Goal: Task Accomplishment & Management: Complete application form

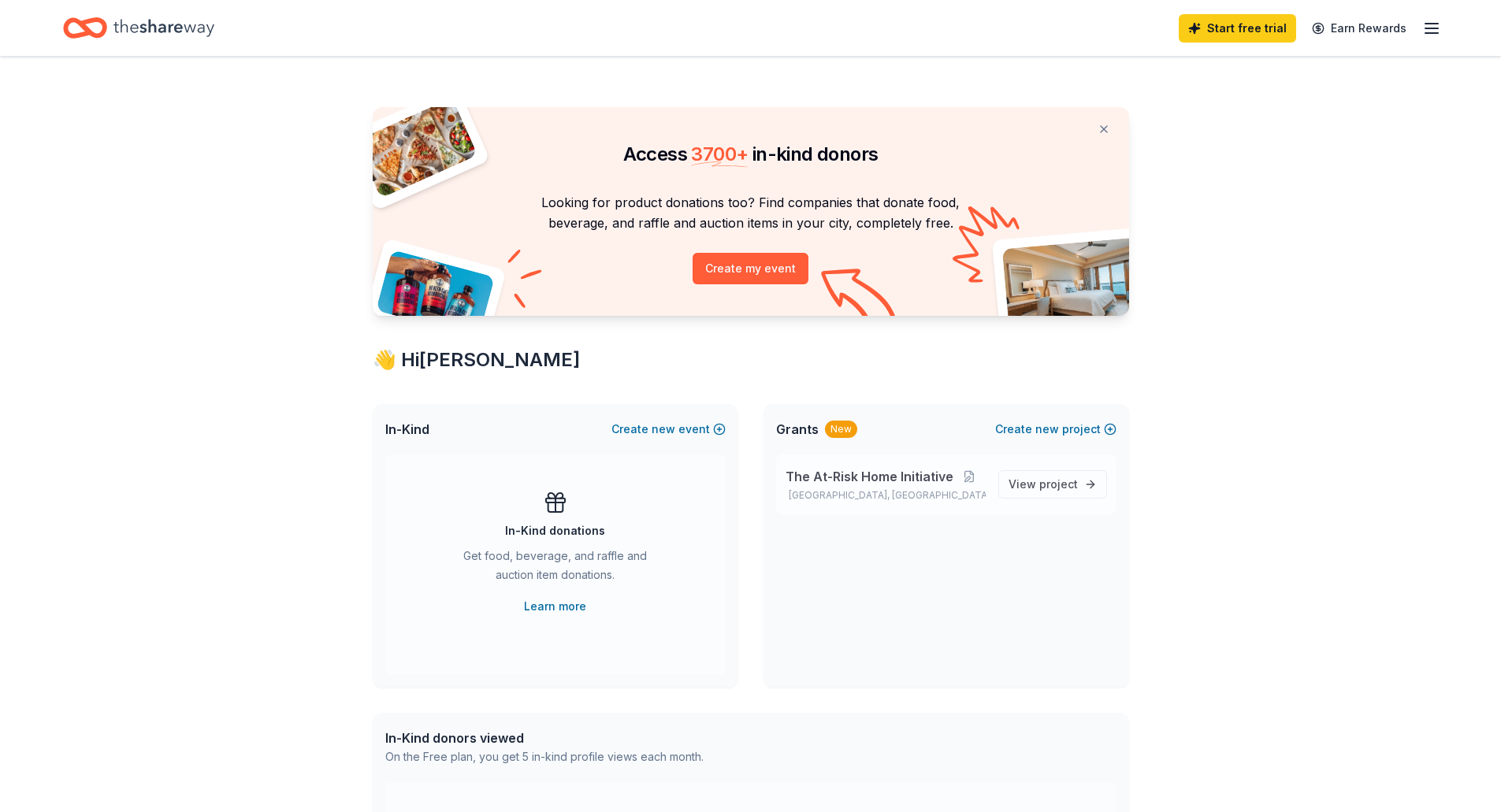
click at [924, 484] on span "The At-Risk Home Initiative" at bounding box center [870, 476] width 168 height 19
click at [689, 428] on button "Create new event" at bounding box center [668, 429] width 114 height 19
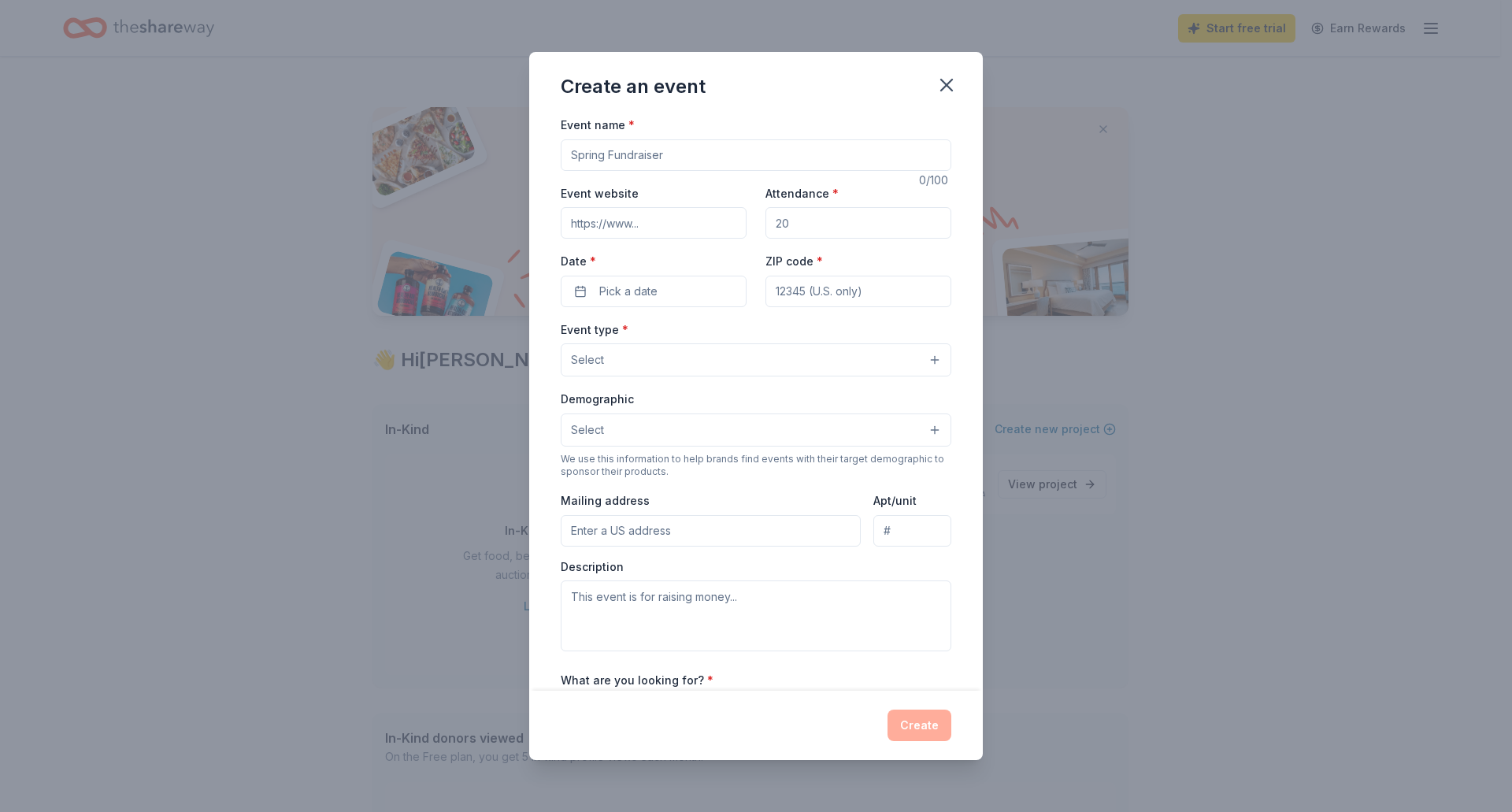
click at [682, 155] on input "Event name *" at bounding box center [756, 155] width 391 height 31
type input "A Better Day Charity Auction"
click at [949, 86] on icon "button" at bounding box center [946, 85] width 11 height 11
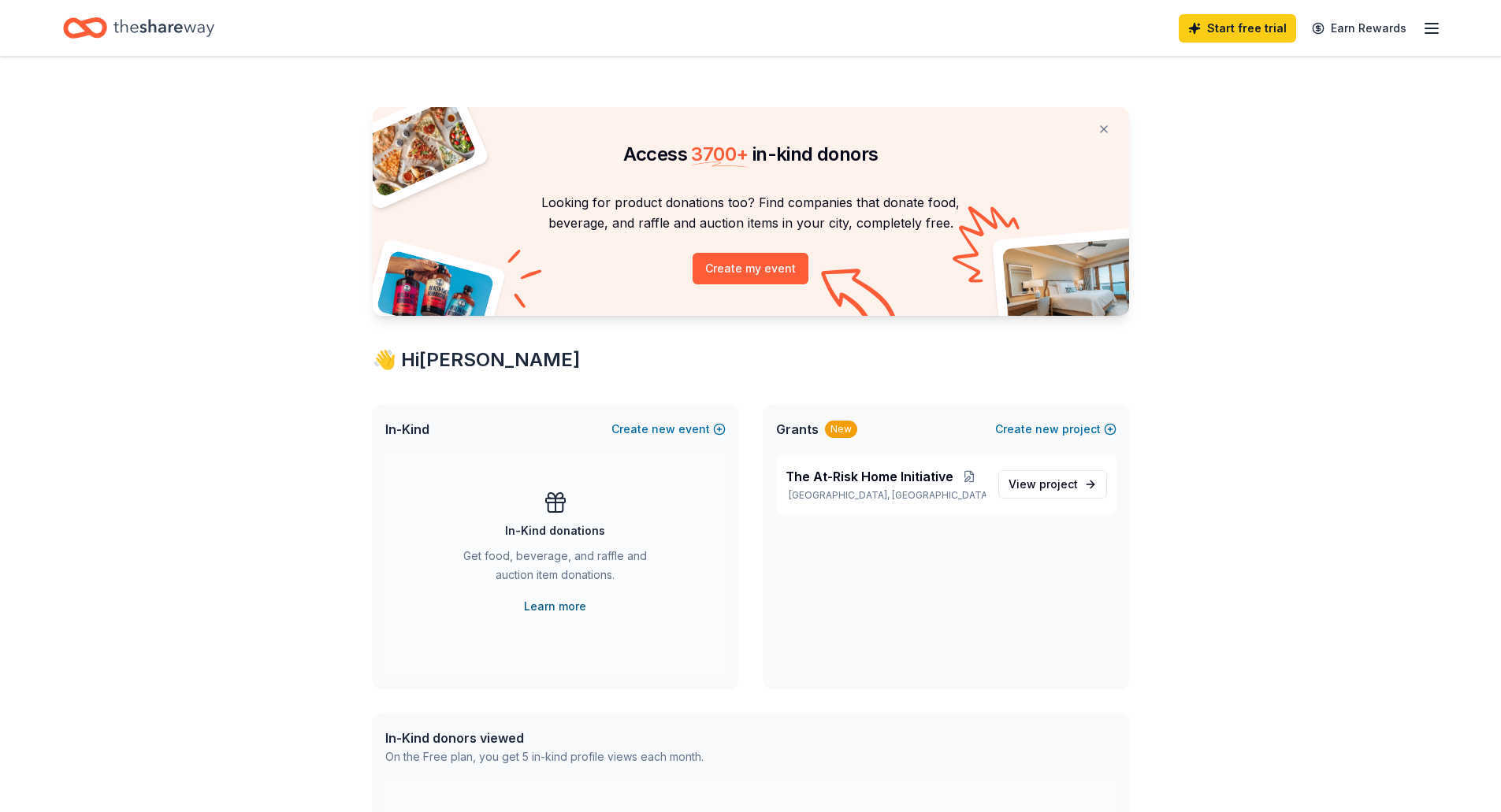
click at [551, 603] on link "Learn more" at bounding box center [555, 606] width 63 height 19
click at [1437, 28] on line "button" at bounding box center [1431, 28] width 12 height 0
click at [1252, 165] on link "Pricing" at bounding box center [1238, 172] width 41 height 16
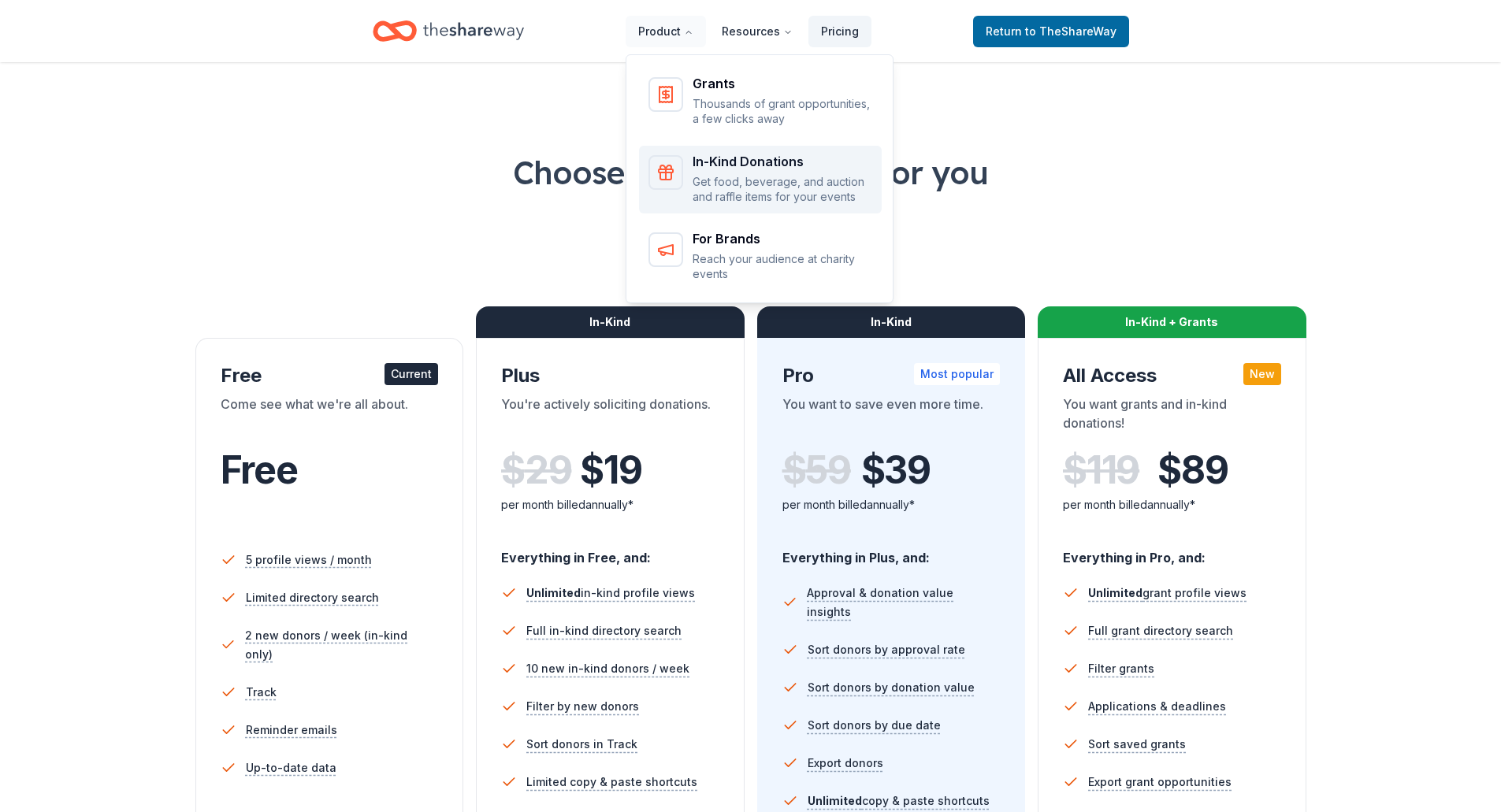
click at [706, 166] on div "In-Kind Donations" at bounding box center [783, 161] width 179 height 12
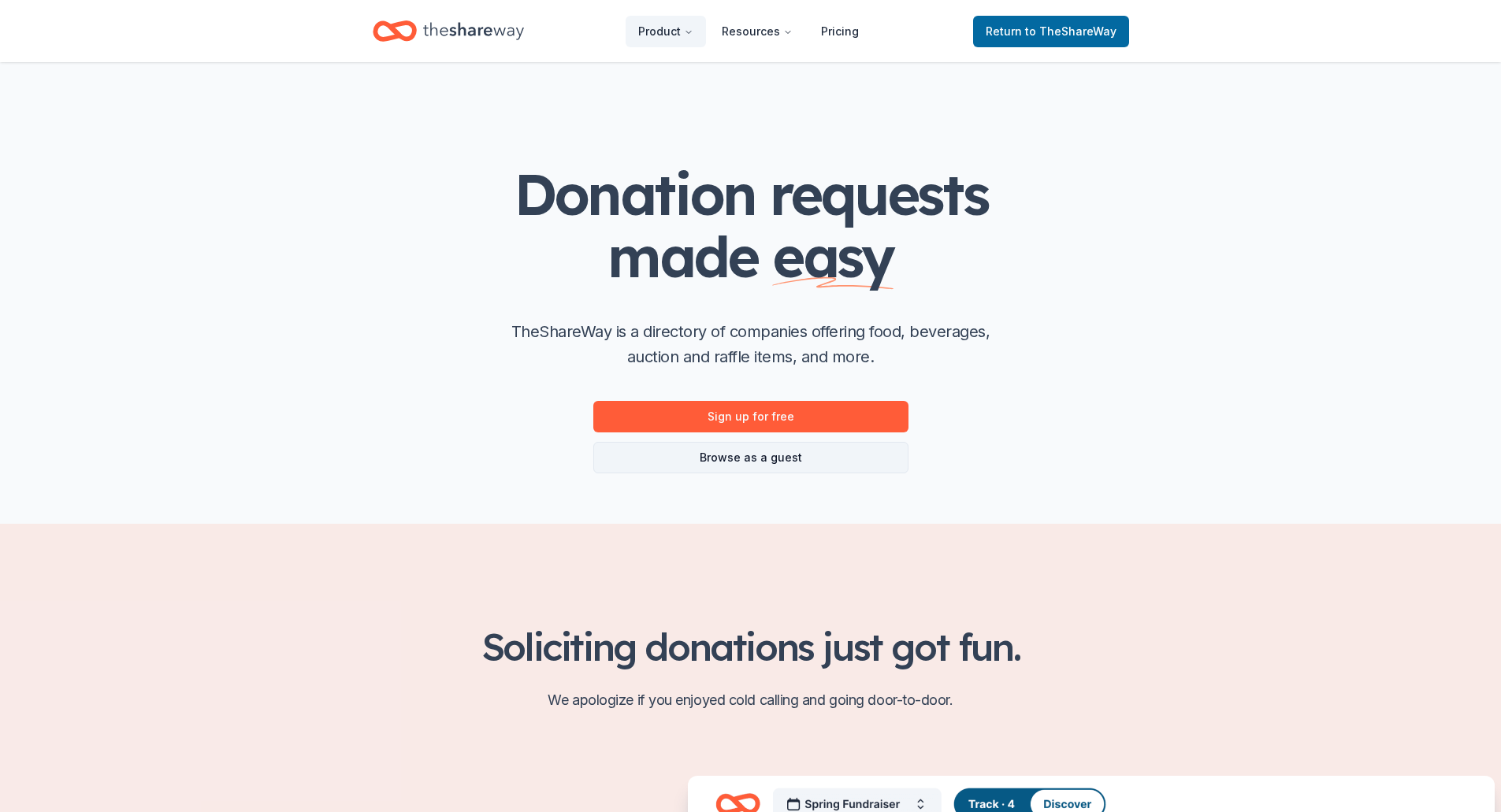
click at [769, 462] on link "Browse as a guest" at bounding box center [750, 457] width 315 height 31
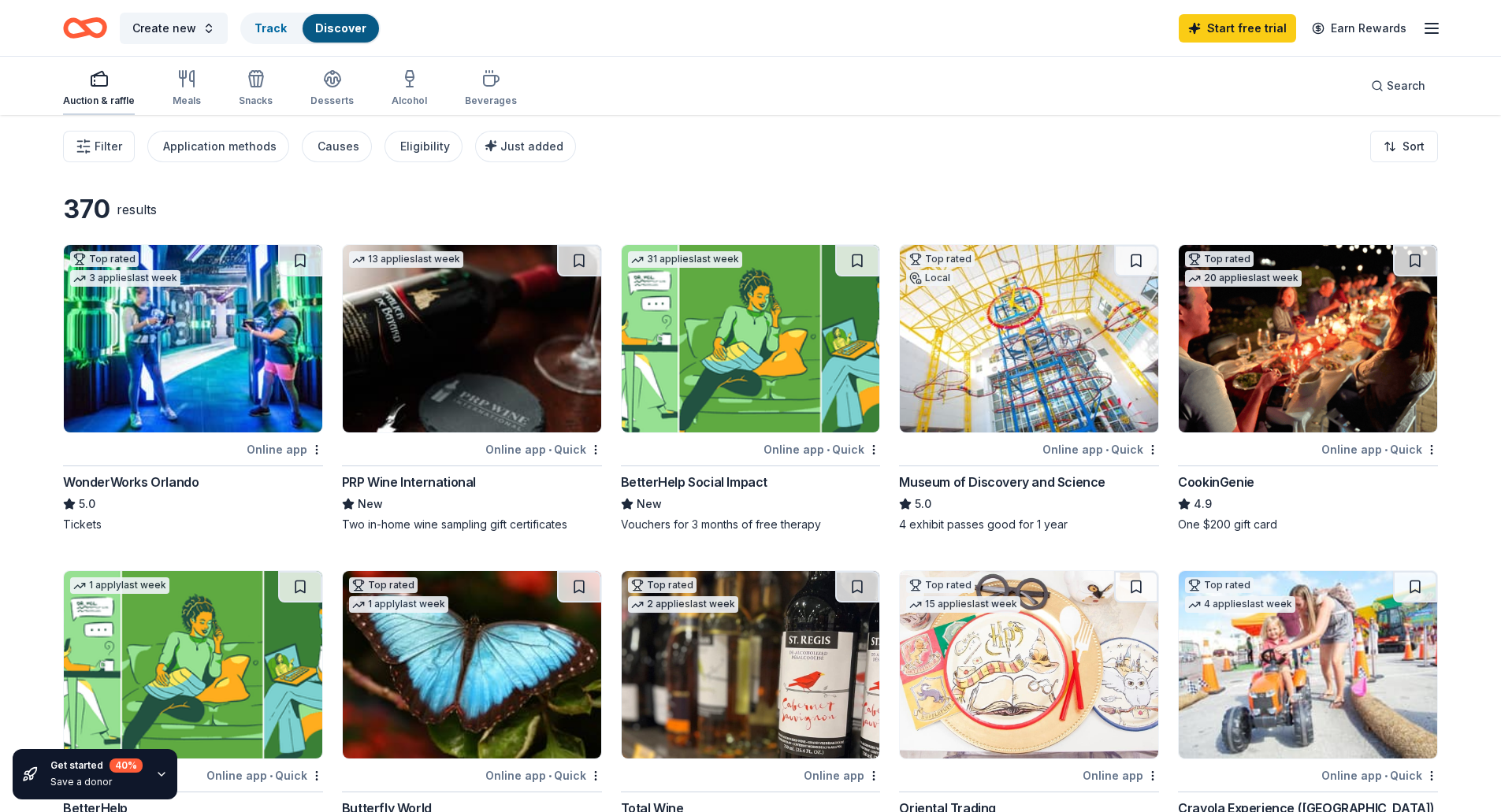
click at [90, 75] on icon "button" at bounding box center [99, 78] width 19 height 19
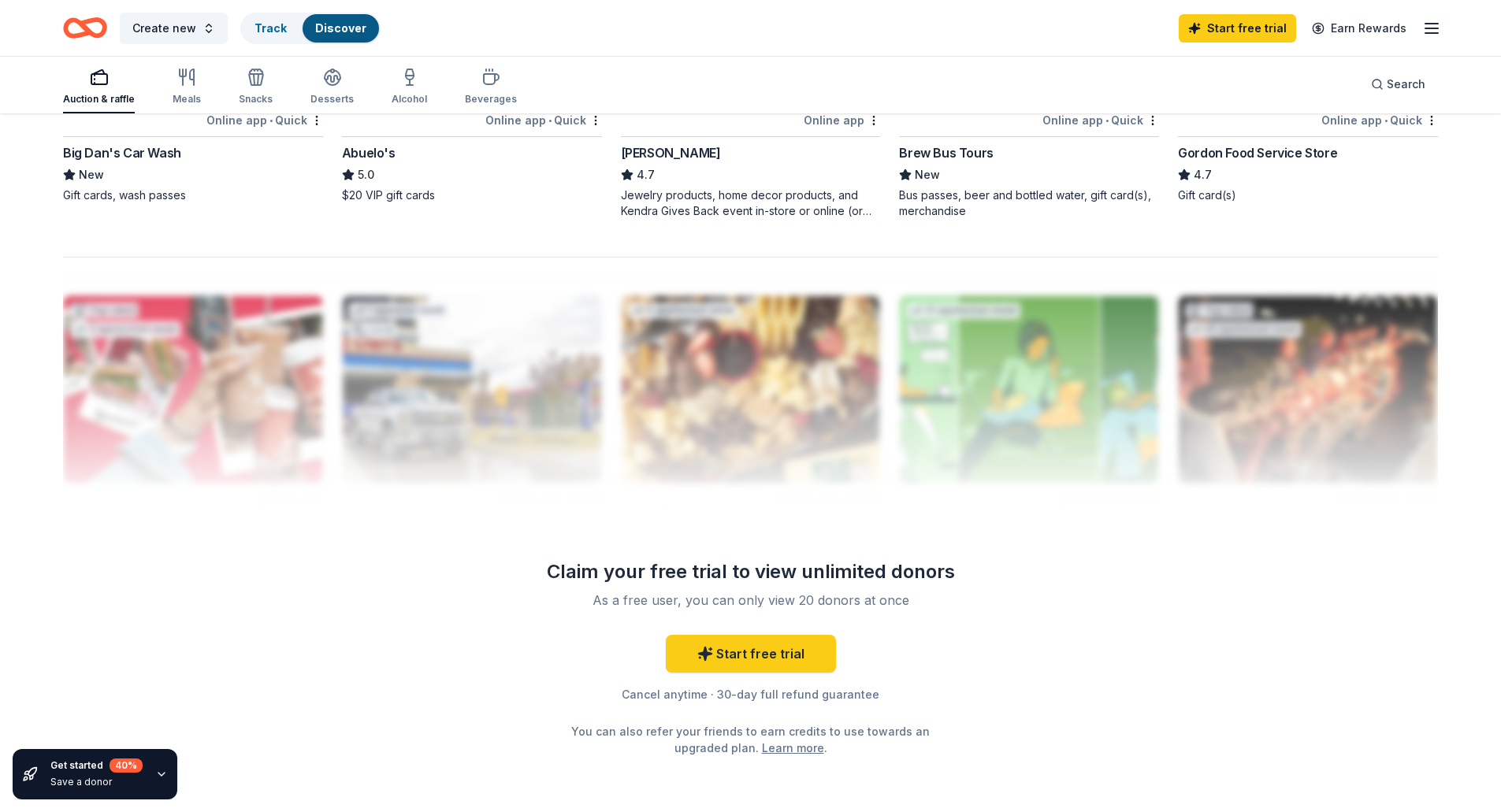
scroll to position [866, 0]
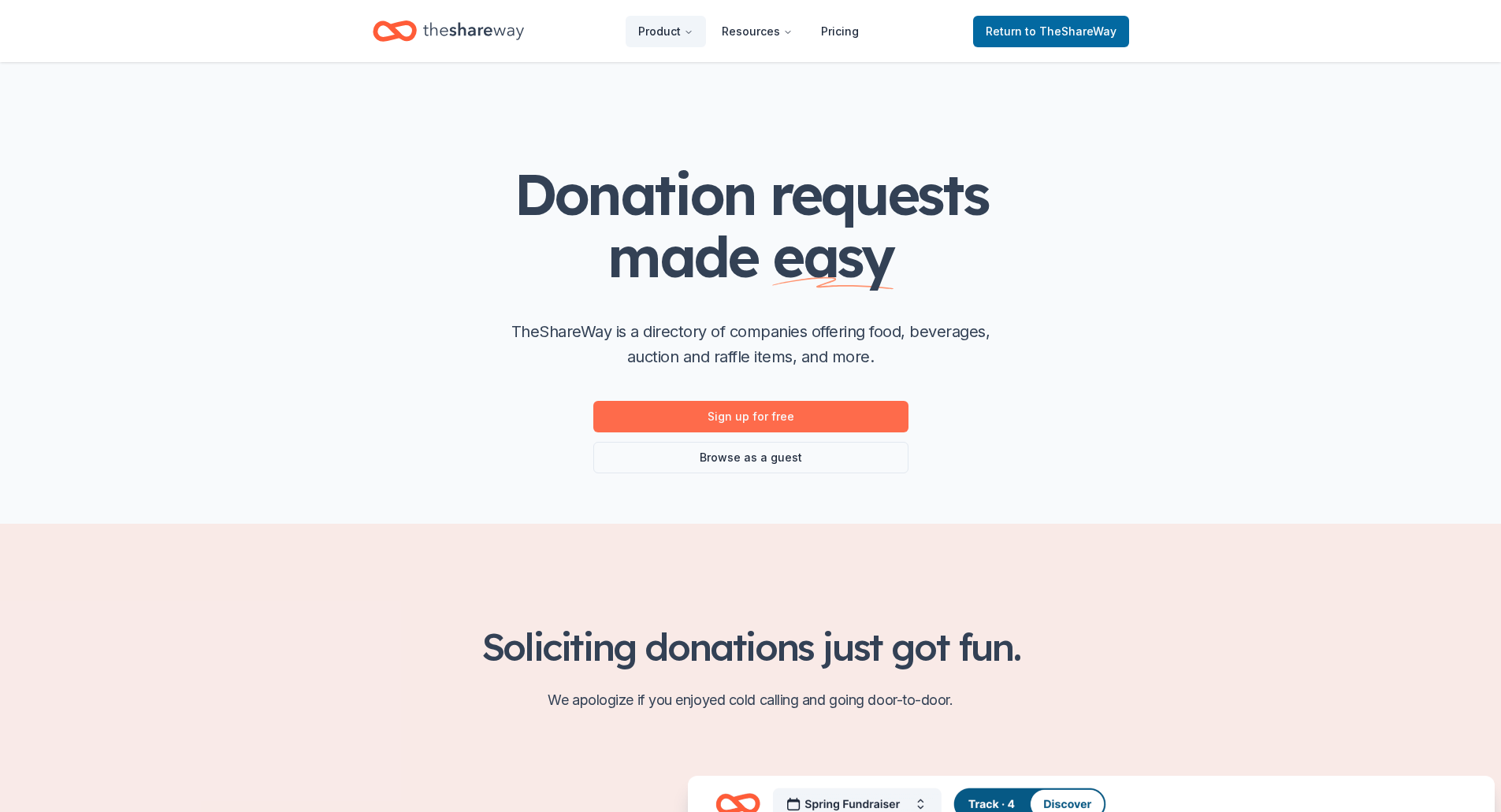
click at [713, 406] on link "Sign up for free" at bounding box center [750, 416] width 315 height 31
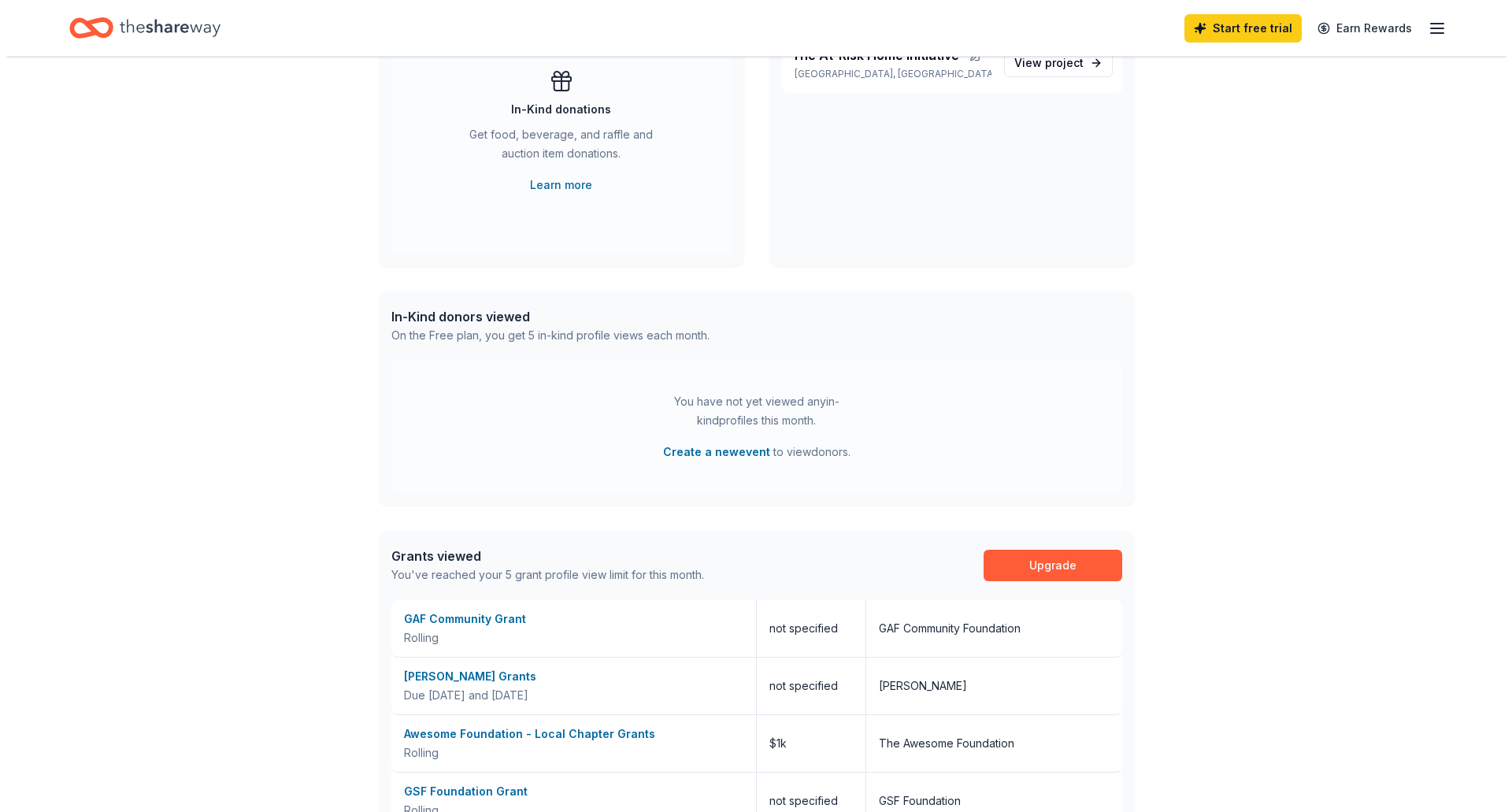
scroll to position [315, 0]
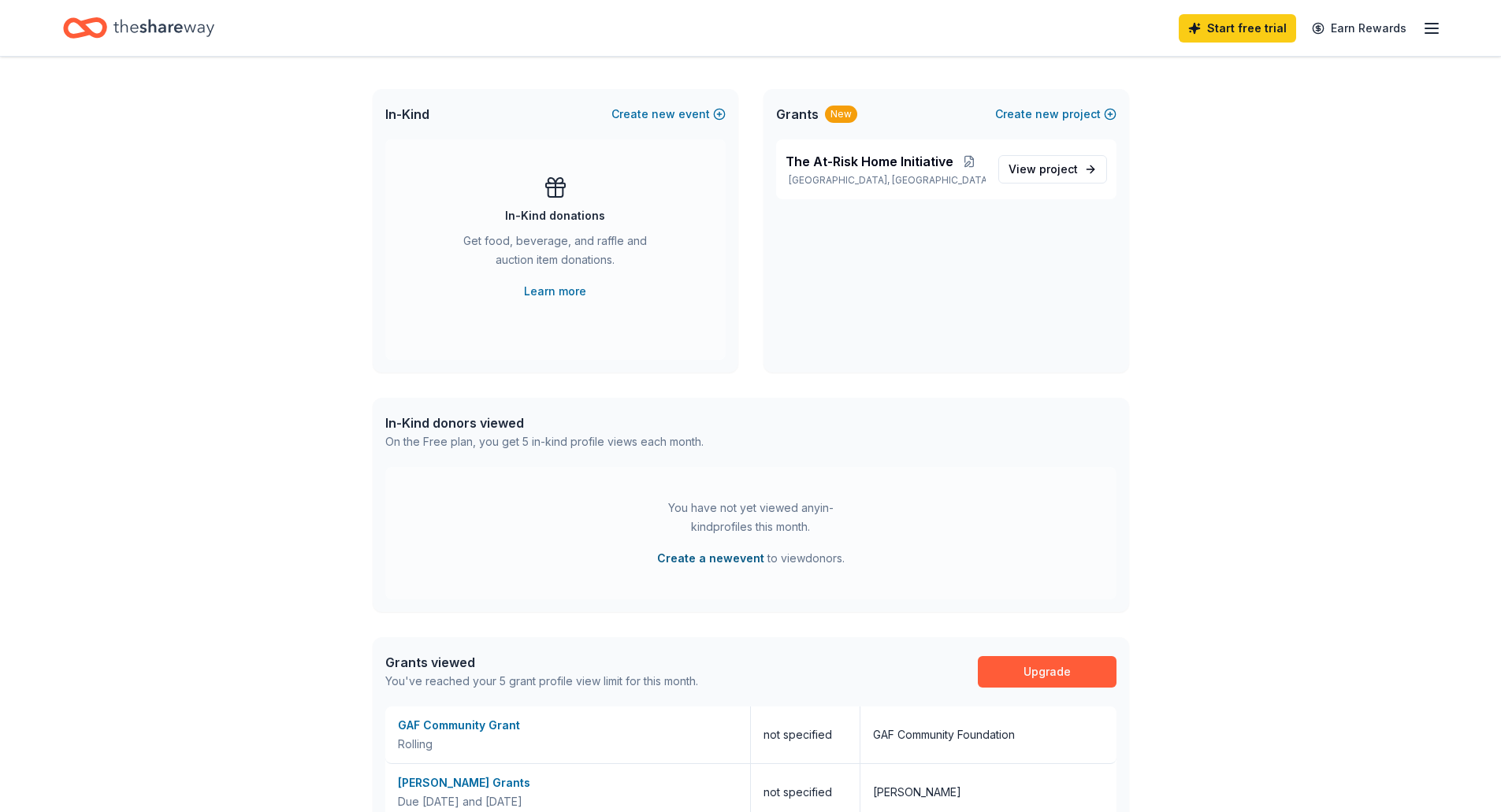
click at [673, 554] on button "Create a new event" at bounding box center [711, 558] width 107 height 19
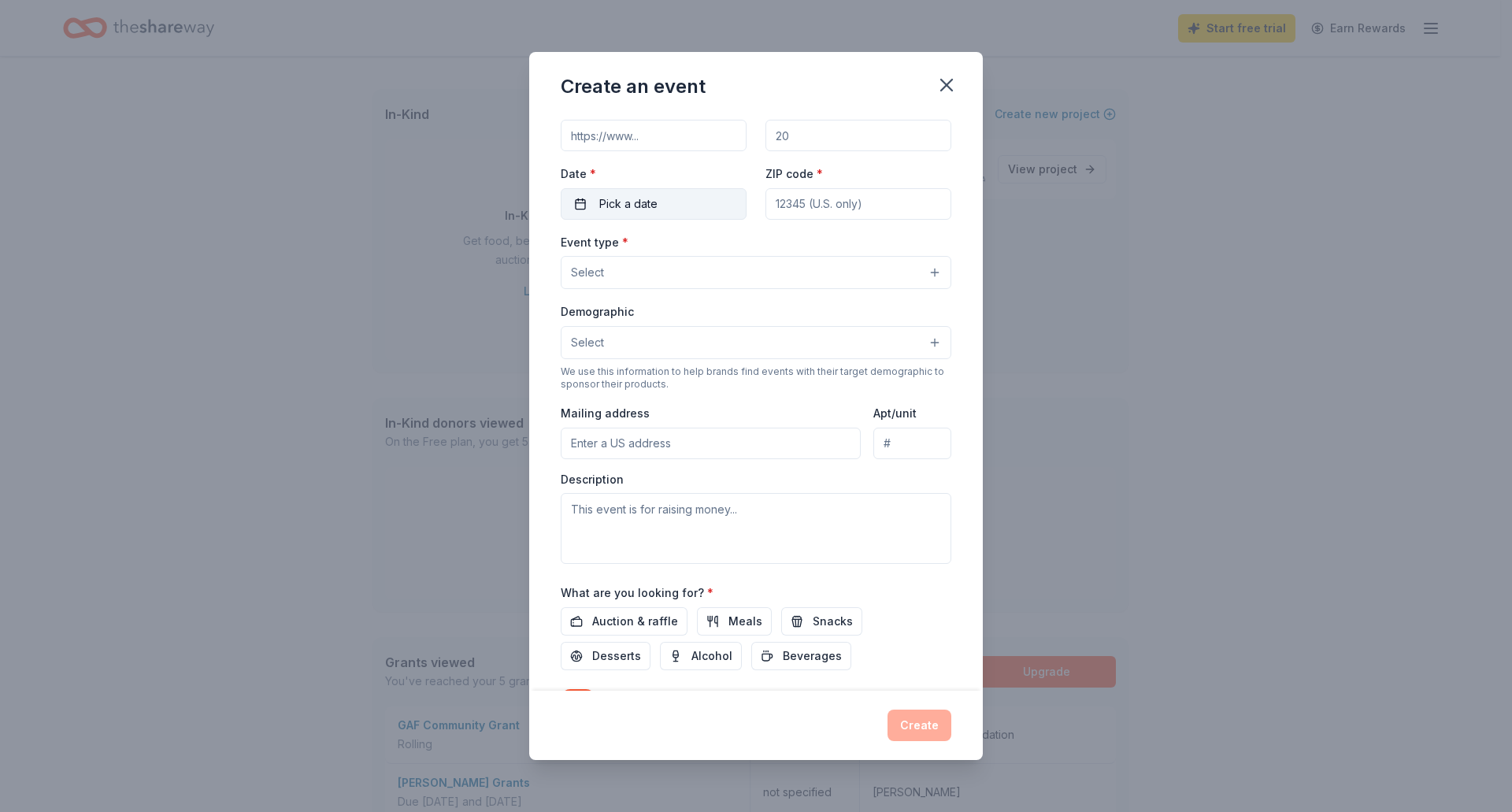
scroll to position [177, 0]
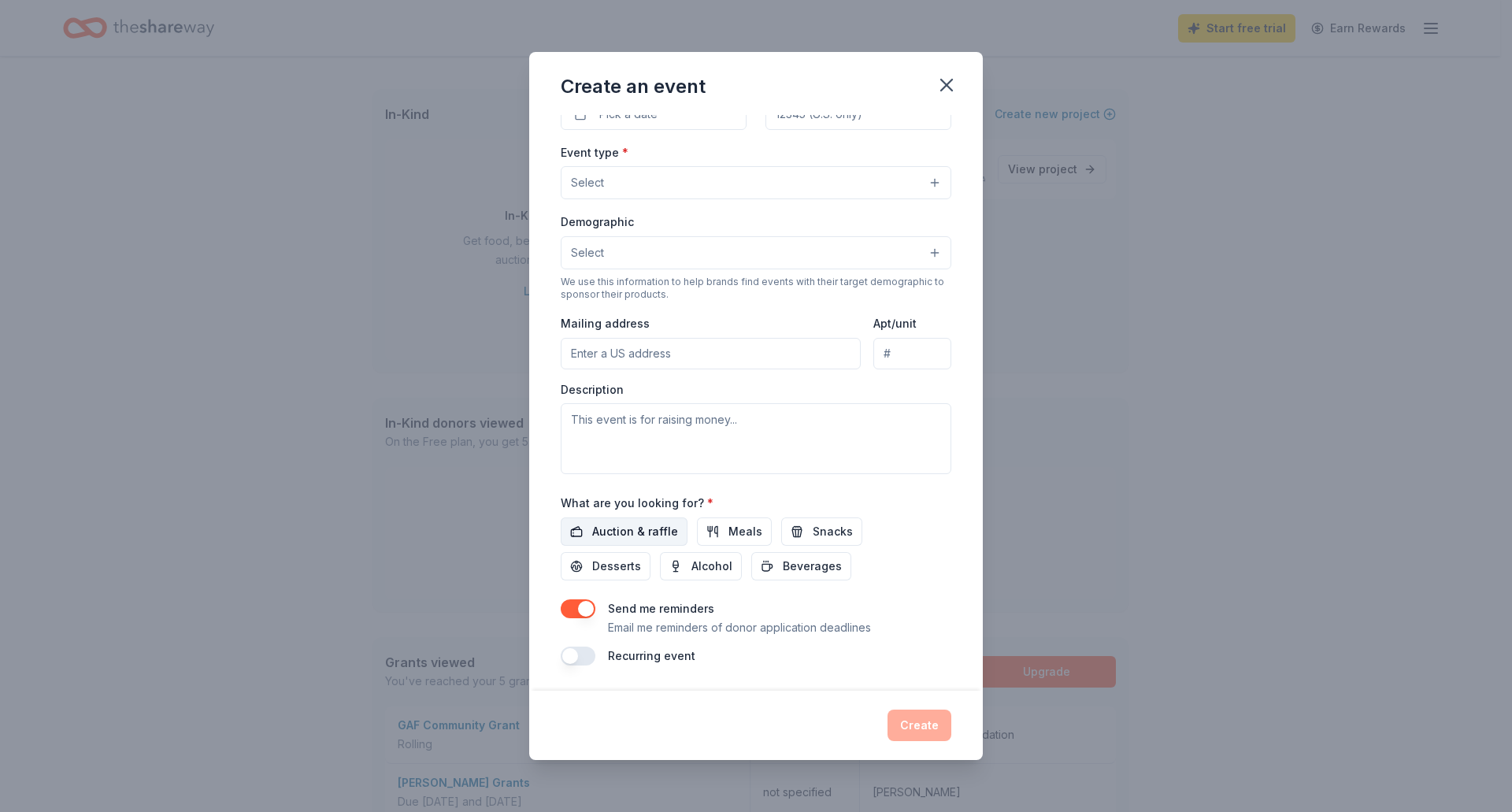
click at [642, 525] on span "Auction & raffle" at bounding box center [635, 531] width 86 height 19
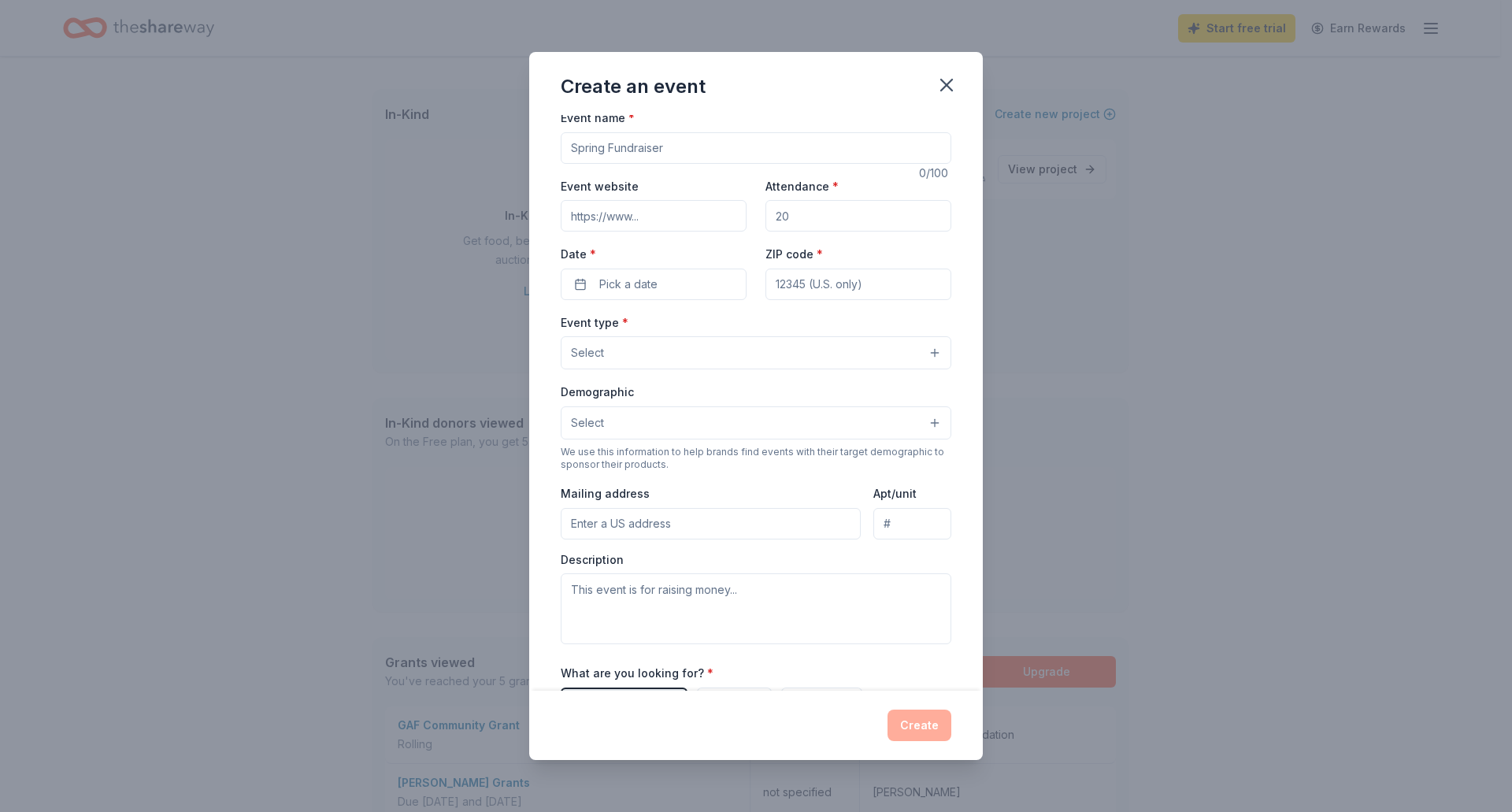
scroll to position [0, 0]
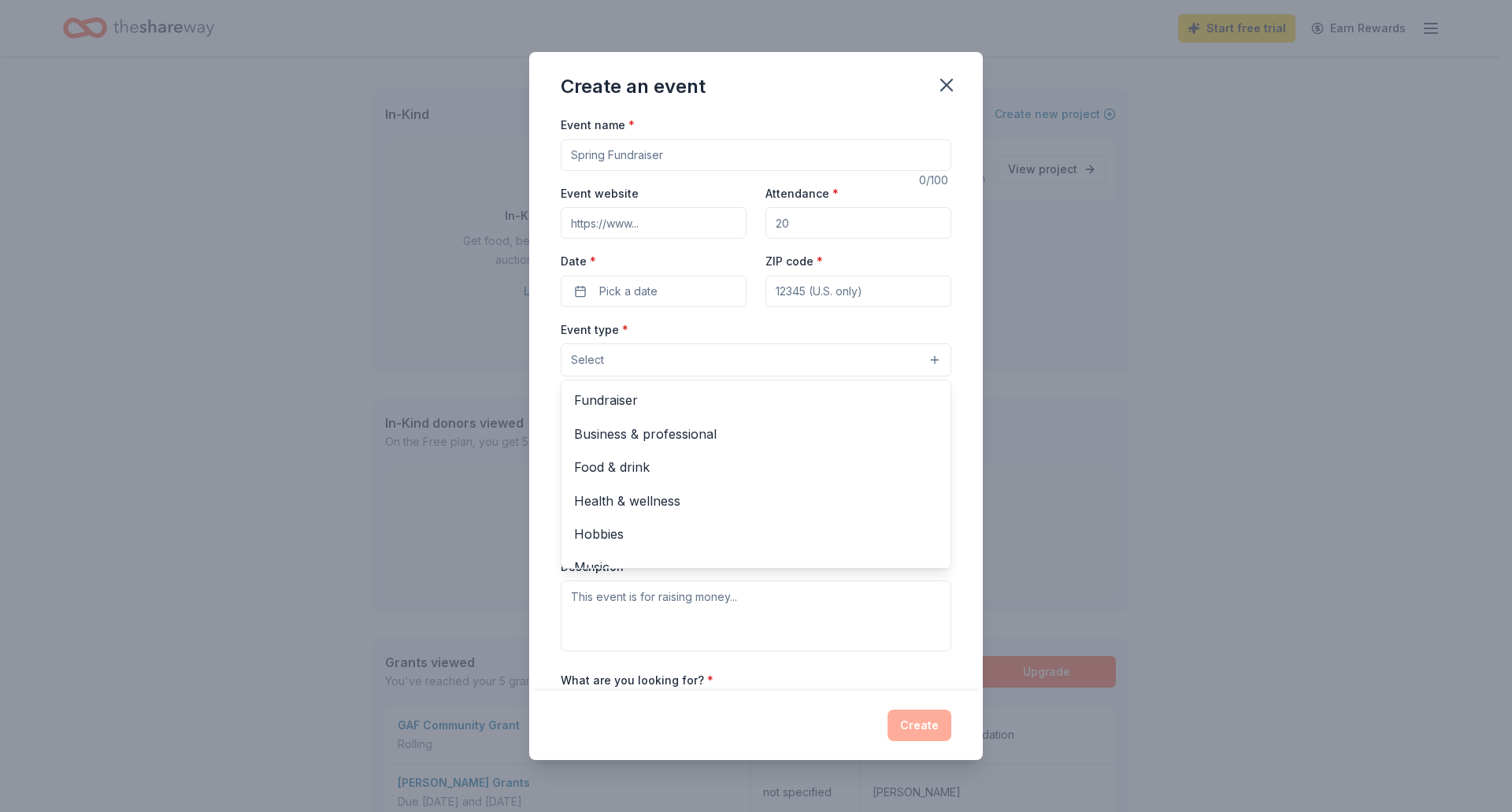
click at [645, 370] on button "Select" at bounding box center [756, 360] width 391 height 33
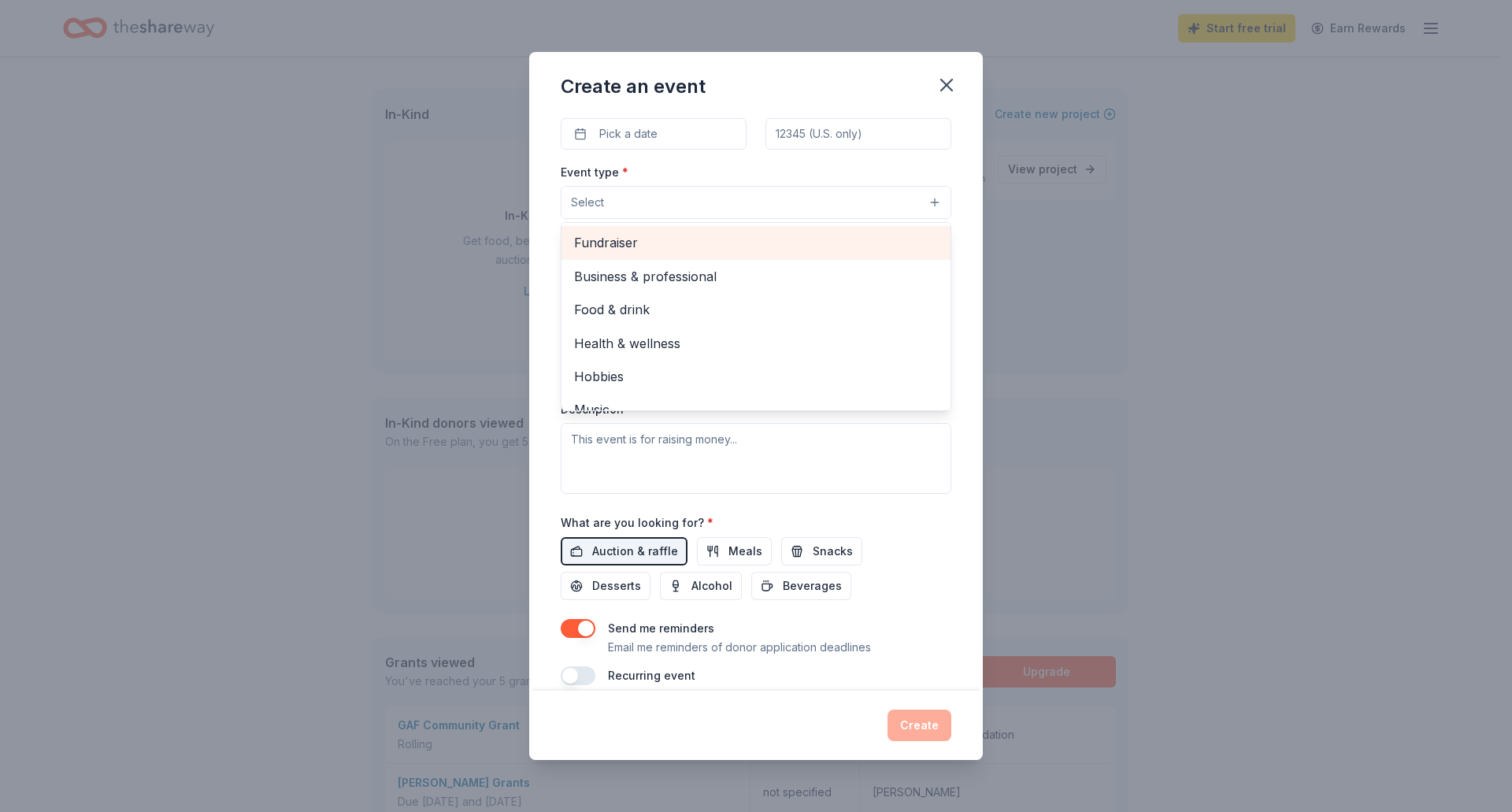
click at [694, 235] on span "Fundraiser" at bounding box center [756, 242] width 364 height 21
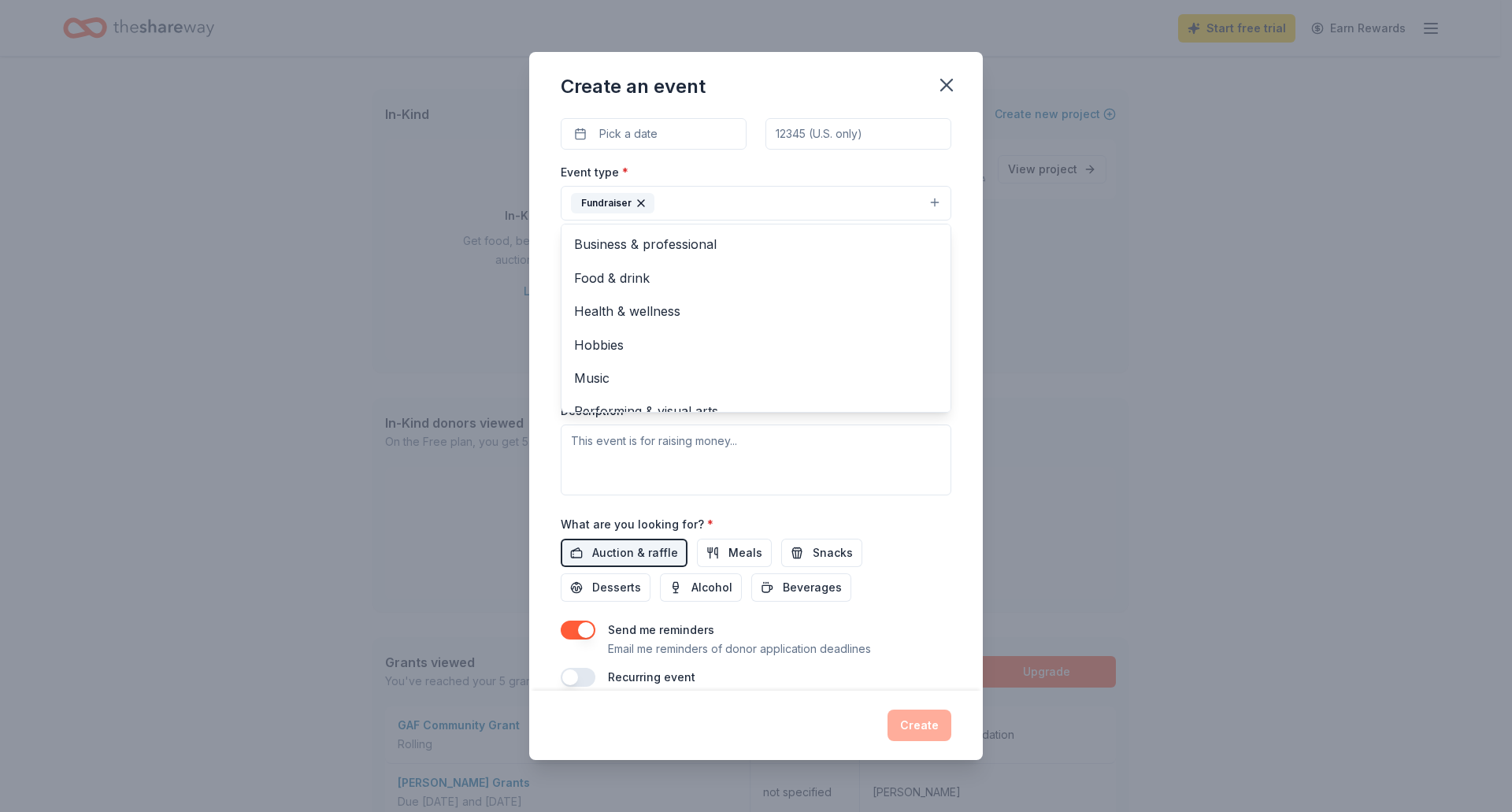
click at [546, 281] on div "Event name * 0 /100 Event website Attendance * Date * Pick a date ZIP code * Ev…" at bounding box center [756, 403] width 454 height 576
click at [672, 270] on button "Select" at bounding box center [756, 274] width 391 height 33
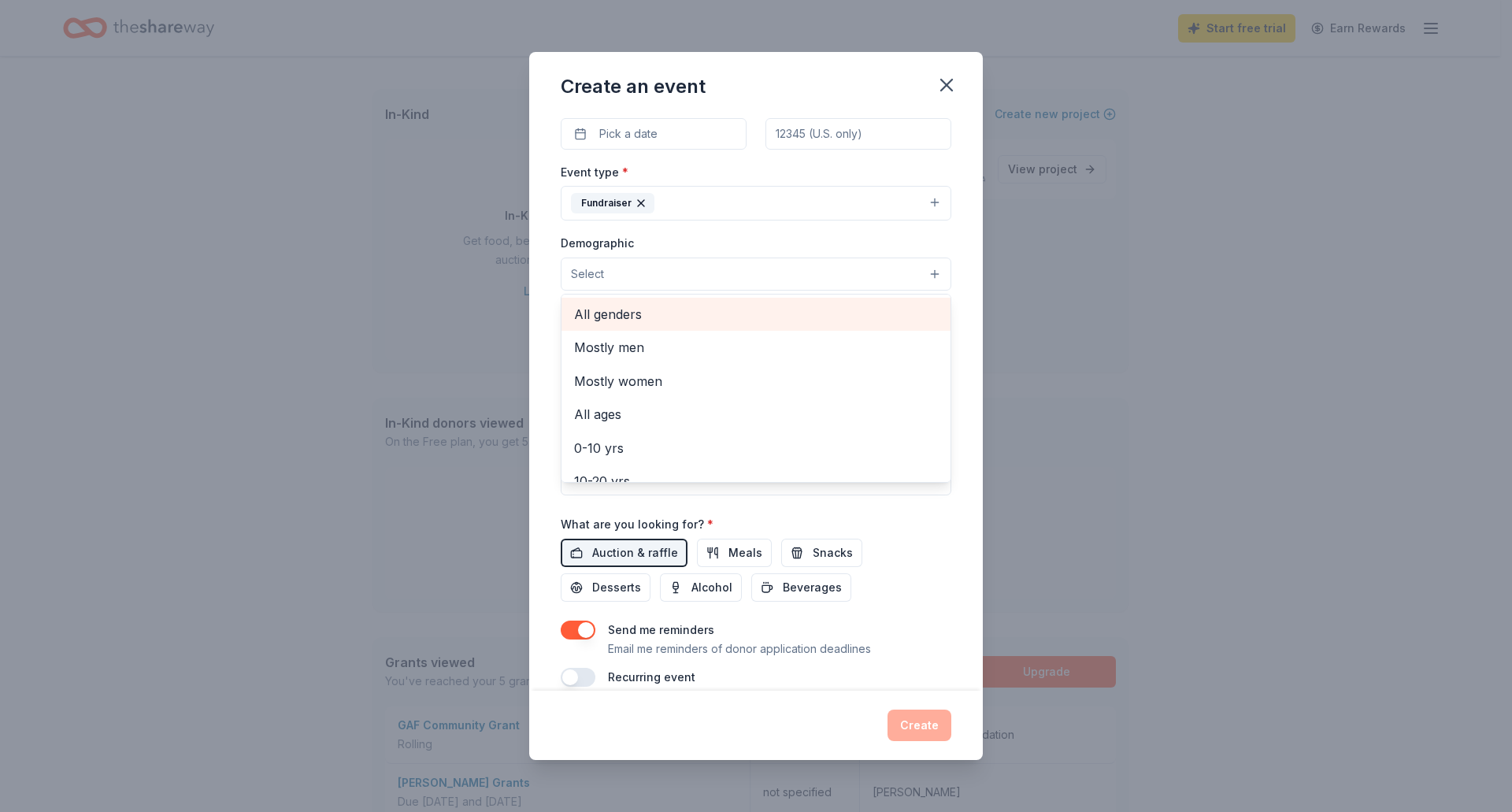
click at [647, 309] on span "All genders" at bounding box center [756, 314] width 364 height 21
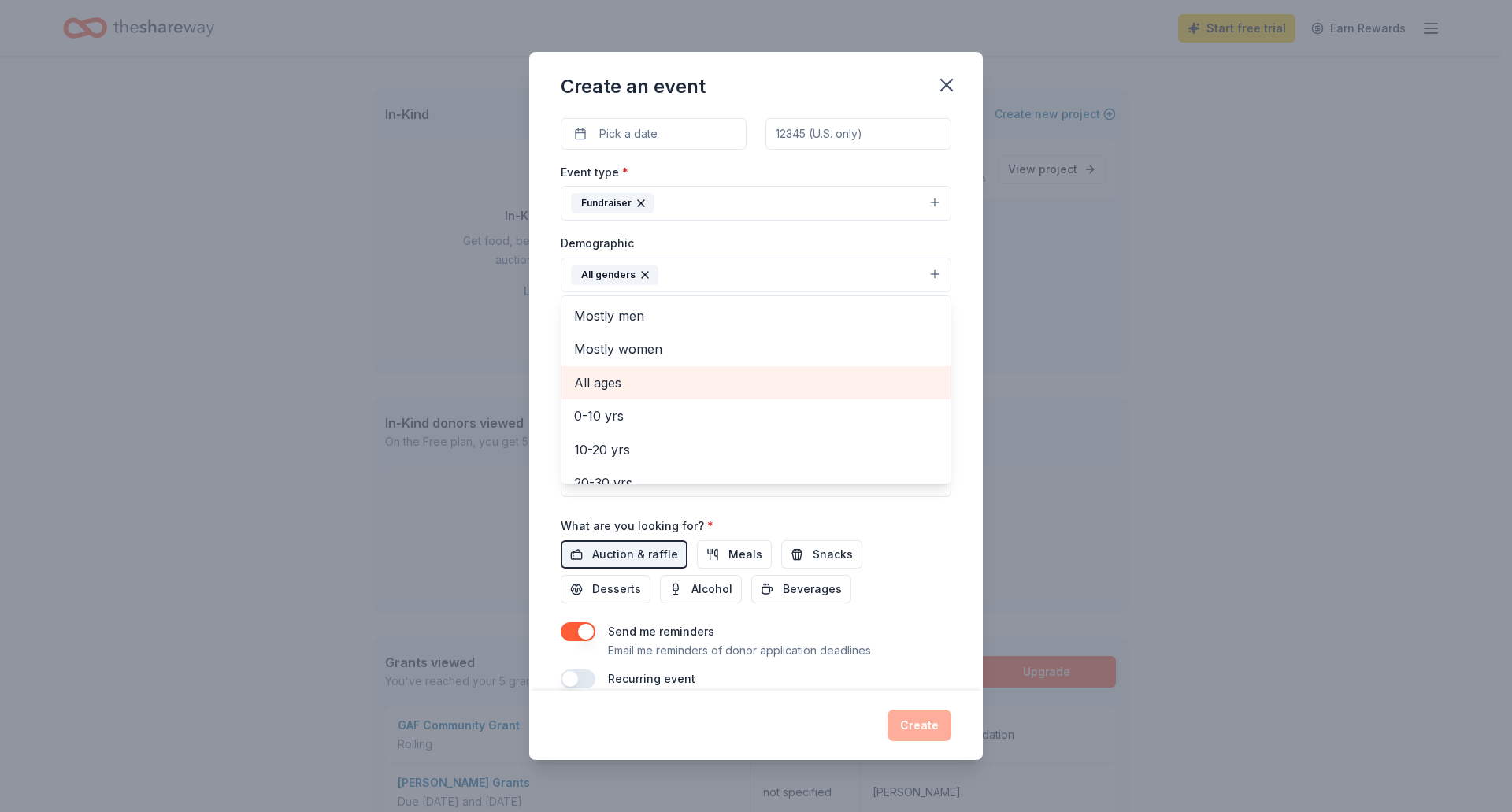
click at [591, 380] on span "All ages" at bounding box center [756, 383] width 364 height 21
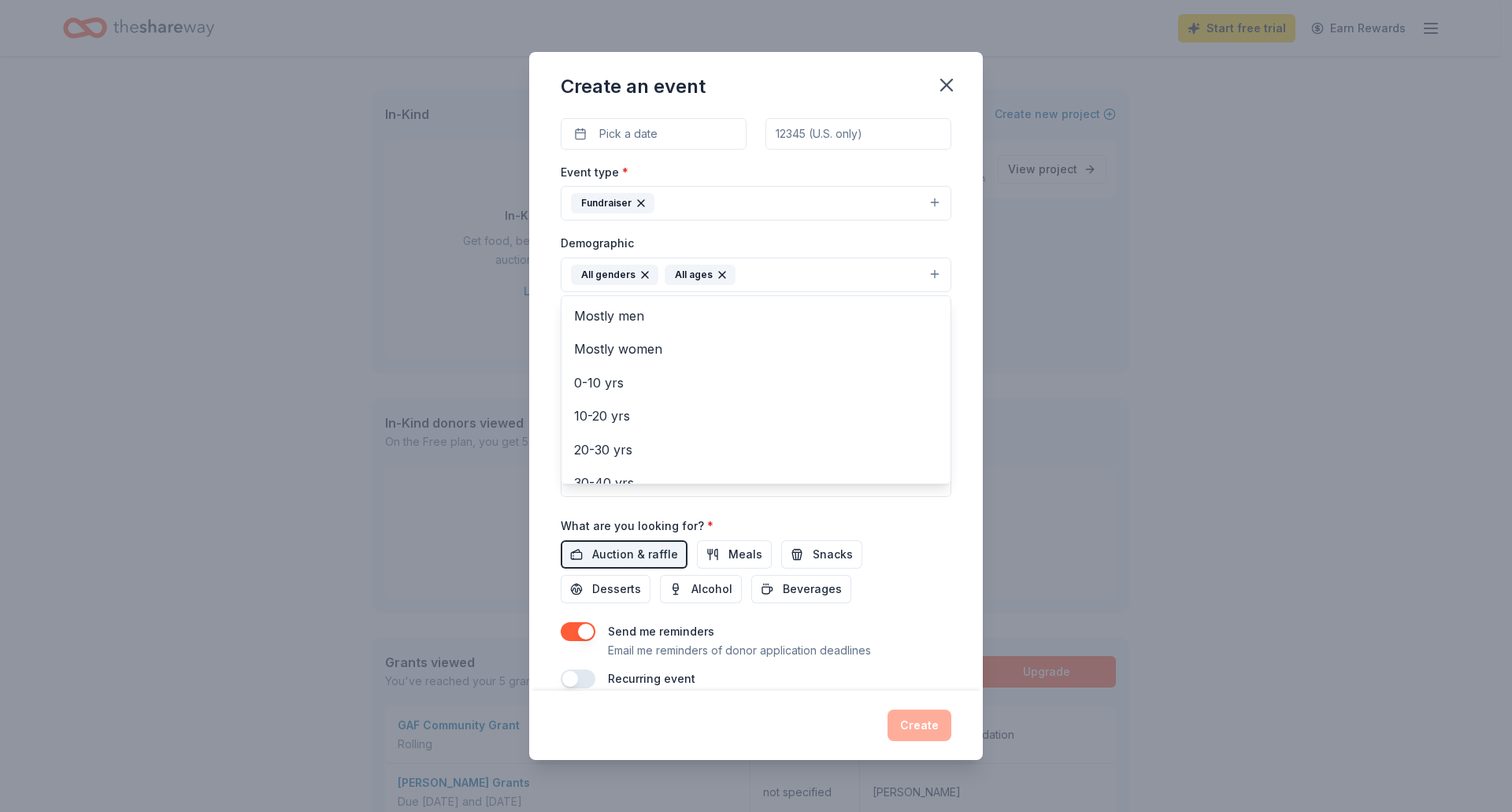
click at [550, 341] on div "Event name * 0 /100 Event website Attendance * Date * Pick a date ZIP code * Ev…" at bounding box center [756, 403] width 454 height 576
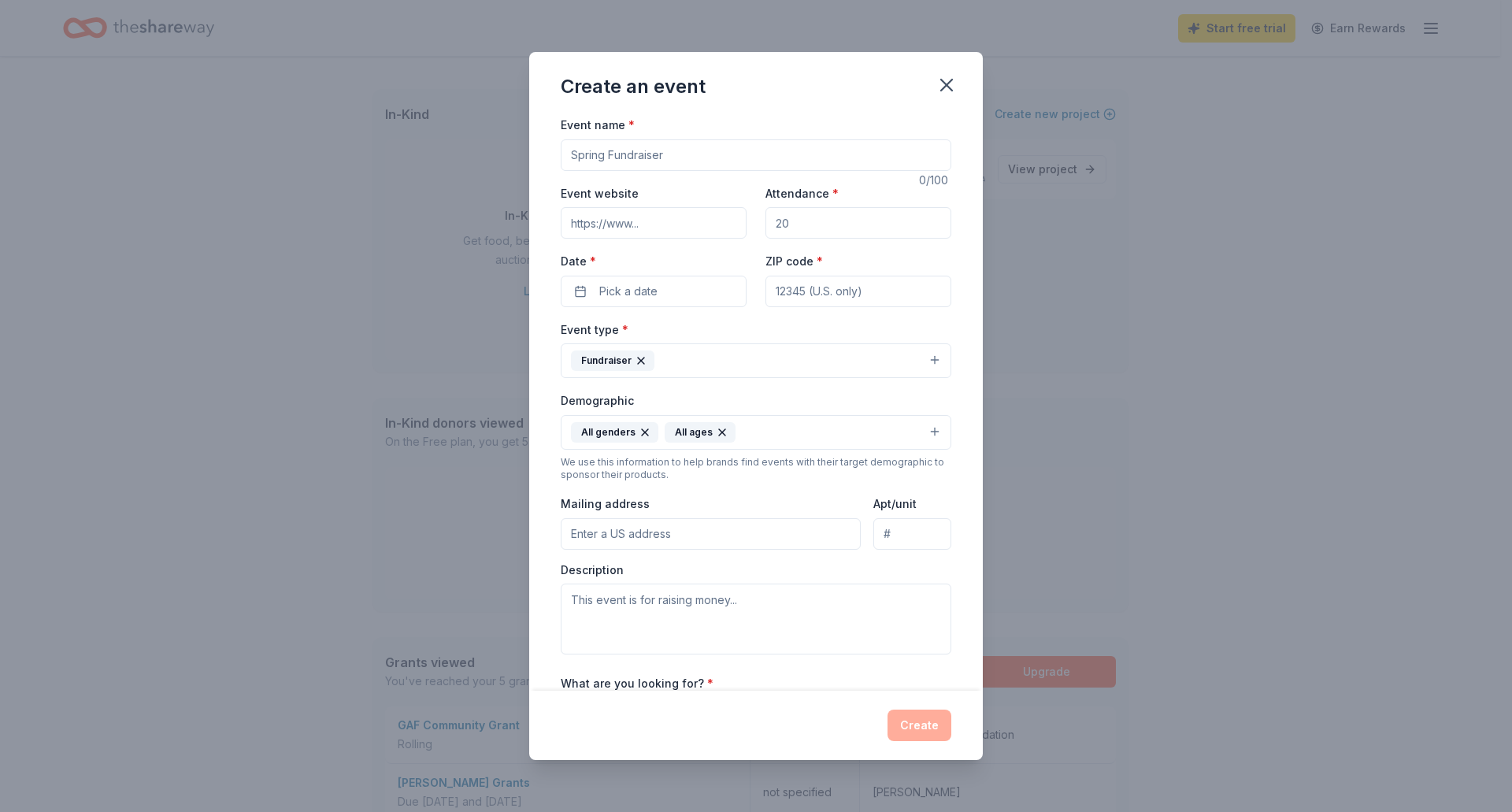
click at [649, 151] on input "Event name *" at bounding box center [756, 155] width 391 height 31
type input "A Better Day Charity Auction"
click at [658, 292] on button "Pick a date" at bounding box center [654, 291] width 186 height 31
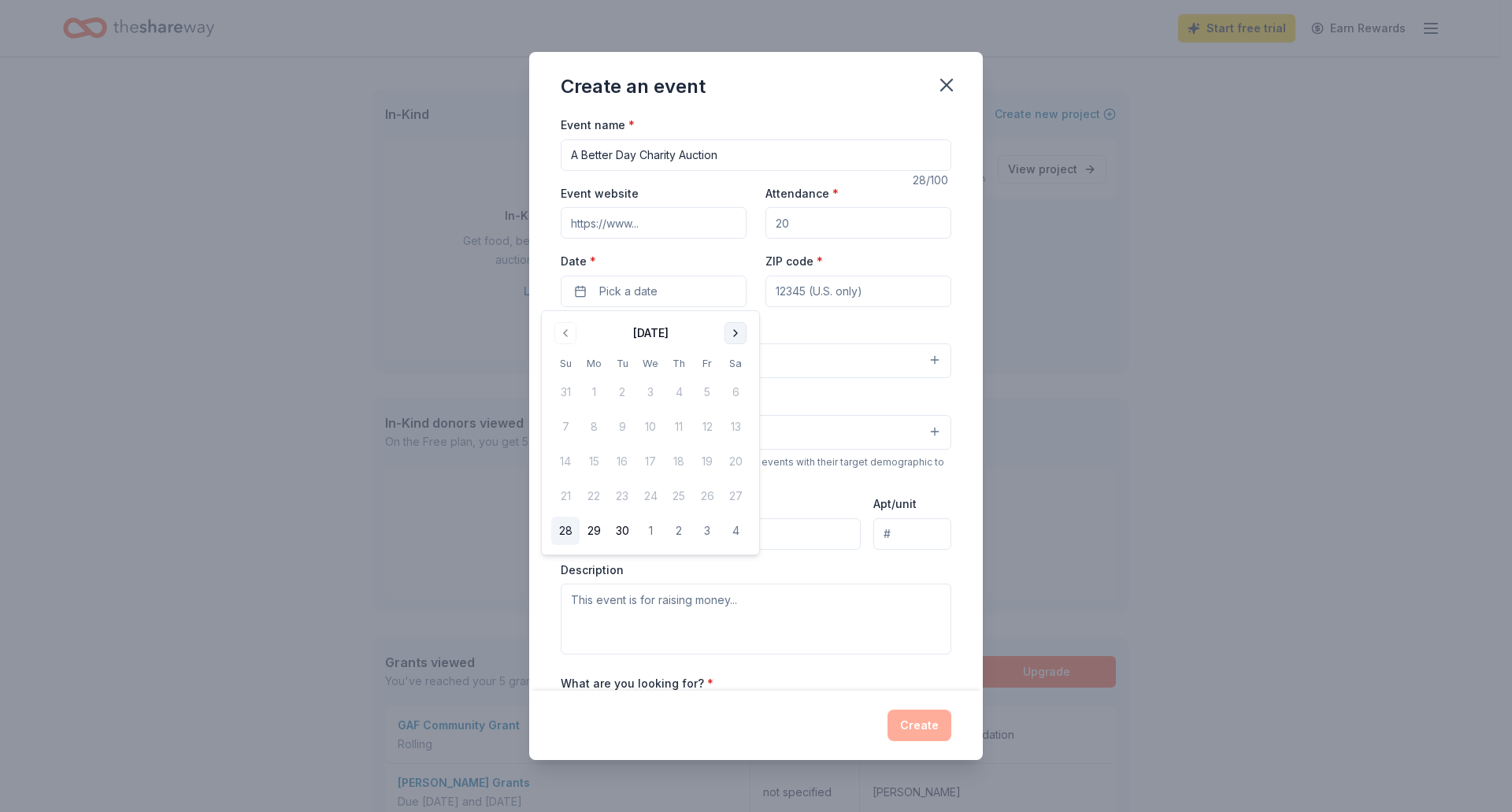
click at [735, 337] on button "Go to next month" at bounding box center [735, 333] width 22 height 22
click at [708, 389] on button "5" at bounding box center [707, 392] width 28 height 28
click at [957, 322] on div "Event name * A Better Day Charity Auction 28 /100 Event website Attendance * Da…" at bounding box center [756, 403] width 454 height 576
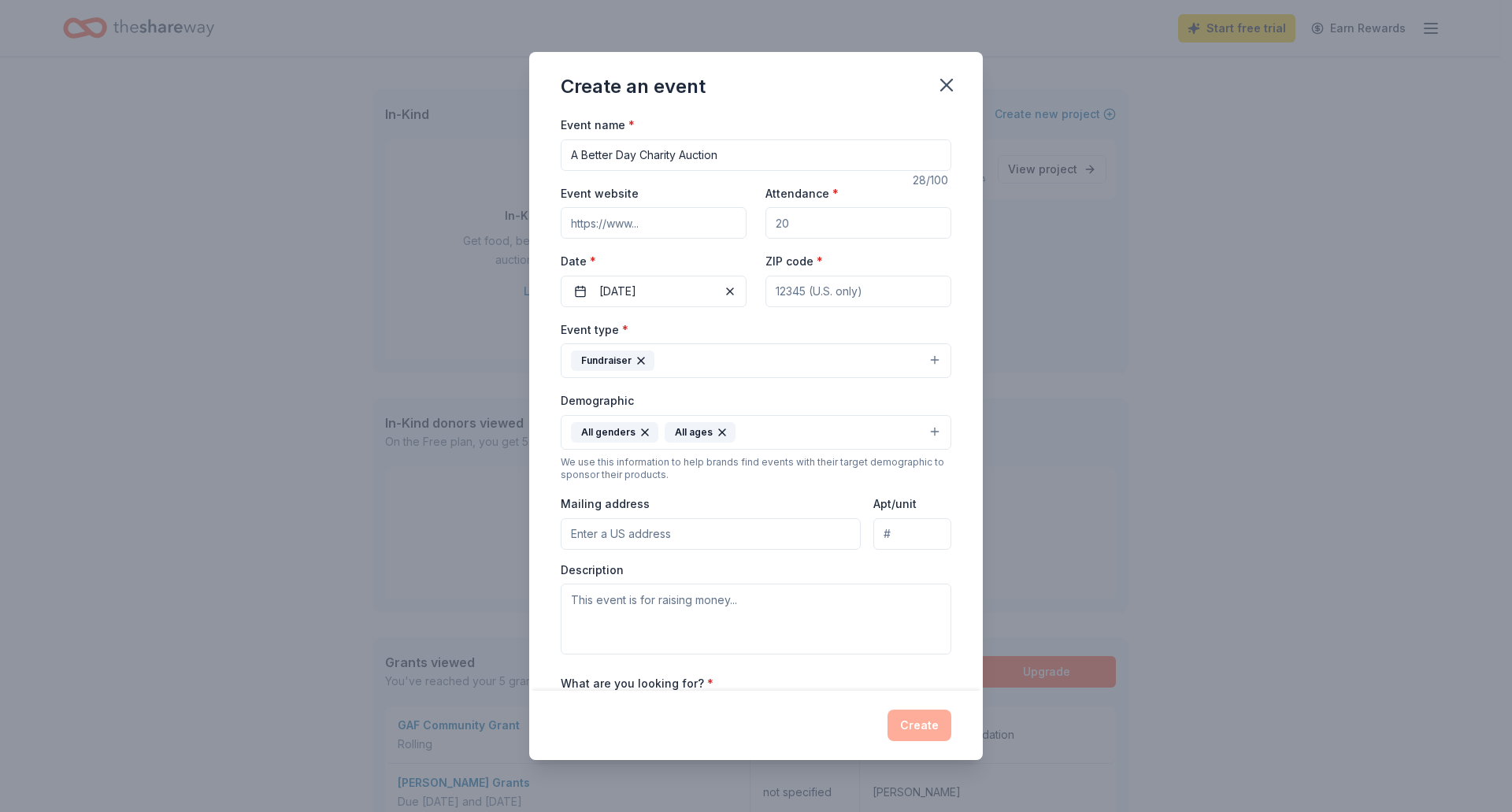
click at [811, 283] on input "ZIP code *" at bounding box center [859, 291] width 186 height 31
type input "33142"
click at [944, 326] on div "Event name * A Better Day Charity Auction 28 /100 Event website Attendance * Da…" at bounding box center [756, 403] width 454 height 576
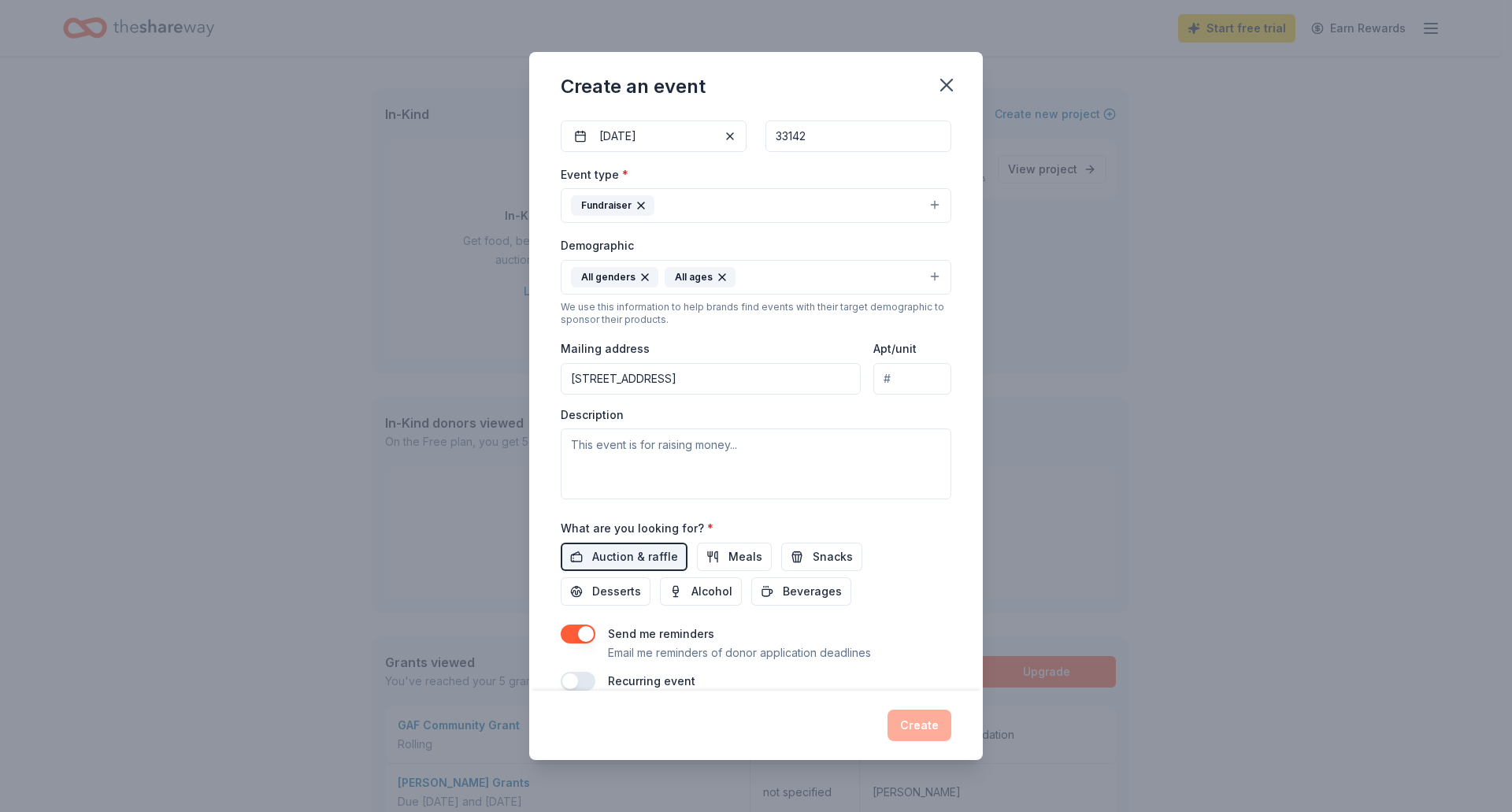
scroll to position [157, 0]
click at [762, 378] on input "5861 NW 17th Avenue" at bounding box center [711, 377] width 300 height 31
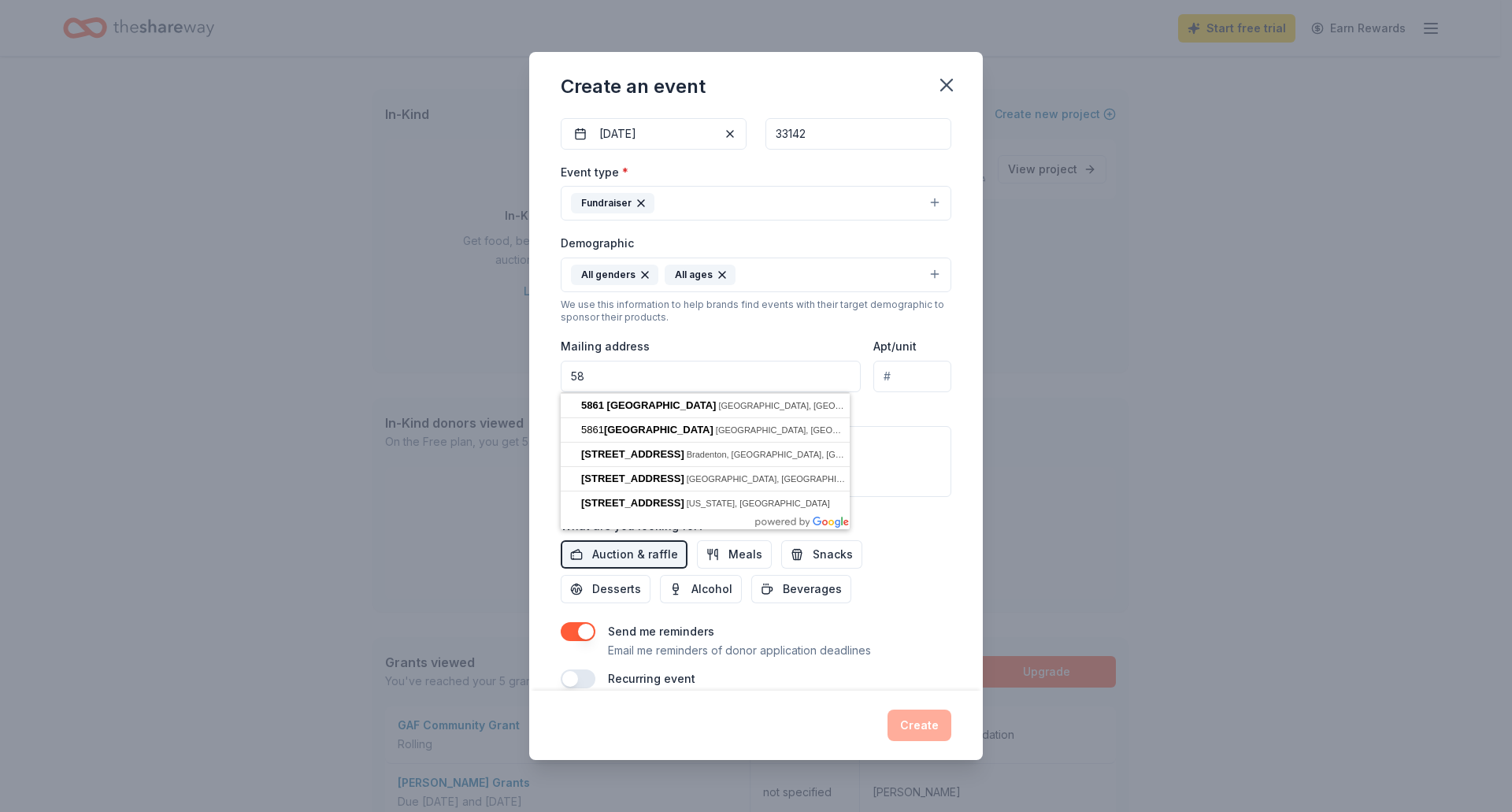
type input "5"
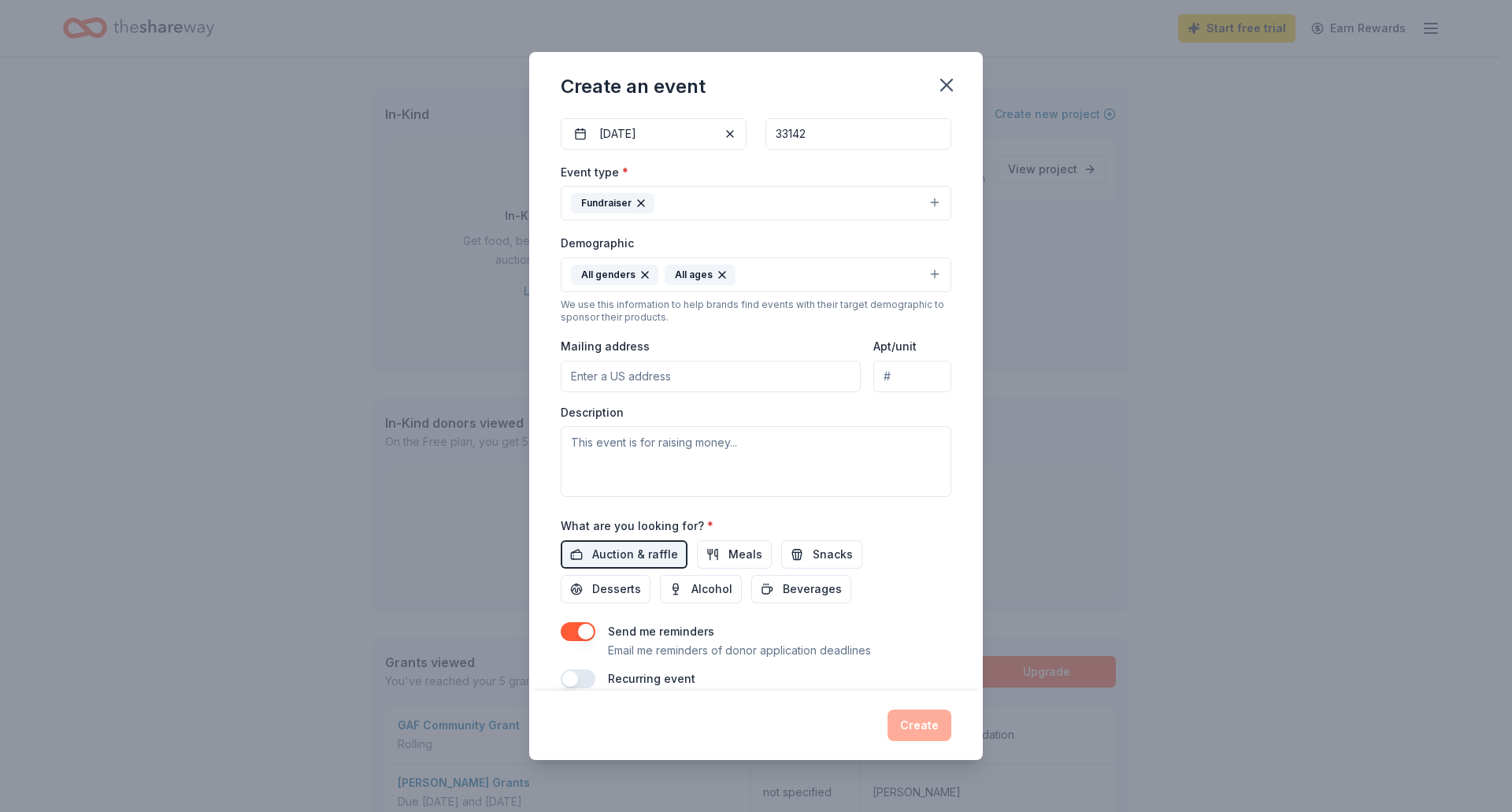
click at [546, 405] on div "Event name * A Better Day Charity Auction 28 /100 Event website Attendance * Da…" at bounding box center [756, 403] width 454 height 576
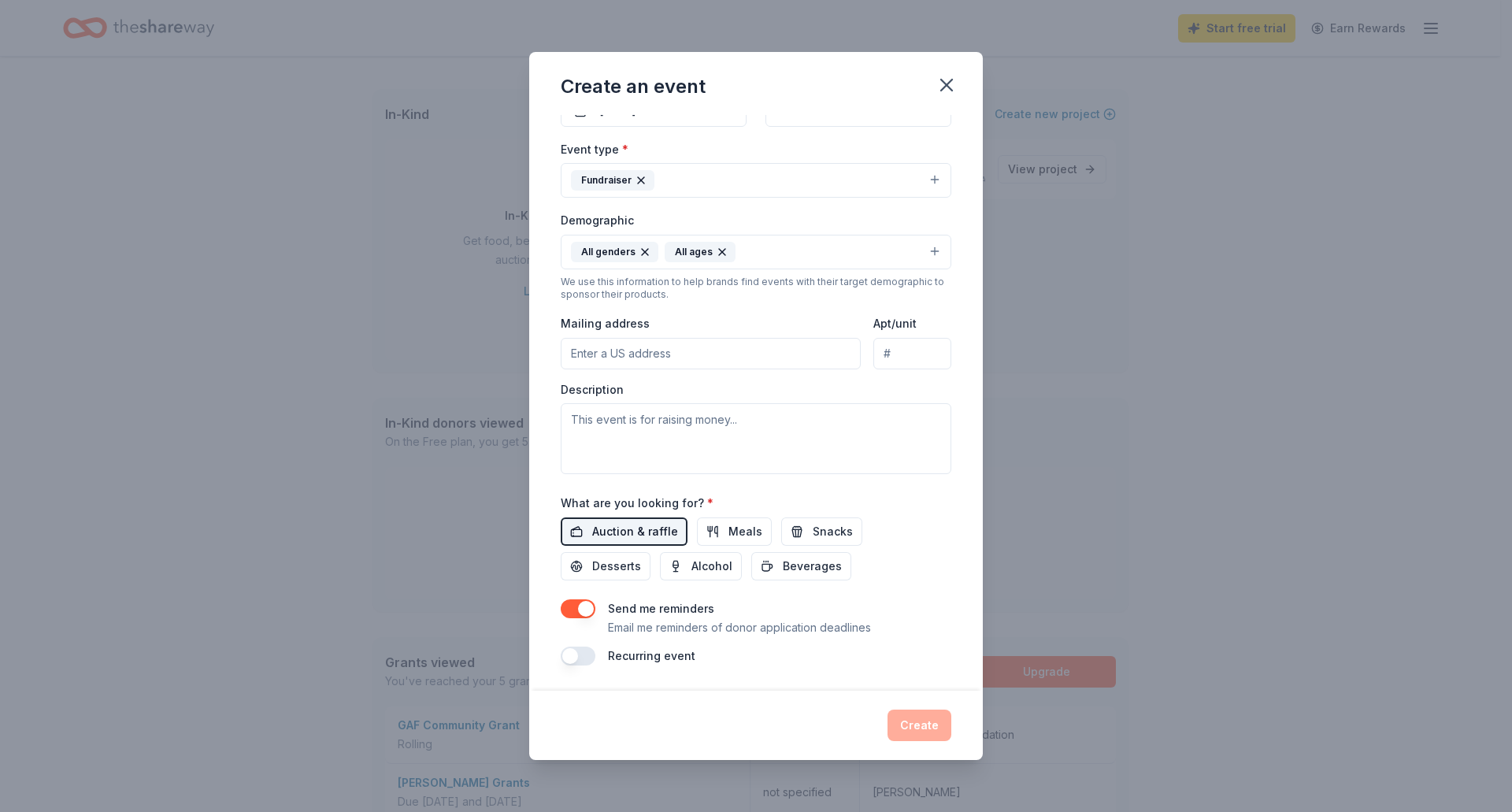
click at [655, 527] on span "Auction & raffle" at bounding box center [635, 531] width 86 height 19
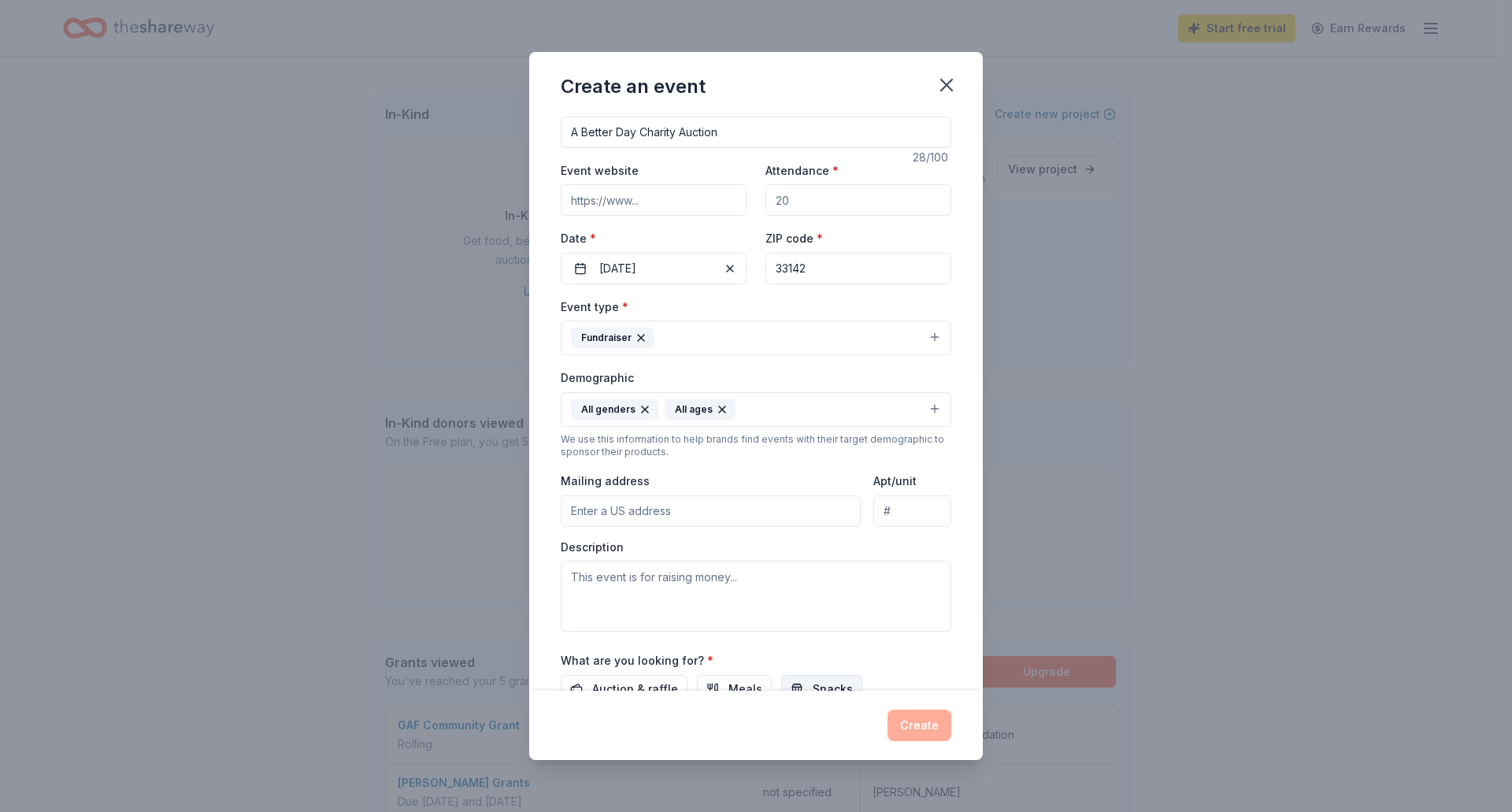
scroll to position [0, 0]
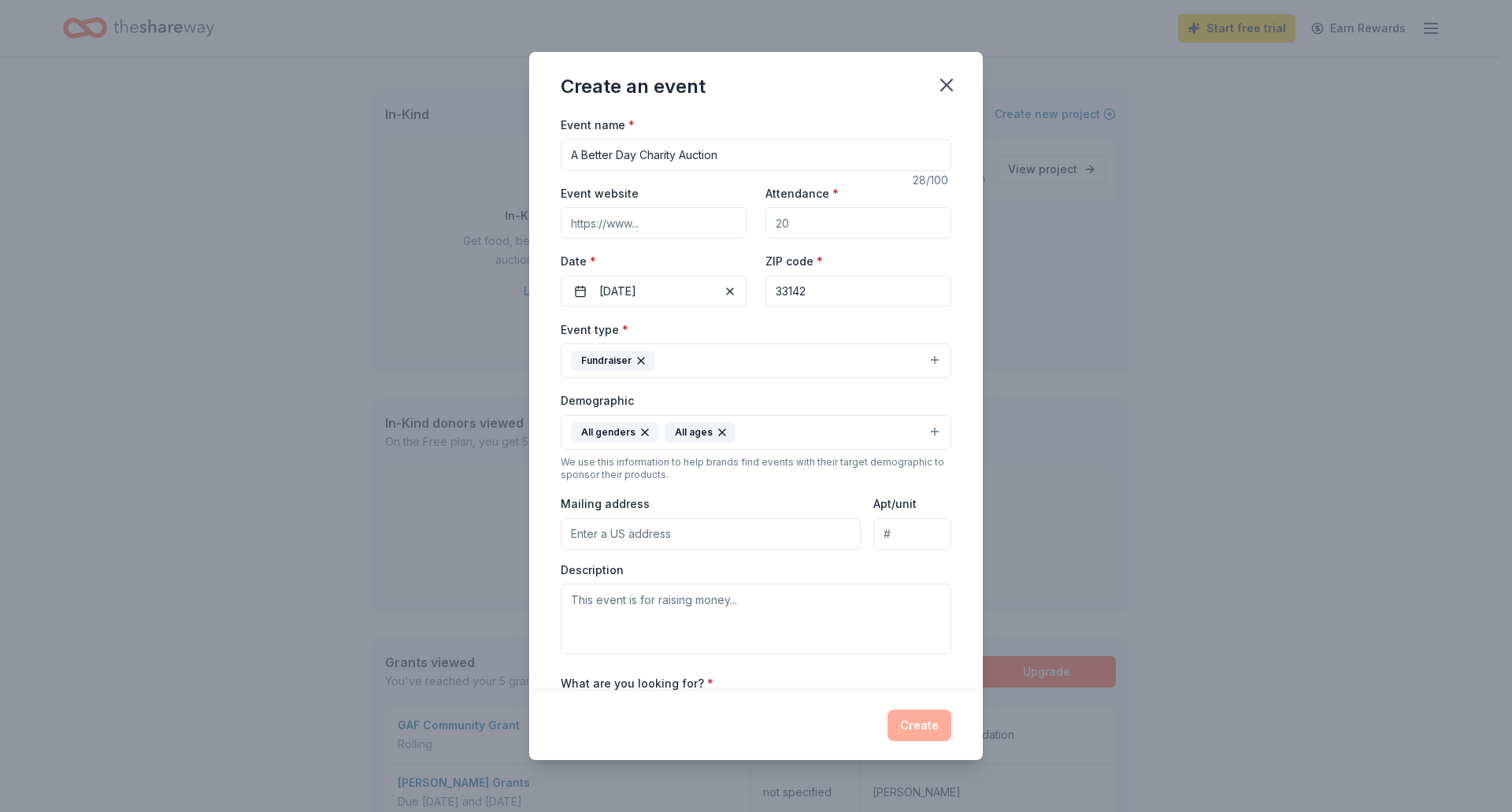
click at [819, 232] on input "Attendance *" at bounding box center [859, 223] width 186 height 31
type input "20"
click at [953, 251] on div "Event name * A Better Day Charity Auction 28 /100 Event website Attendance * 20…" at bounding box center [756, 403] width 454 height 576
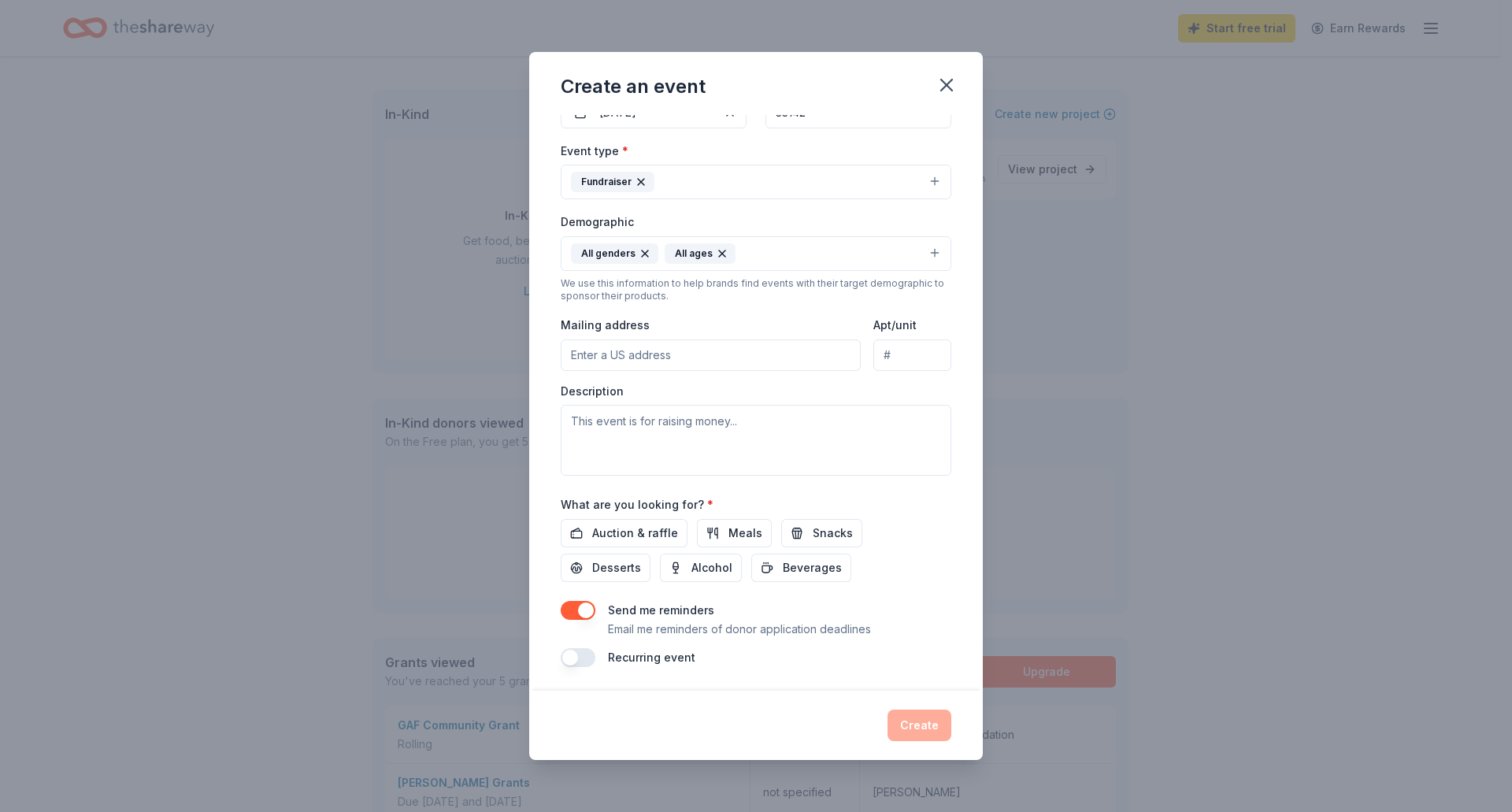
scroll to position [180, 0]
click at [937, 515] on div "What are you looking for? * Auction & raffle Meals Snacks Desserts Alcohol Beve…" at bounding box center [756, 536] width 391 height 87
click at [636, 520] on button "Auction & raffle" at bounding box center [624, 531] width 127 height 28
click at [916, 720] on button "Create" at bounding box center [920, 726] width 64 height 31
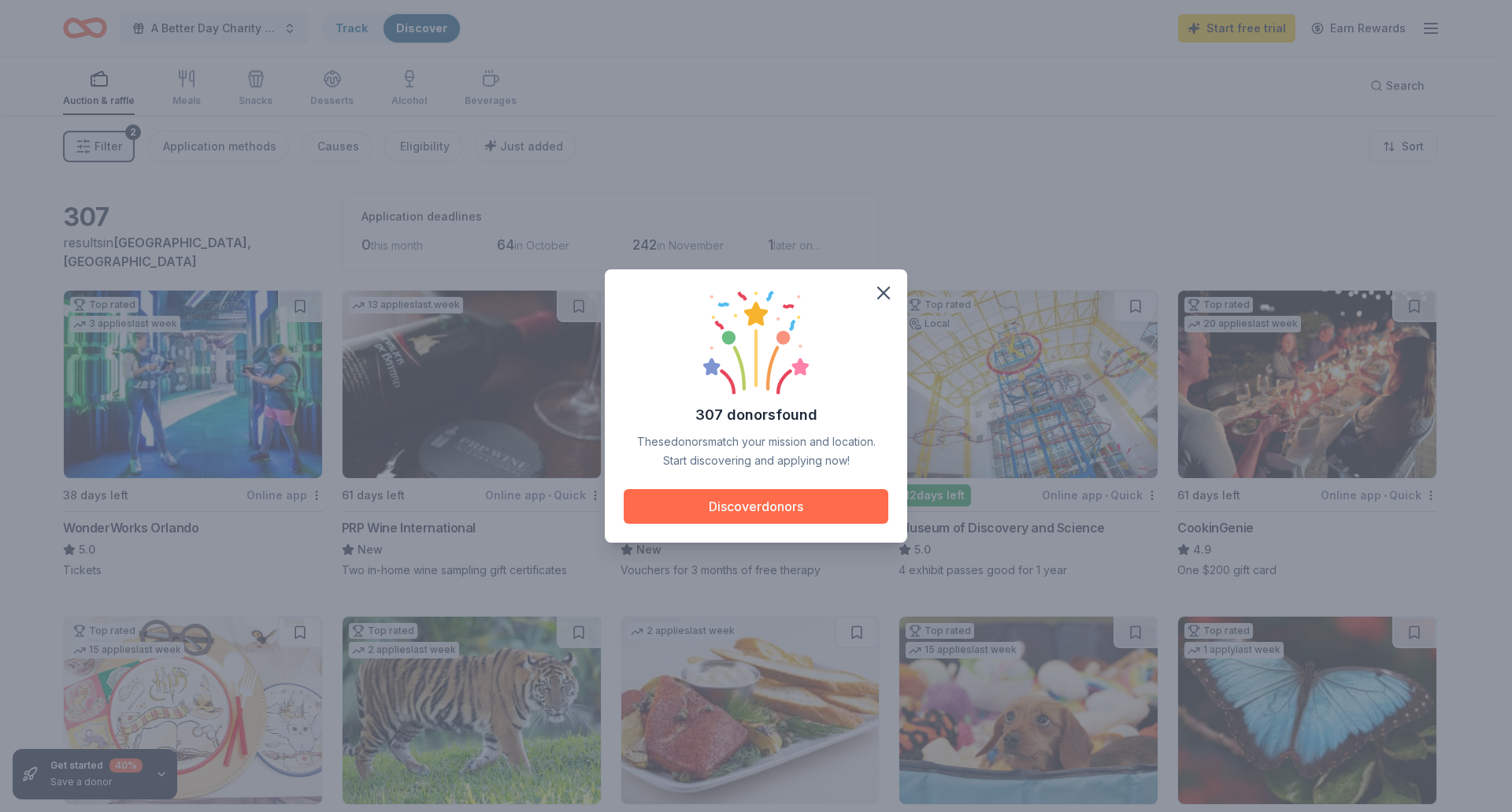
click at [750, 496] on button "Discover donors" at bounding box center [756, 507] width 265 height 35
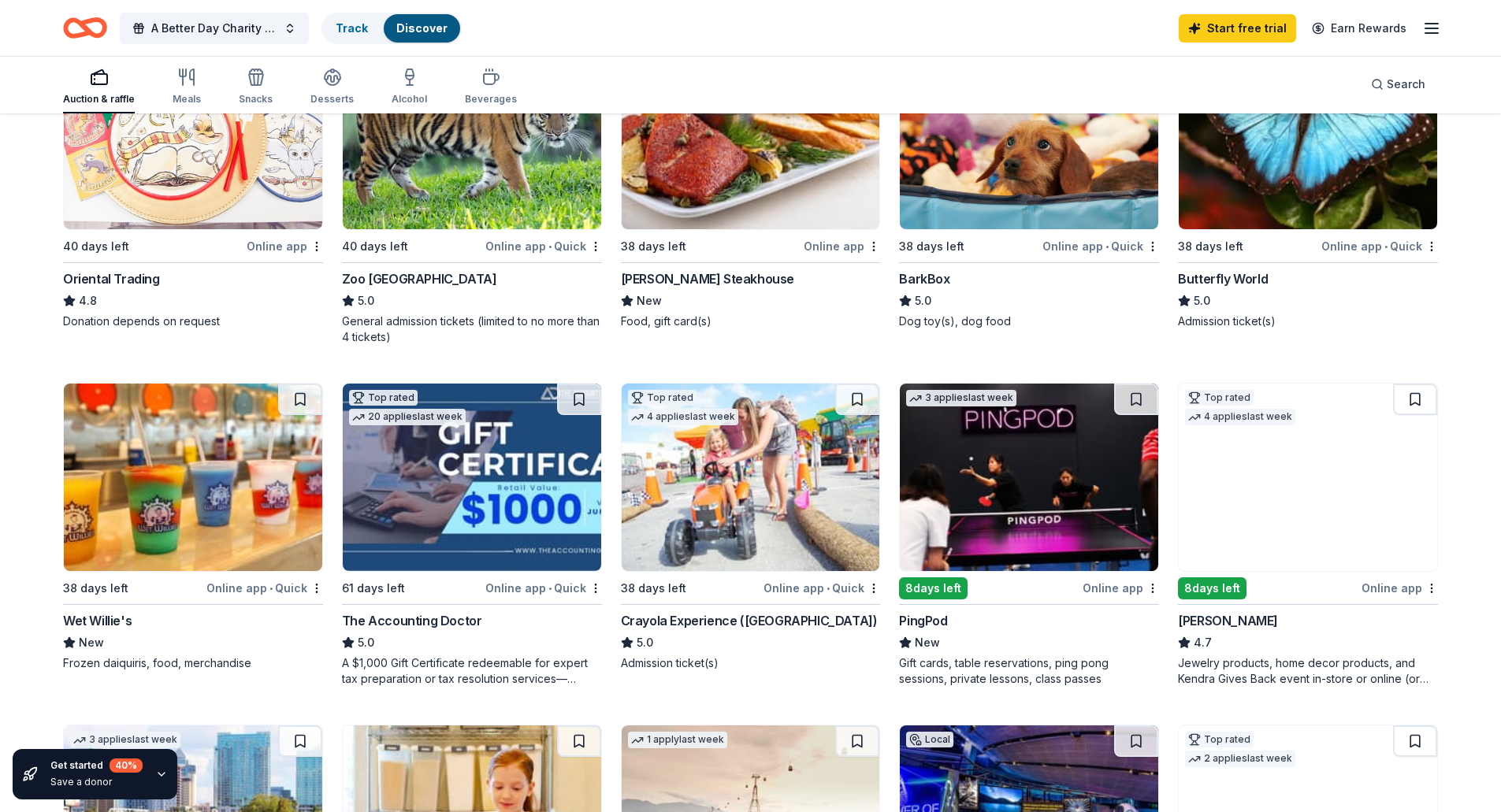
scroll to position [551, 0]
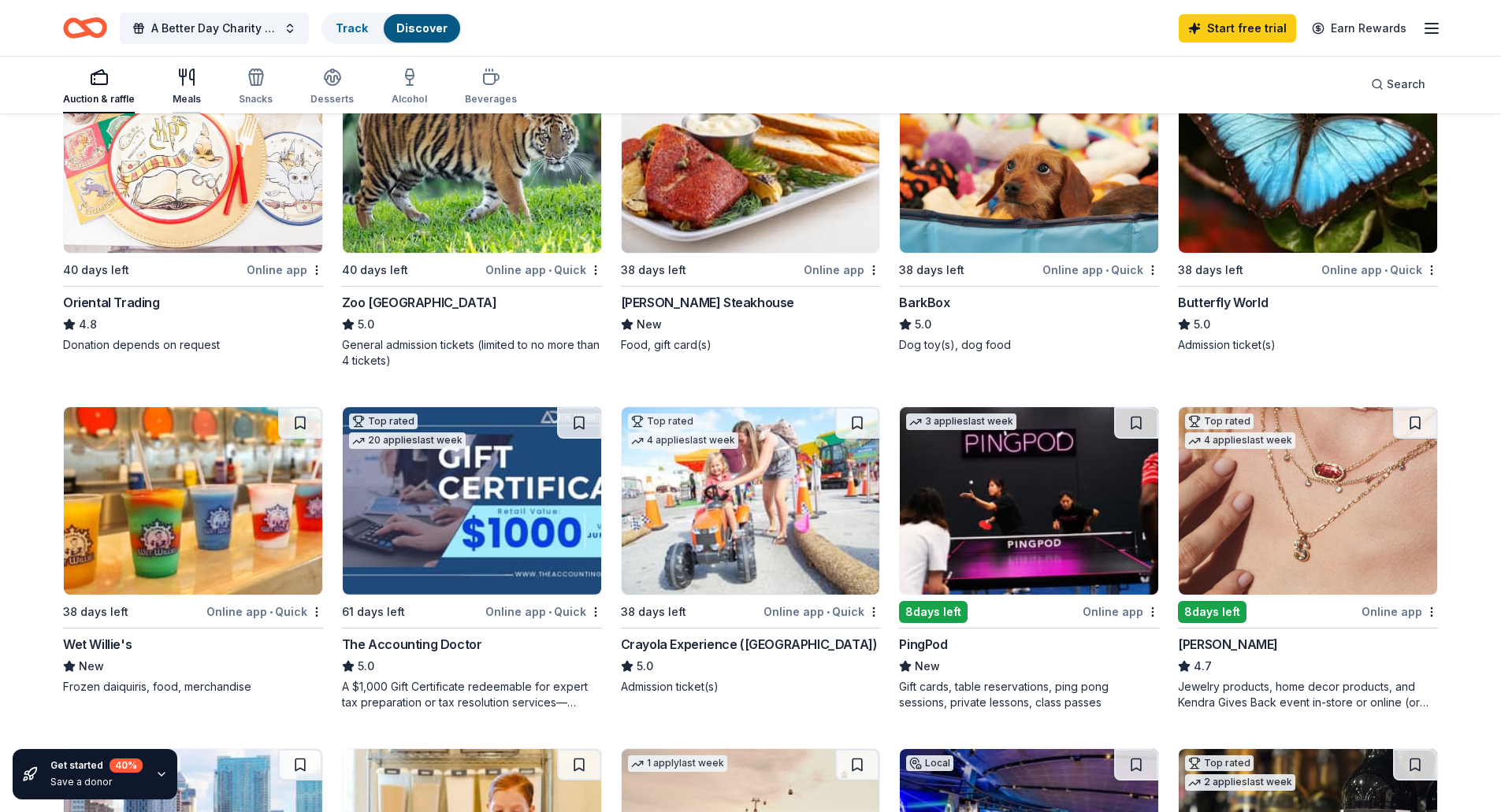
click at [184, 77] on icon "button" at bounding box center [186, 77] width 19 height 19
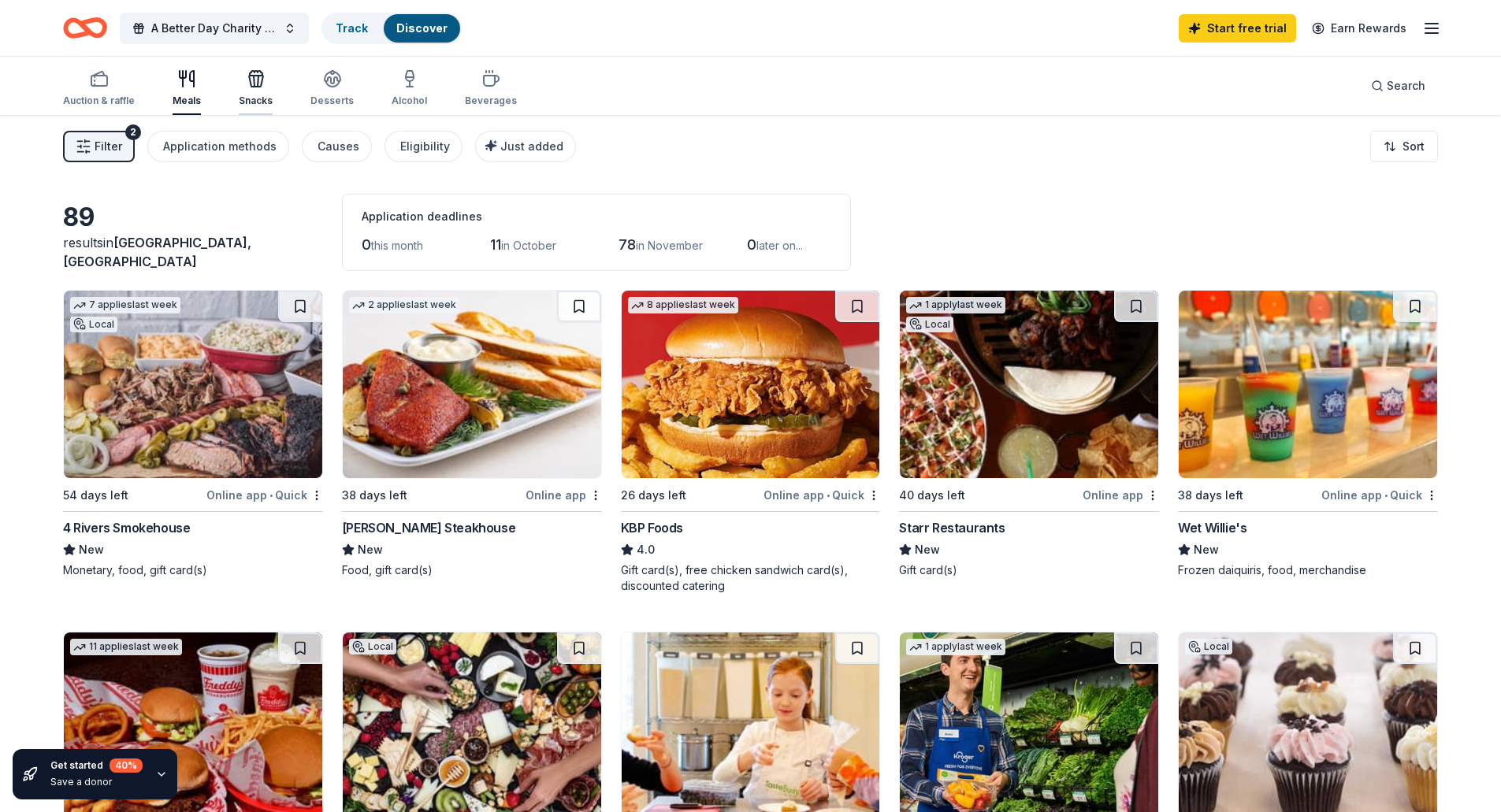
click at [247, 88] on div "Snacks" at bounding box center [255, 88] width 34 height 38
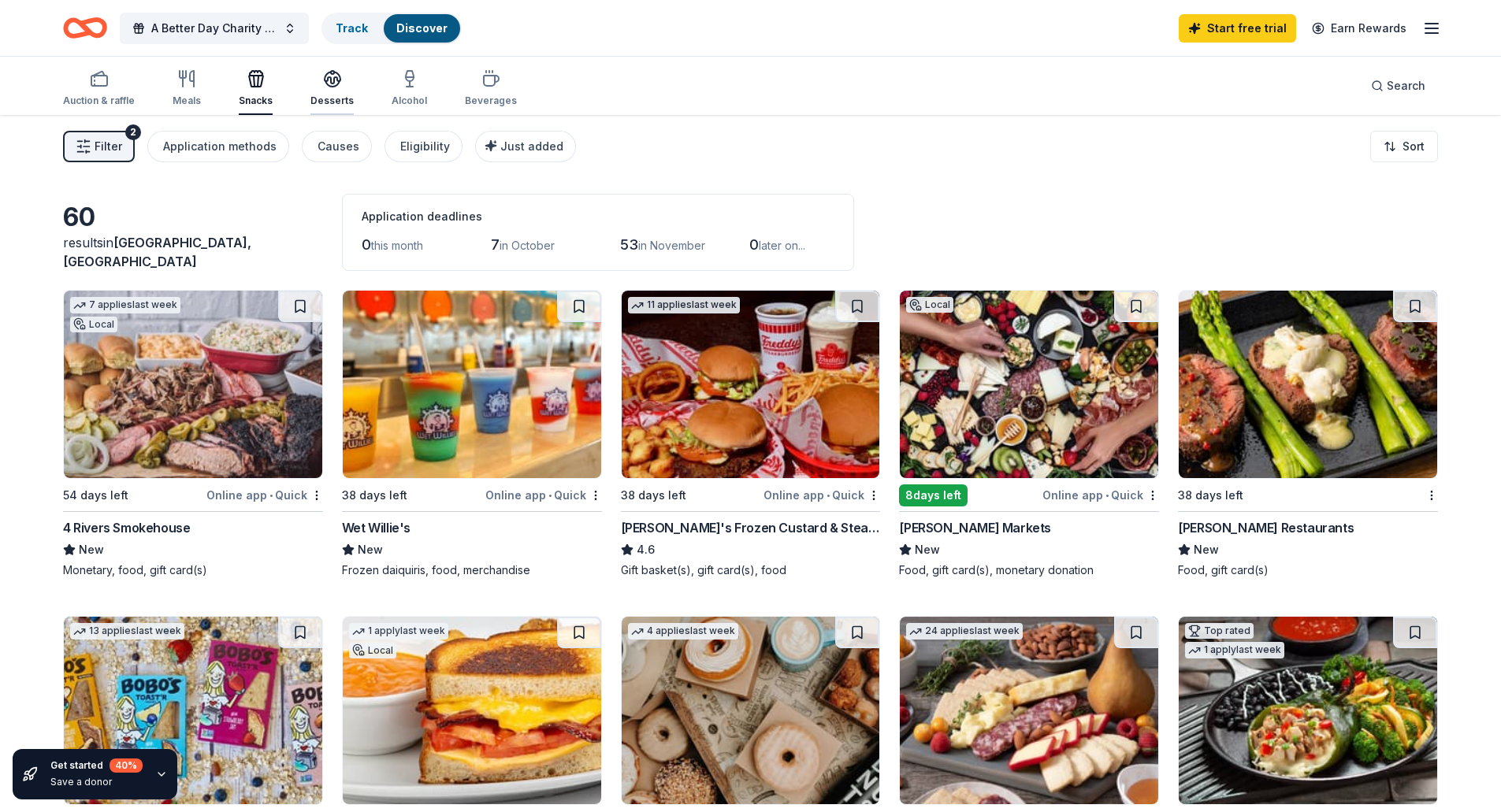
click at [332, 84] on icon "button" at bounding box center [332, 78] width 19 height 19
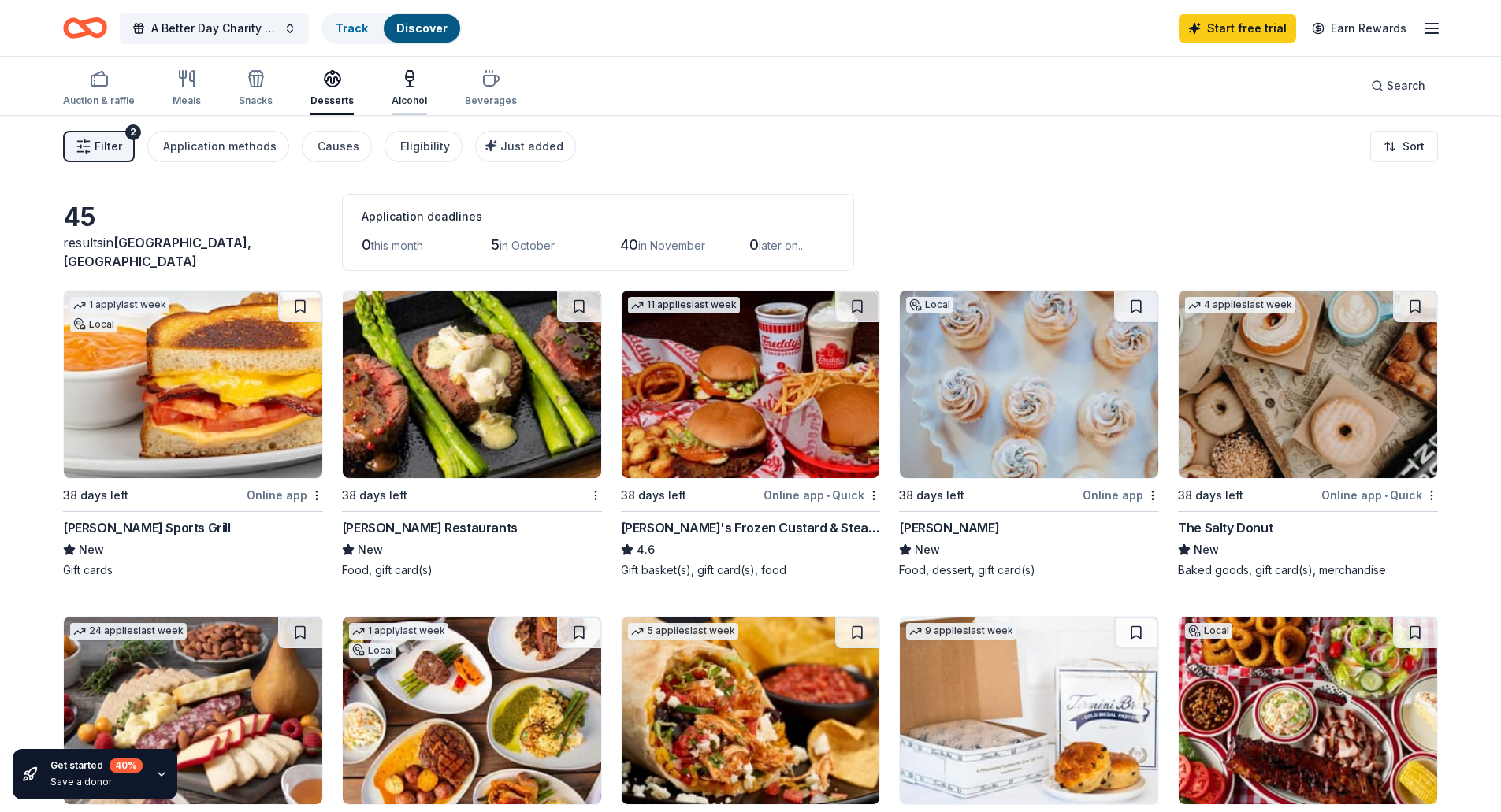
click at [400, 81] on icon "button" at bounding box center [409, 78] width 19 height 19
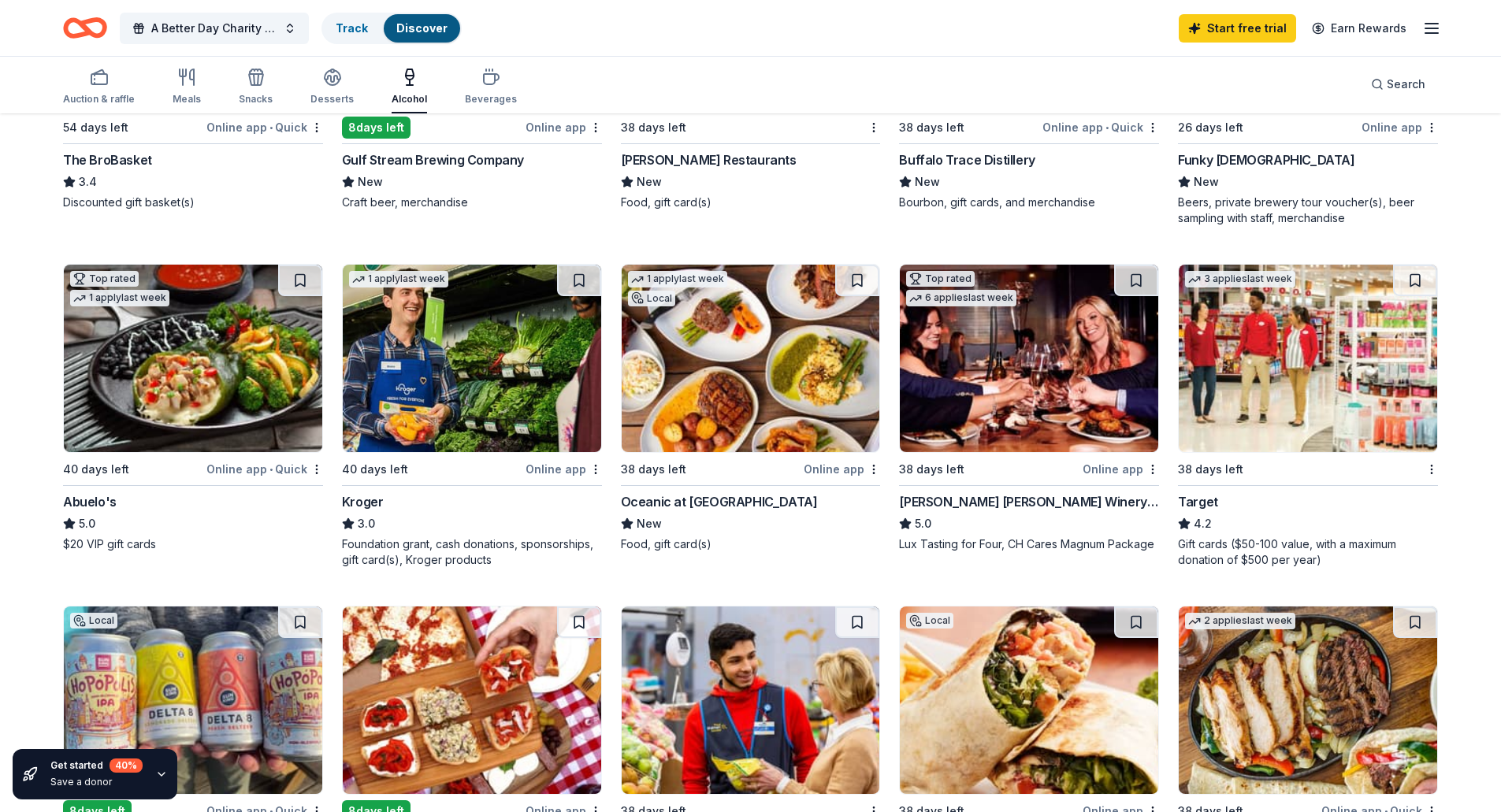
scroll to position [709, 0]
click at [473, 87] on div "Beverages" at bounding box center [490, 86] width 52 height 38
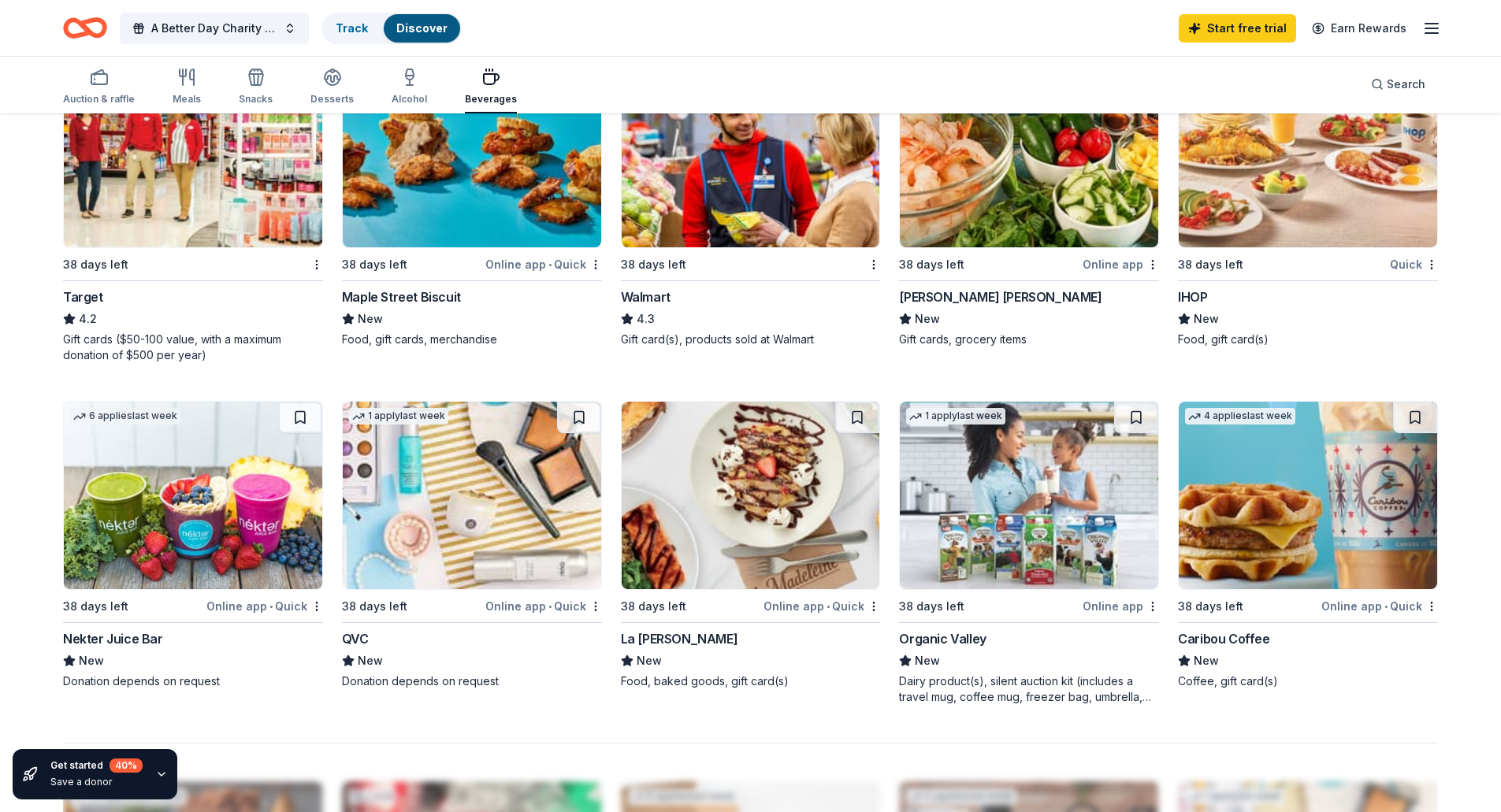
scroll to position [787, 0]
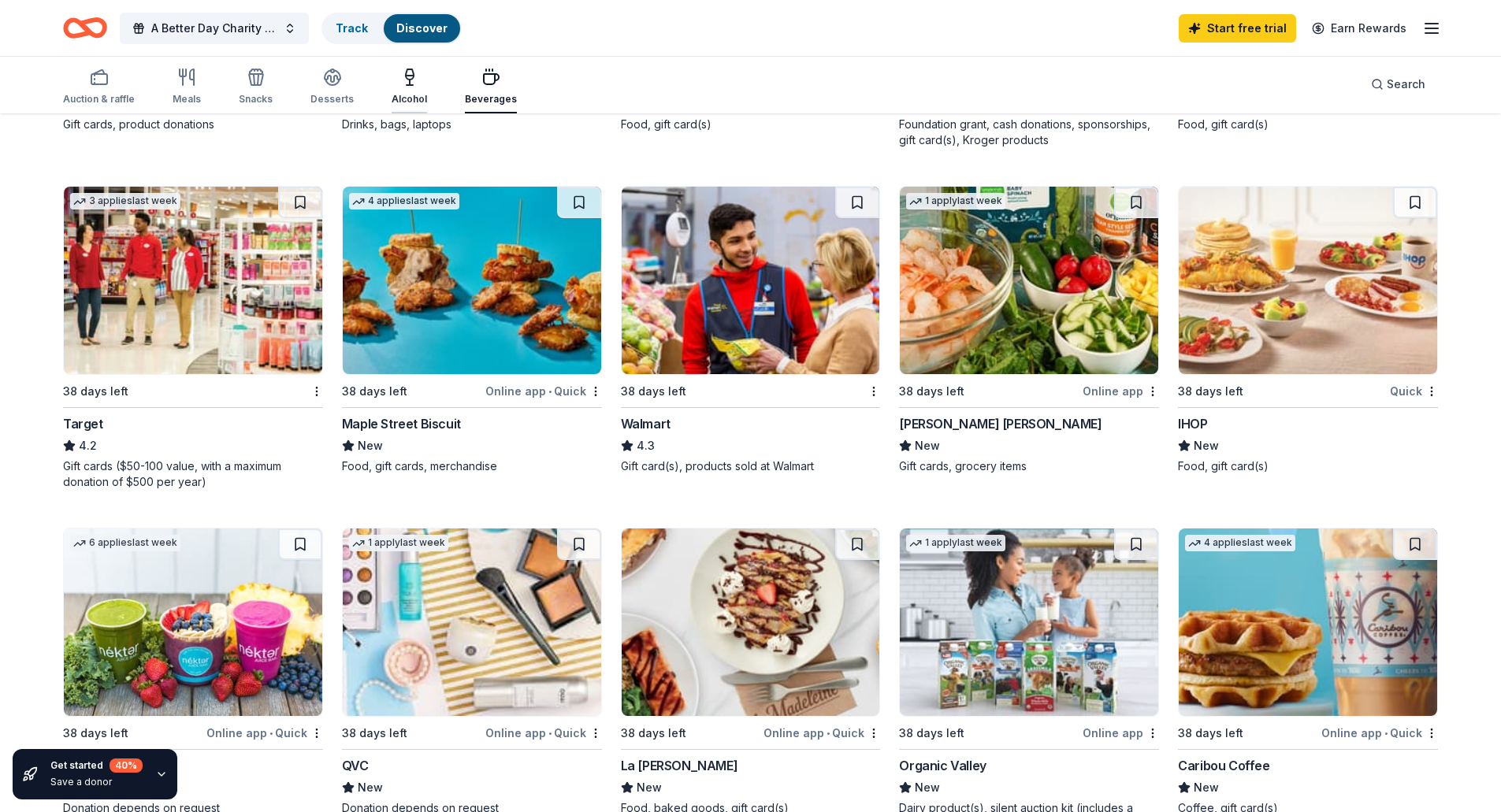
click at [406, 73] on icon "button" at bounding box center [409, 77] width 19 height 19
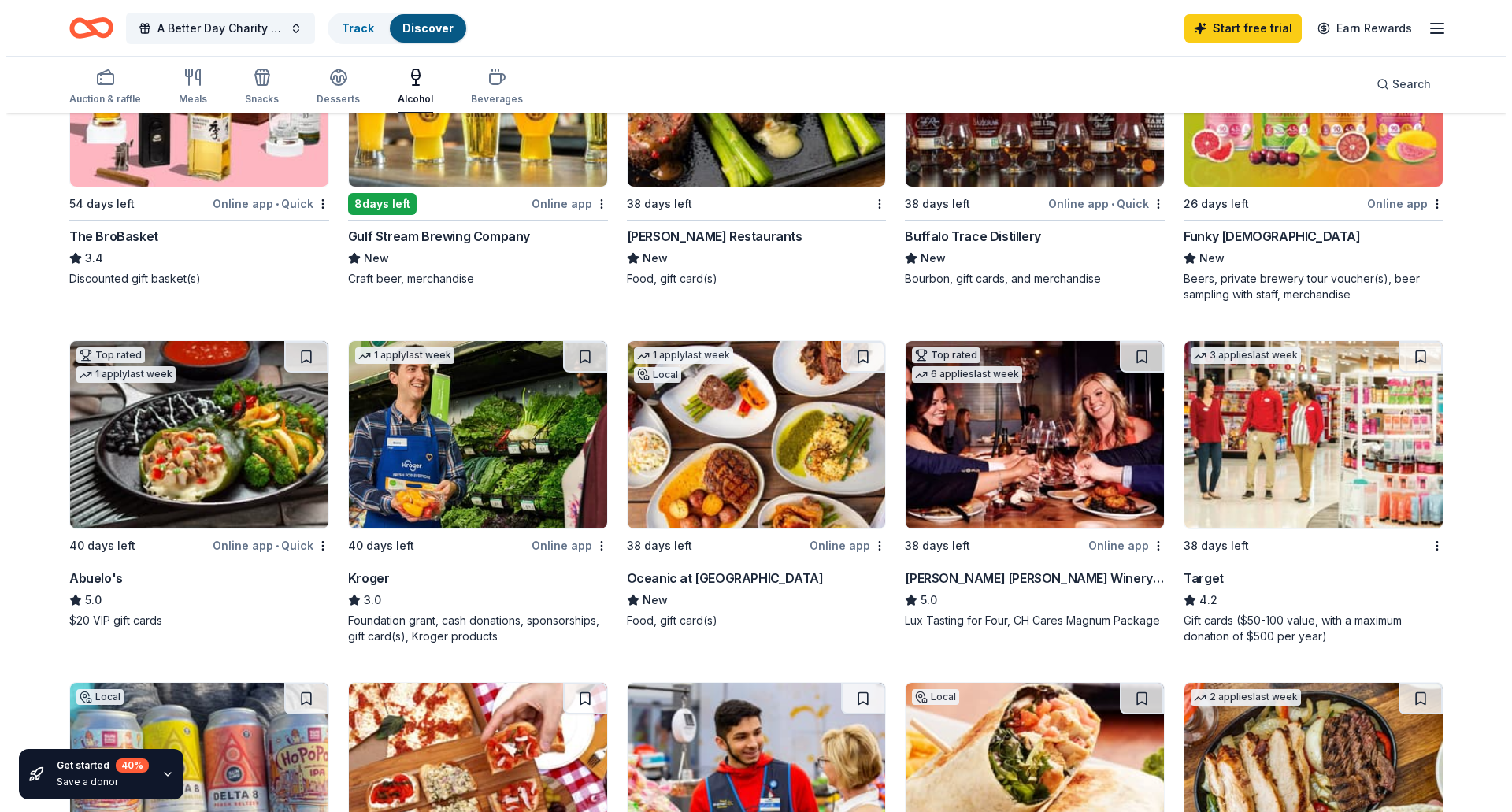
scroll to position [709, 0]
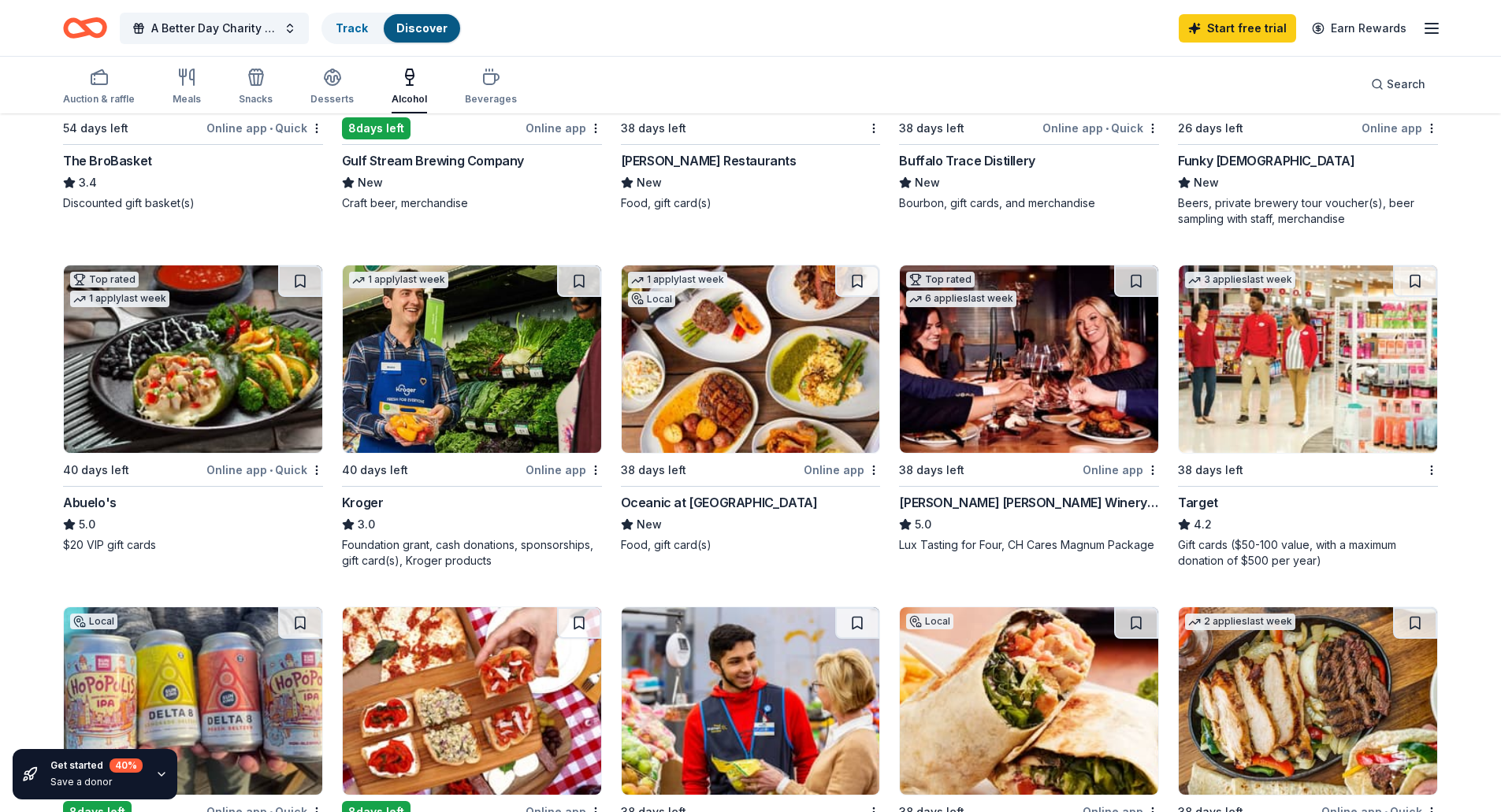
click at [1031, 343] on img at bounding box center [1029, 360] width 258 height 188
click at [288, 21] on button "A Better Day Charity Auction" at bounding box center [215, 28] width 189 height 31
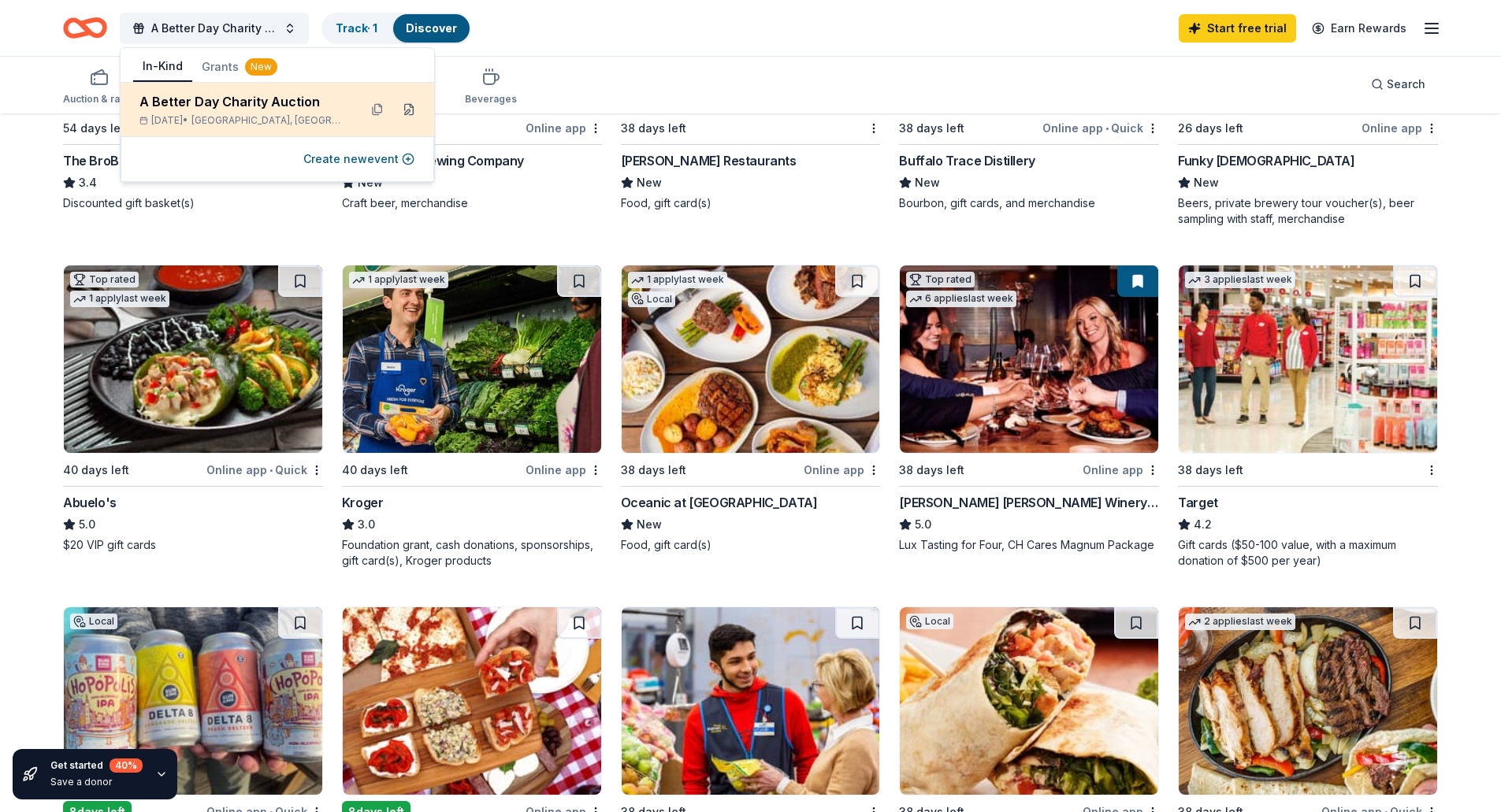
click at [409, 109] on button at bounding box center [409, 109] width 26 height 26
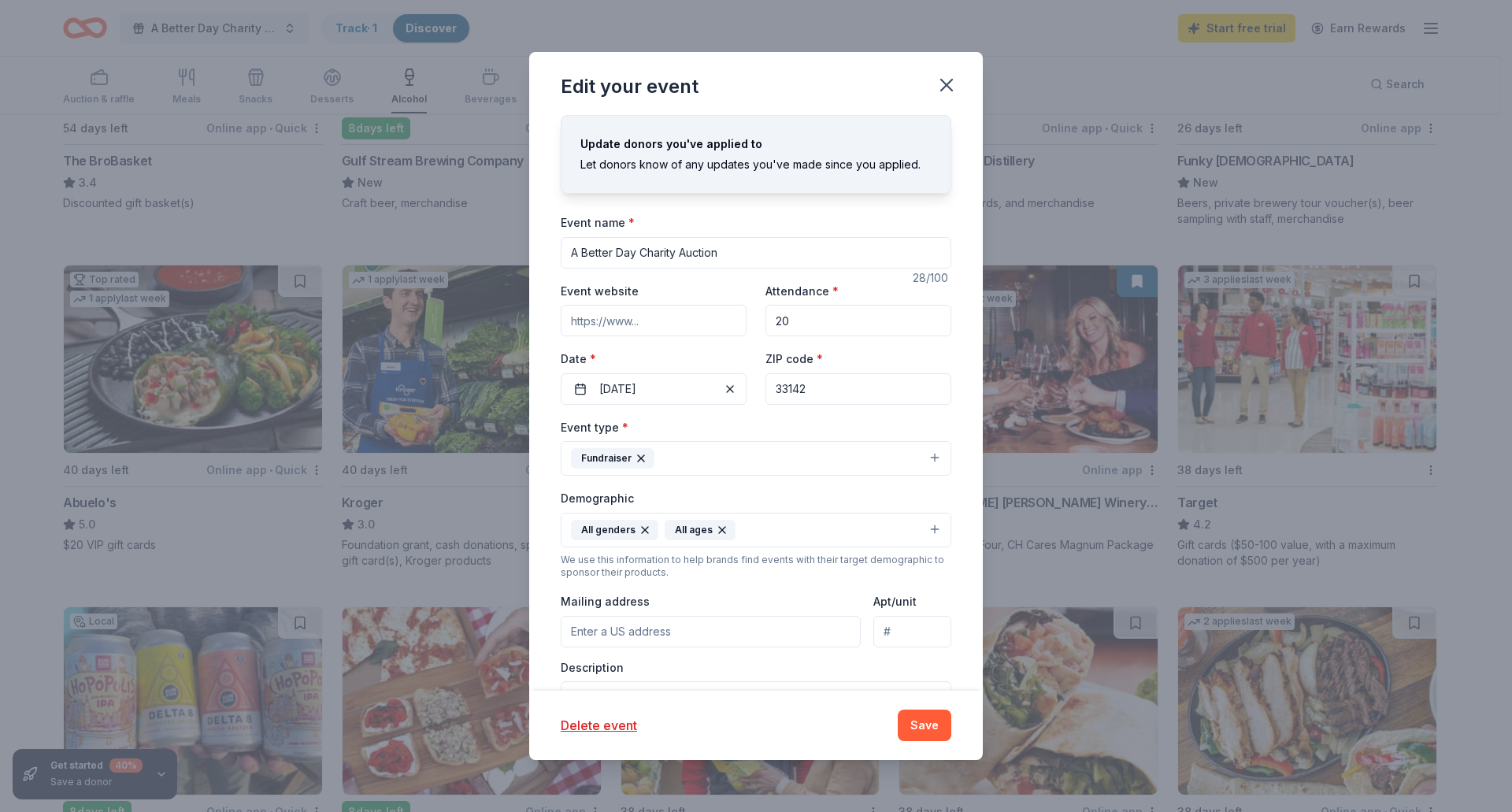
click at [860, 457] on button "Fundraiser" at bounding box center [756, 458] width 391 height 35
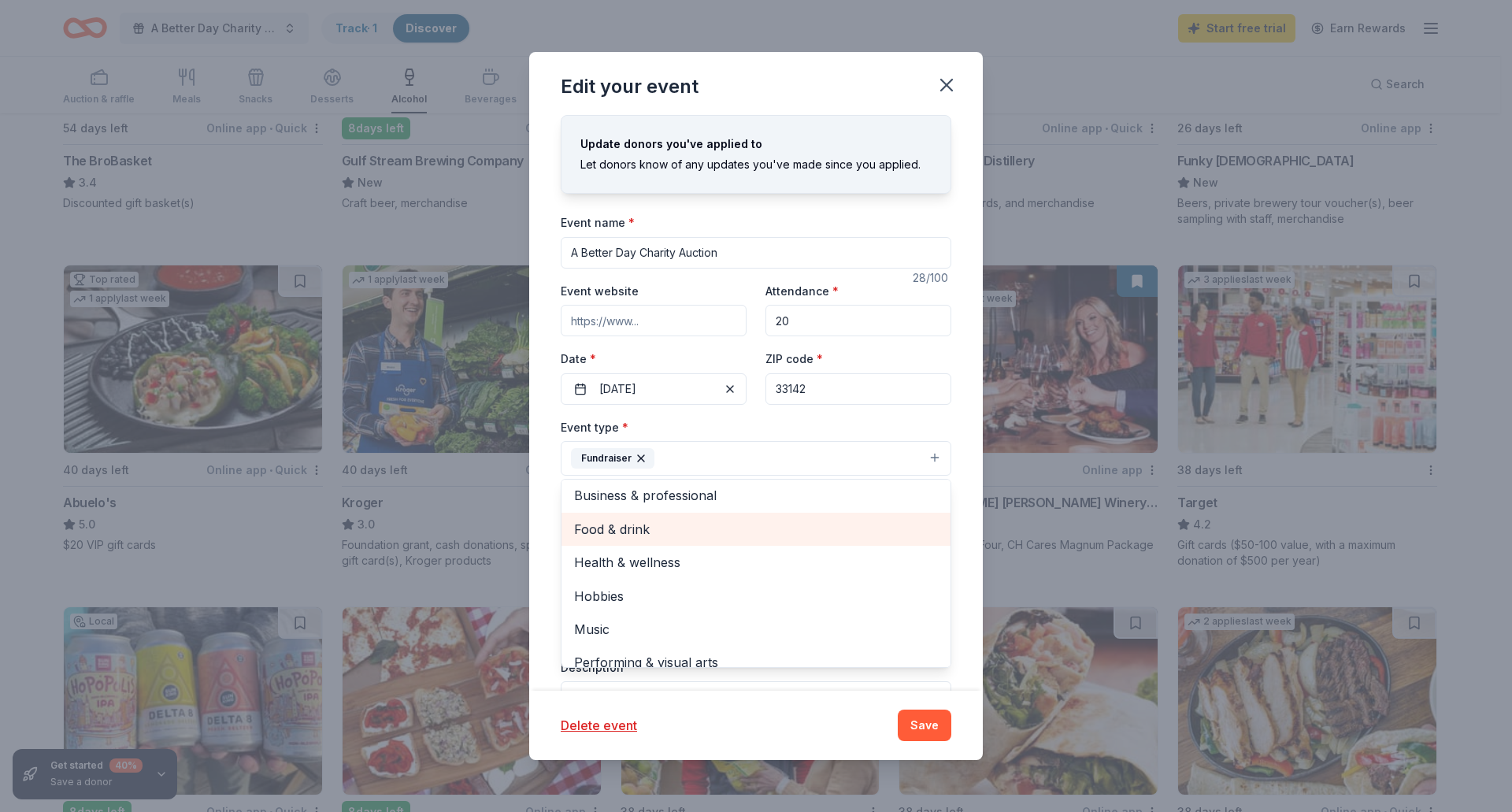
scroll to position [0, 0]
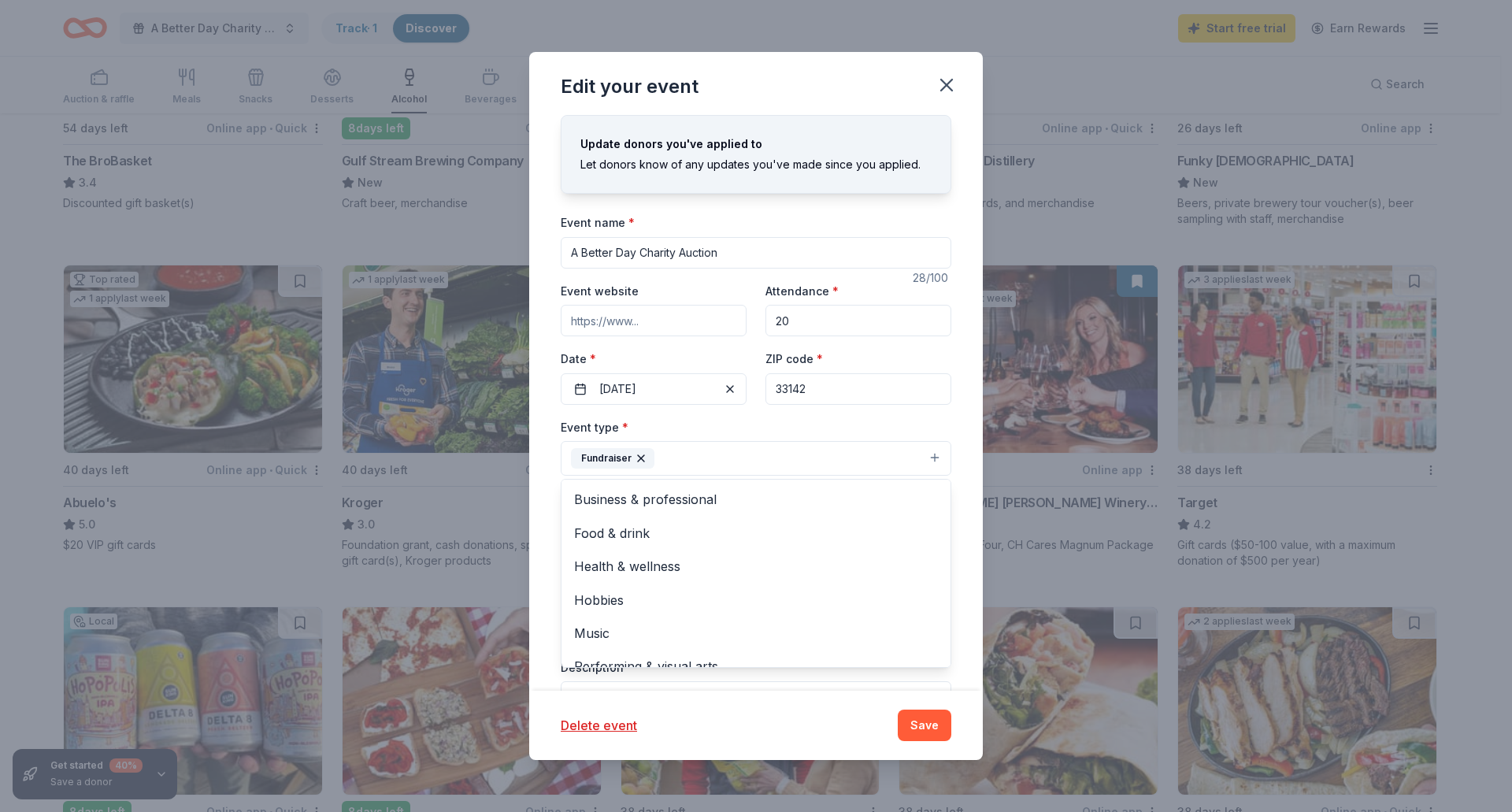
click at [950, 424] on div "Update donors you've applied to Let donors know of any updates you've made sinc…" at bounding box center [756, 403] width 454 height 576
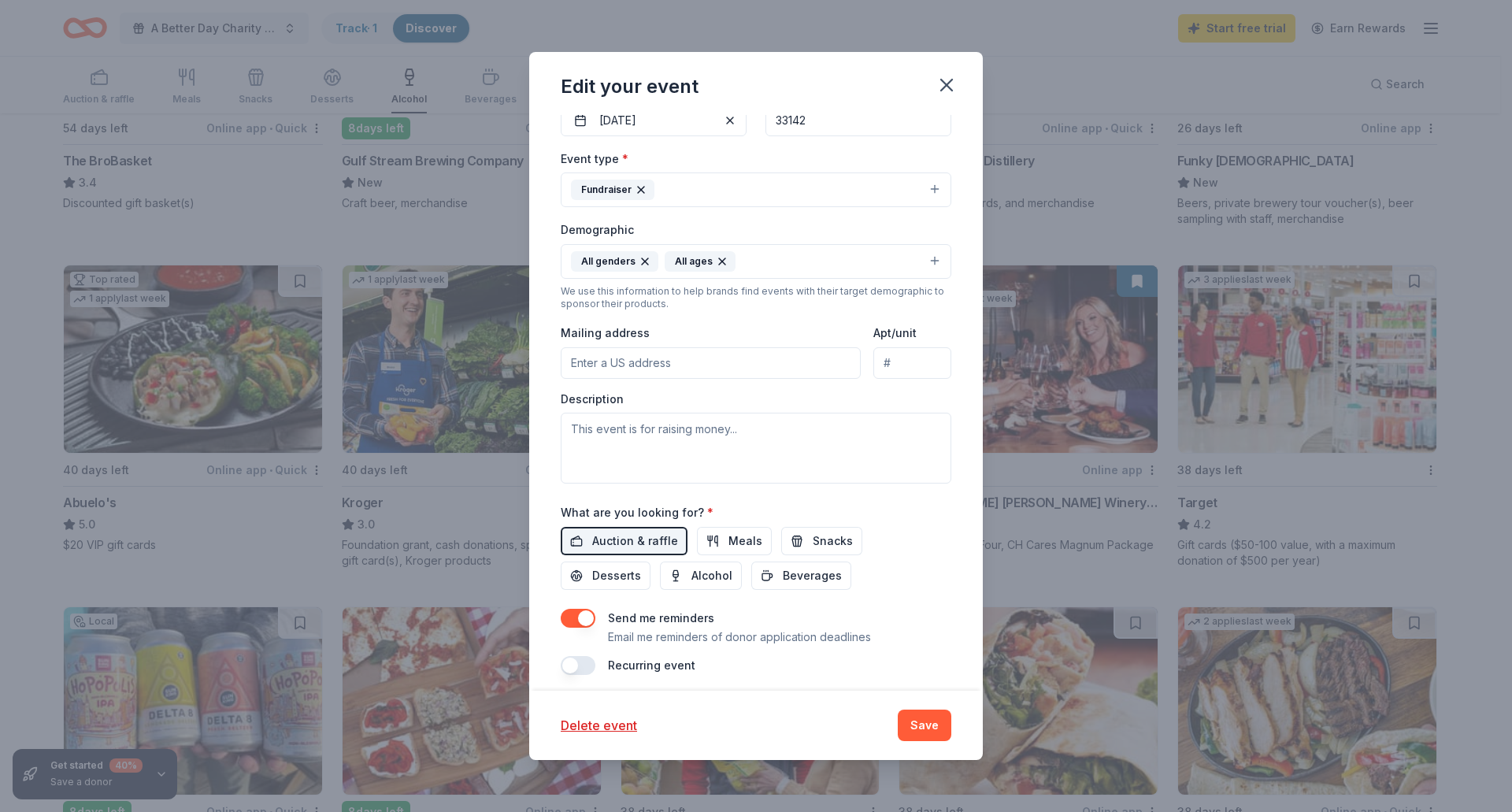
scroll to position [278, 0]
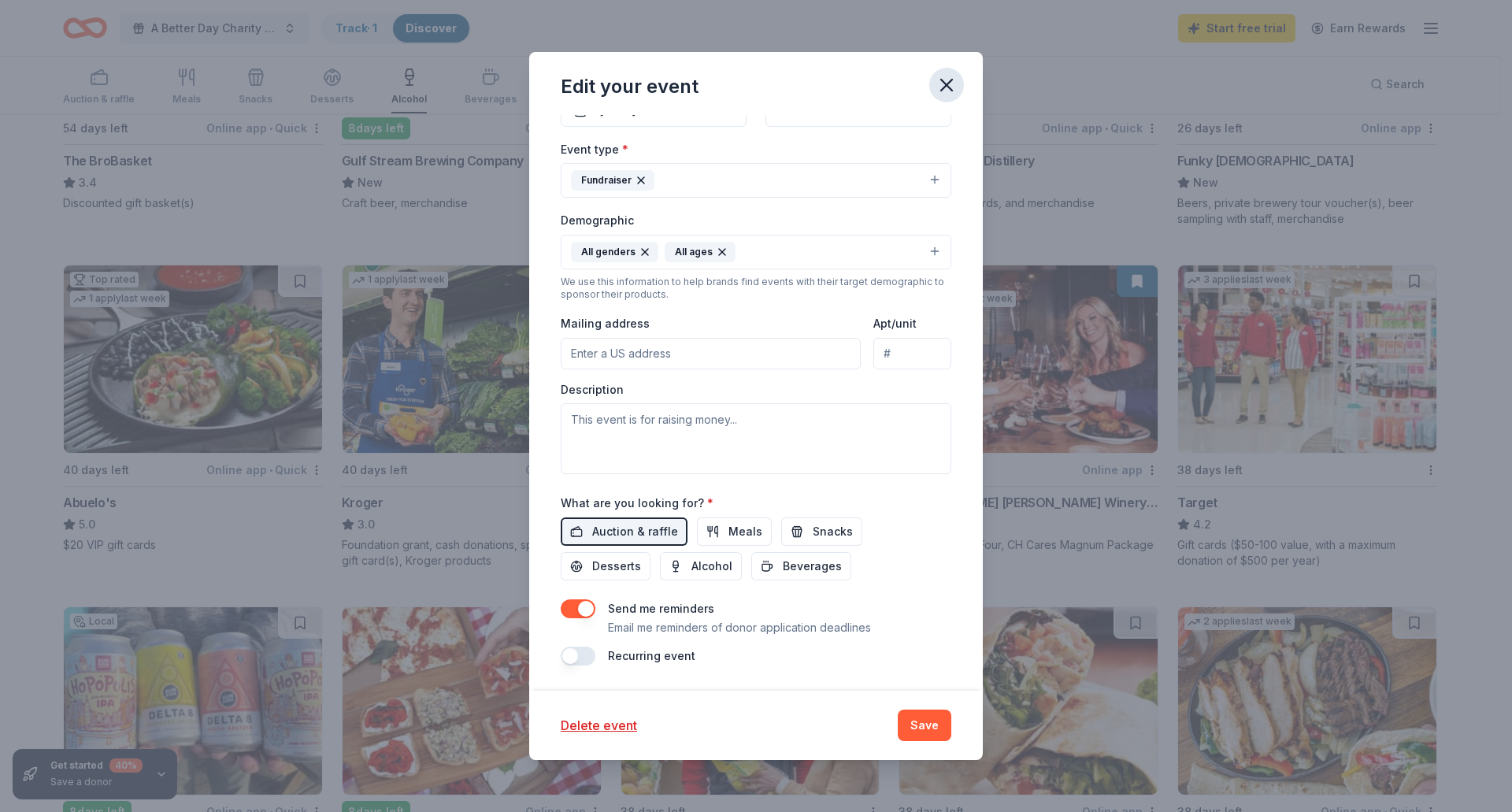
click at [945, 81] on icon "button" at bounding box center [946, 85] width 22 height 22
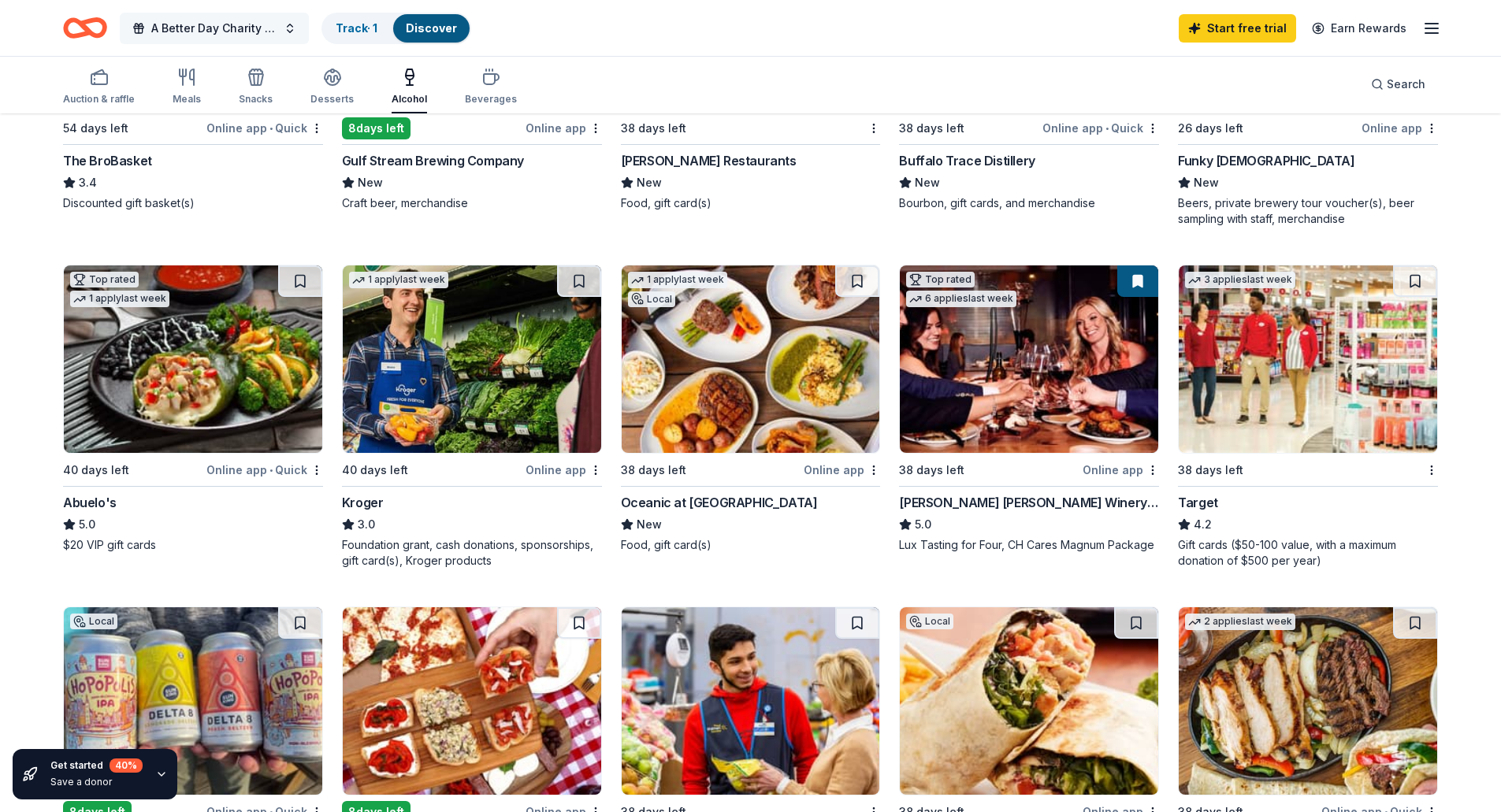
click at [291, 28] on button "A Better Day Charity Auction" at bounding box center [215, 28] width 189 height 31
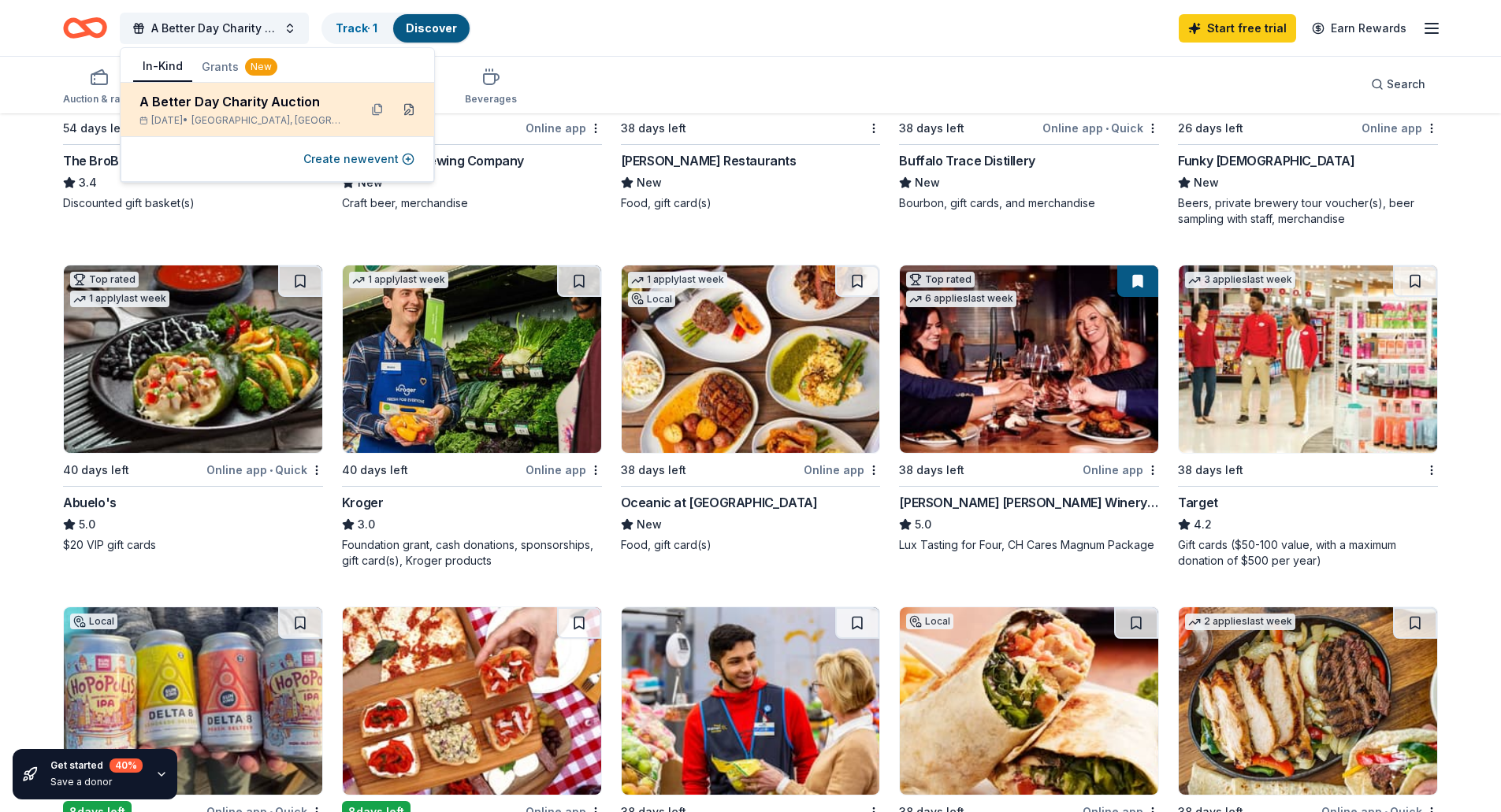
click at [403, 107] on button at bounding box center [409, 109] width 26 height 26
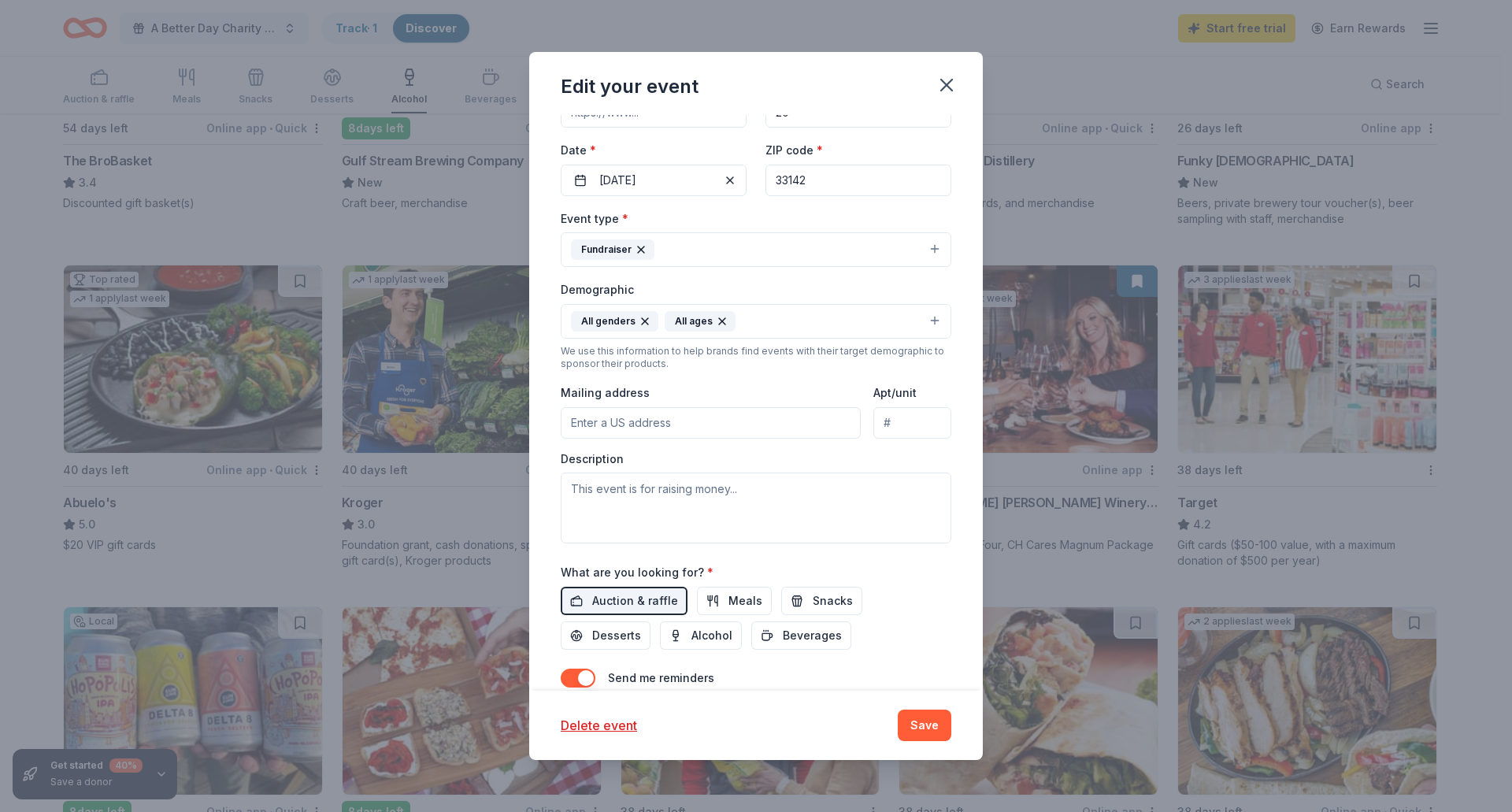
scroll to position [236, 0]
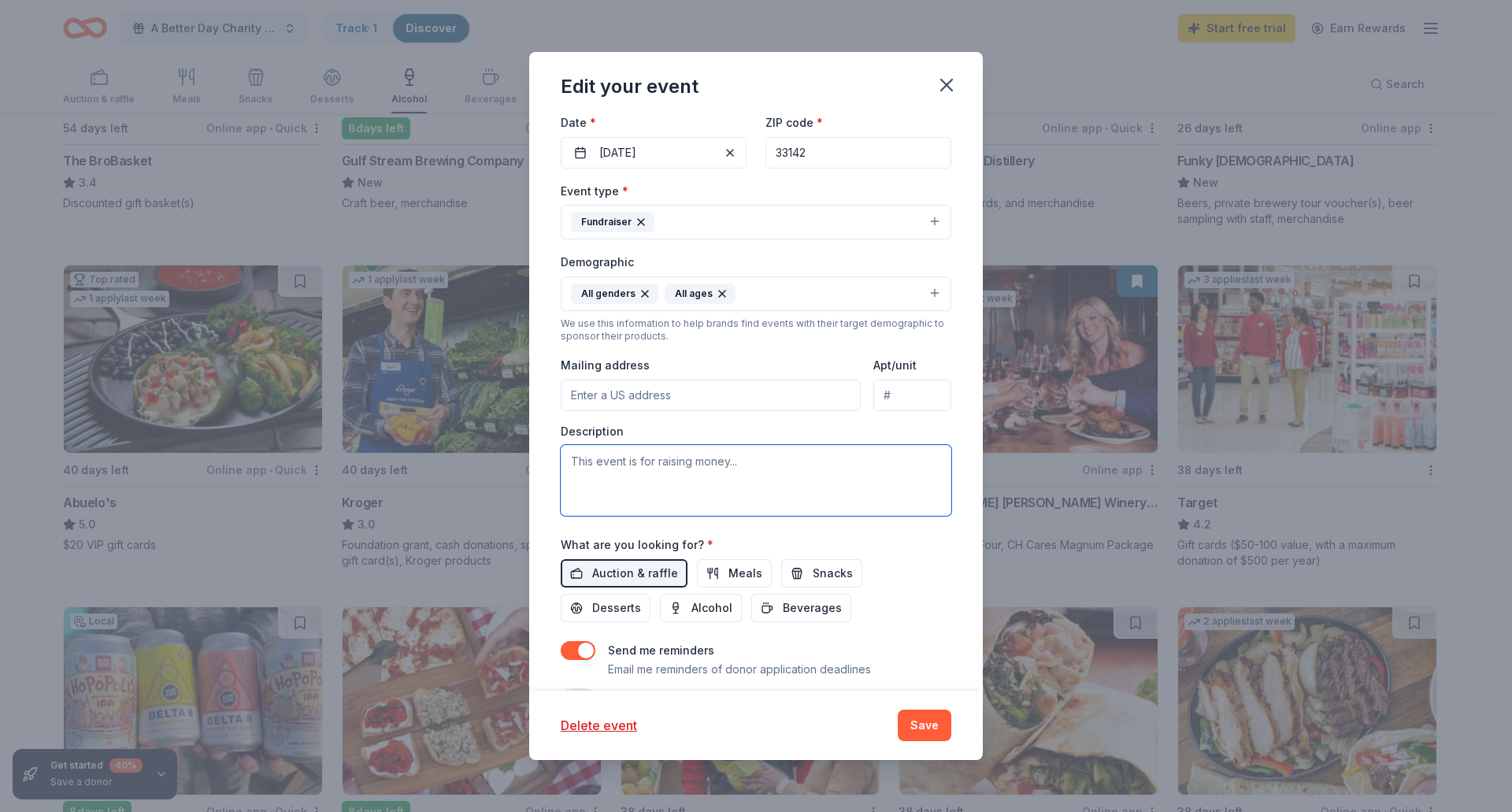
click at [709, 471] on textarea at bounding box center [756, 480] width 391 height 71
click at [695, 397] on input "Mailing address" at bounding box center [711, 396] width 300 height 31
type input "5861 NW 17th Avenue"
click at [687, 459] on textarea at bounding box center [756, 480] width 391 height 71
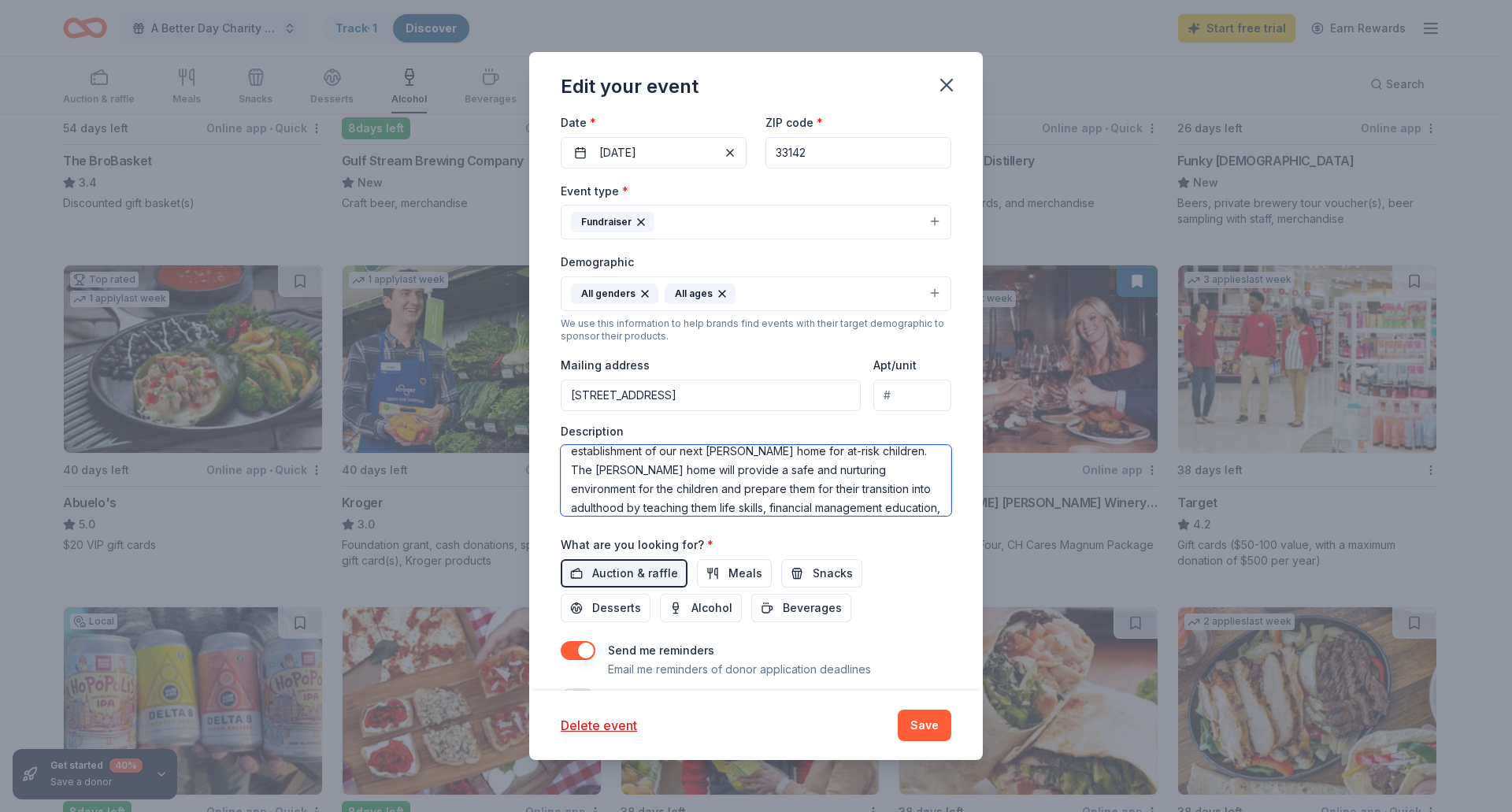
scroll to position [0, 0]
click at [608, 461] on textarea "This is event is raising money to help our organization fund the establishment …" at bounding box center [756, 480] width 391 height 71
click at [878, 496] on textarea "This event is raising money to help our organization fund the establishment of …" at bounding box center [756, 480] width 391 height 71
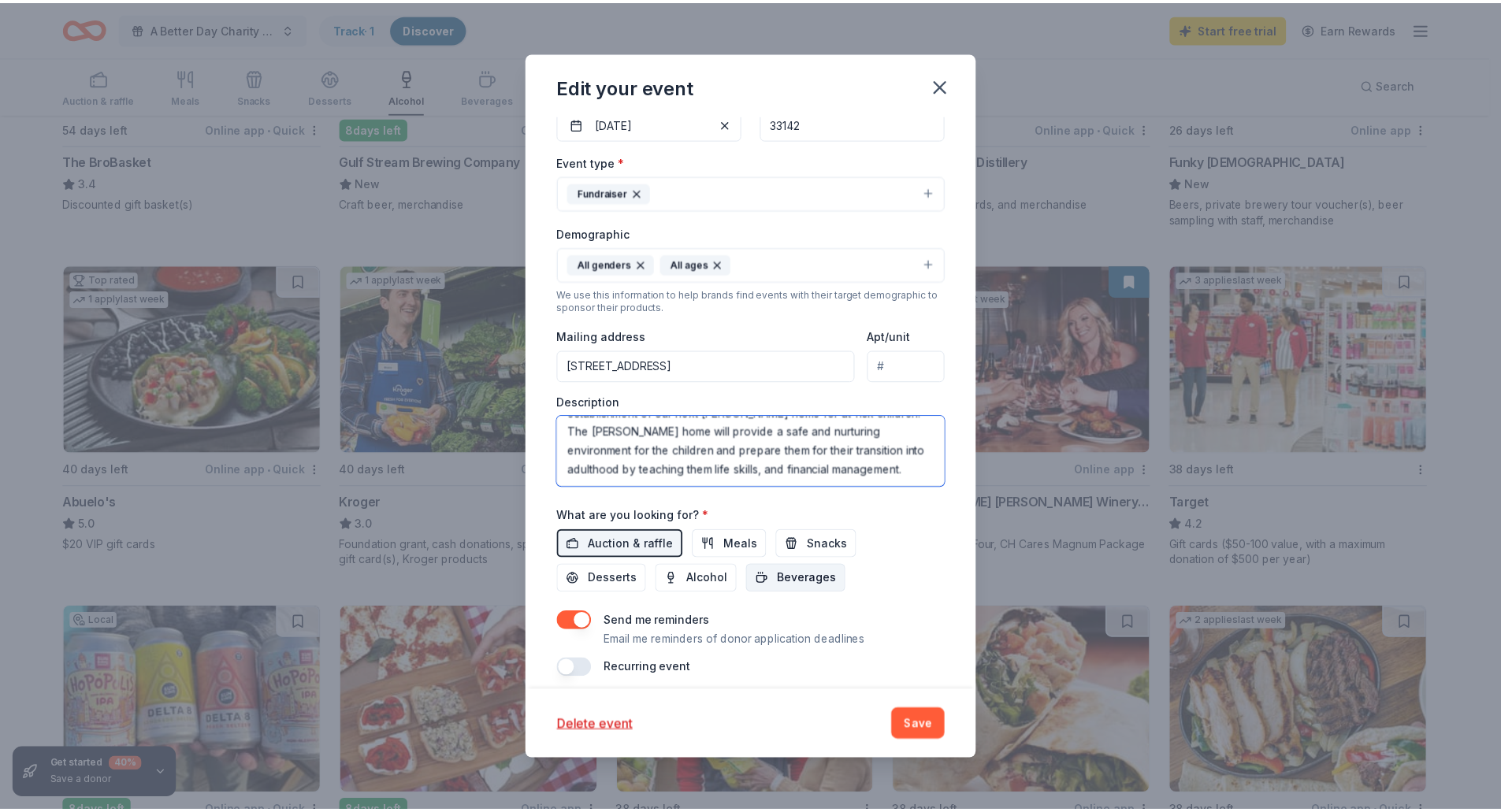
scroll to position [278, 0]
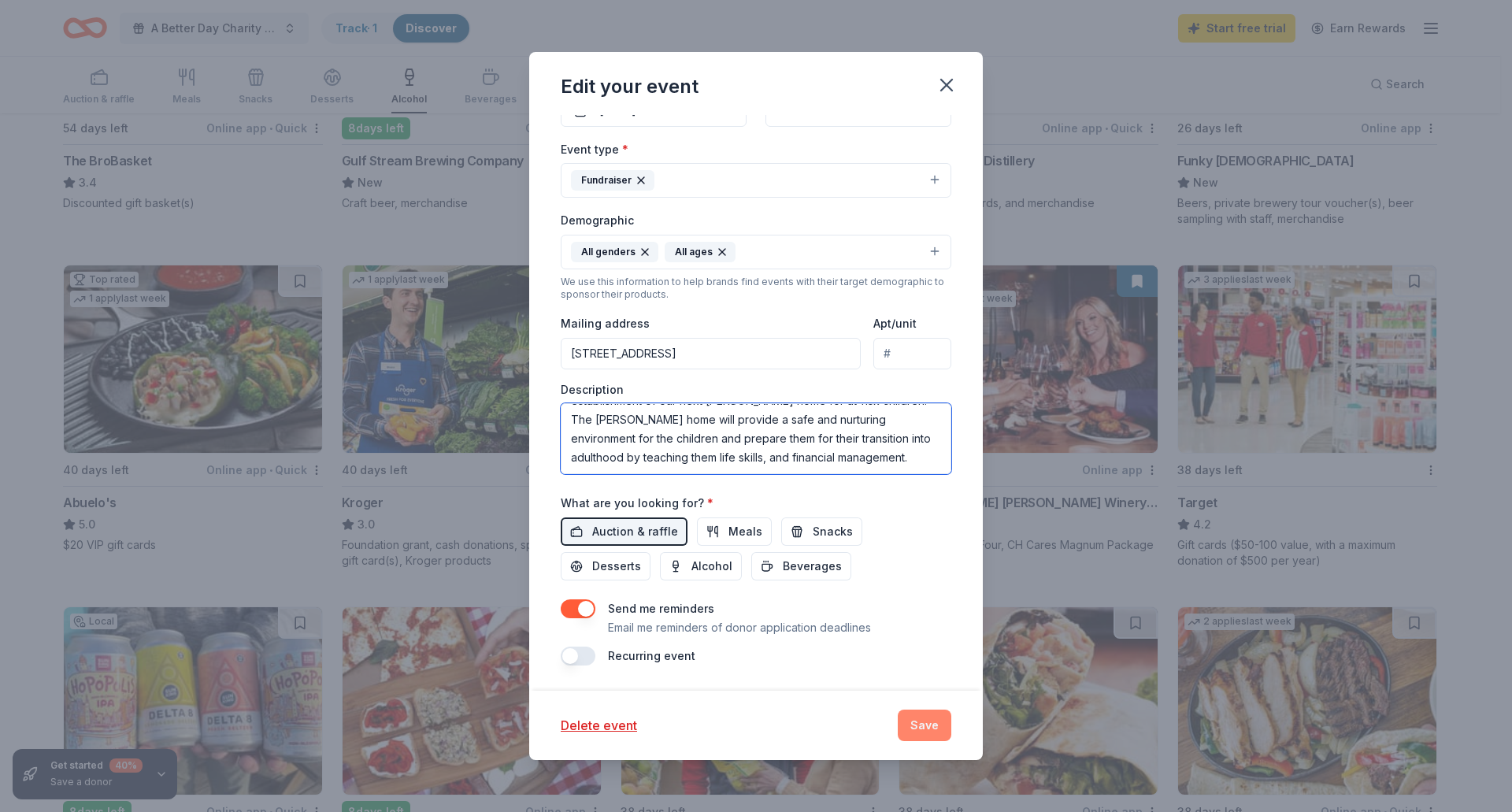
type textarea "This event is raising money to help our organization fund the establishment of …"
click at [924, 725] on button "Save" at bounding box center [925, 726] width 53 height 31
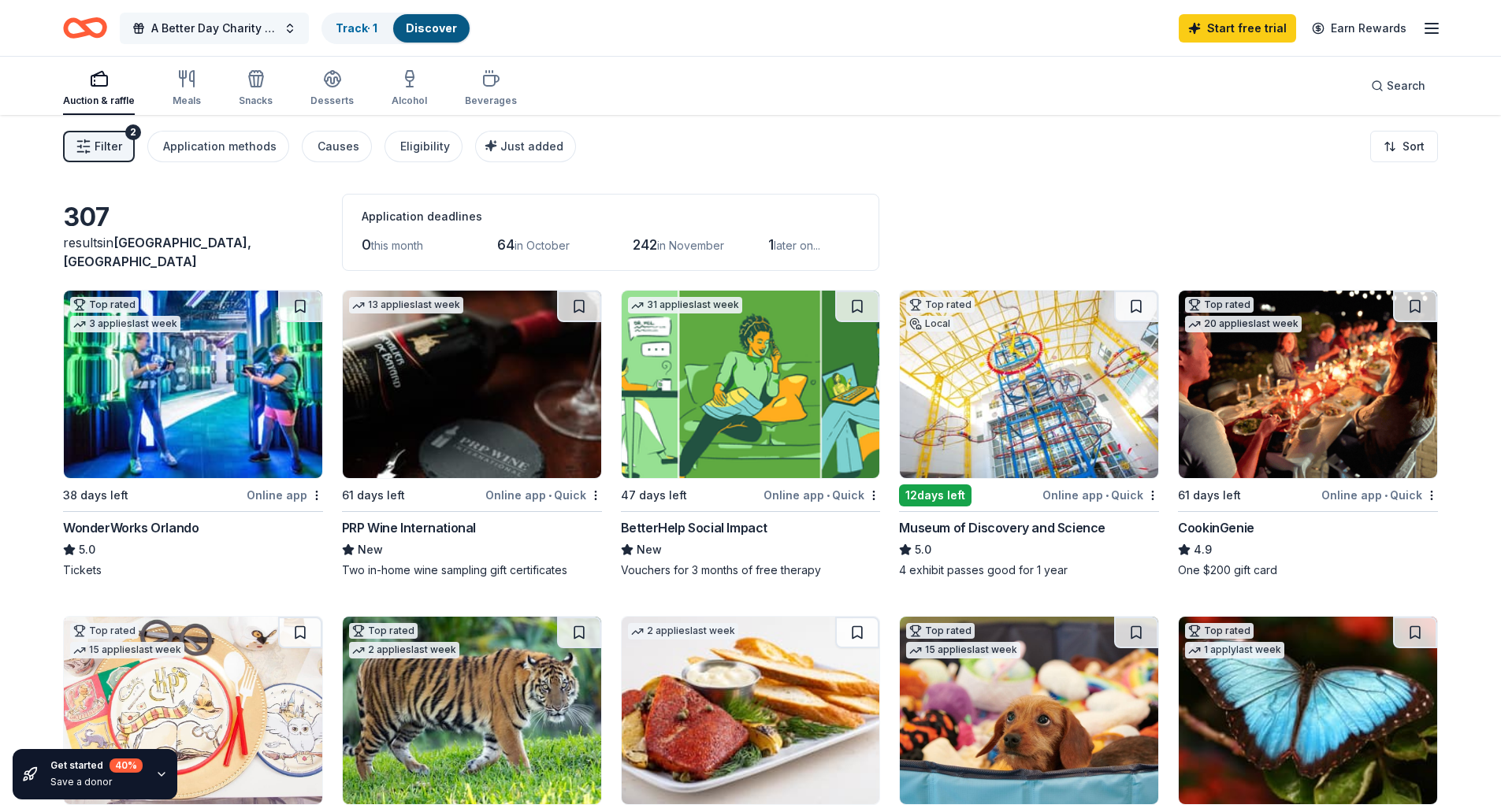
click at [293, 30] on button "A Better Day Charity Auction" at bounding box center [215, 28] width 189 height 31
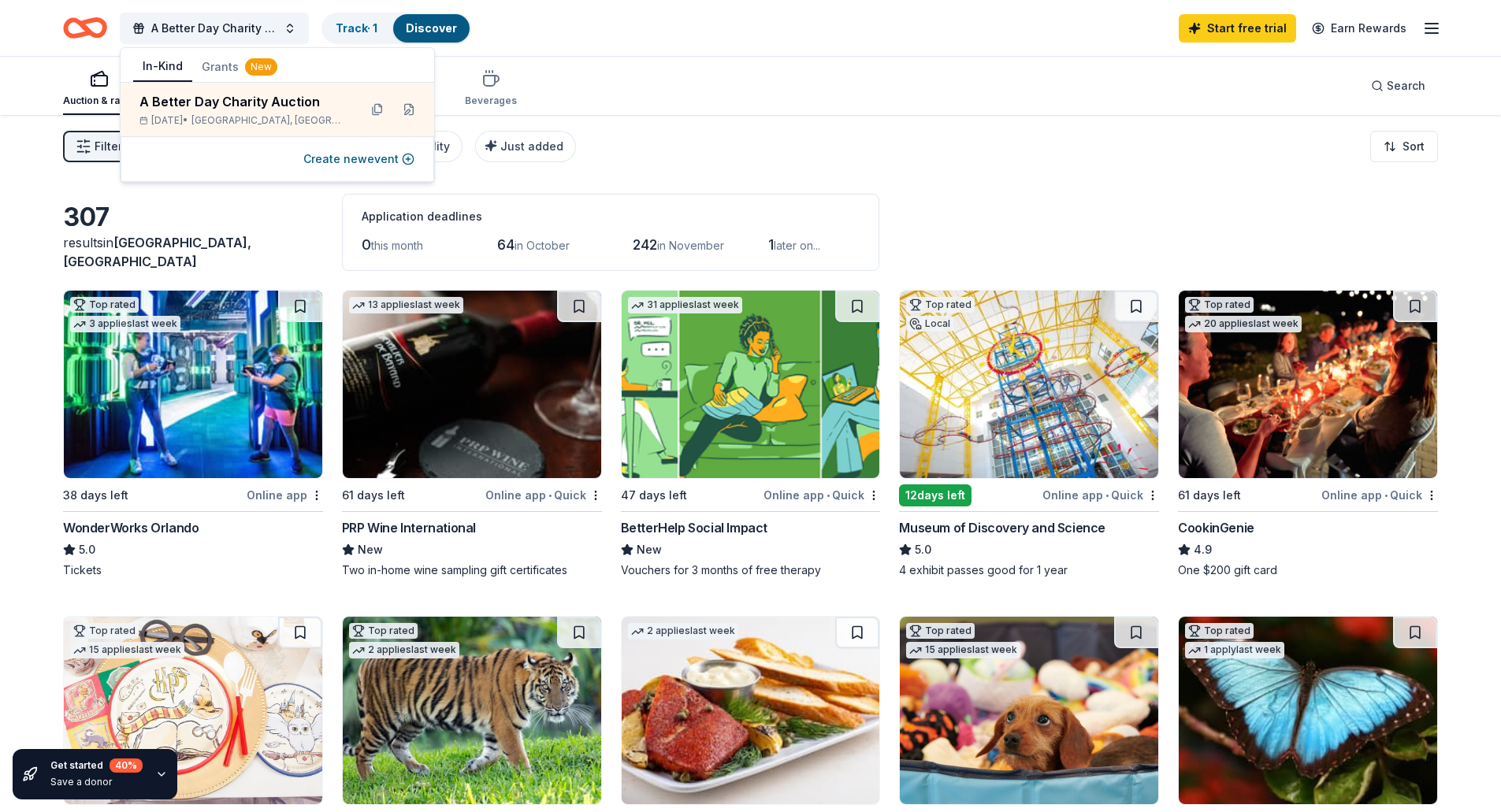
click at [696, 77] on div "Auction & raffle Meals Snacks Desserts Alcohol Beverages Search" at bounding box center [750, 86] width 1375 height 58
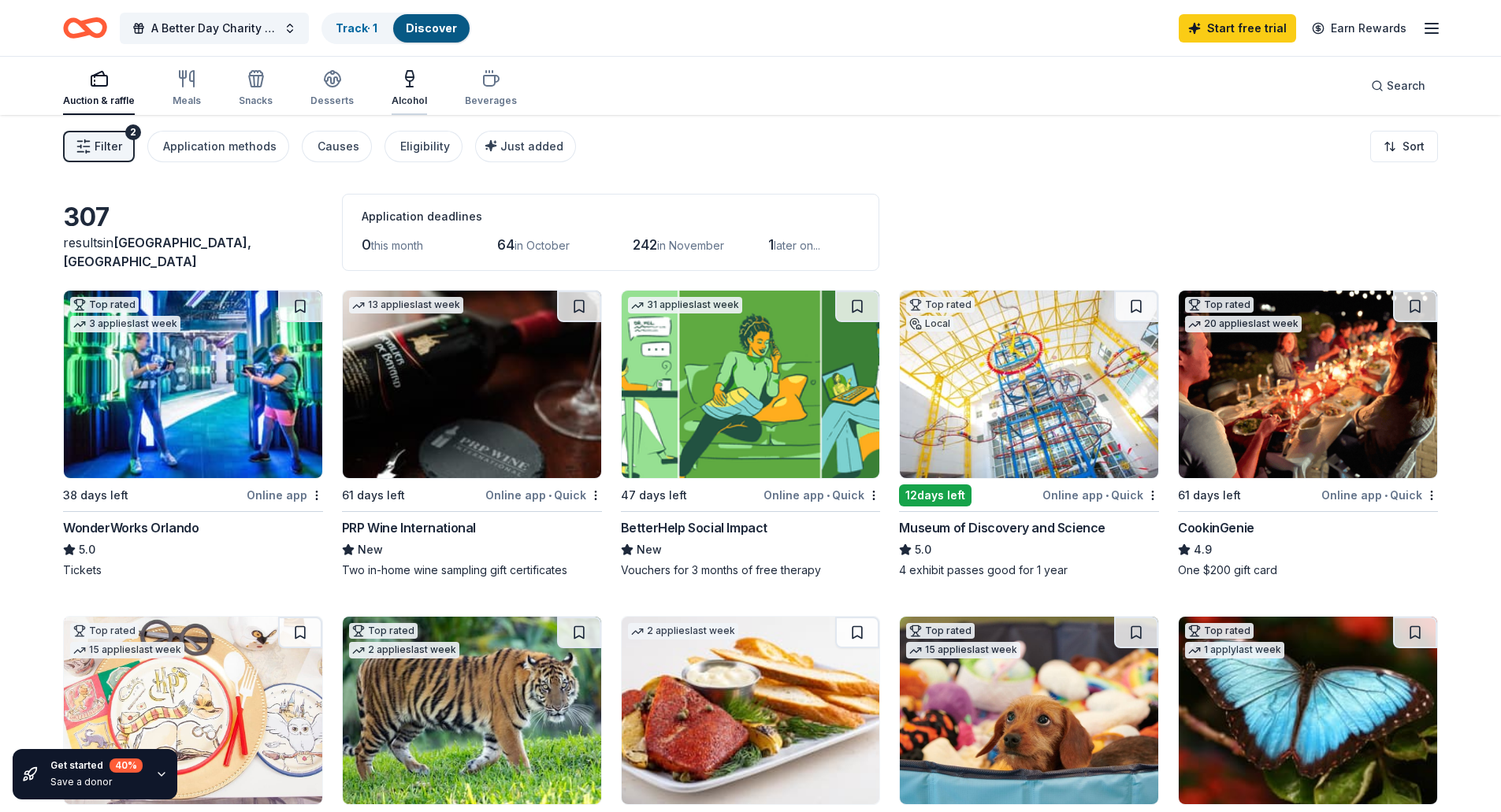
click at [401, 82] on icon "button" at bounding box center [409, 78] width 19 height 19
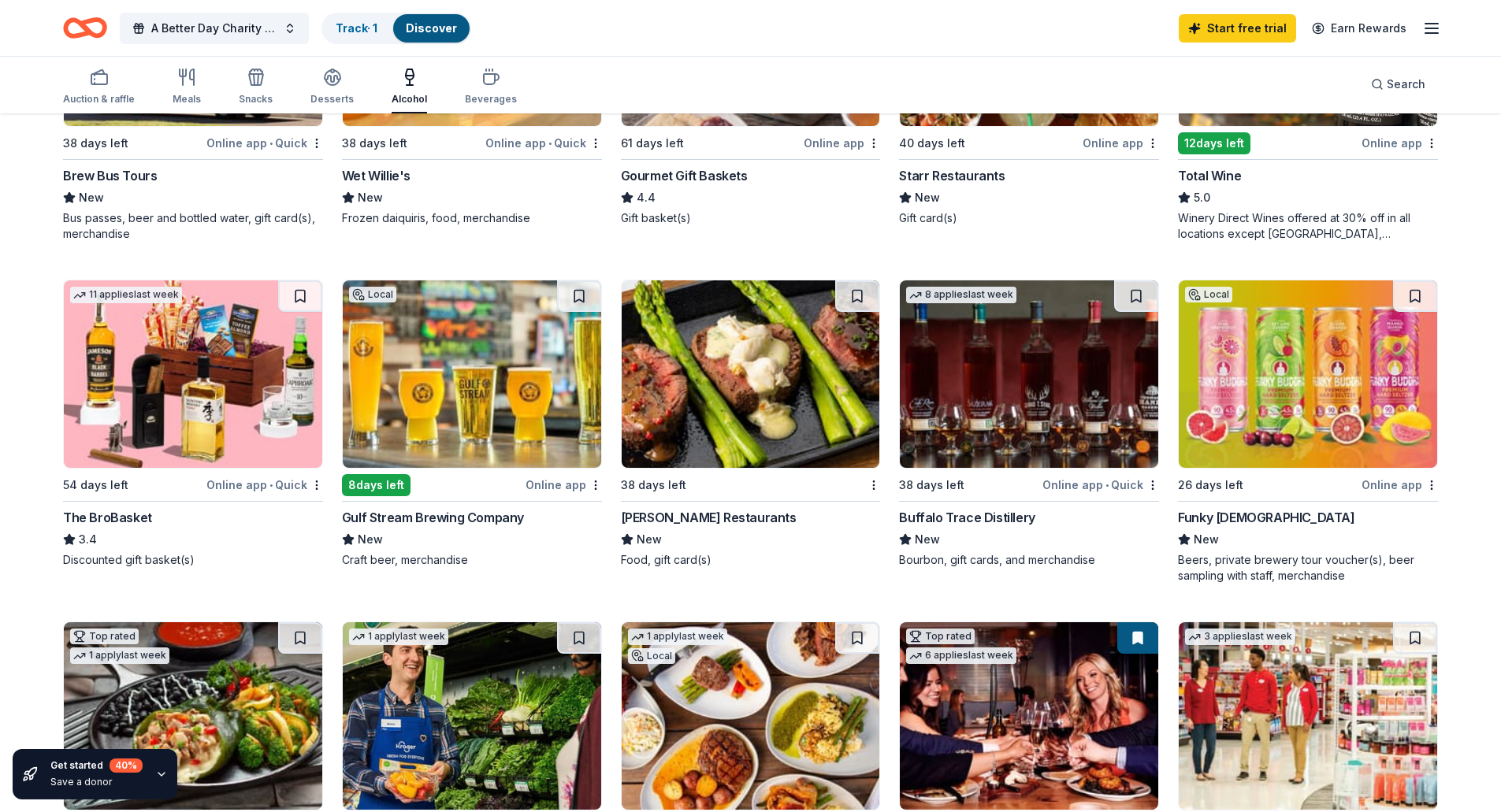
scroll to position [394, 0]
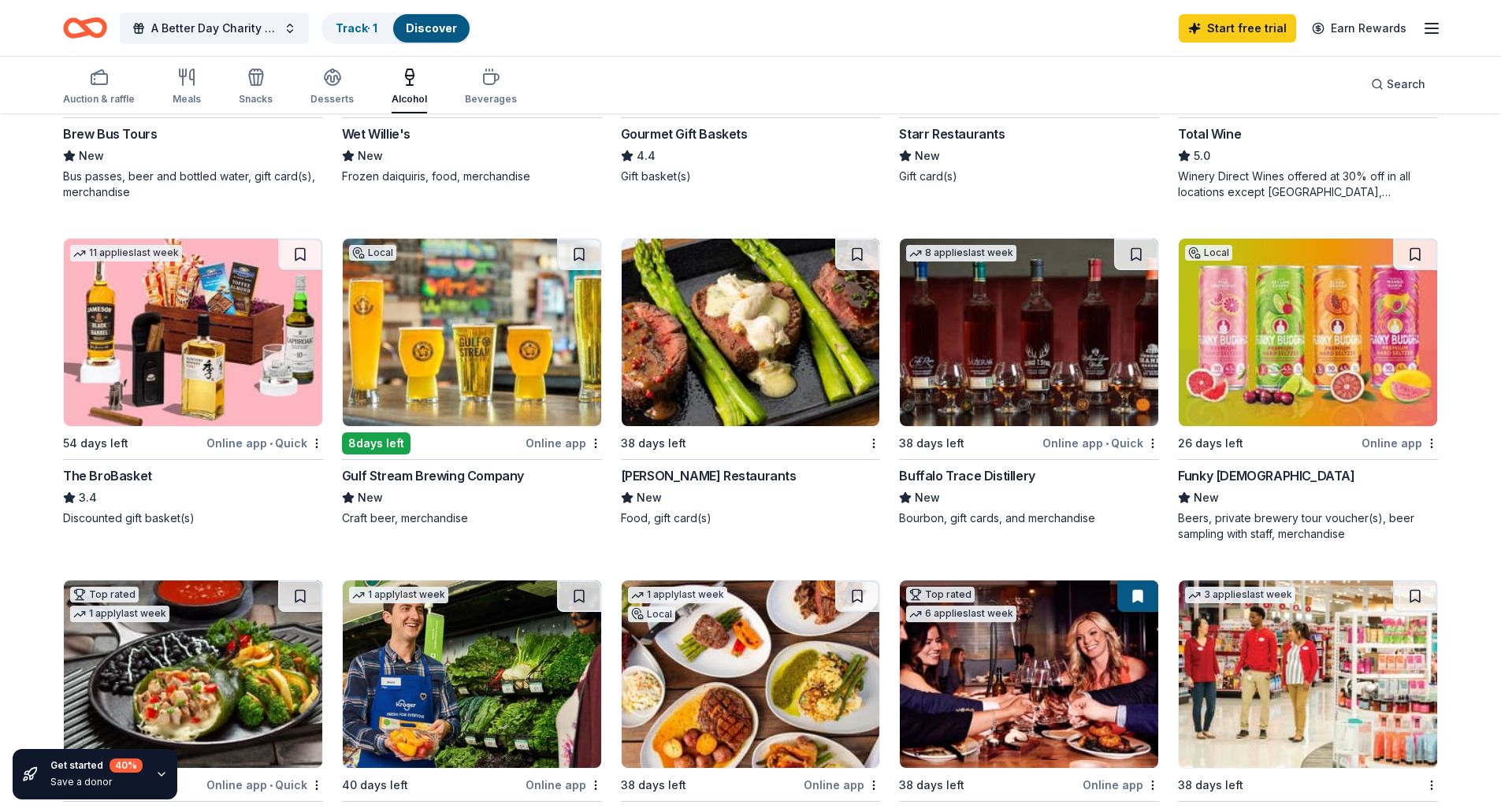
click at [764, 319] on img at bounding box center [750, 332] width 258 height 188
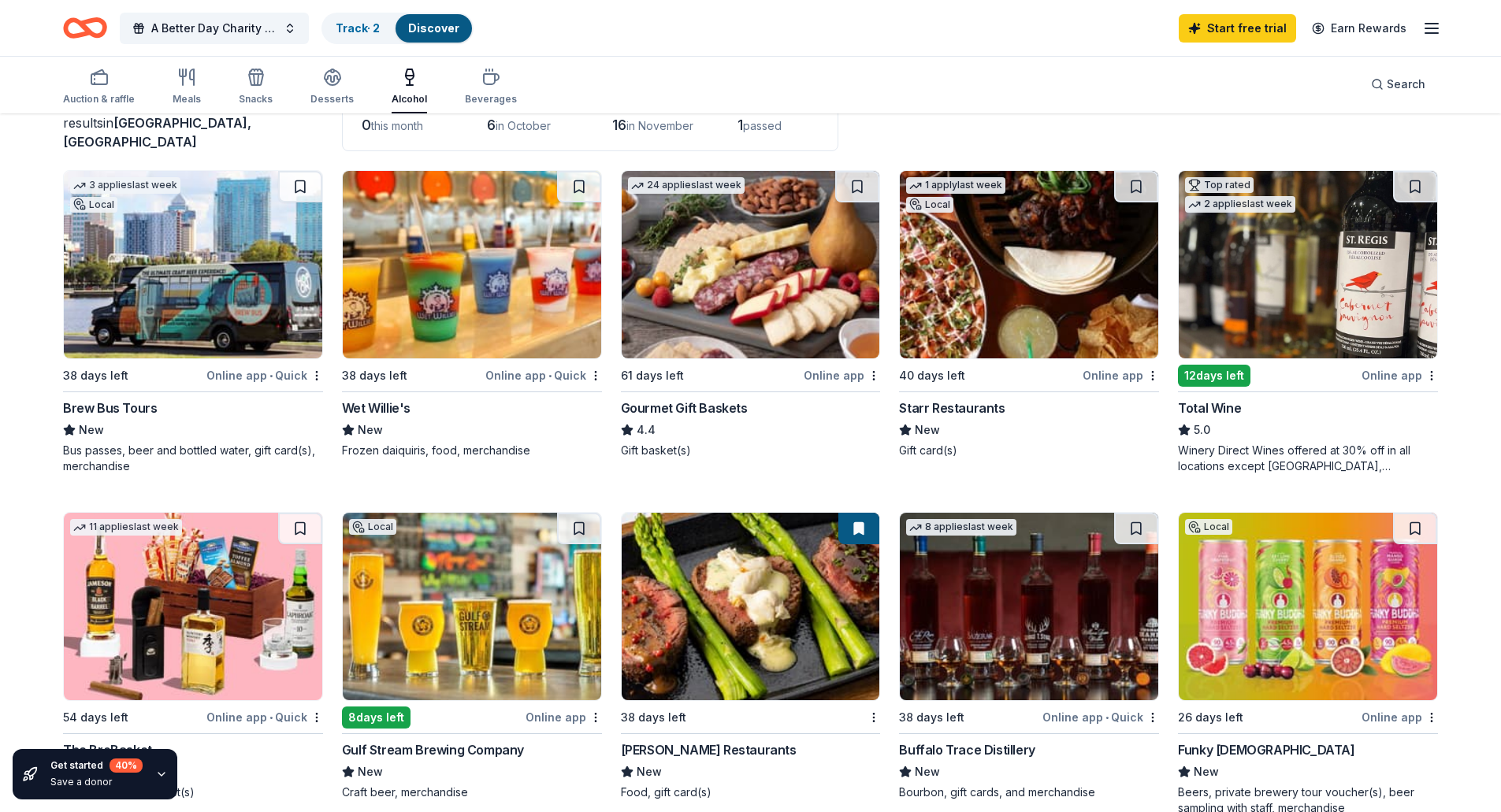
scroll to position [0, 0]
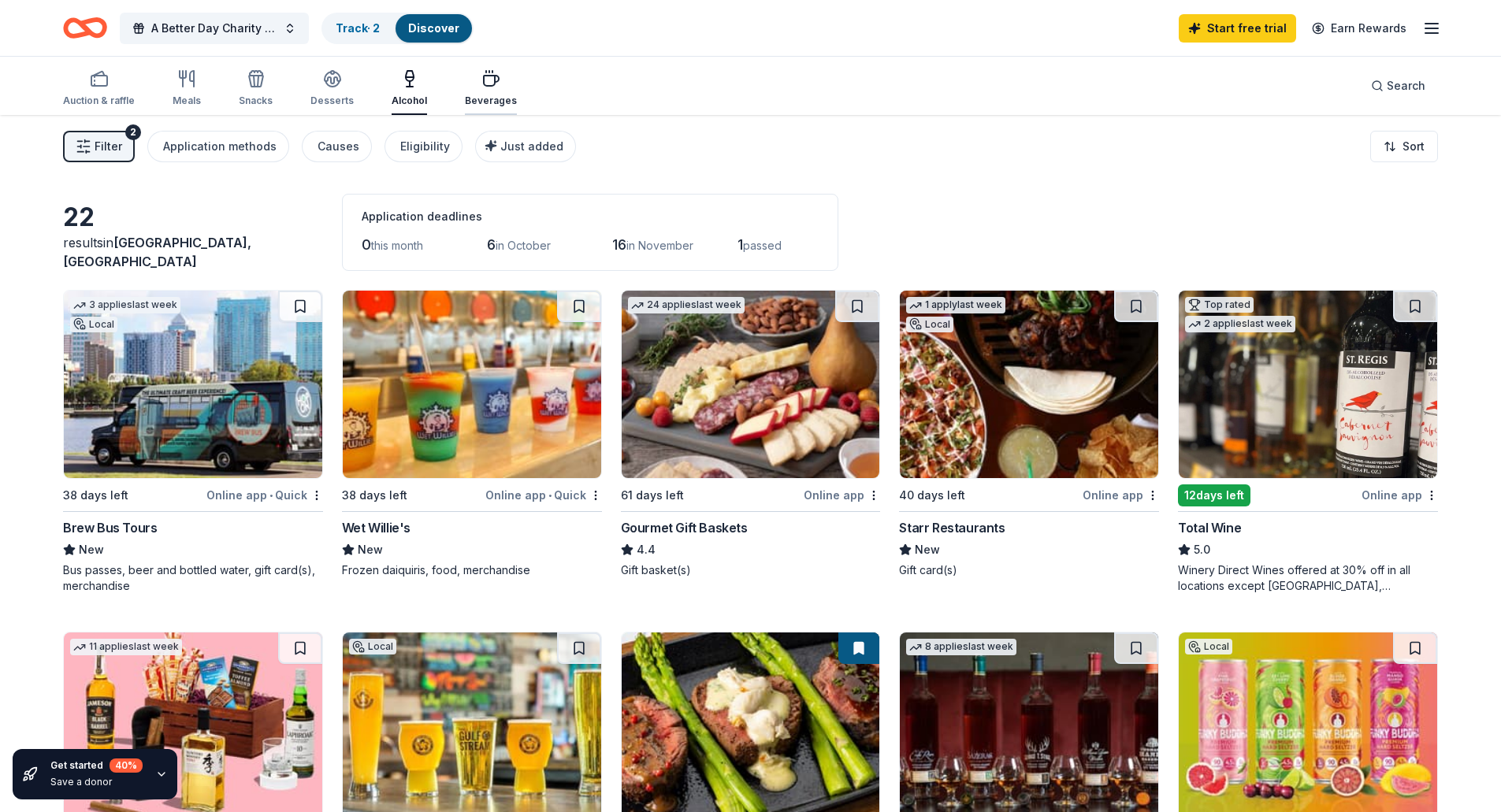
click at [481, 82] on icon "button" at bounding box center [490, 78] width 19 height 19
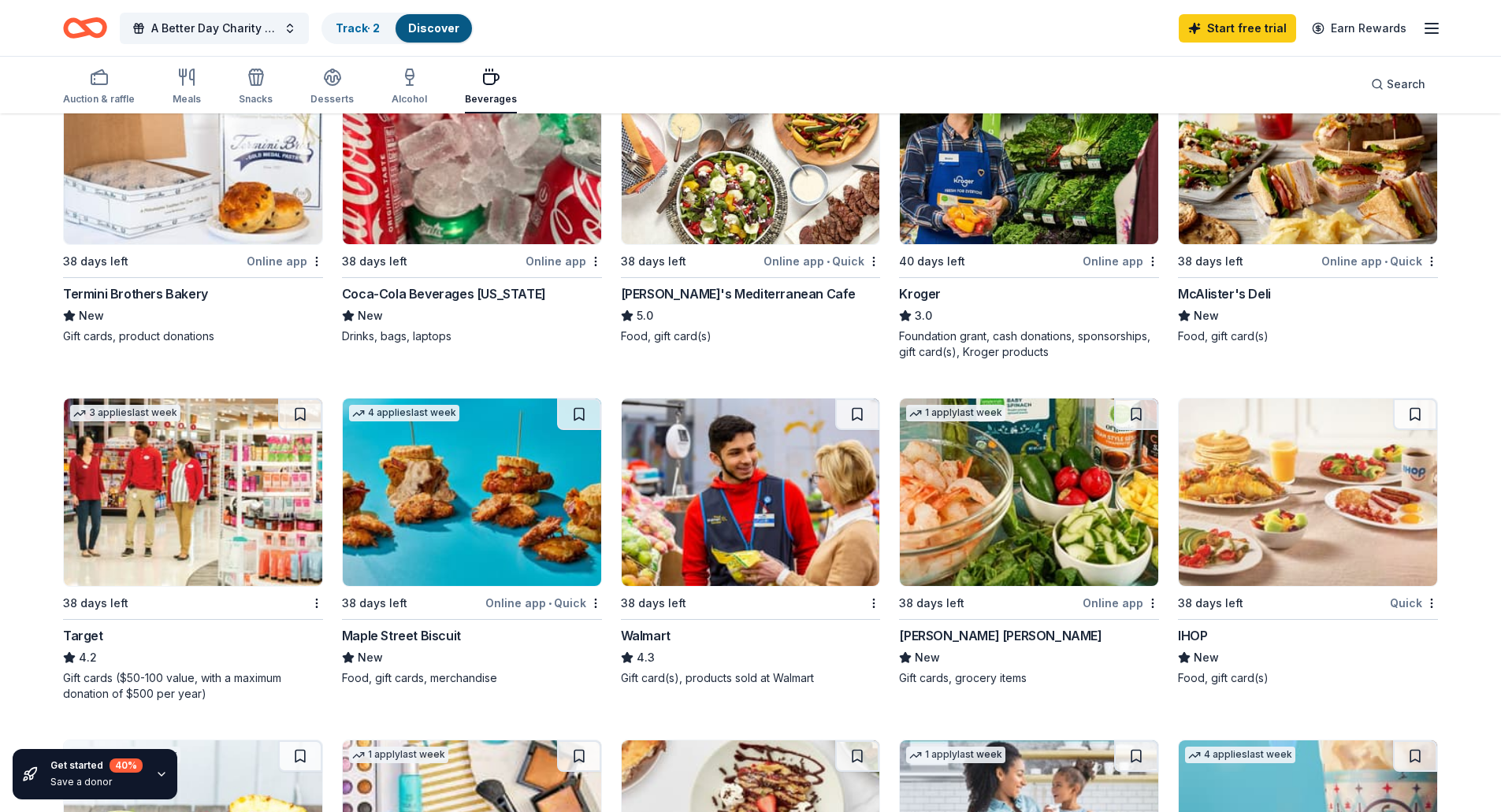
scroll to position [472, 0]
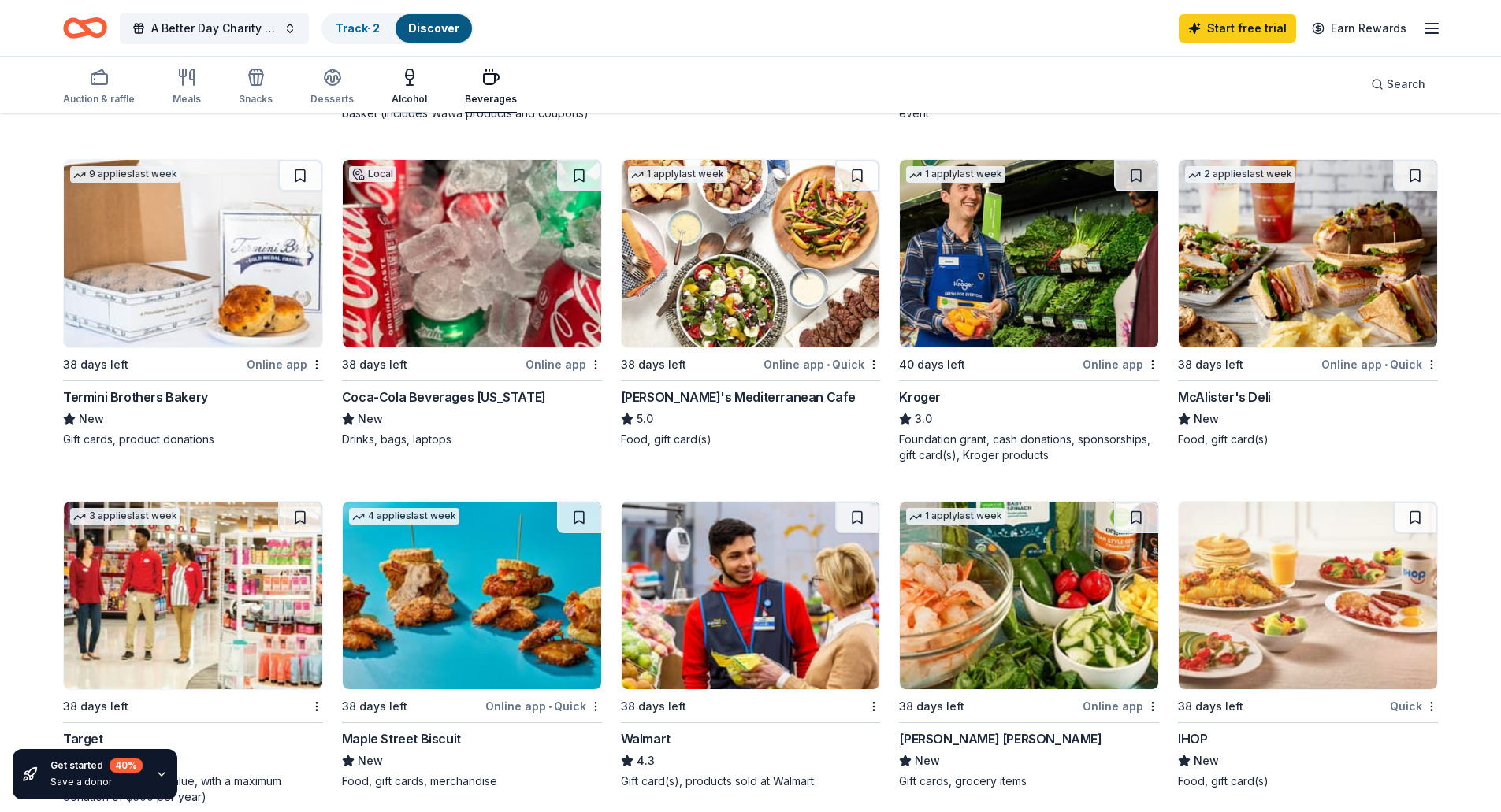
click at [406, 76] on icon "button" at bounding box center [410, 76] width 8 height 0
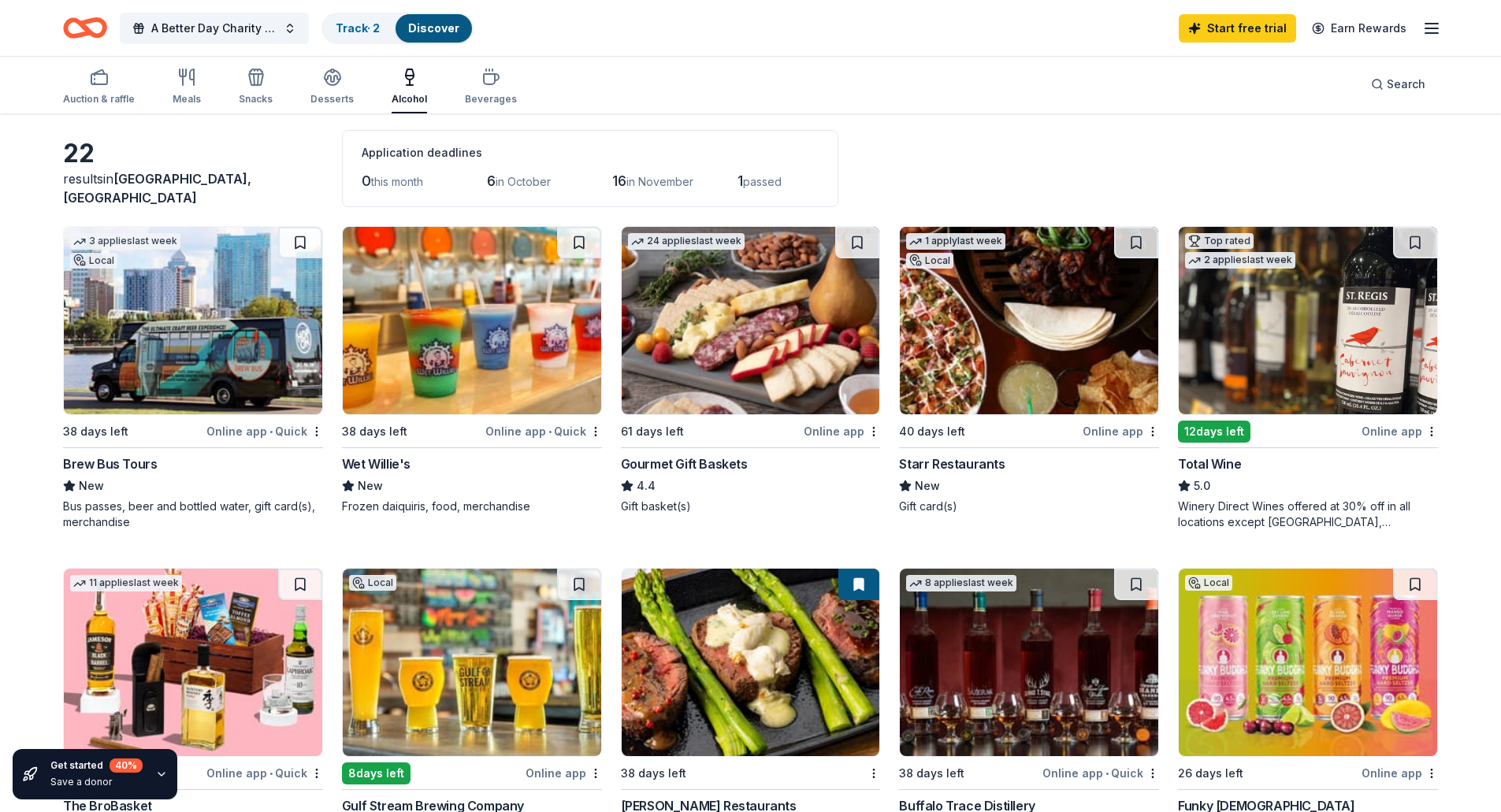
scroll to position [157, 0]
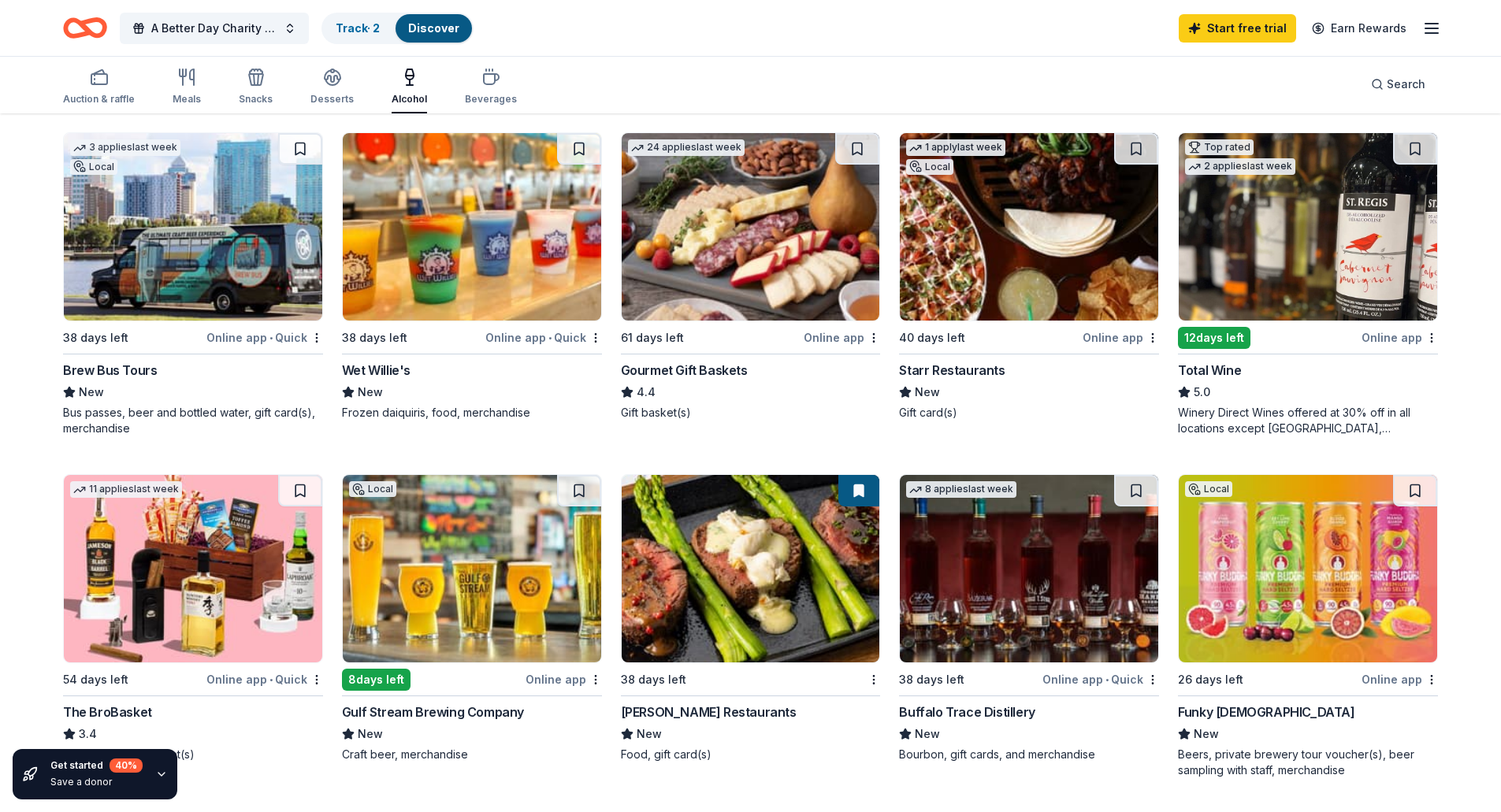
click at [1050, 225] on img at bounding box center [1029, 227] width 258 height 188
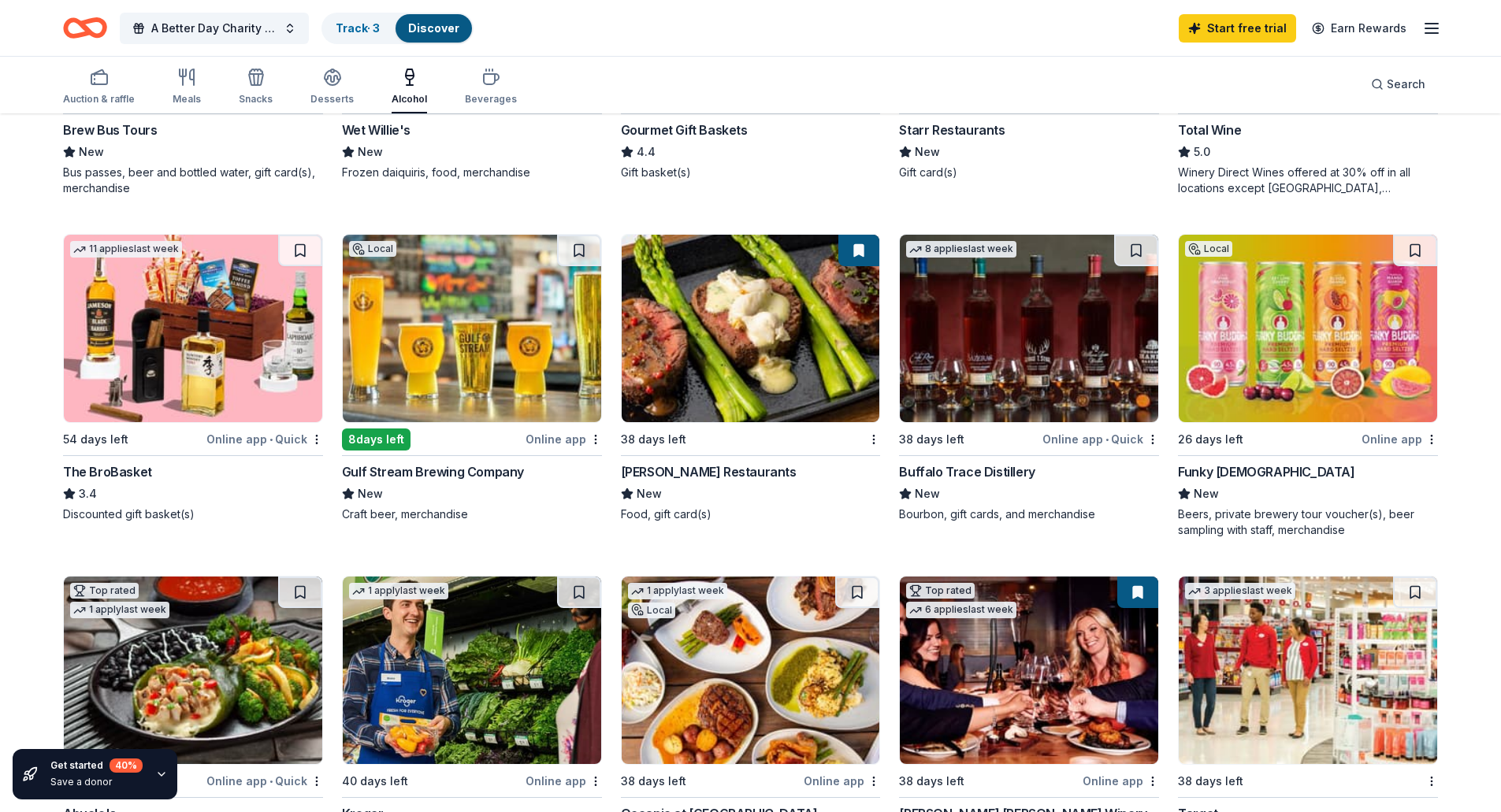
scroll to position [394, 0]
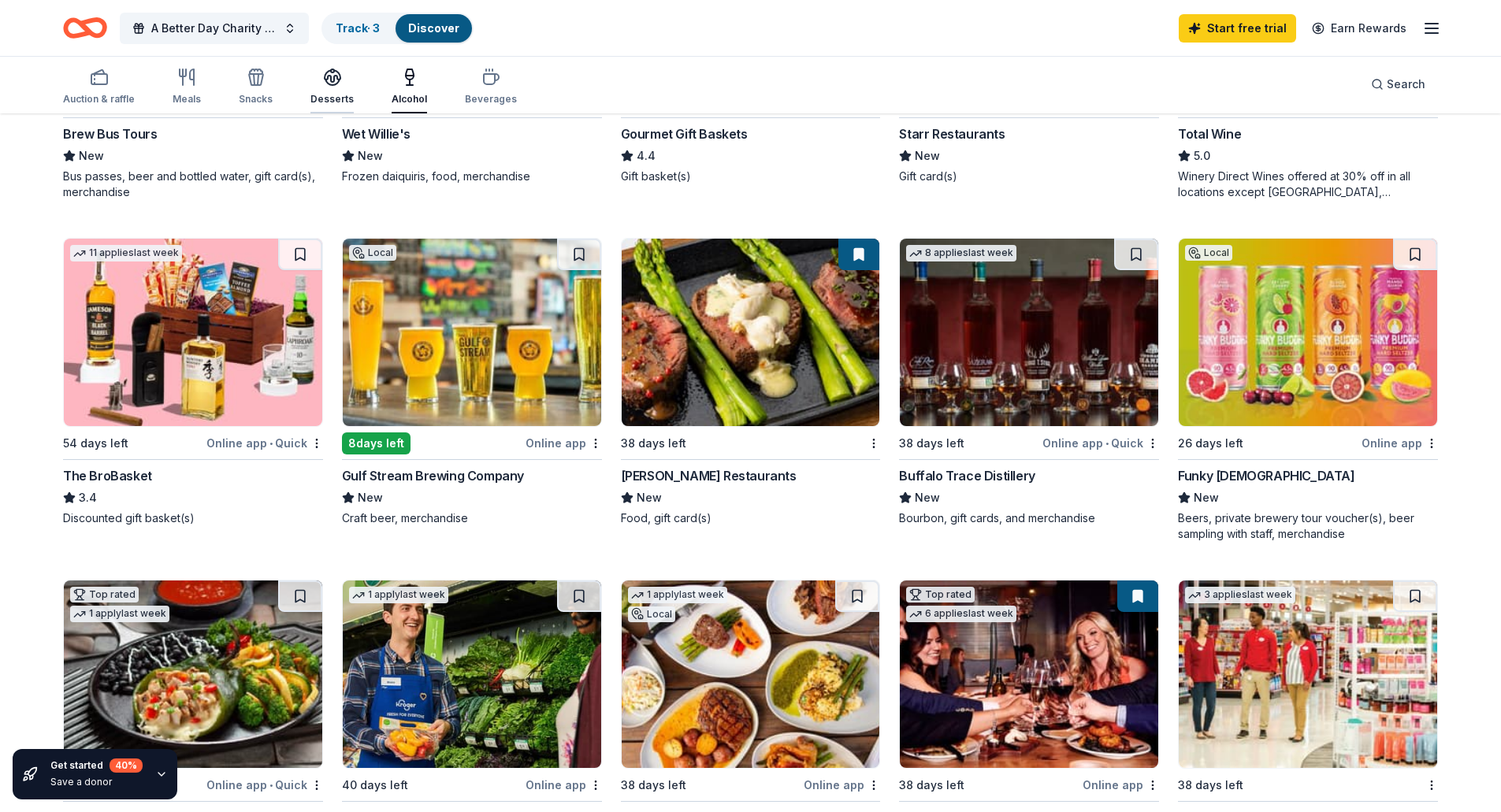
click at [329, 79] on icon "button" at bounding box center [332, 76] width 16 height 12
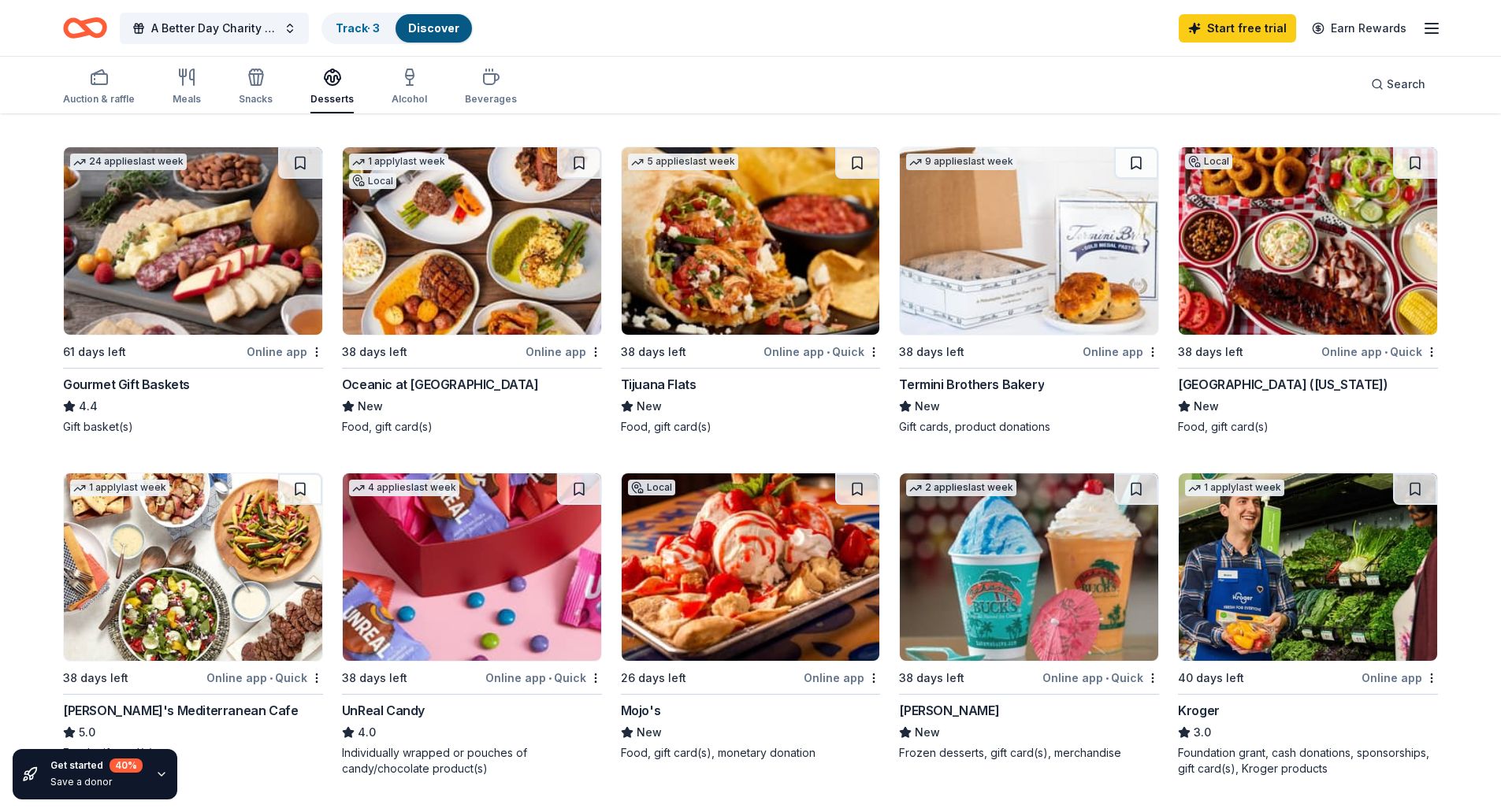
scroll to position [236, 0]
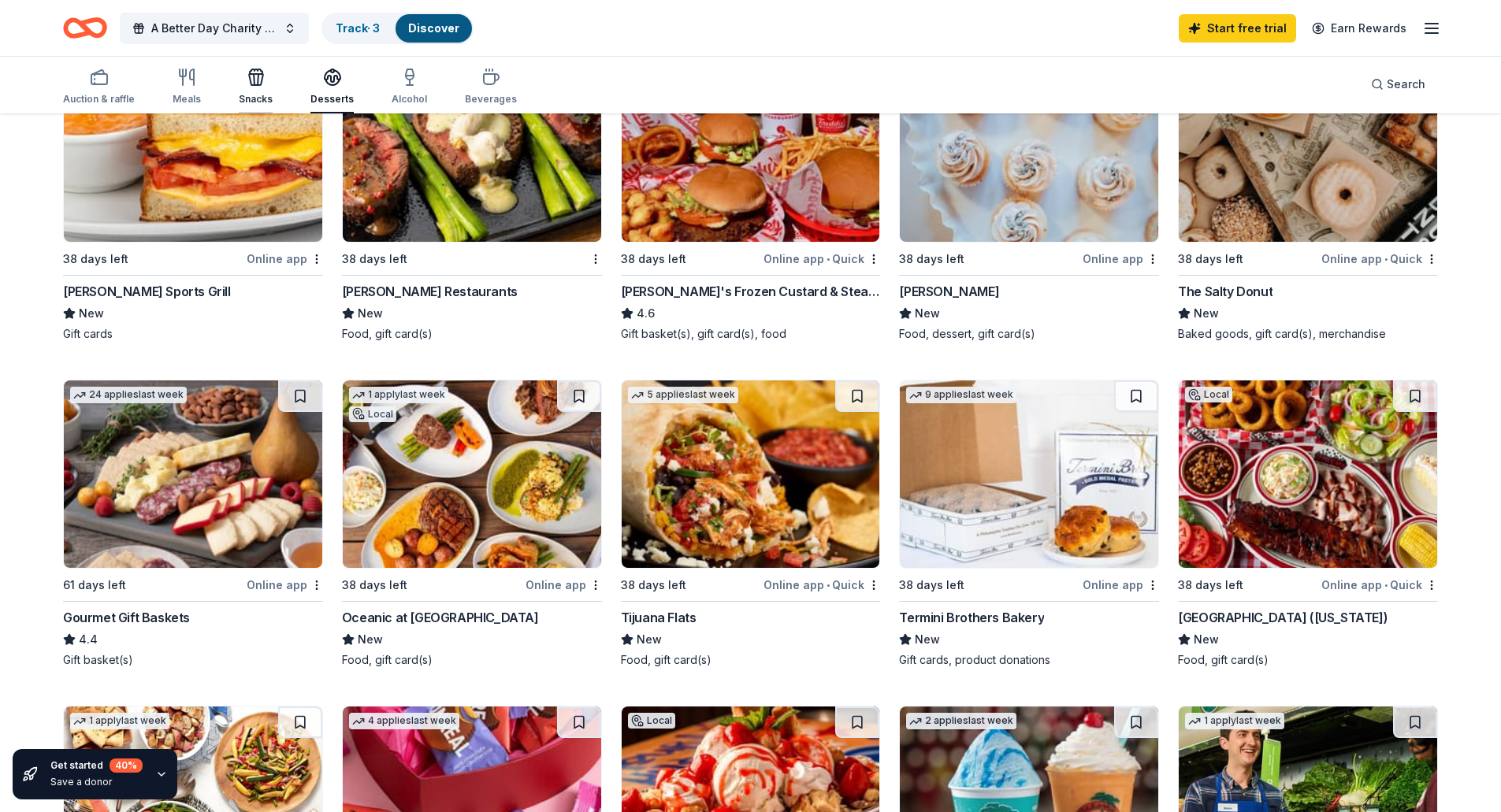
click at [258, 75] on icon "button" at bounding box center [256, 79] width 14 height 11
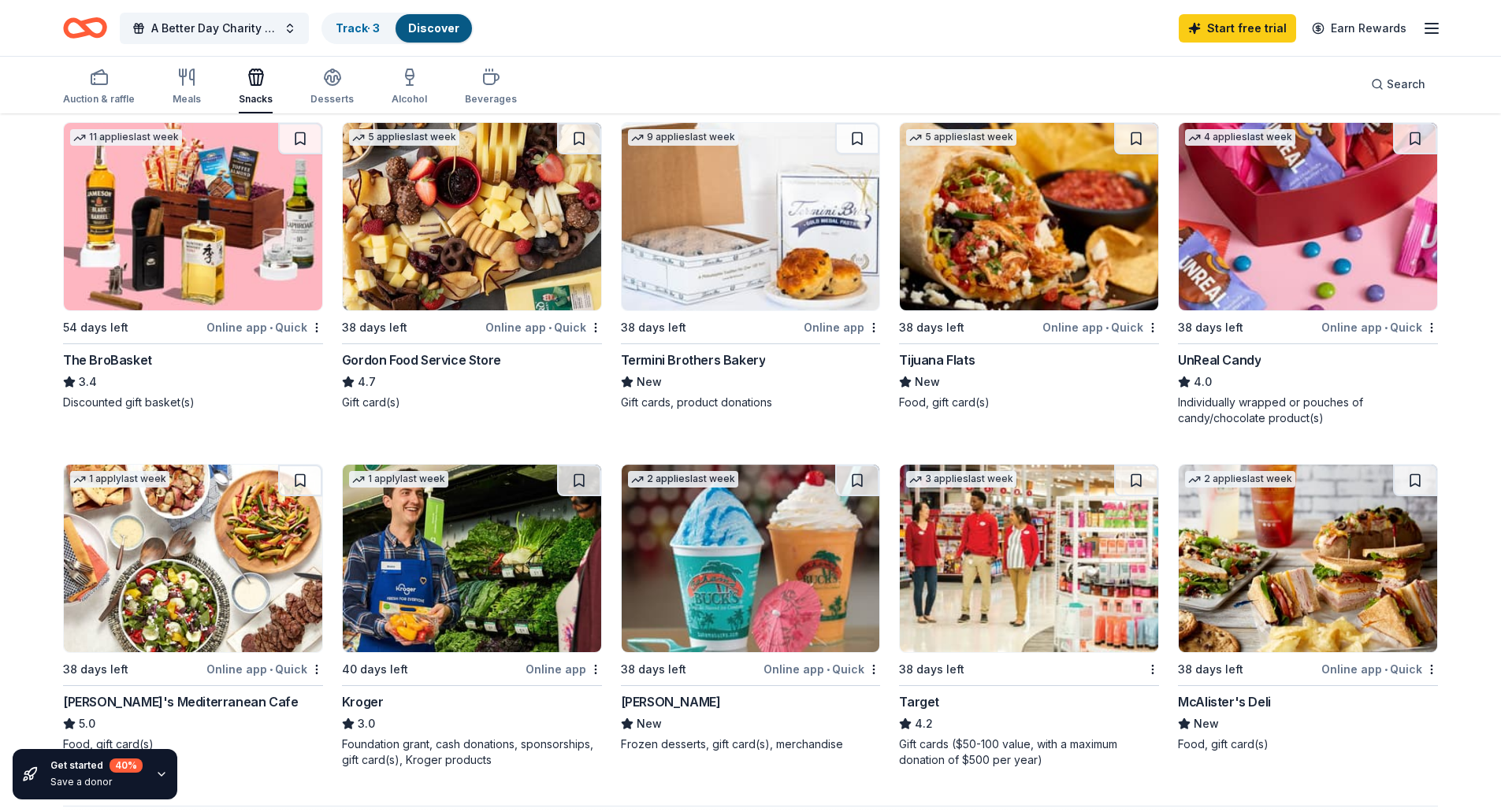
scroll to position [866, 0]
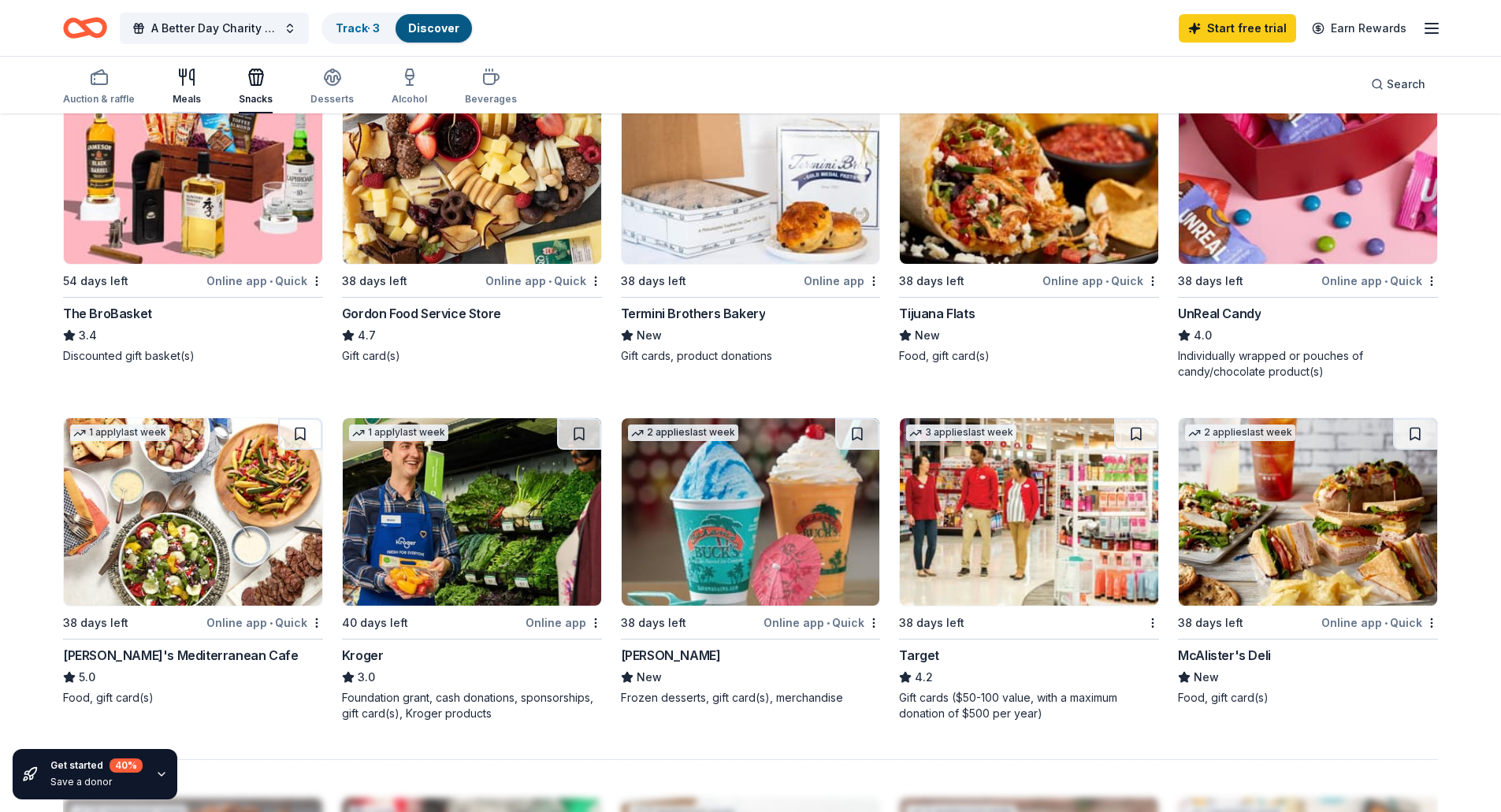
click at [184, 77] on icon "button" at bounding box center [186, 77] width 19 height 19
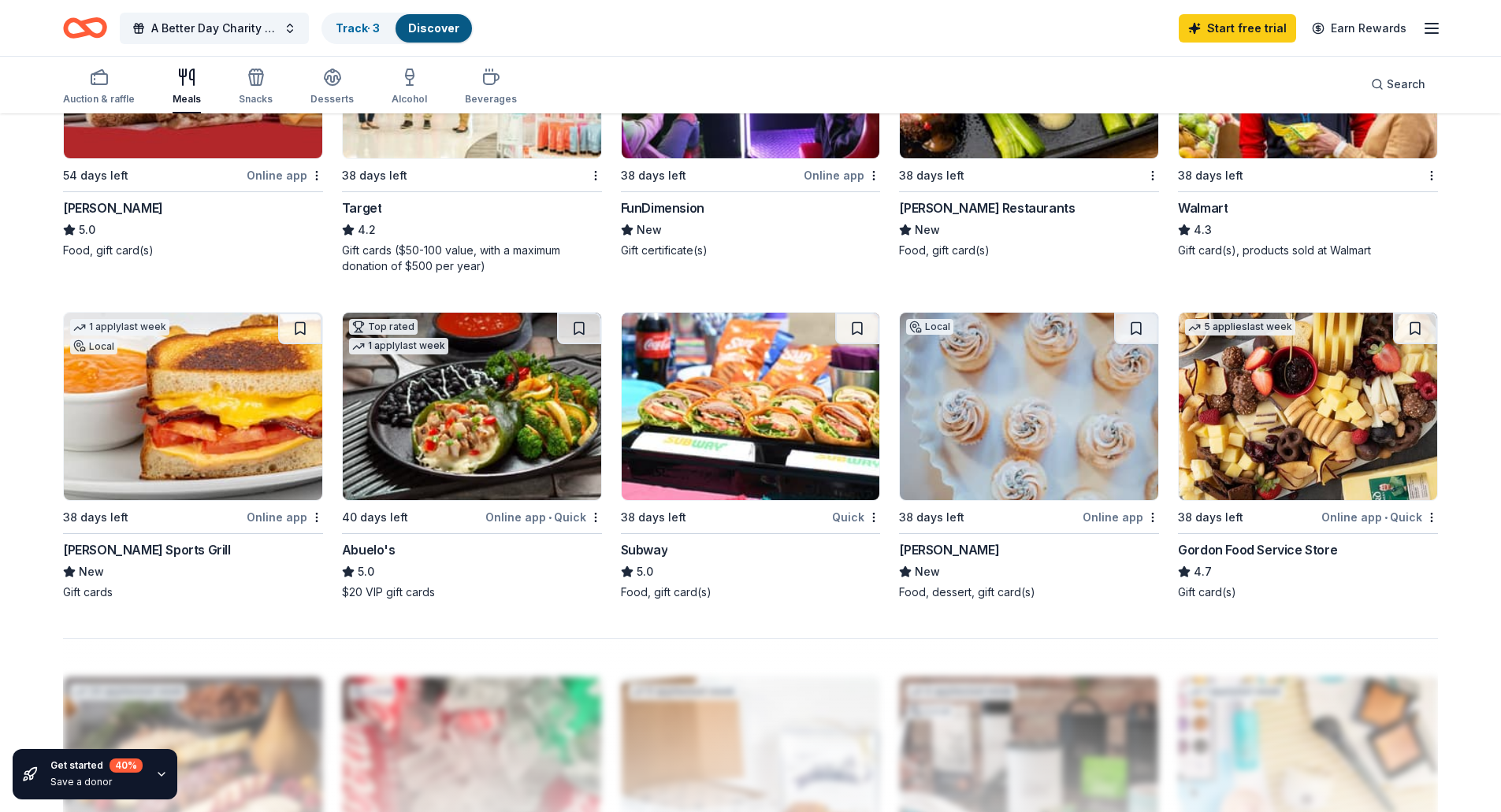
scroll to position [1024, 0]
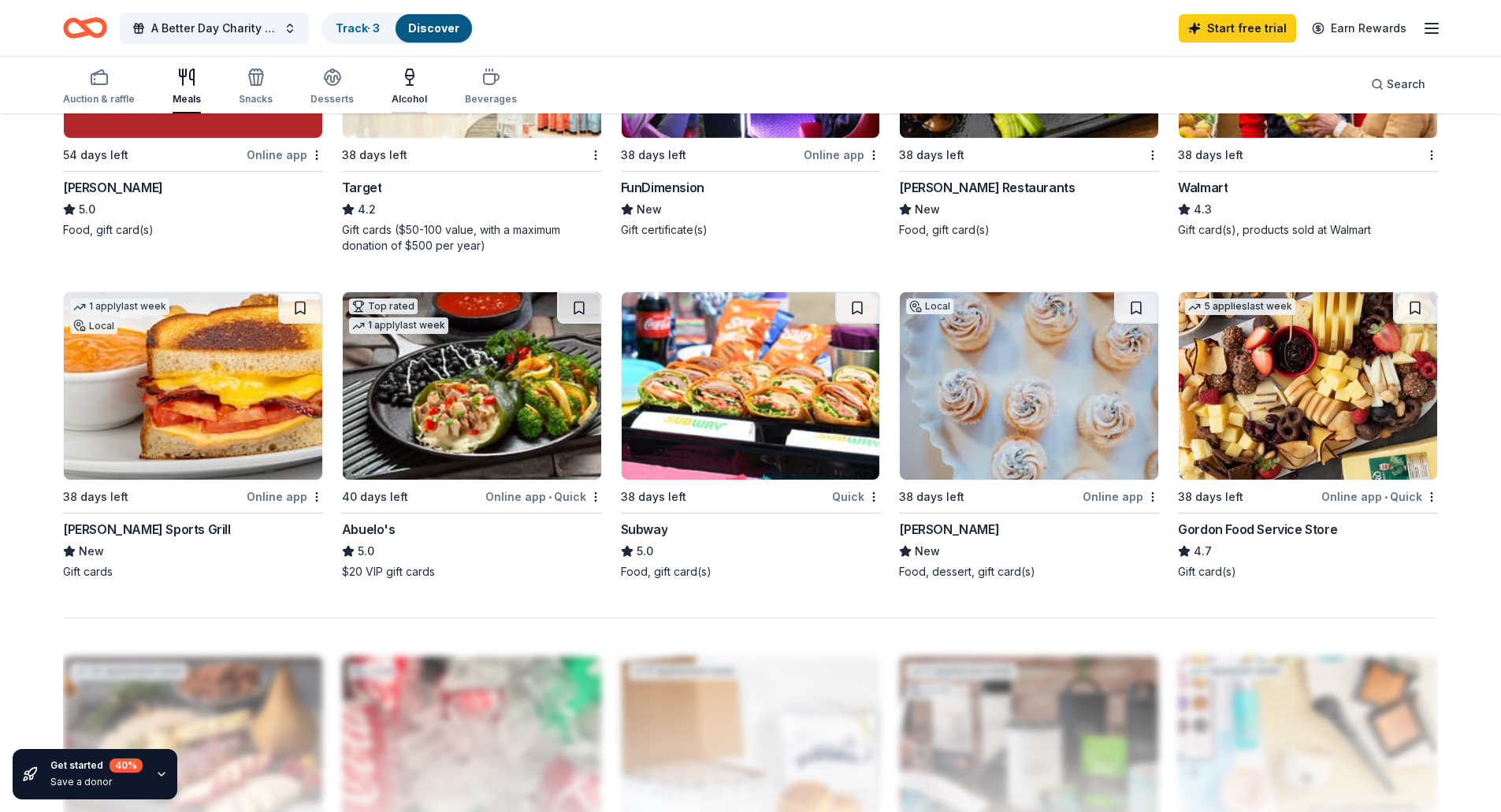
click at [410, 81] on icon "button" at bounding box center [410, 82] width 0 height 6
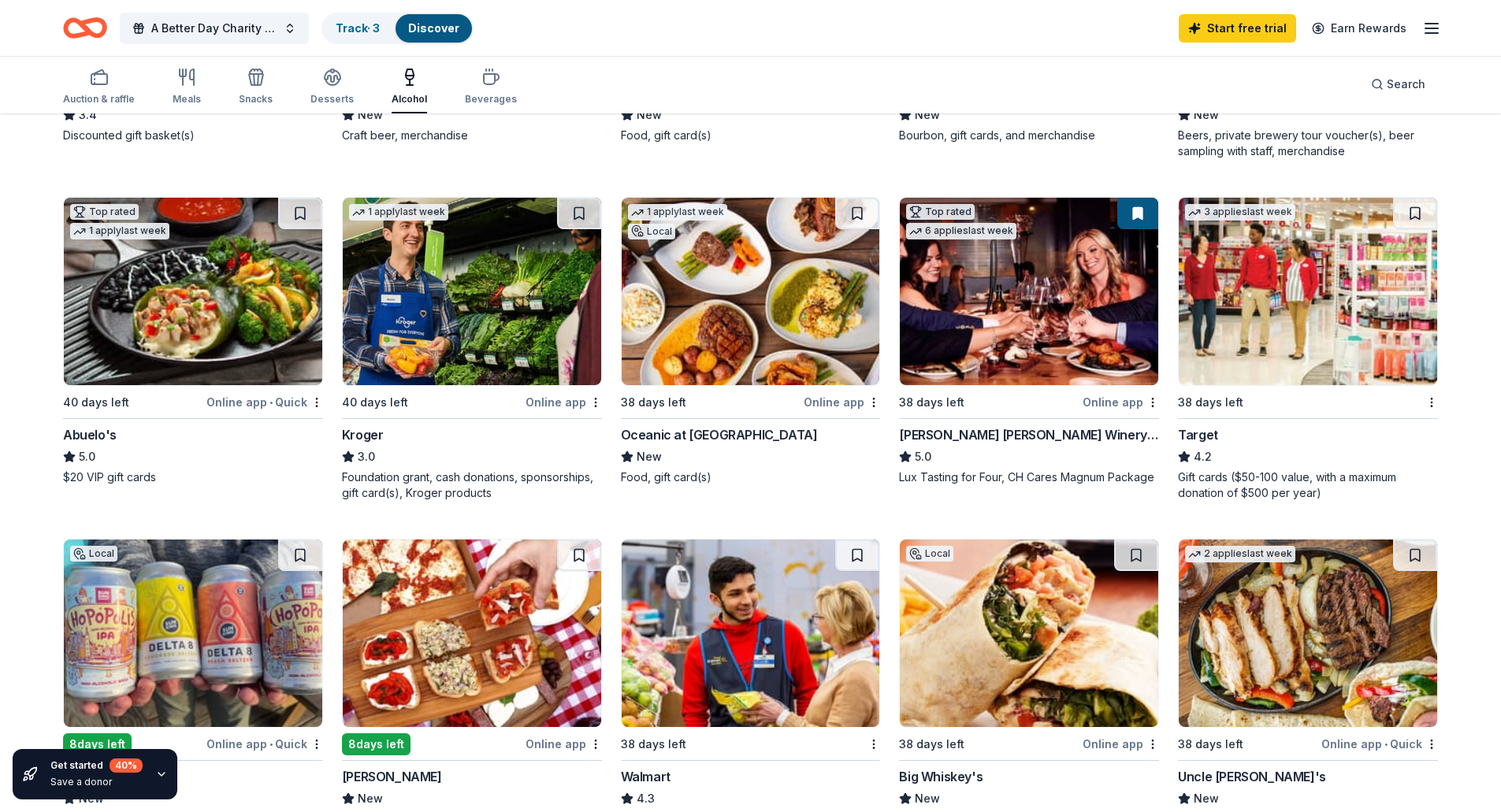
scroll to position [787, 0]
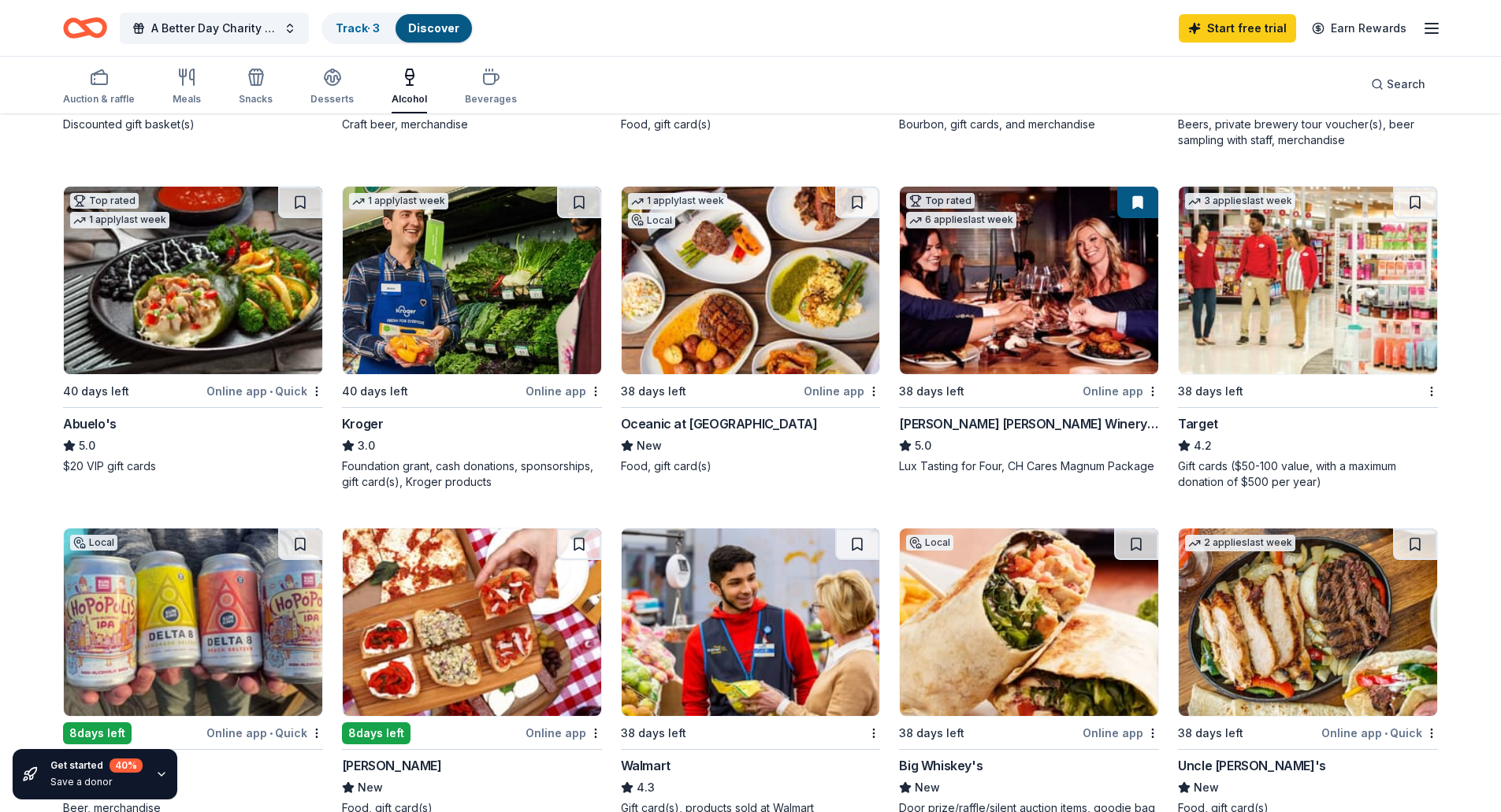
click at [765, 283] on img at bounding box center [750, 281] width 258 height 188
click at [95, 76] on icon "button" at bounding box center [95, 75] width 0 height 2
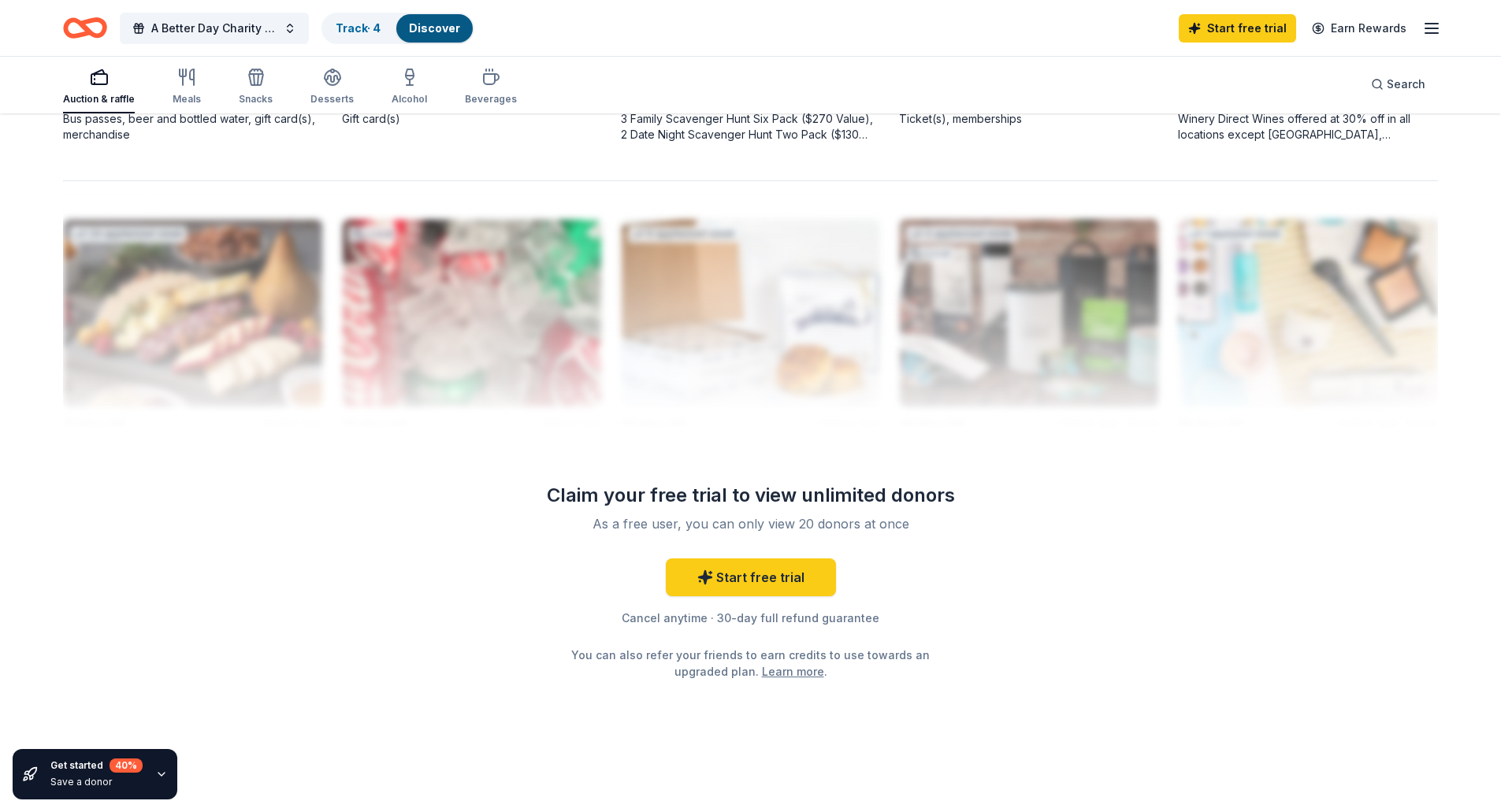
scroll to position [989, 0]
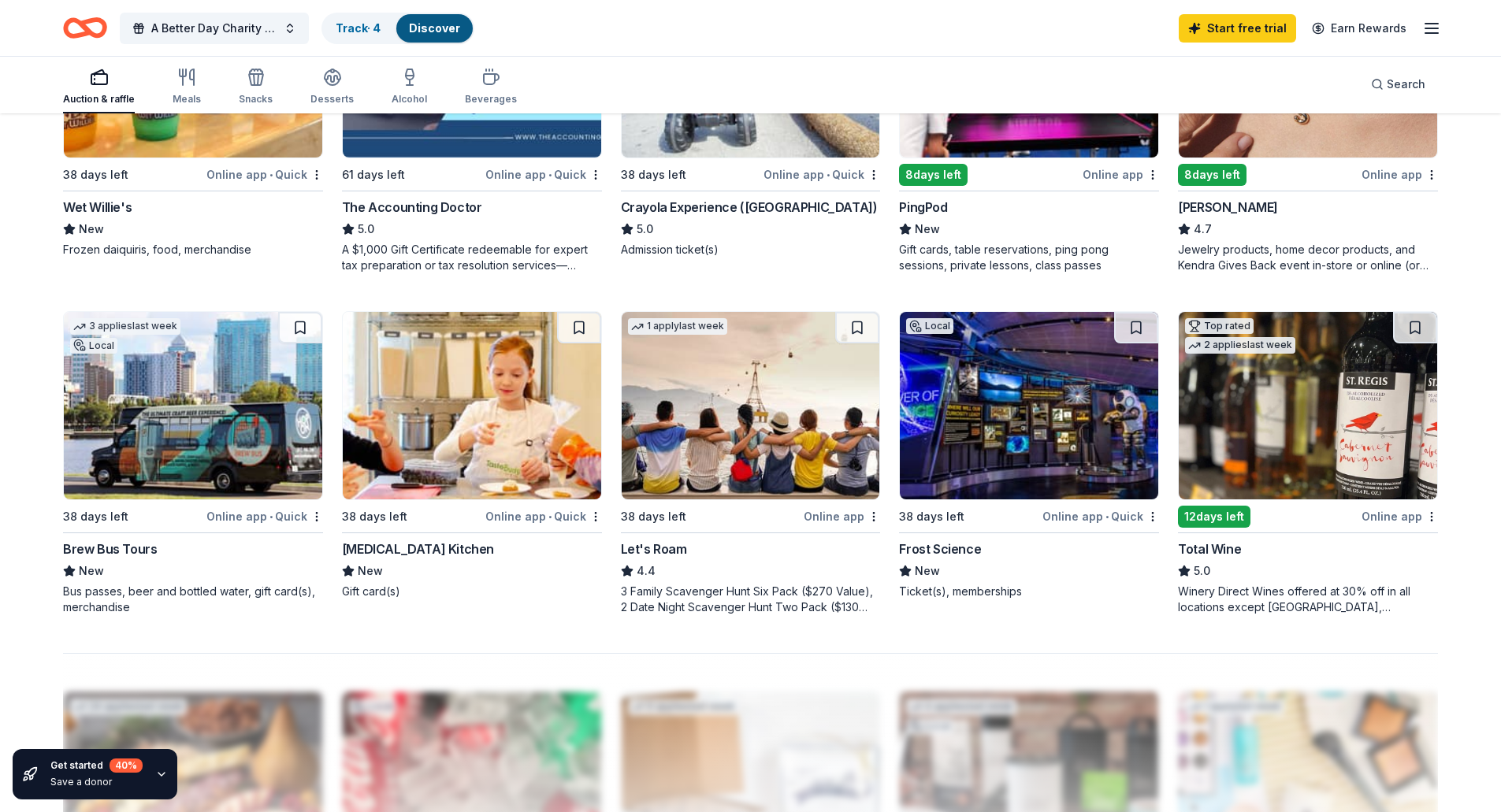
click at [1009, 434] on img at bounding box center [1029, 406] width 258 height 188
click at [1251, 406] on img at bounding box center [1308, 406] width 258 height 188
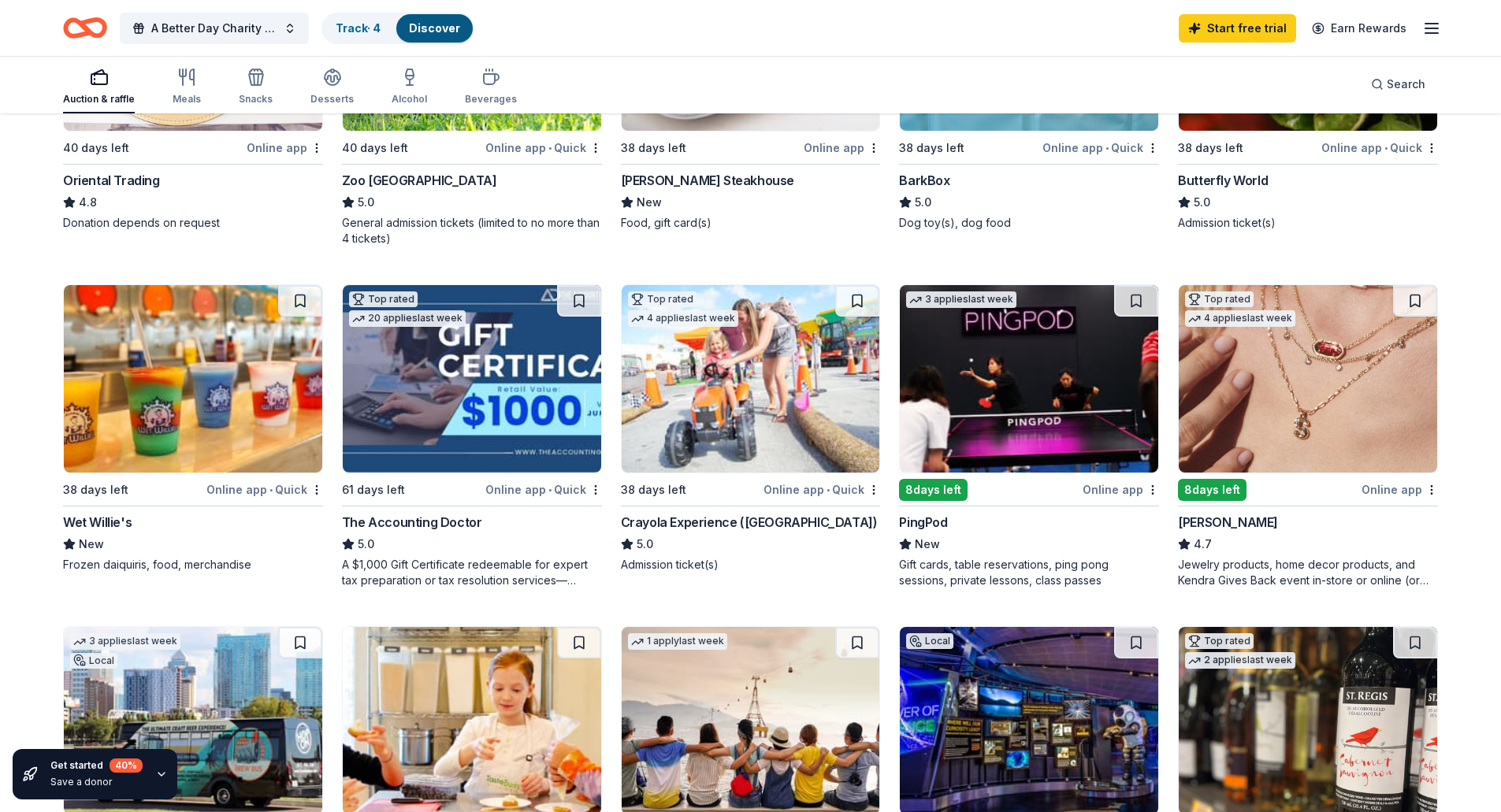
click at [246, 381] on img at bounding box center [193, 379] width 258 height 188
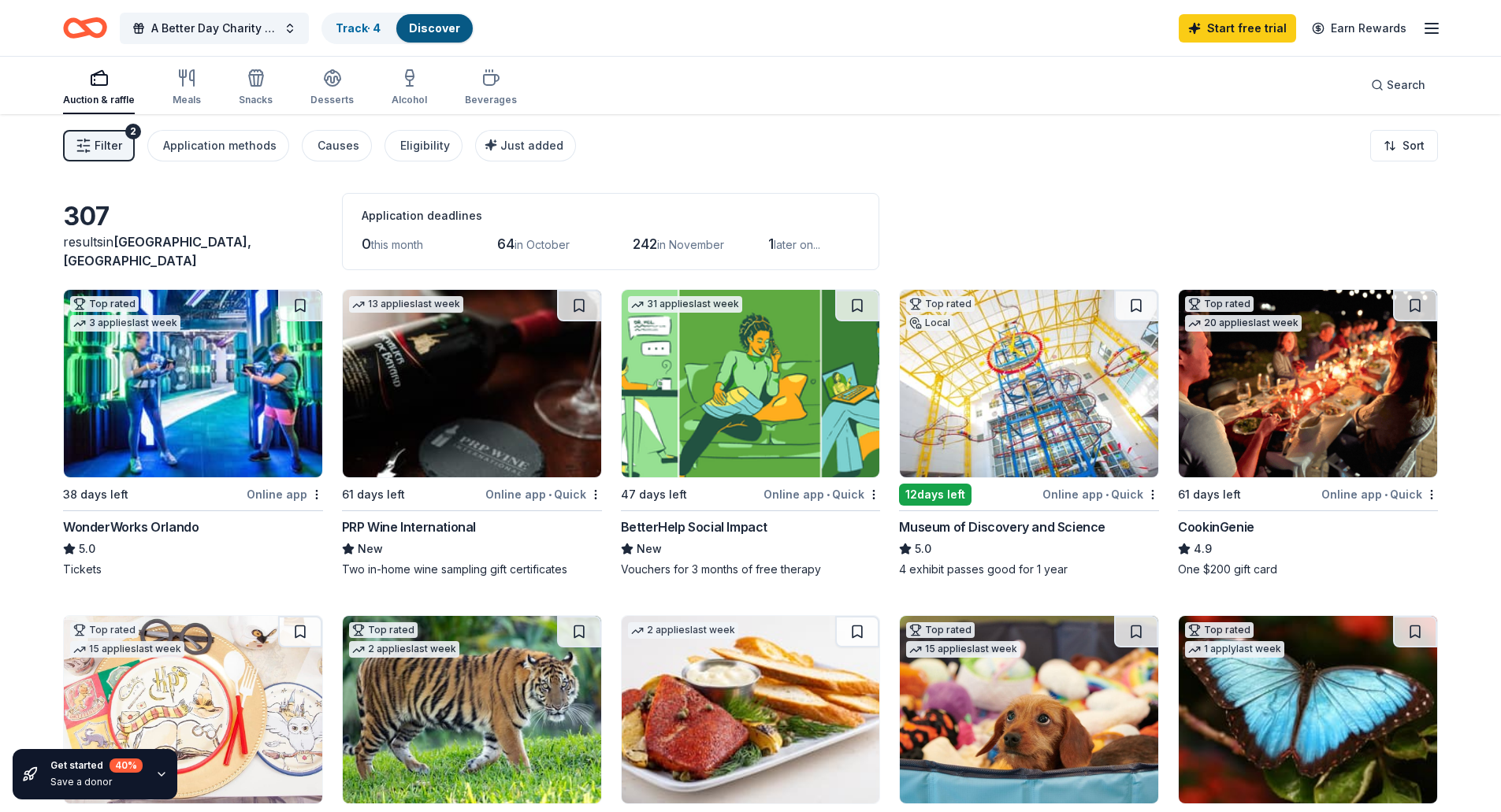
scroll to position [0, 0]
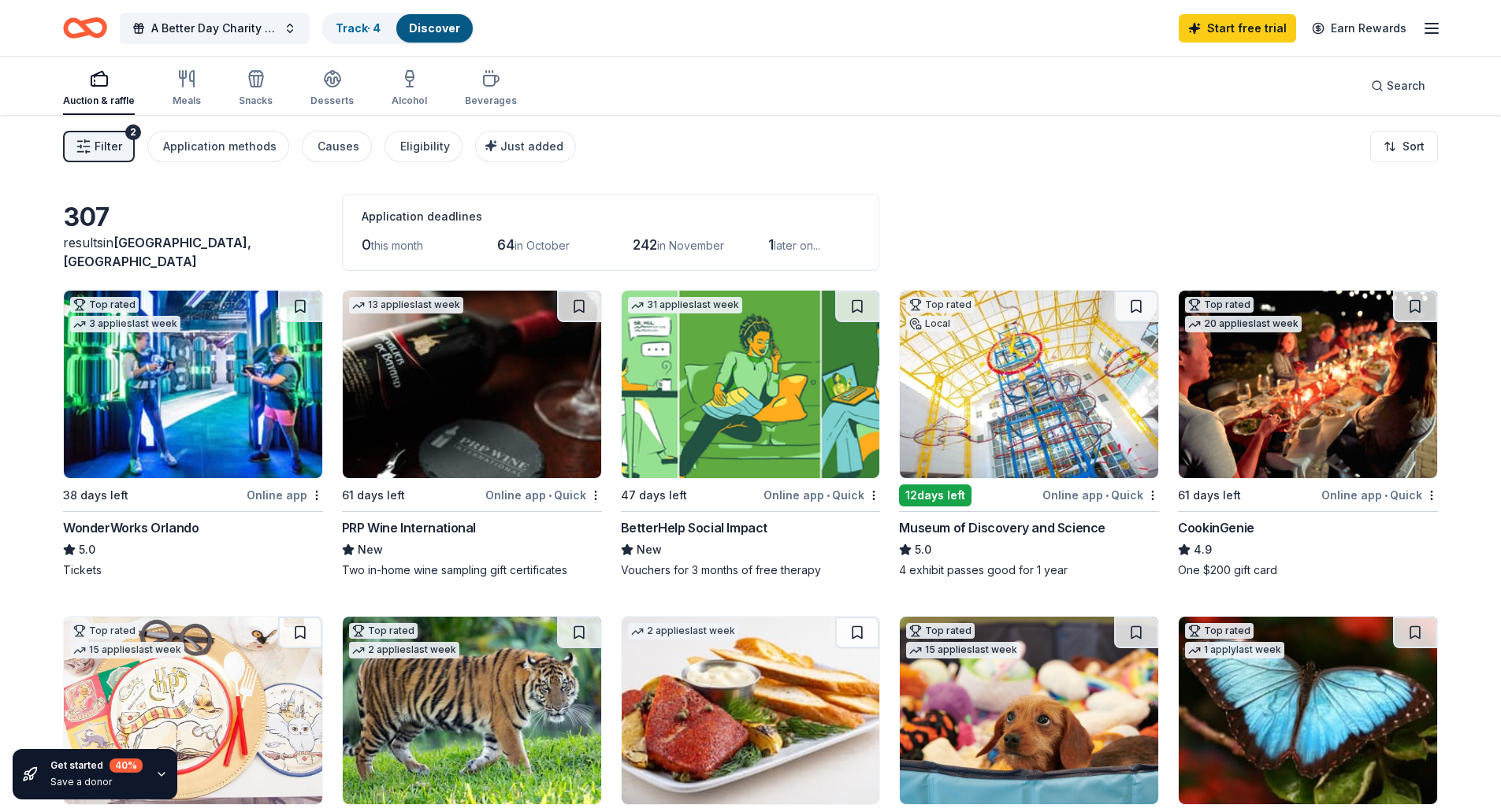
click at [1433, 31] on icon "button" at bounding box center [1431, 28] width 19 height 19
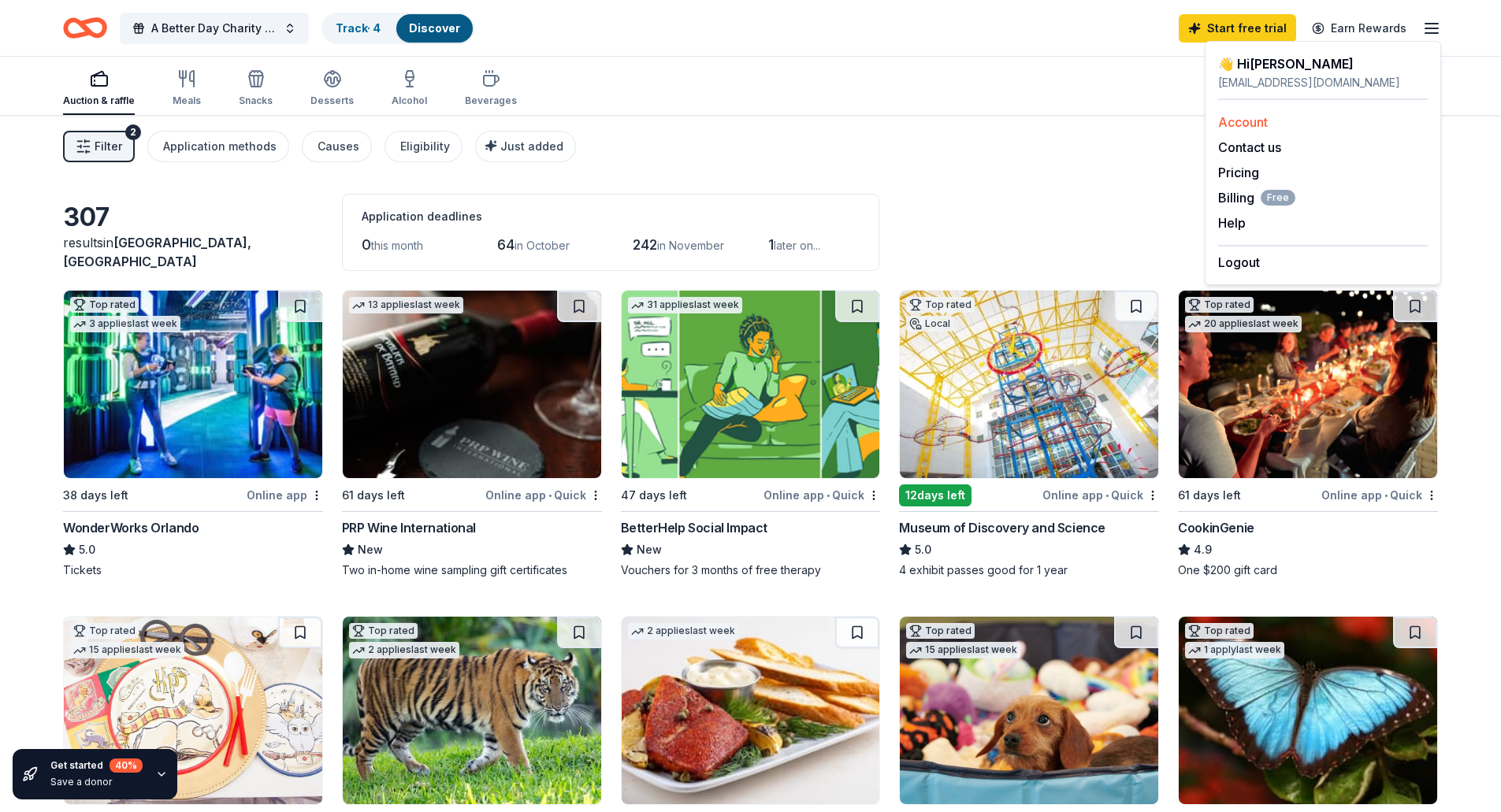
click at [1240, 122] on link "Account" at bounding box center [1243, 122] width 49 height 16
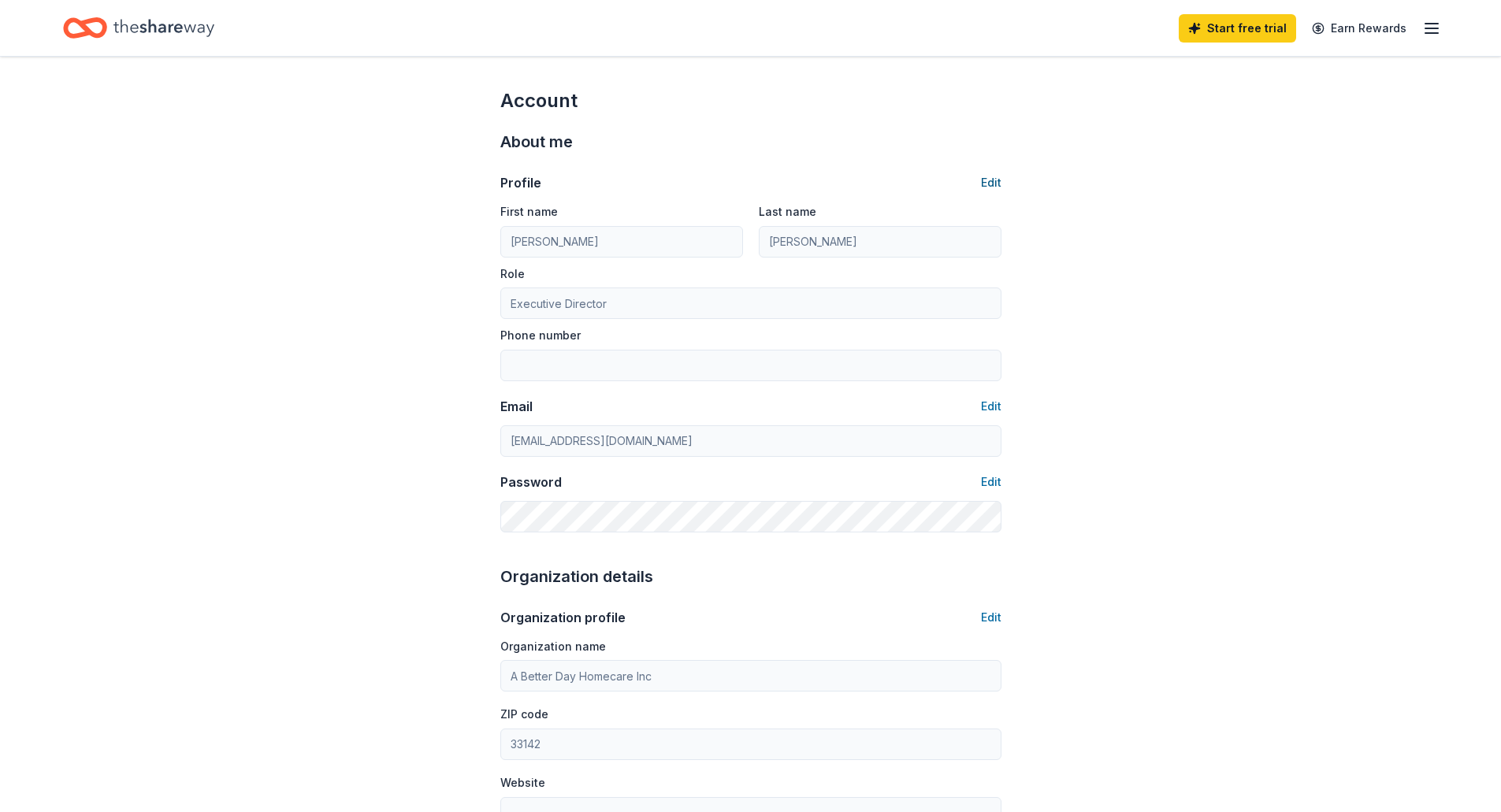
click at [991, 180] on button "Edit" at bounding box center [991, 183] width 21 height 19
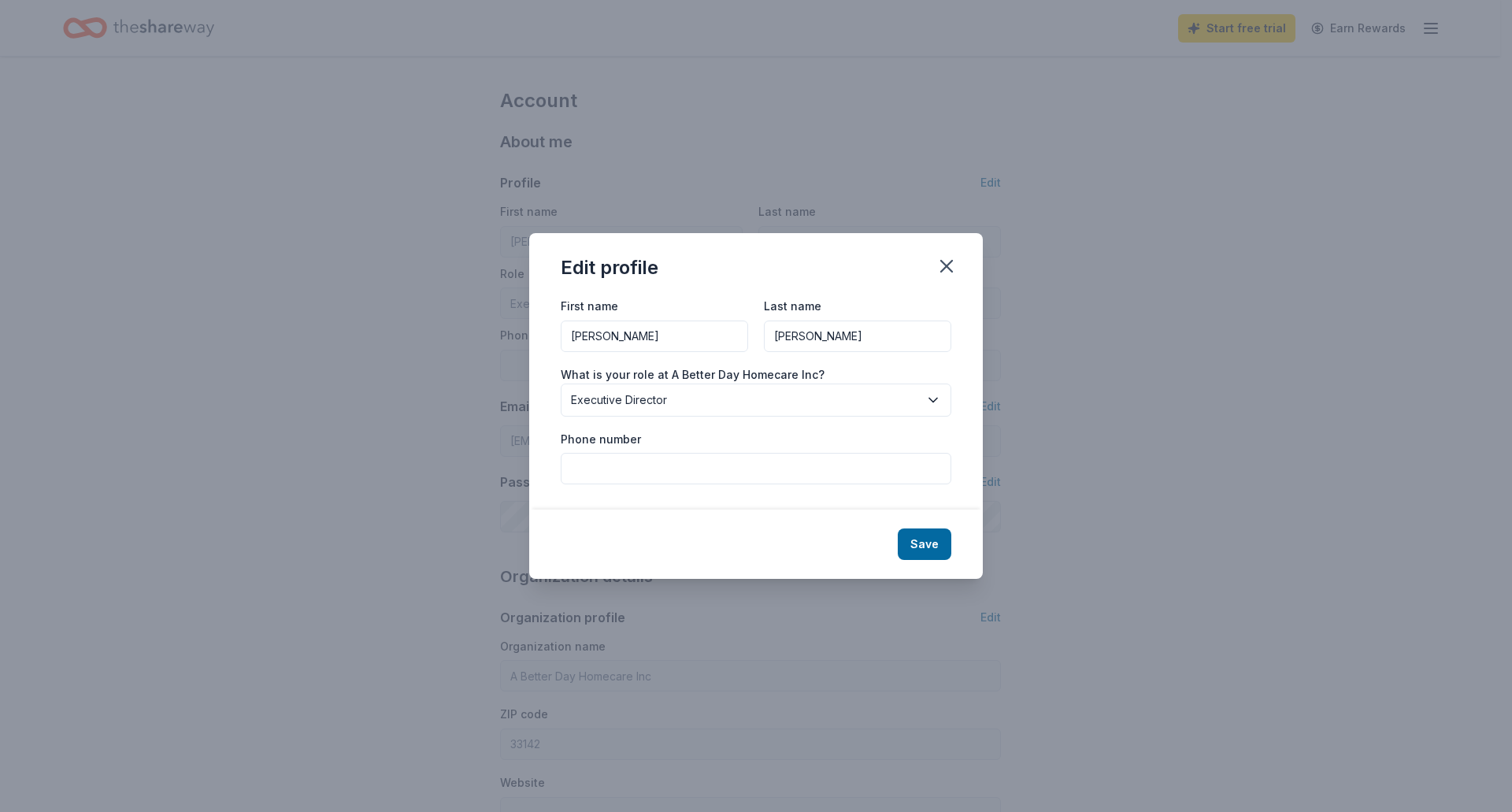
click at [654, 470] on input "Phone number" at bounding box center [756, 469] width 391 height 31
type input "3057139118"
click at [916, 541] on button "Save" at bounding box center [925, 544] width 53 height 31
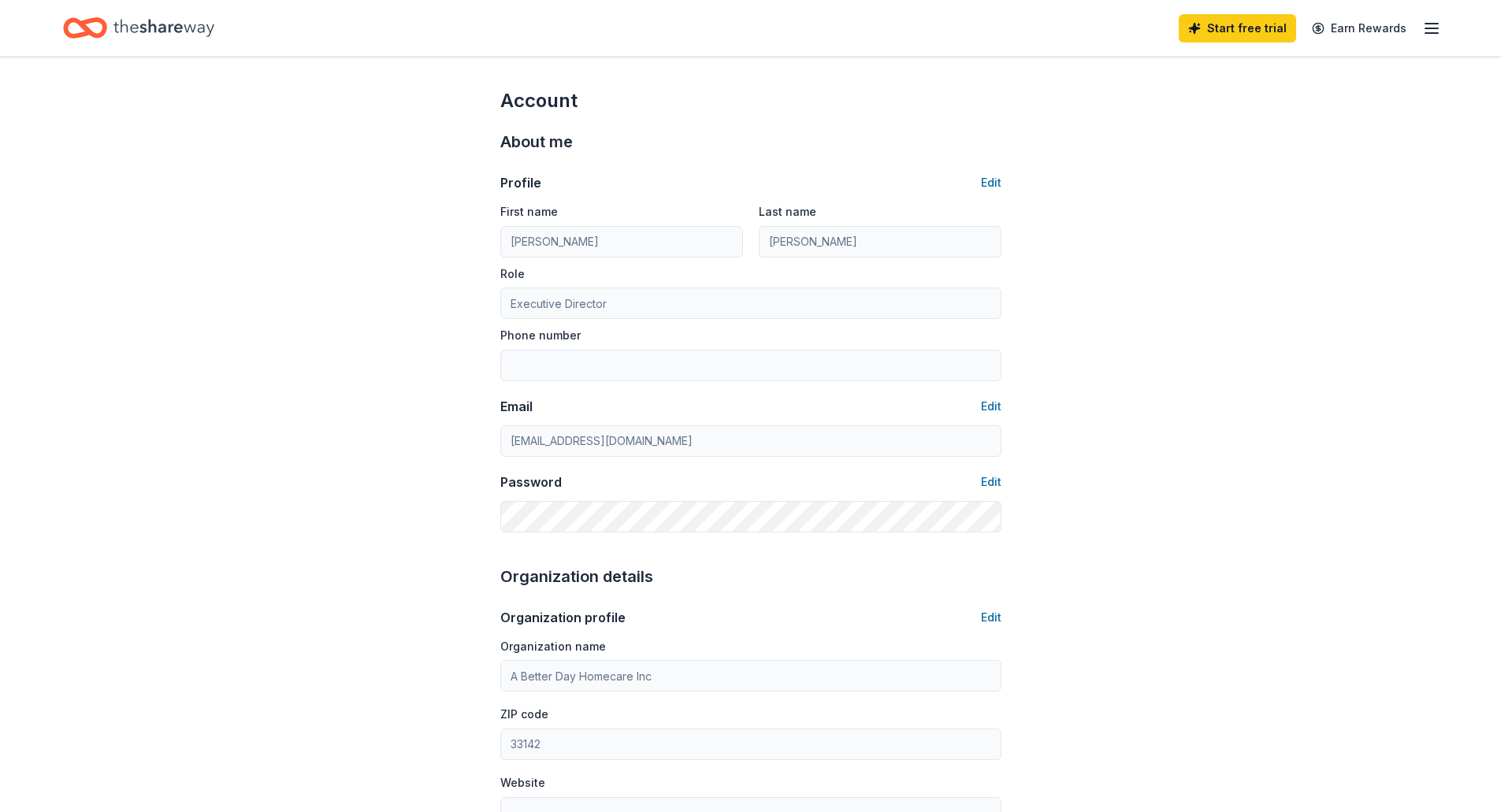
type input "3057139118"
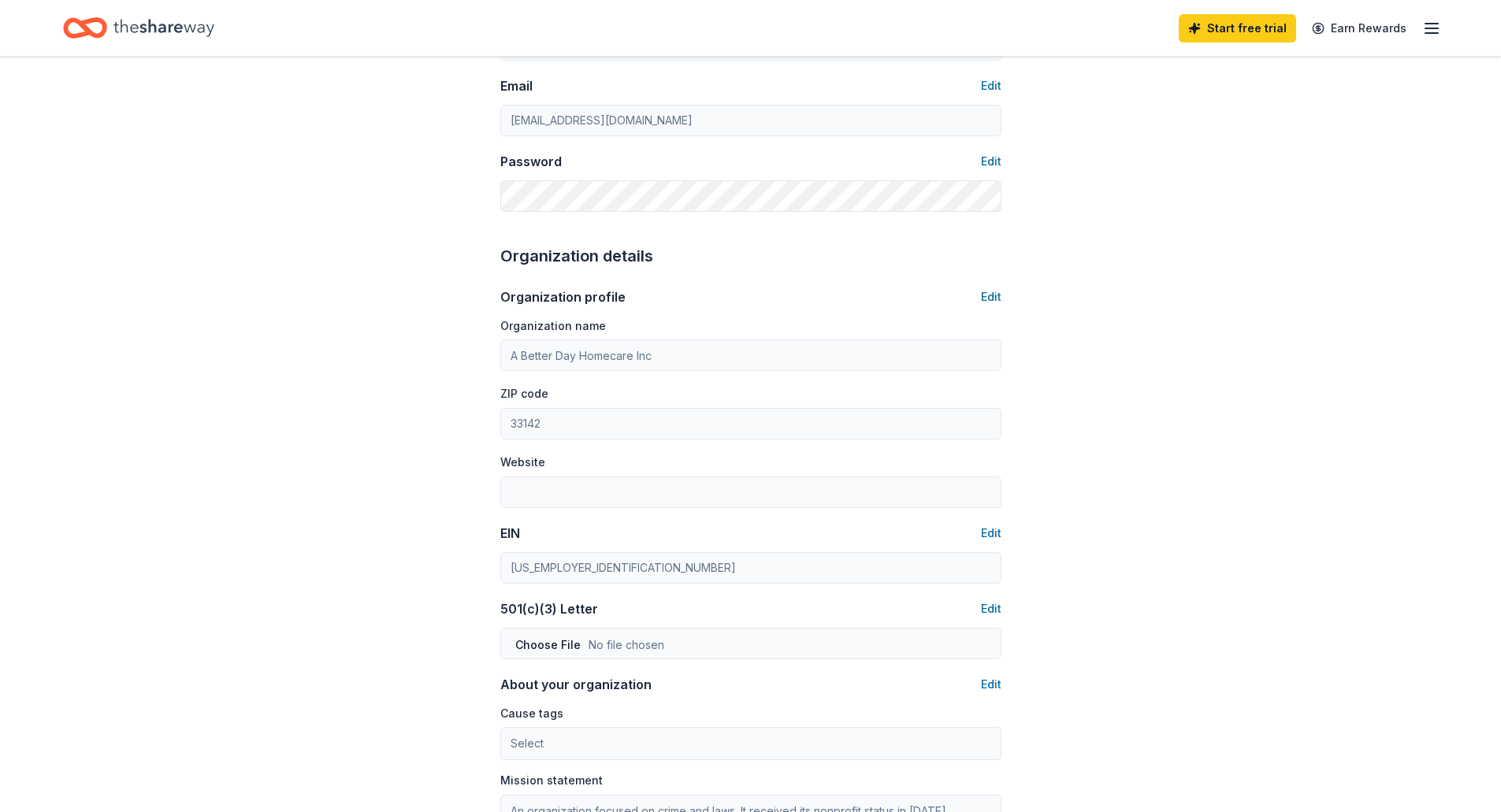
scroll to position [394, 0]
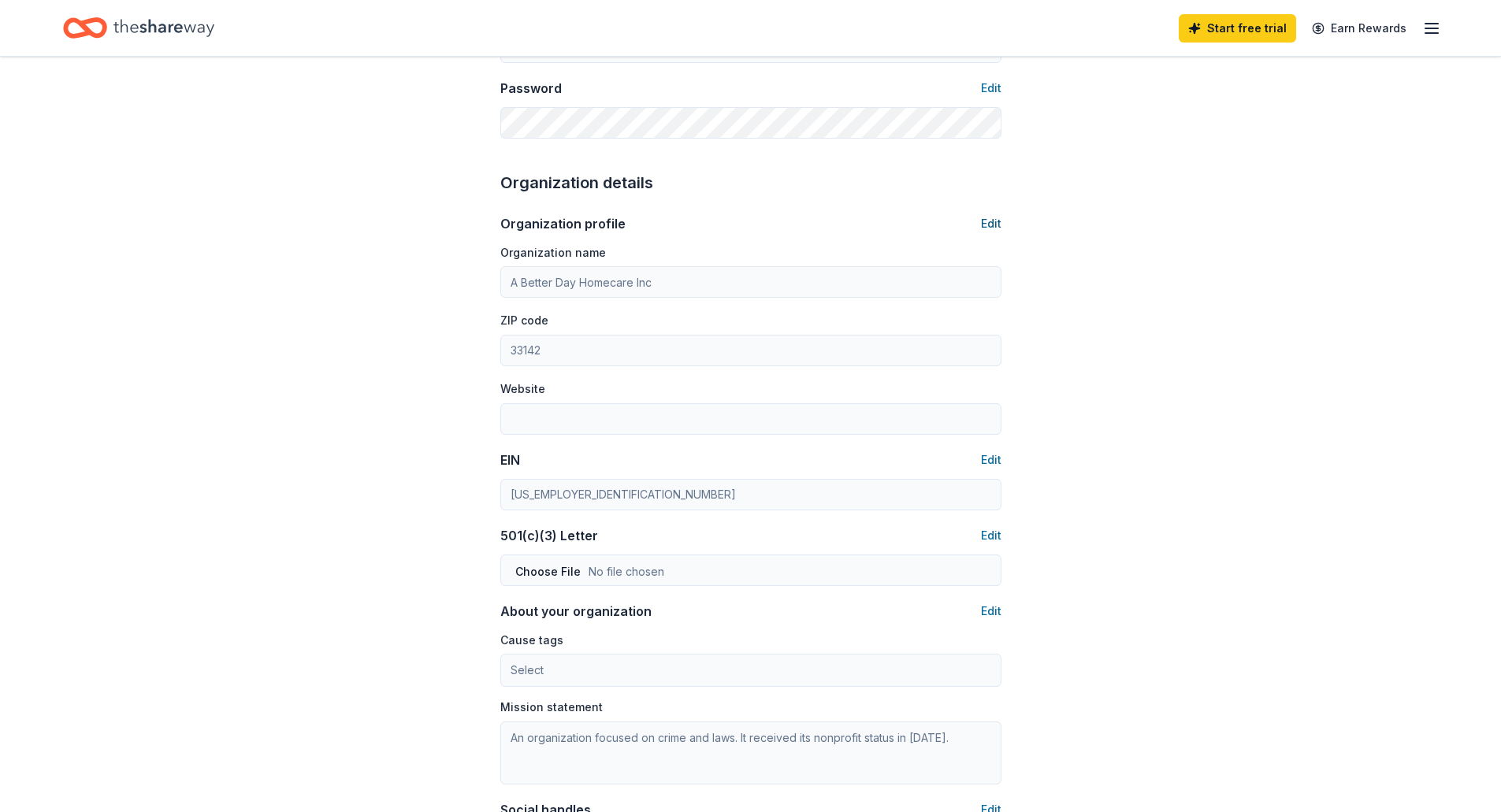
click at [988, 223] on button "Edit" at bounding box center [991, 223] width 21 height 19
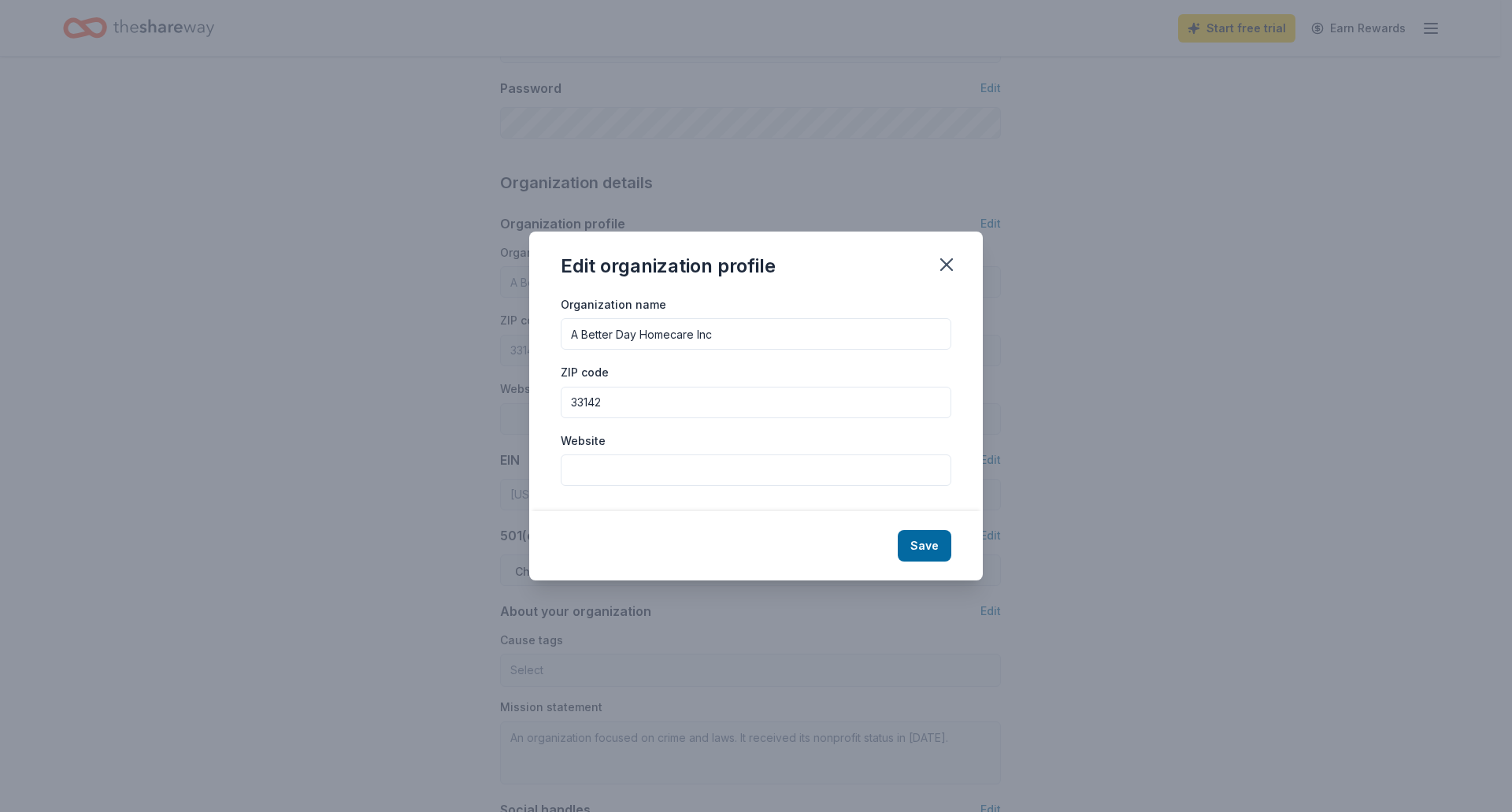
click at [670, 464] on input "Website" at bounding box center [756, 470] width 391 height 31
type input "https://abetterdayhomecare.org"
click at [920, 541] on button "Save" at bounding box center [925, 545] width 53 height 31
type input "https://abetterdayhomecare.org"
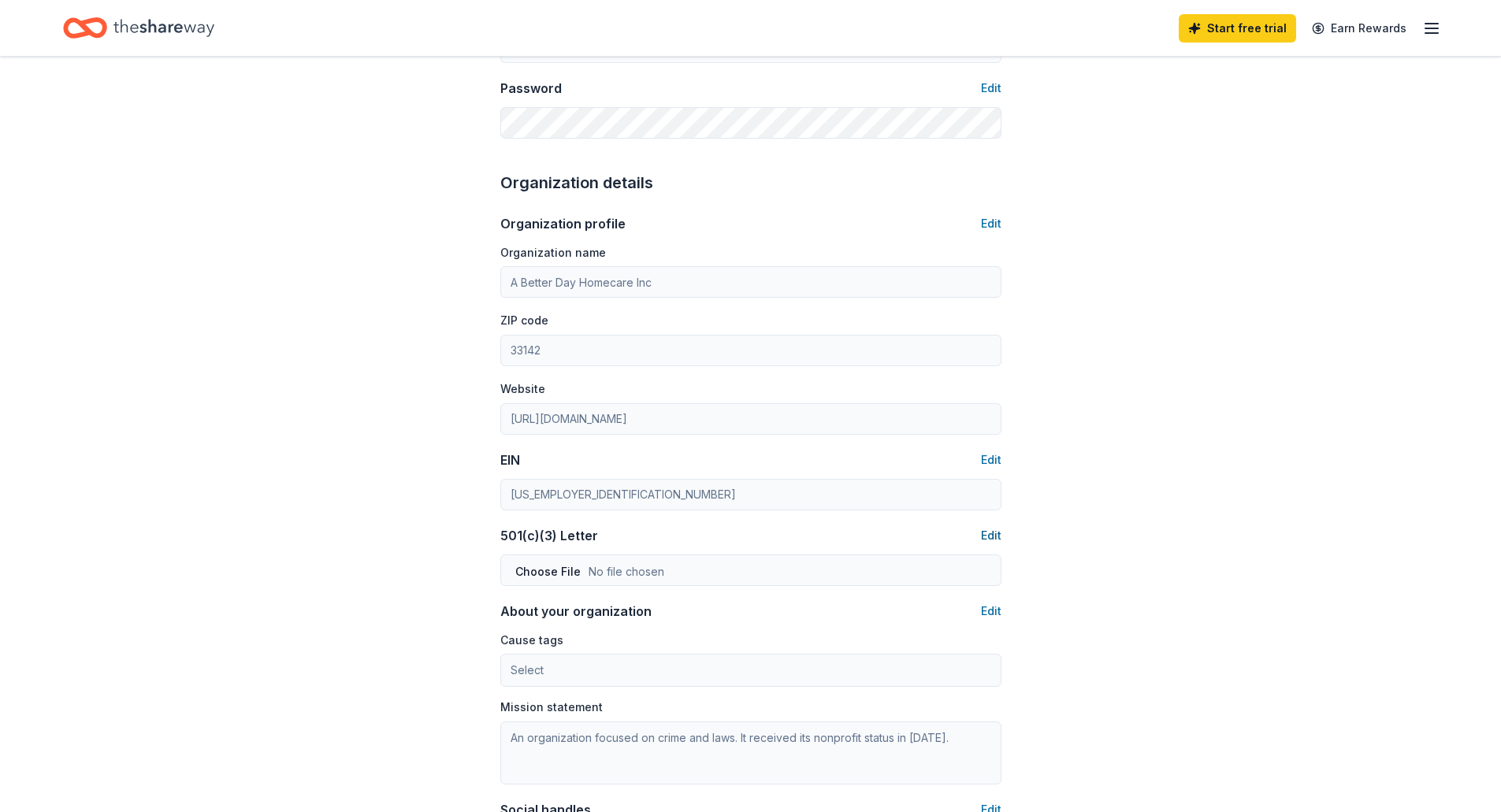
click at [983, 536] on button "Edit" at bounding box center [991, 536] width 21 height 19
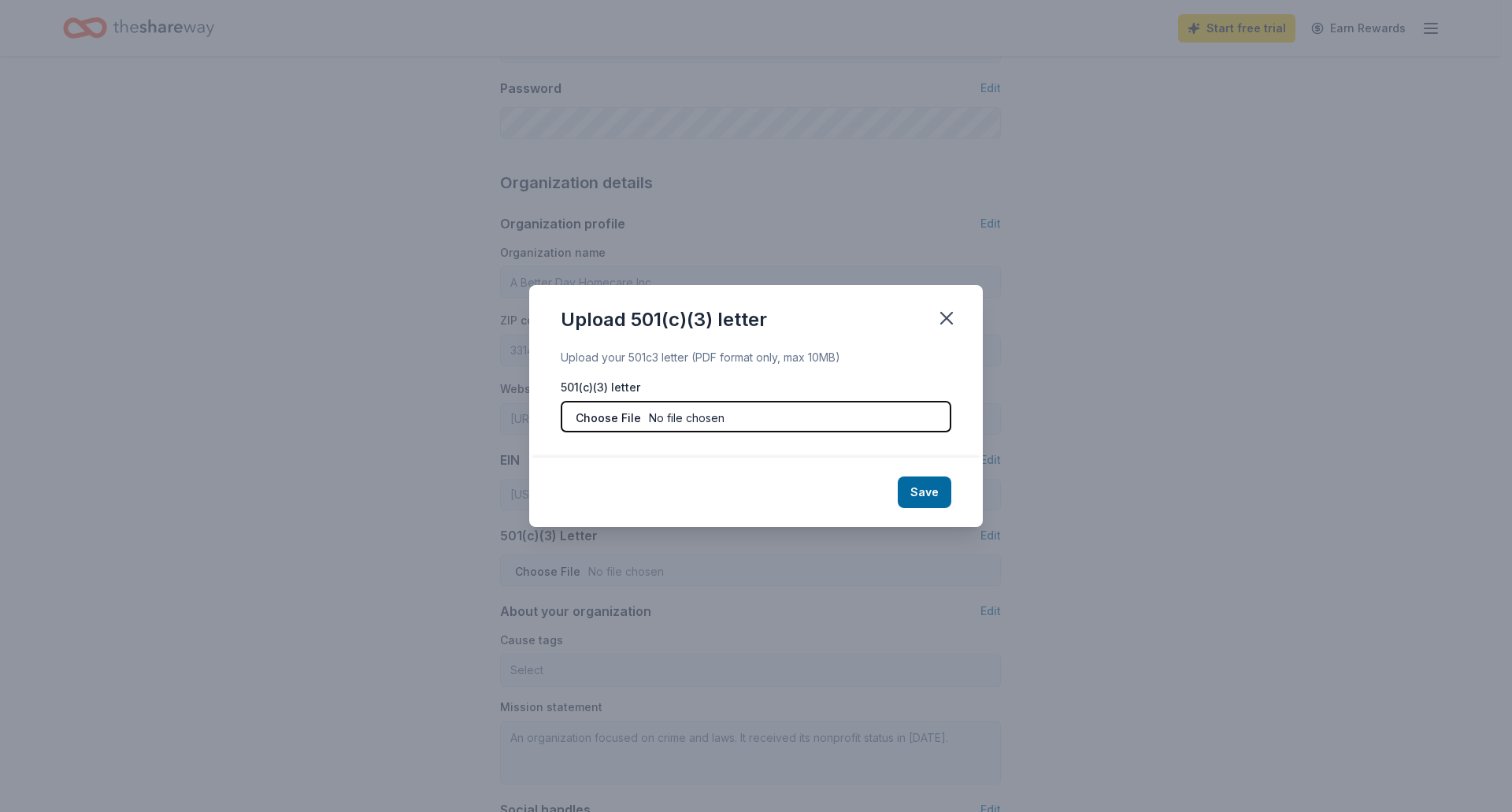
click at [743, 411] on input "file" at bounding box center [756, 416] width 391 height 31
type input "C:\fakepath\IRS 501c3 Determination Letter.pdf"
click at [921, 487] on button "Save" at bounding box center [925, 492] width 53 height 31
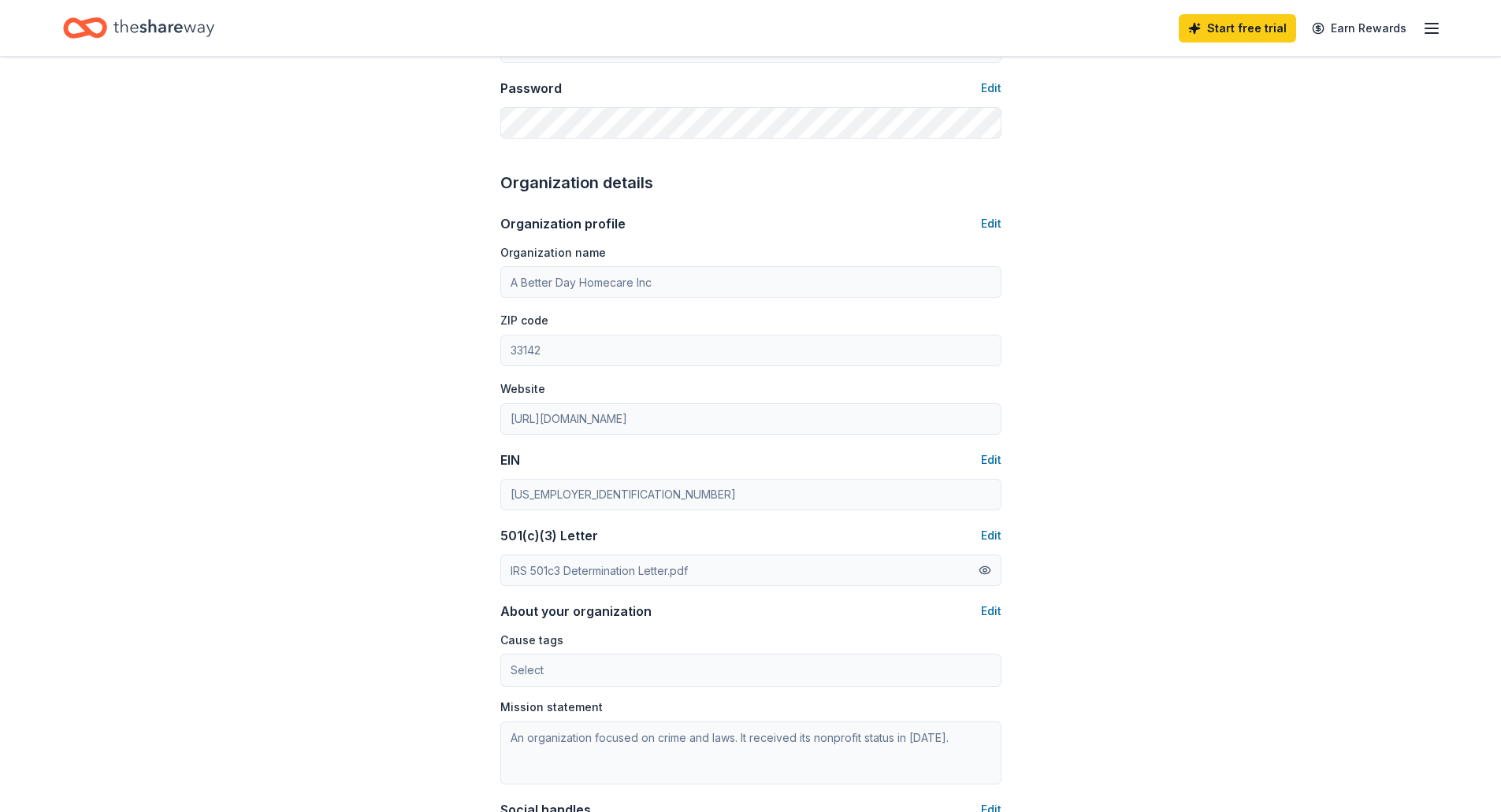
click at [987, 569] on button at bounding box center [984, 570] width 12 height 17
click at [417, 559] on div "Account About me Profile Edit First name Randy Last name Tunsil Role Executive …" at bounding box center [750, 365] width 1501 height 1406
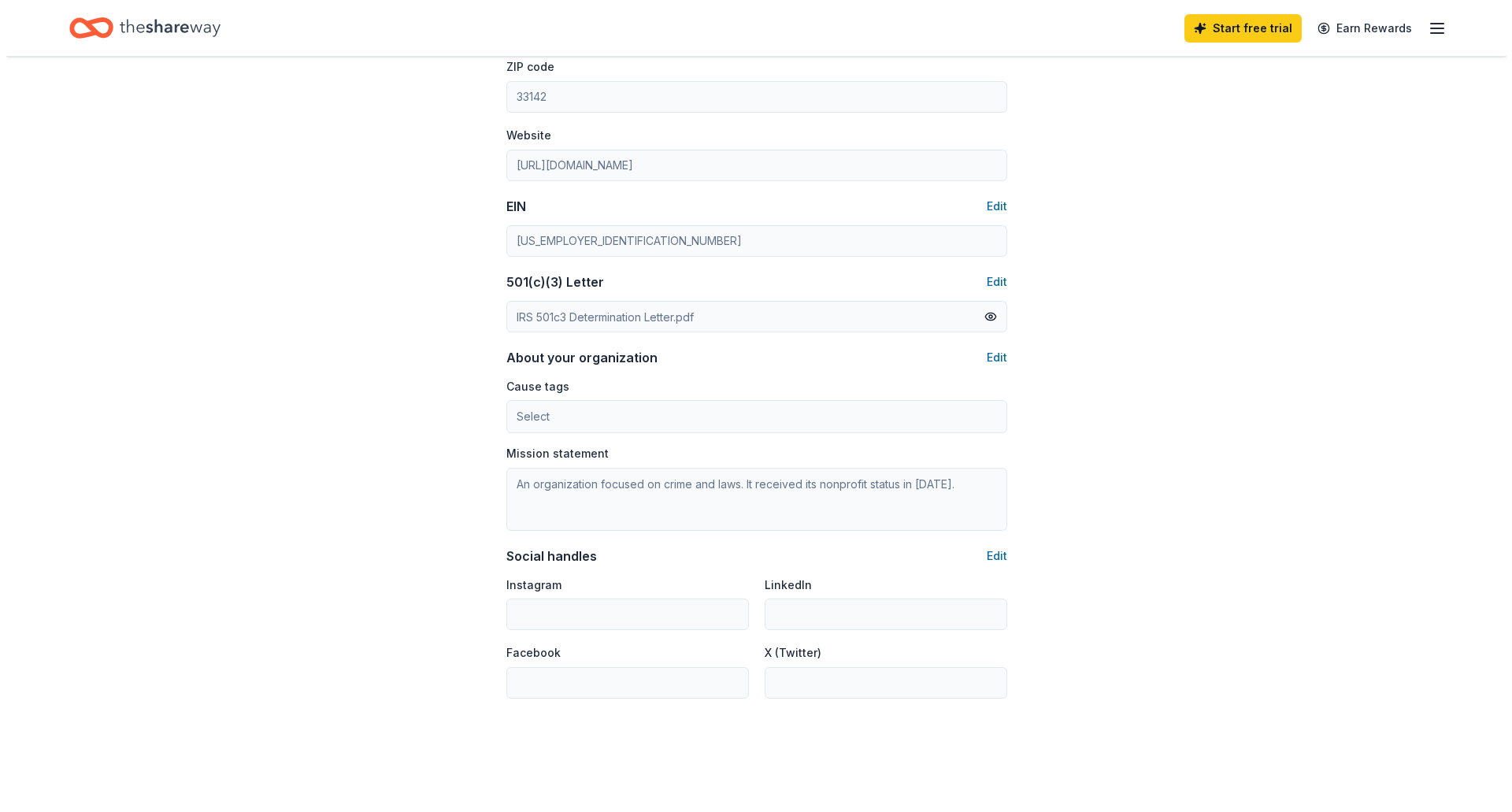
scroll to position [709, 0]
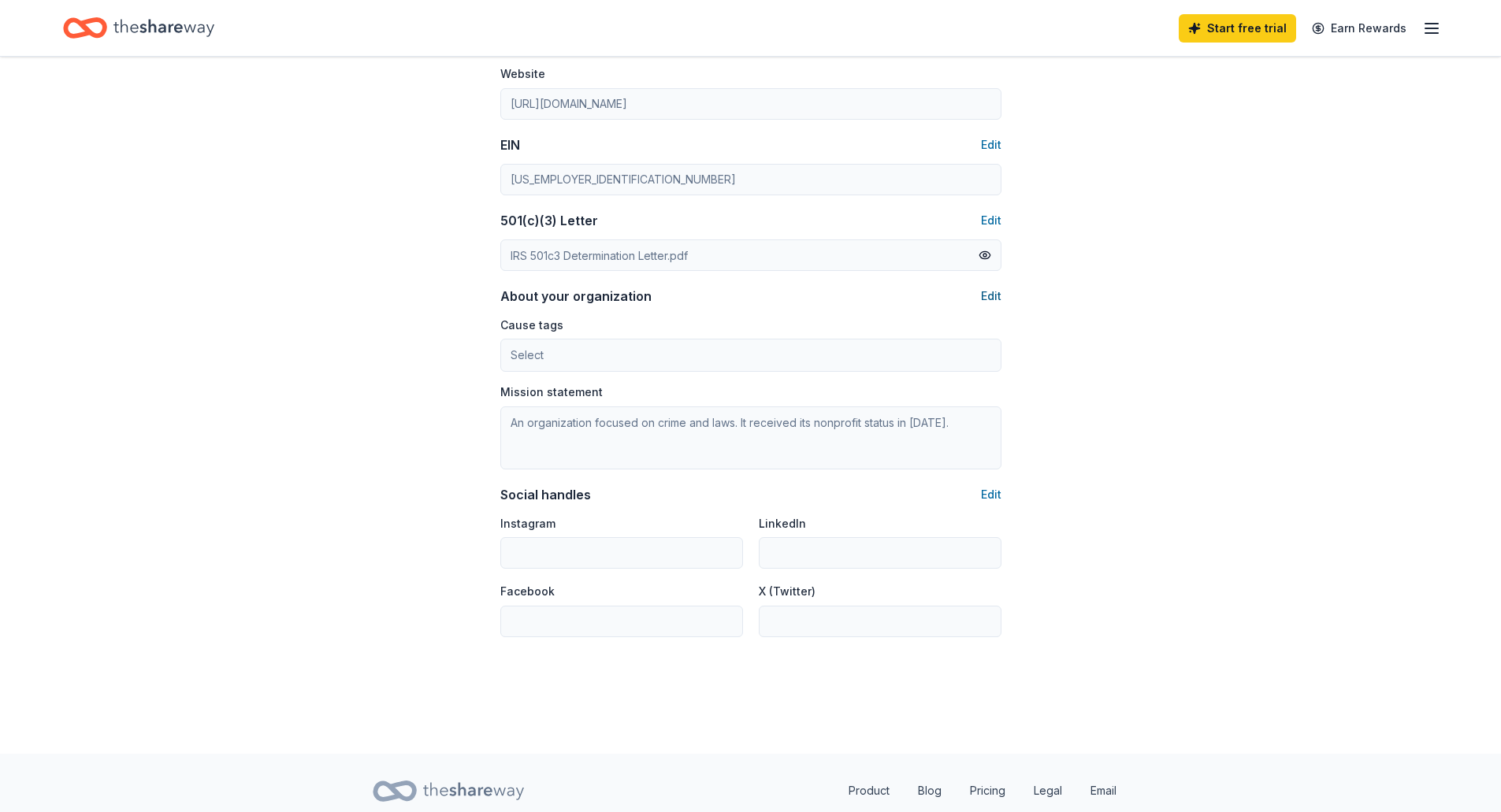
click at [991, 299] on button "Edit" at bounding box center [991, 296] width 21 height 19
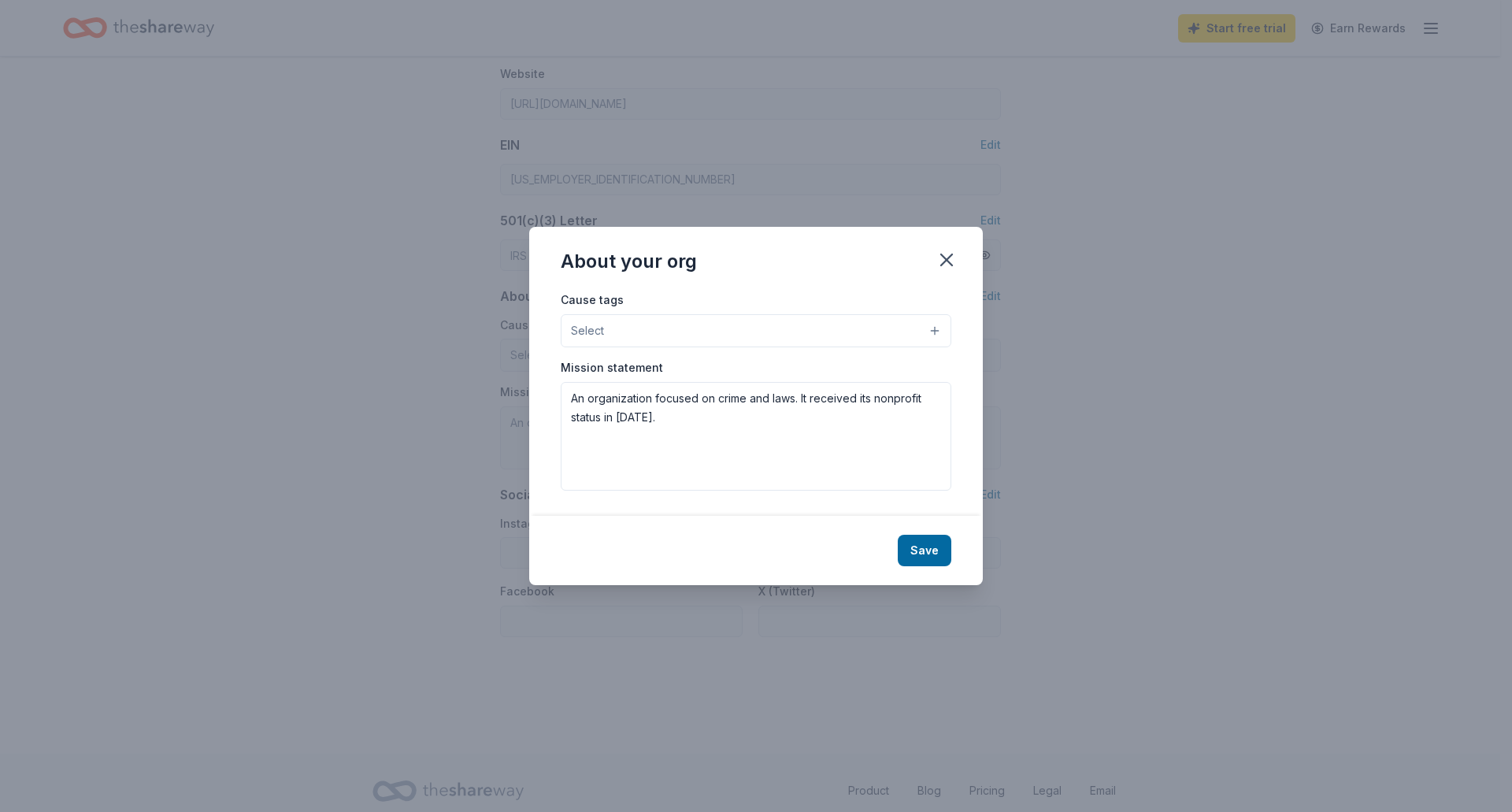
click at [875, 327] on button "Select" at bounding box center [756, 331] width 391 height 33
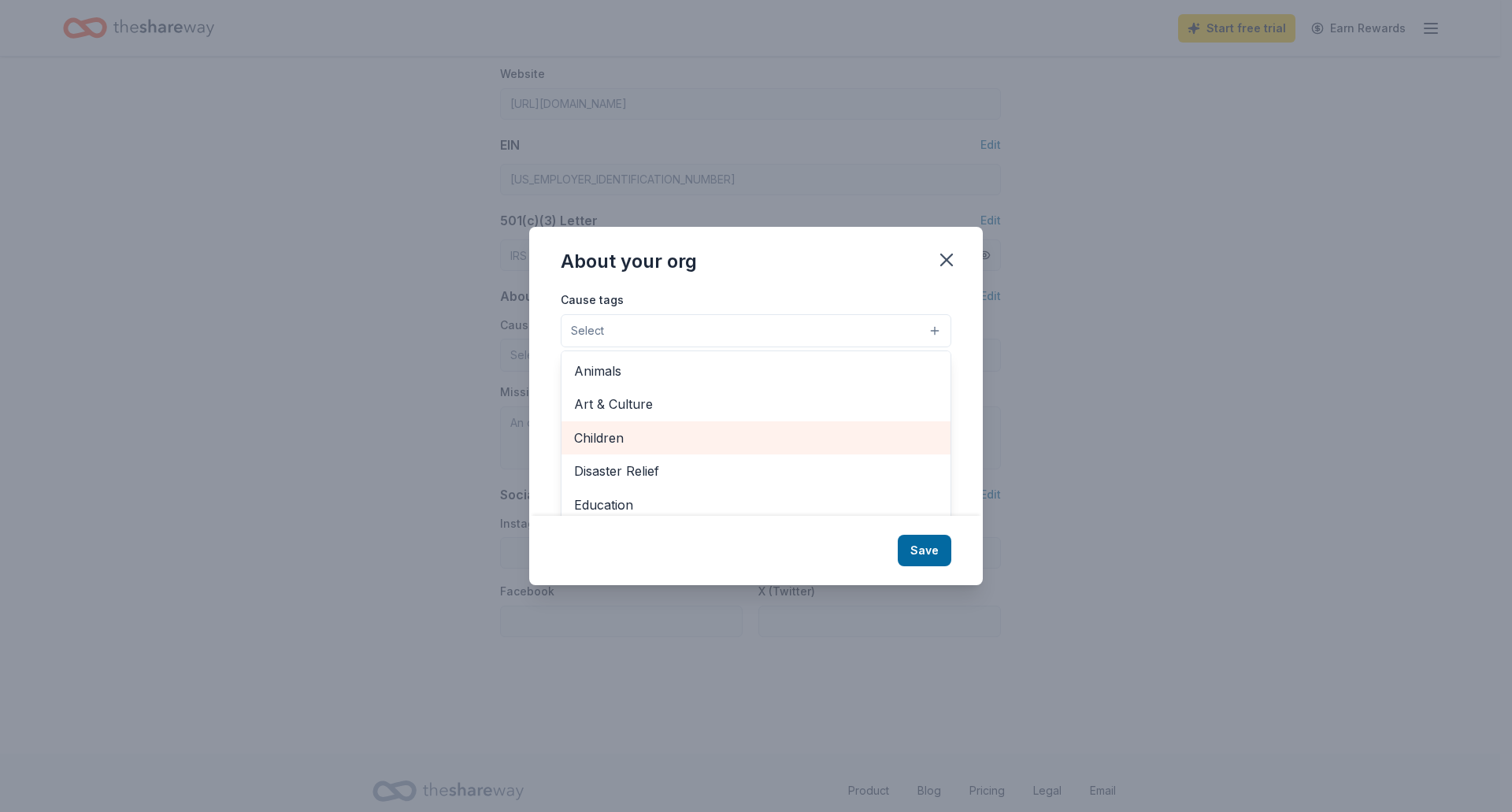
click at [676, 433] on span "Children" at bounding box center [756, 438] width 364 height 21
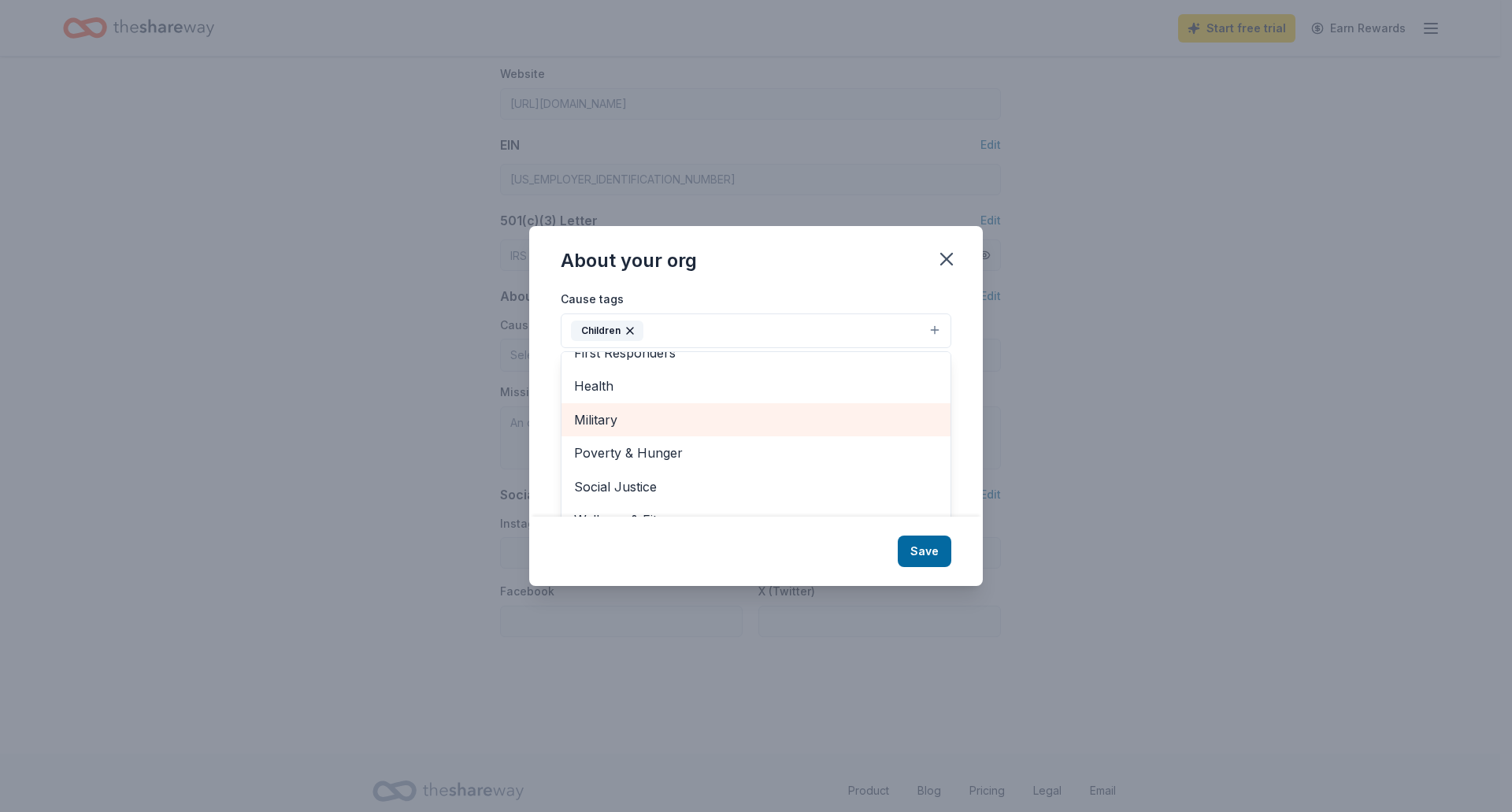
scroll to position [24, 0]
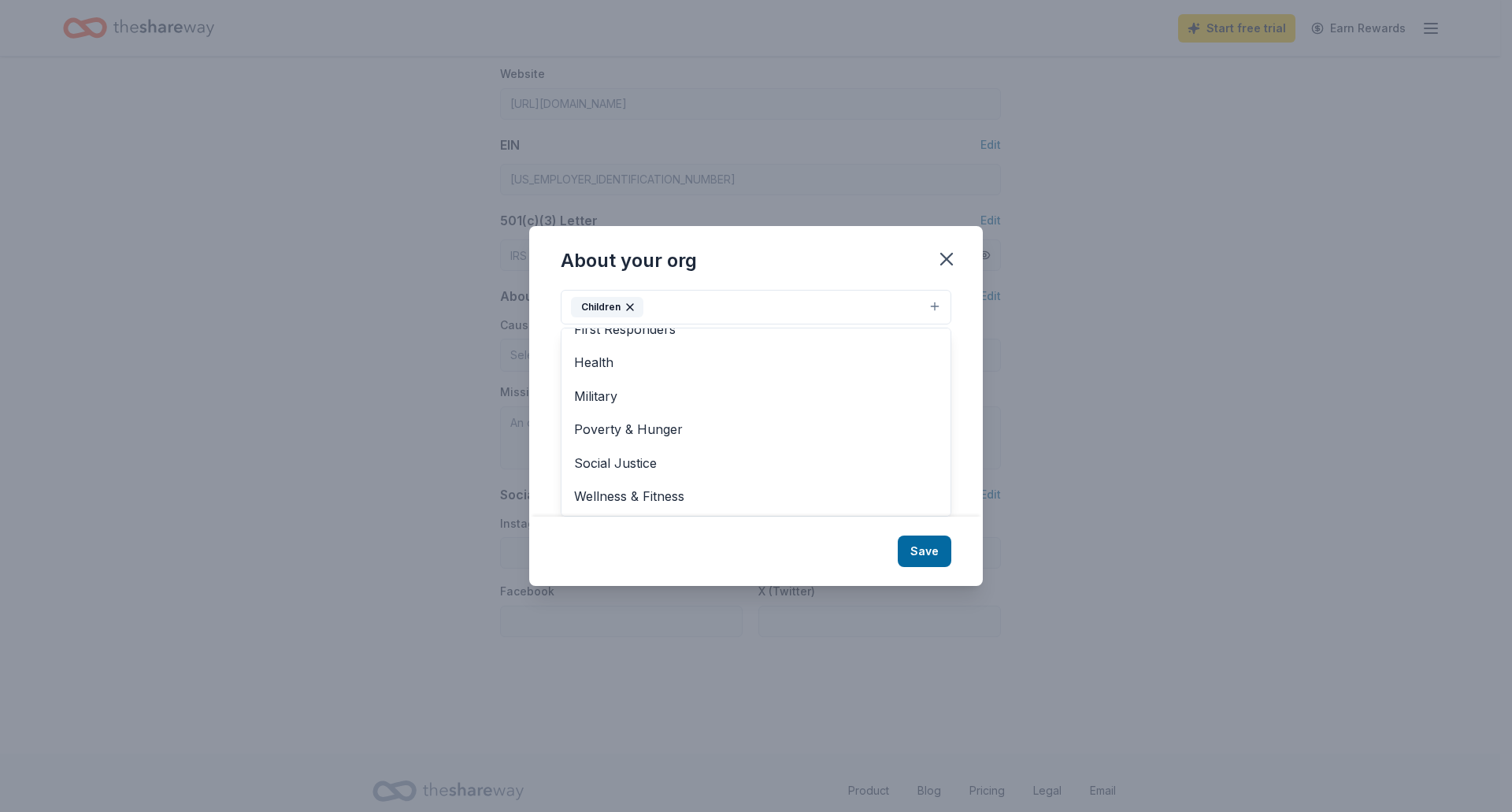
click at [920, 553] on div "About your org Cause tags Children Animals Art & Culture Disaster Relief Educat…" at bounding box center [756, 406] width 454 height 360
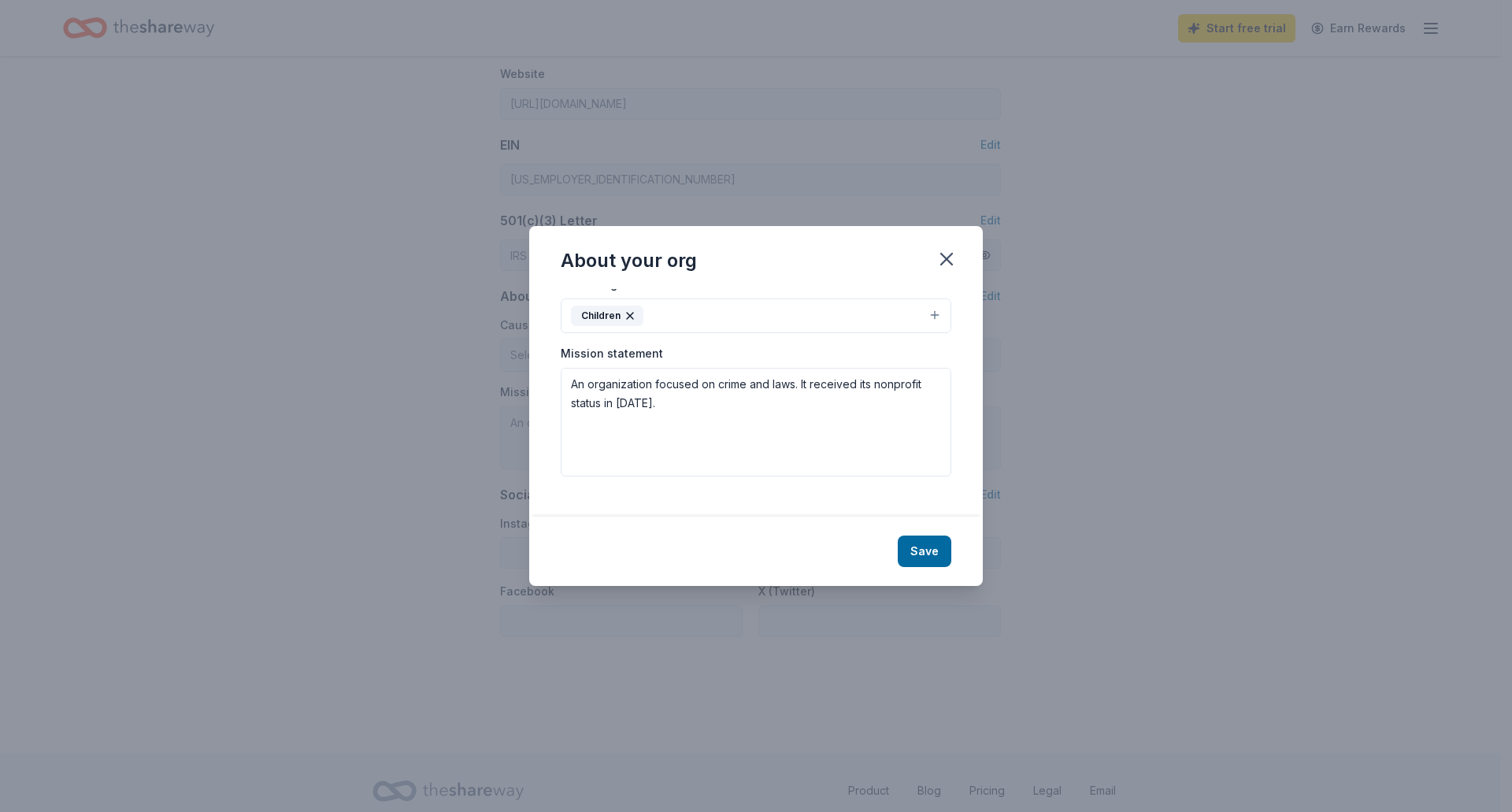
scroll to position [0, 0]
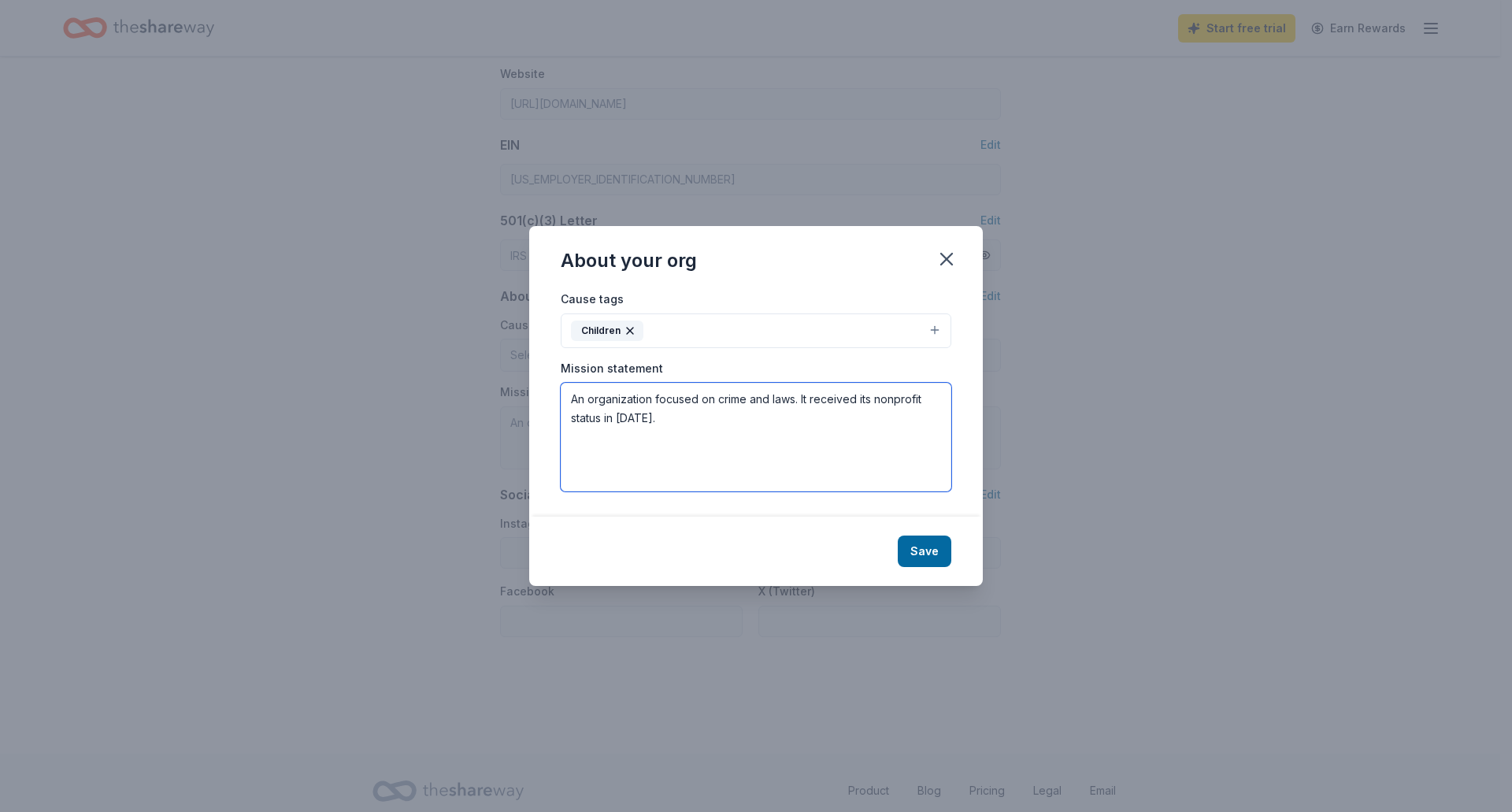
click at [587, 404] on textarea "An organization focused on crime and laws. It received its nonprofit status in …" at bounding box center [756, 437] width 391 height 109
paste textarea "Better Day Homecare's mission is to improve the quality of life for at-risk you…"
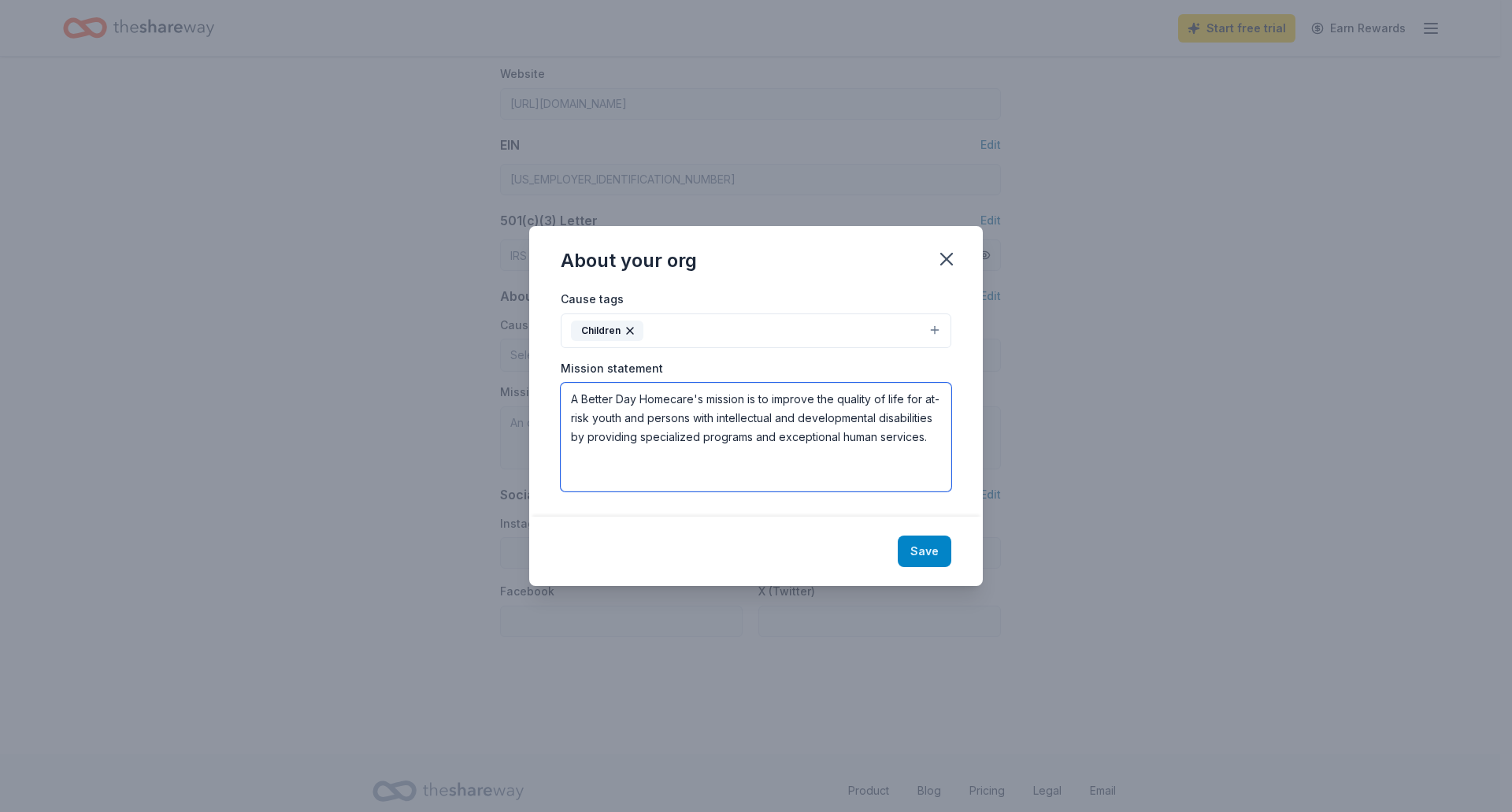
type textarea "A Better Day Homecare's mission is to improve the quality of life for at-risk y…"
click at [921, 540] on button "Save" at bounding box center [925, 551] width 53 height 31
type textarea "A Better Day Homecare's mission is to improve the quality of life for at-risk y…"
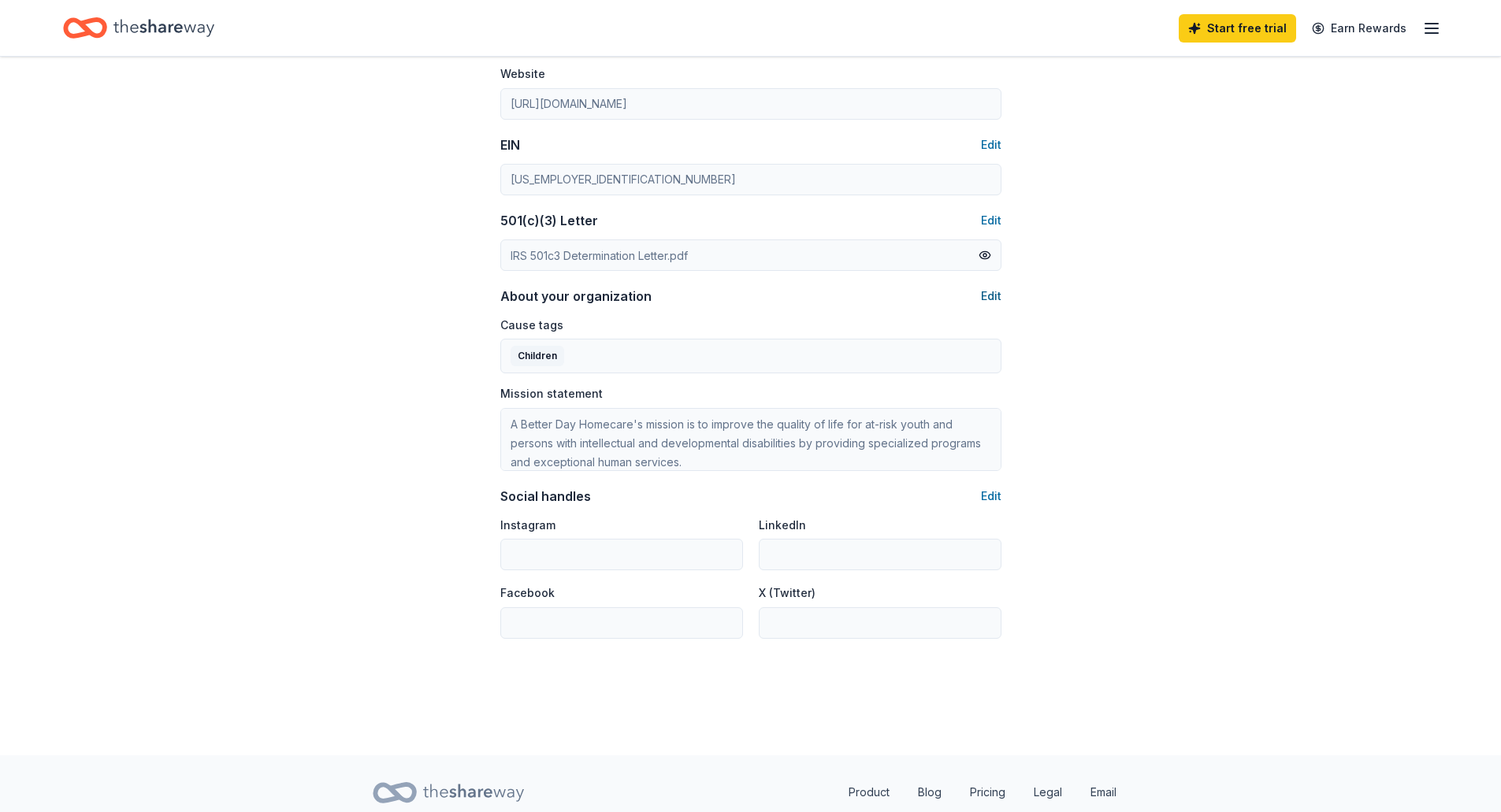
click at [994, 296] on button "Edit" at bounding box center [991, 296] width 21 height 19
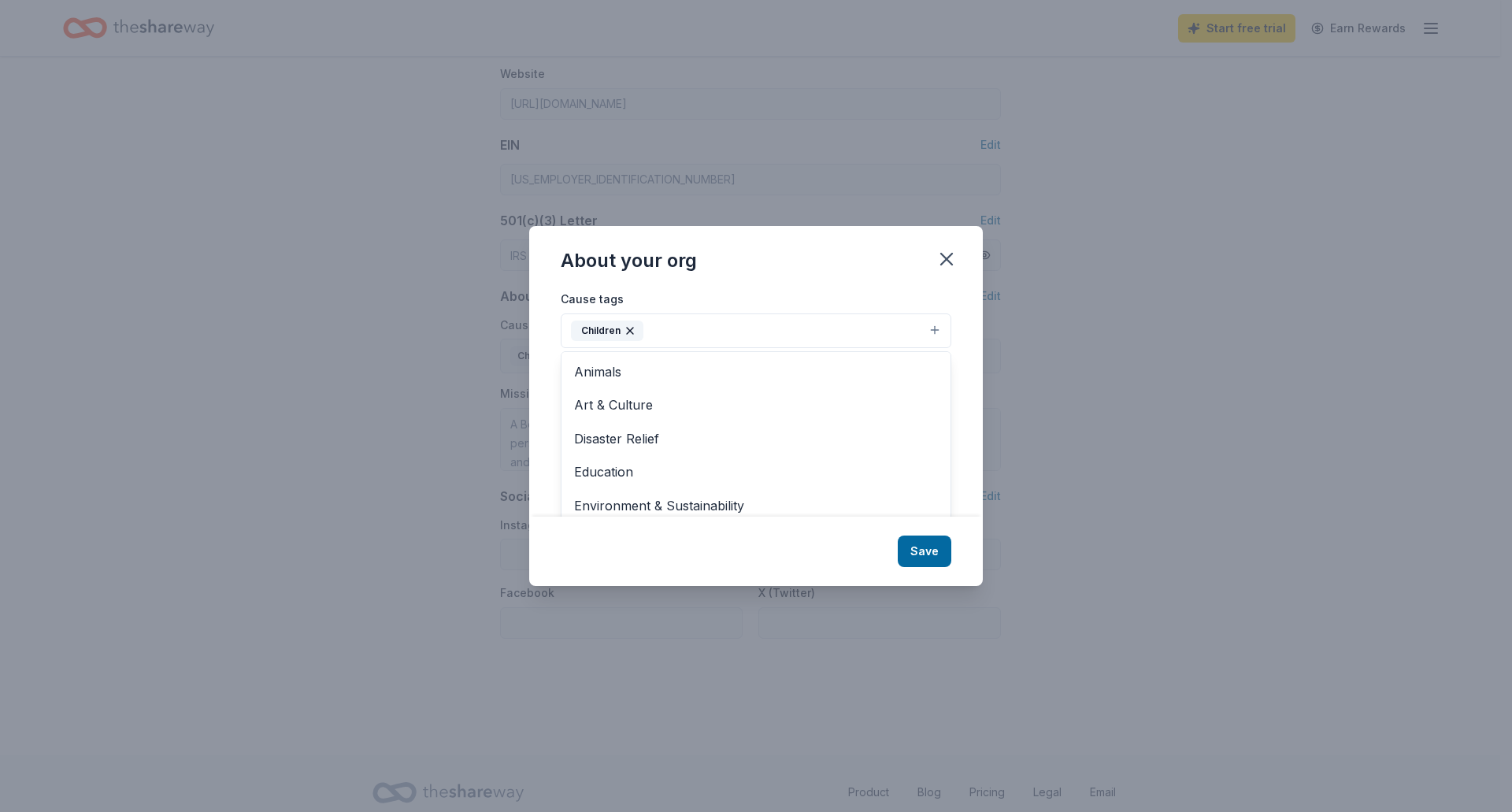
click at [780, 332] on button "Children" at bounding box center [756, 331] width 391 height 35
click at [916, 548] on div "About your org Cause tags Children Animals Art & Culture Disaster Relief Educat…" at bounding box center [756, 406] width 454 height 360
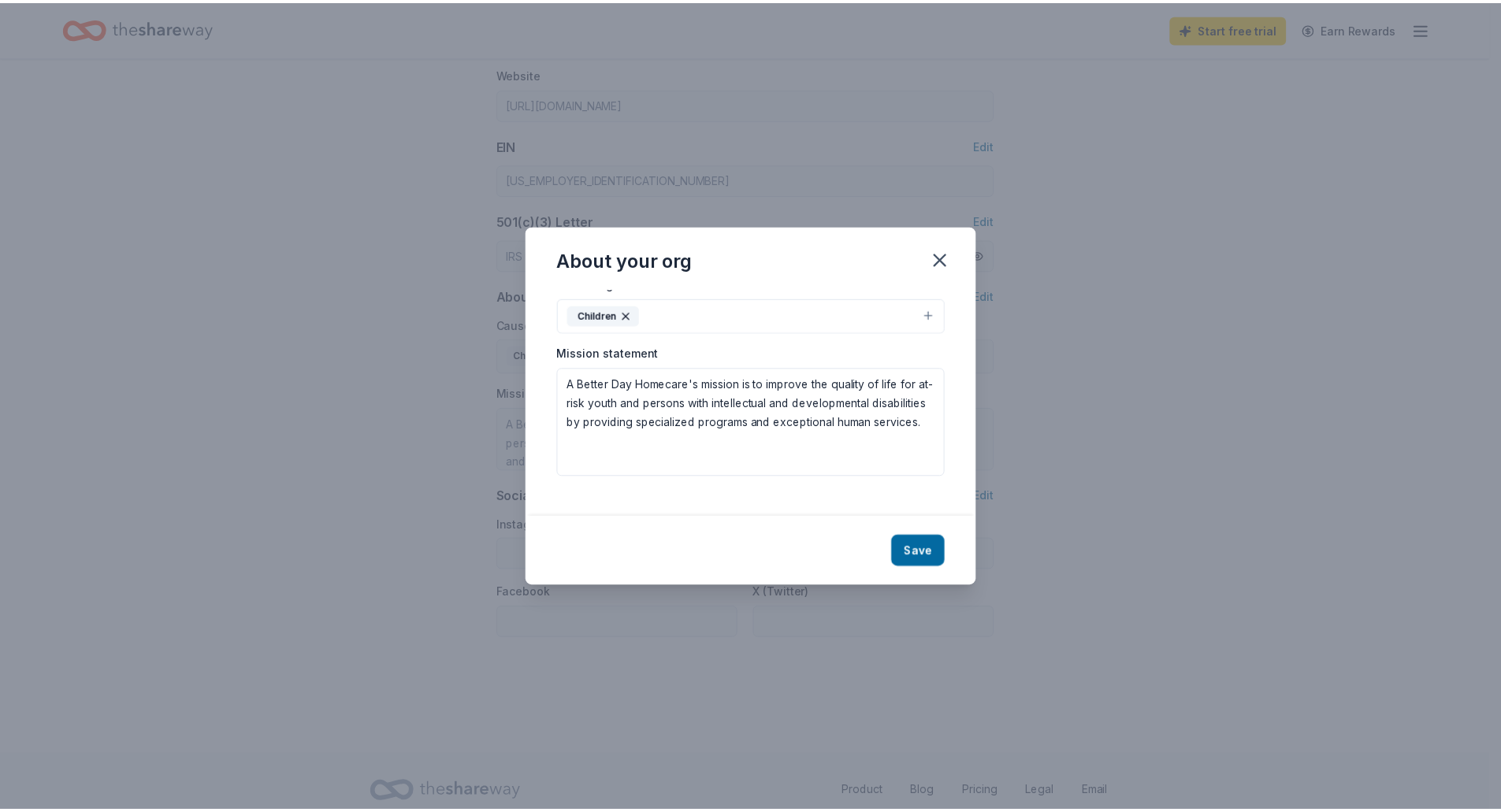
scroll to position [0, 0]
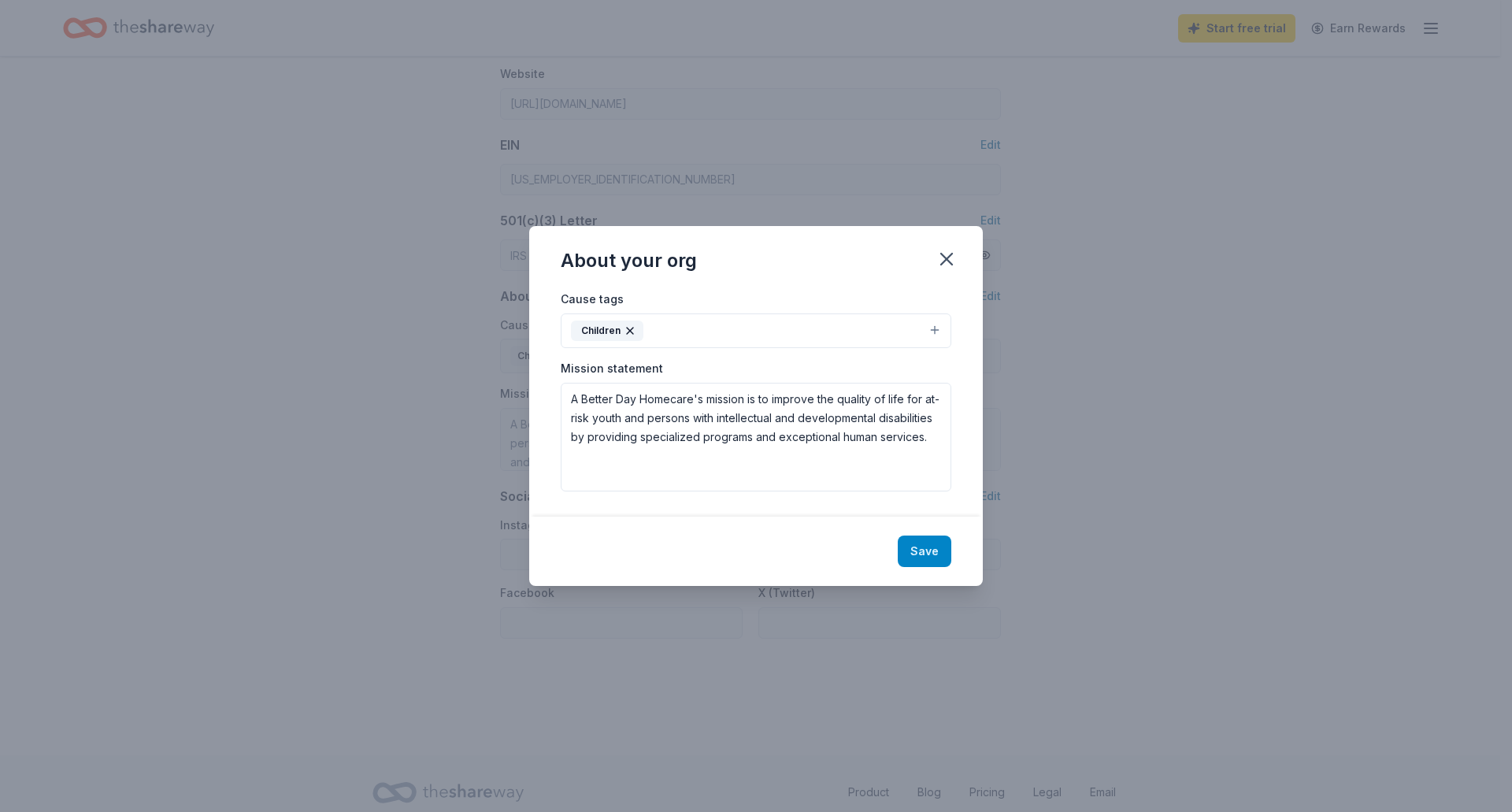
click at [935, 555] on button "Save" at bounding box center [925, 551] width 53 height 31
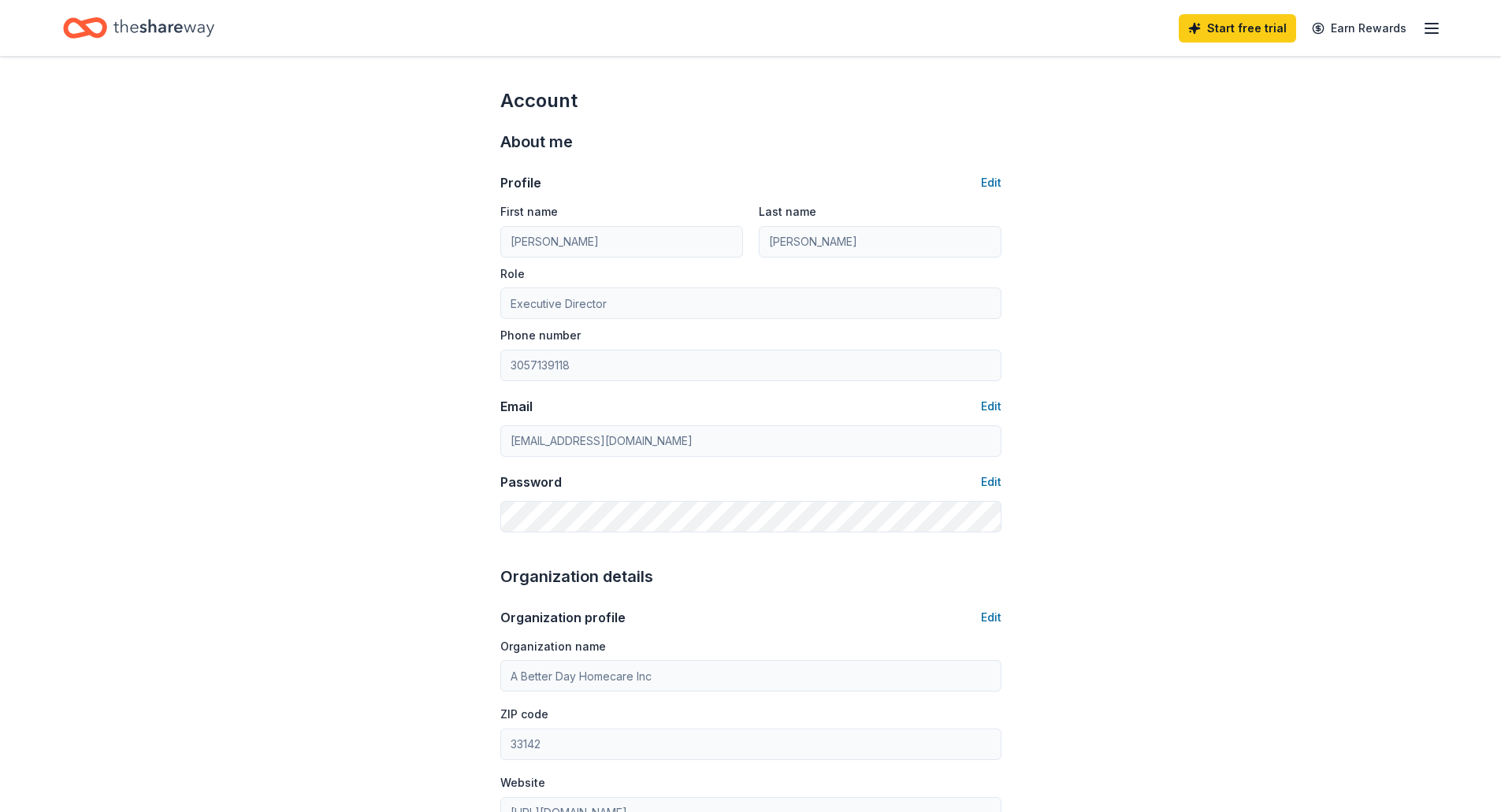
click at [1435, 24] on line "button" at bounding box center [1431, 24] width 12 height 0
click at [1249, 119] on link "Account" at bounding box center [1243, 122] width 49 height 16
click at [1233, 167] on link "Pricing" at bounding box center [1238, 172] width 41 height 16
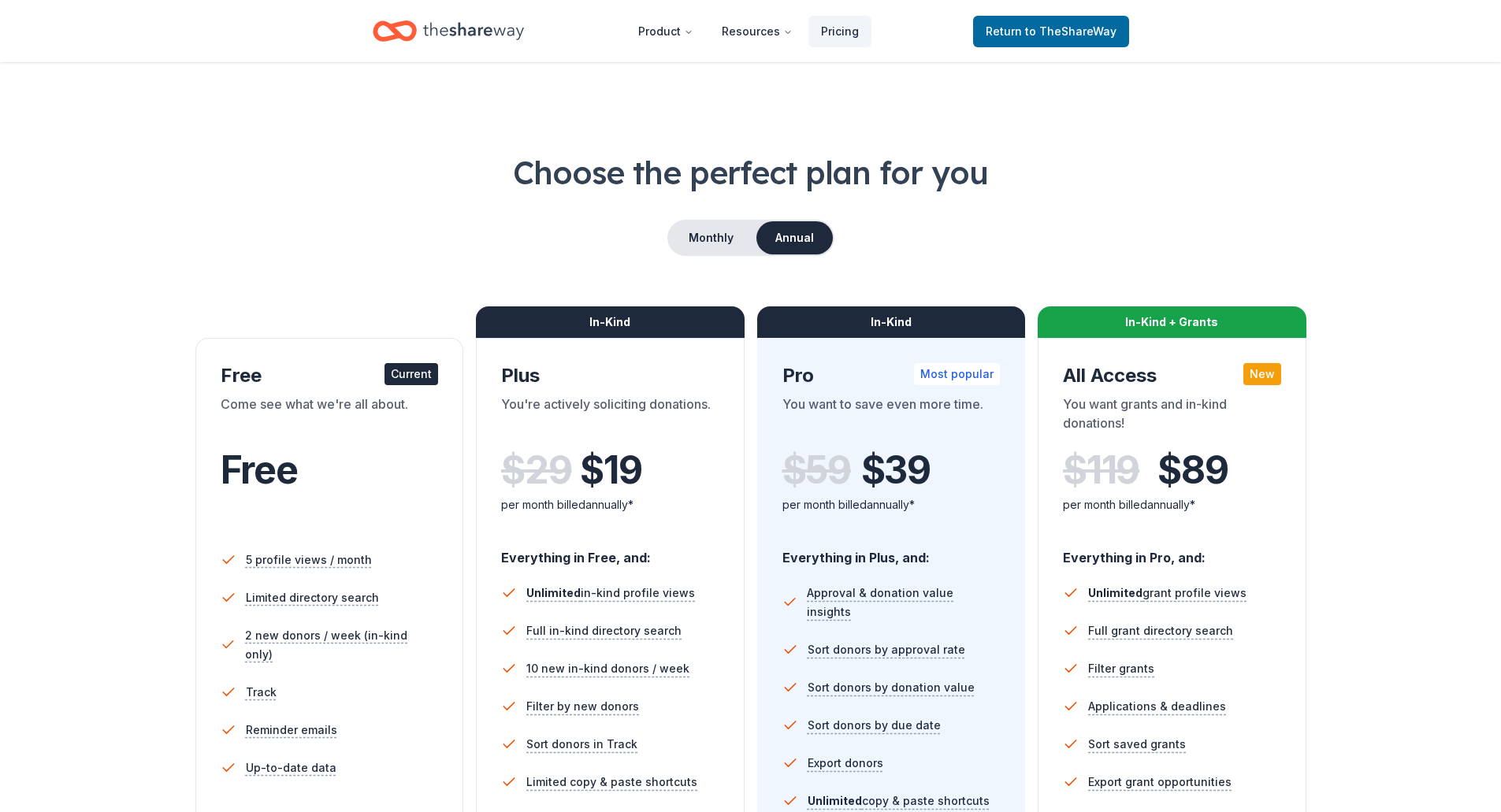
click at [464, 32] on icon "Home" at bounding box center [473, 30] width 101 height 17
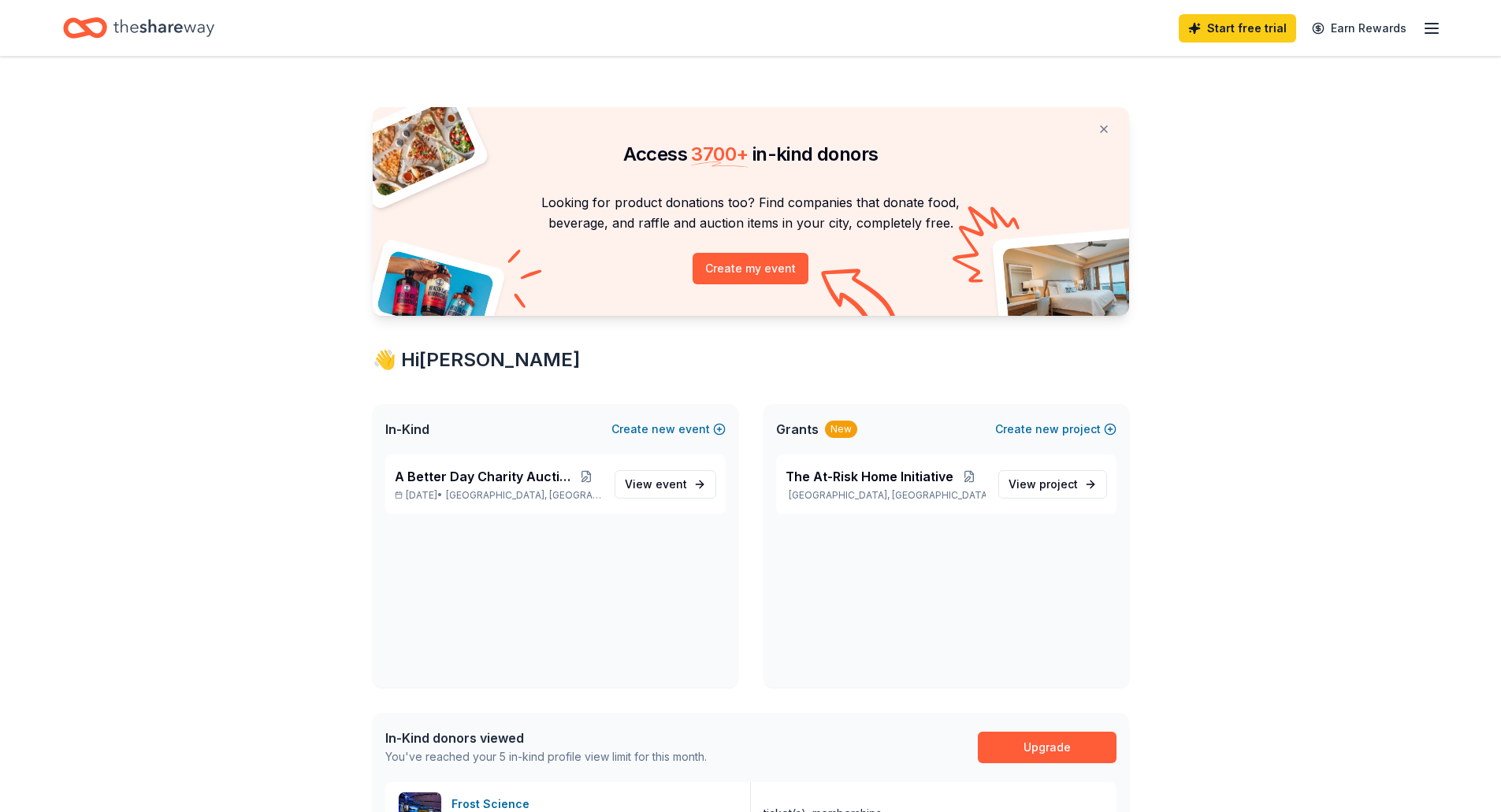
click at [1432, 30] on icon "button" at bounding box center [1431, 28] width 19 height 19
click at [1243, 118] on link "Account" at bounding box center [1243, 122] width 49 height 16
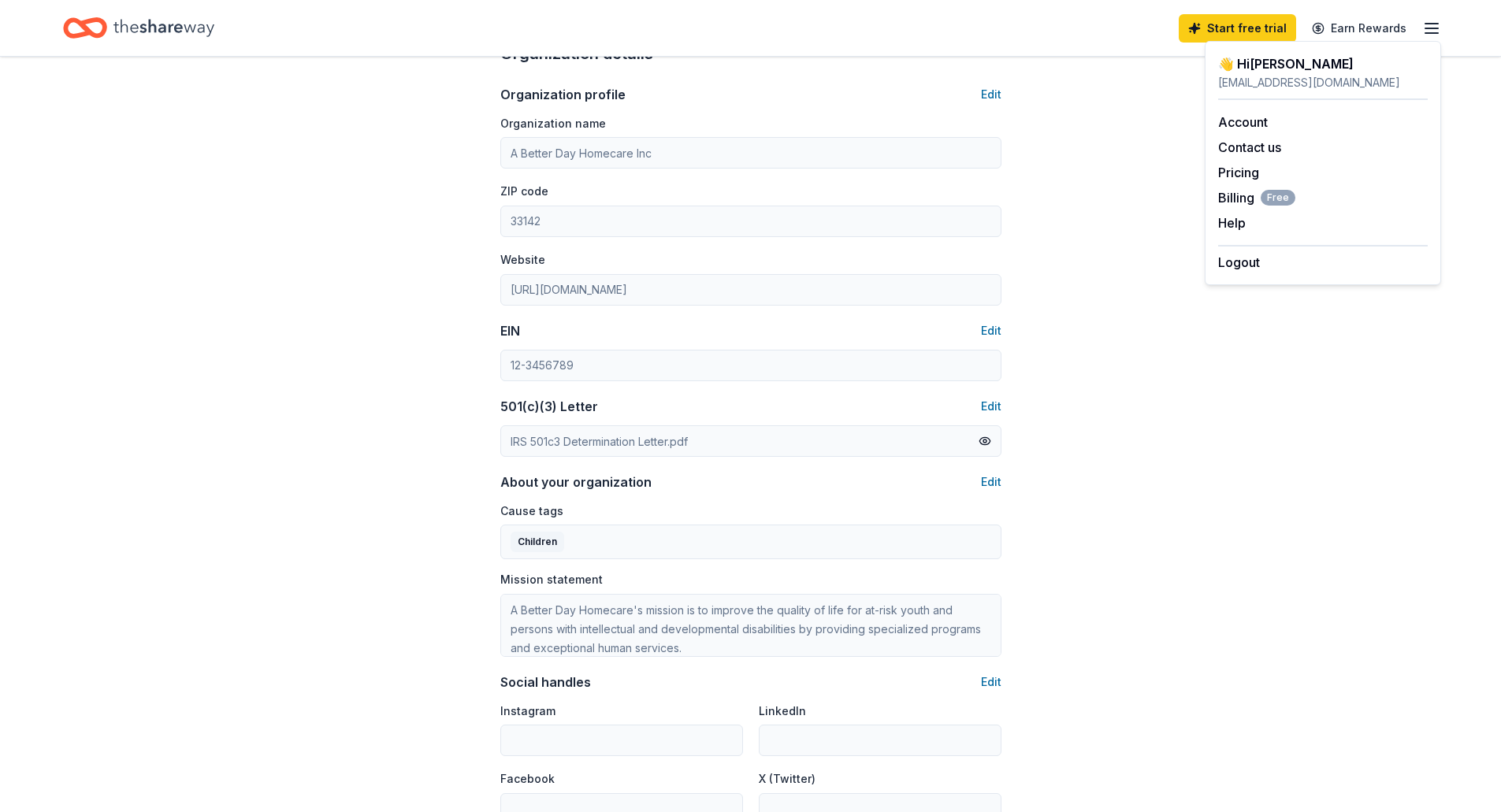
scroll to position [551, 0]
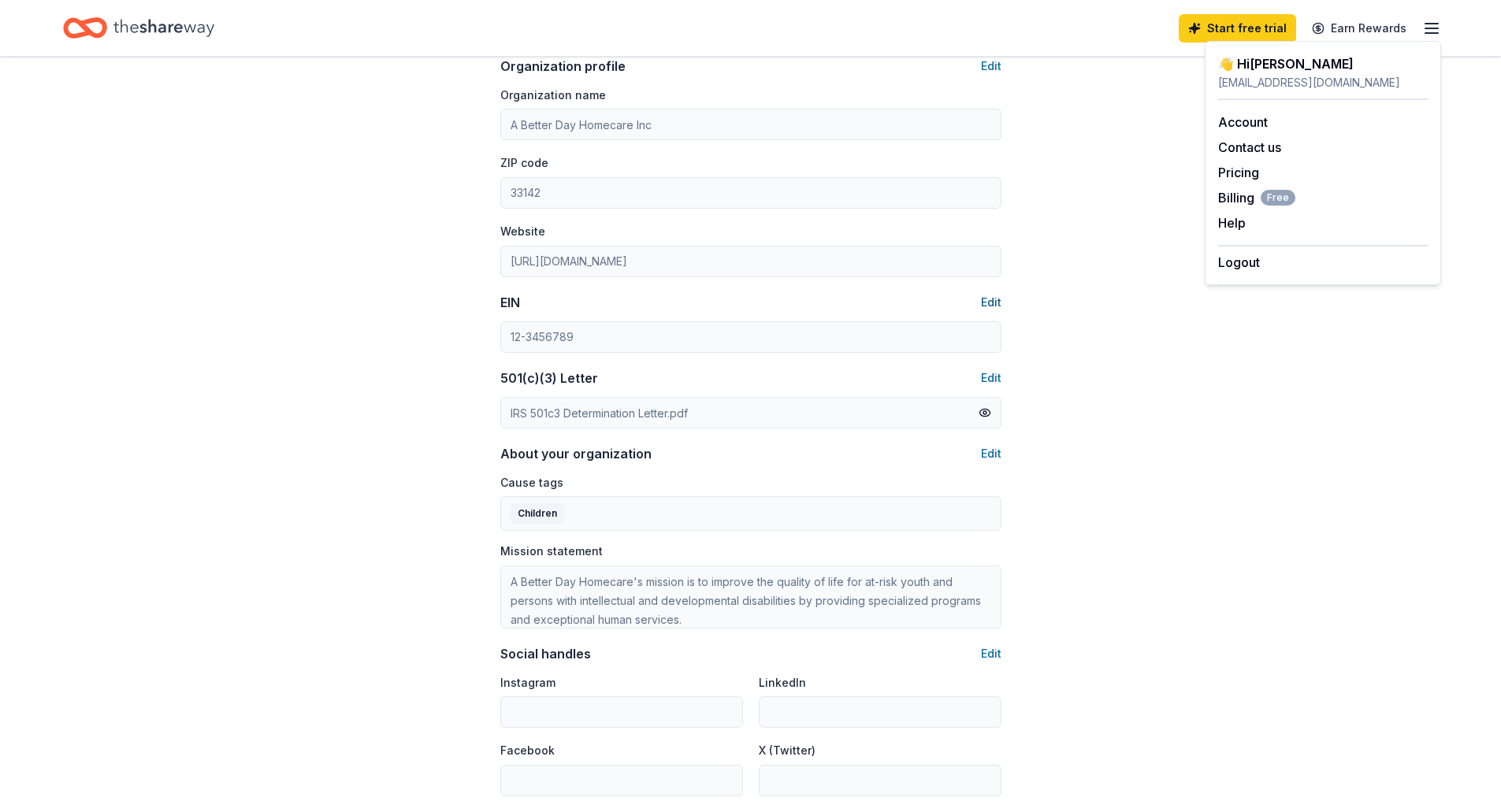
click at [987, 298] on button "Edit" at bounding box center [991, 302] width 21 height 19
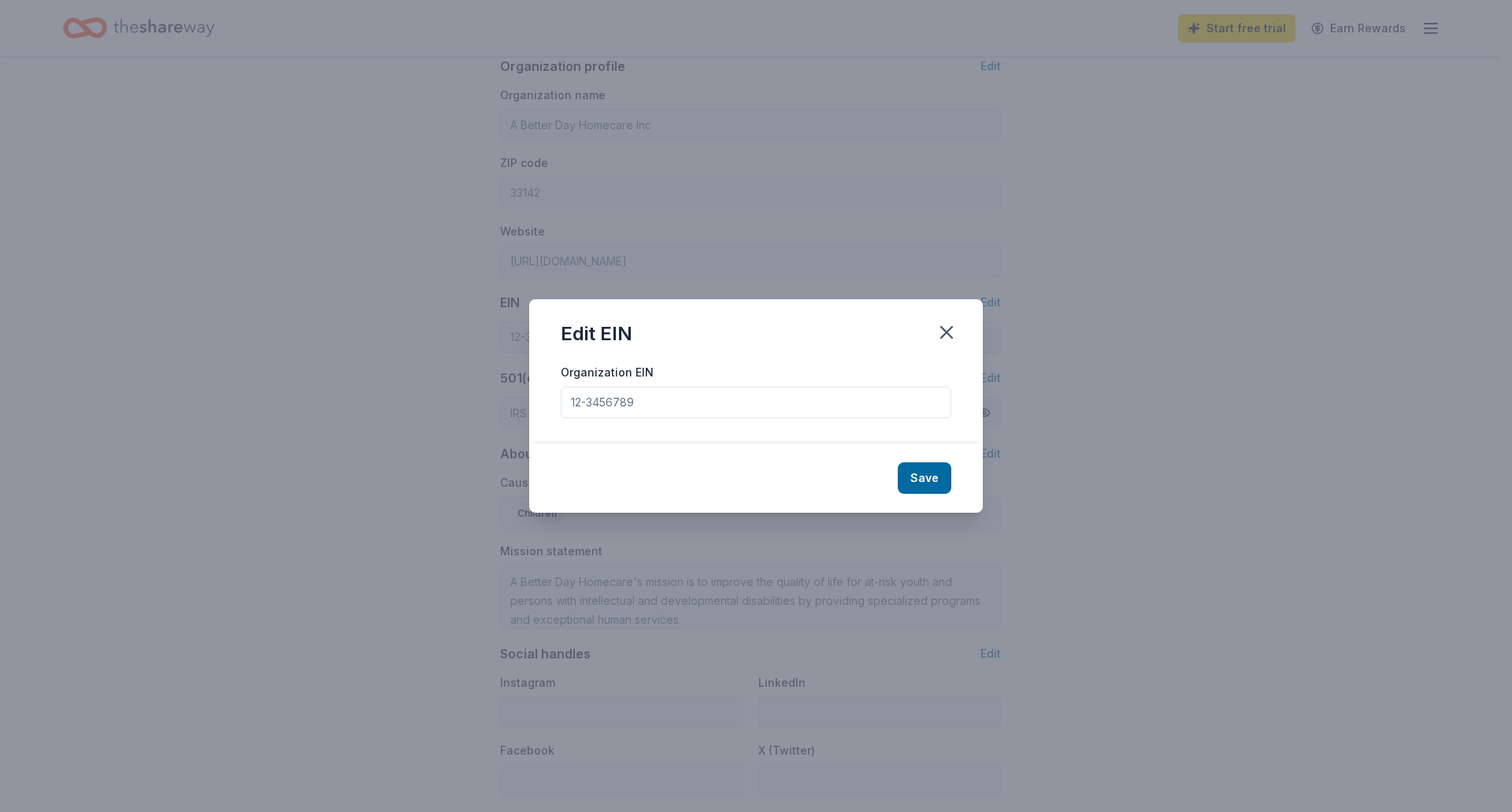
click at [694, 410] on input "Organization EIN" at bounding box center [756, 402] width 391 height 31
type input "93-3835490"
click at [924, 476] on button "Save" at bounding box center [925, 478] width 53 height 31
type input "93-3835490"
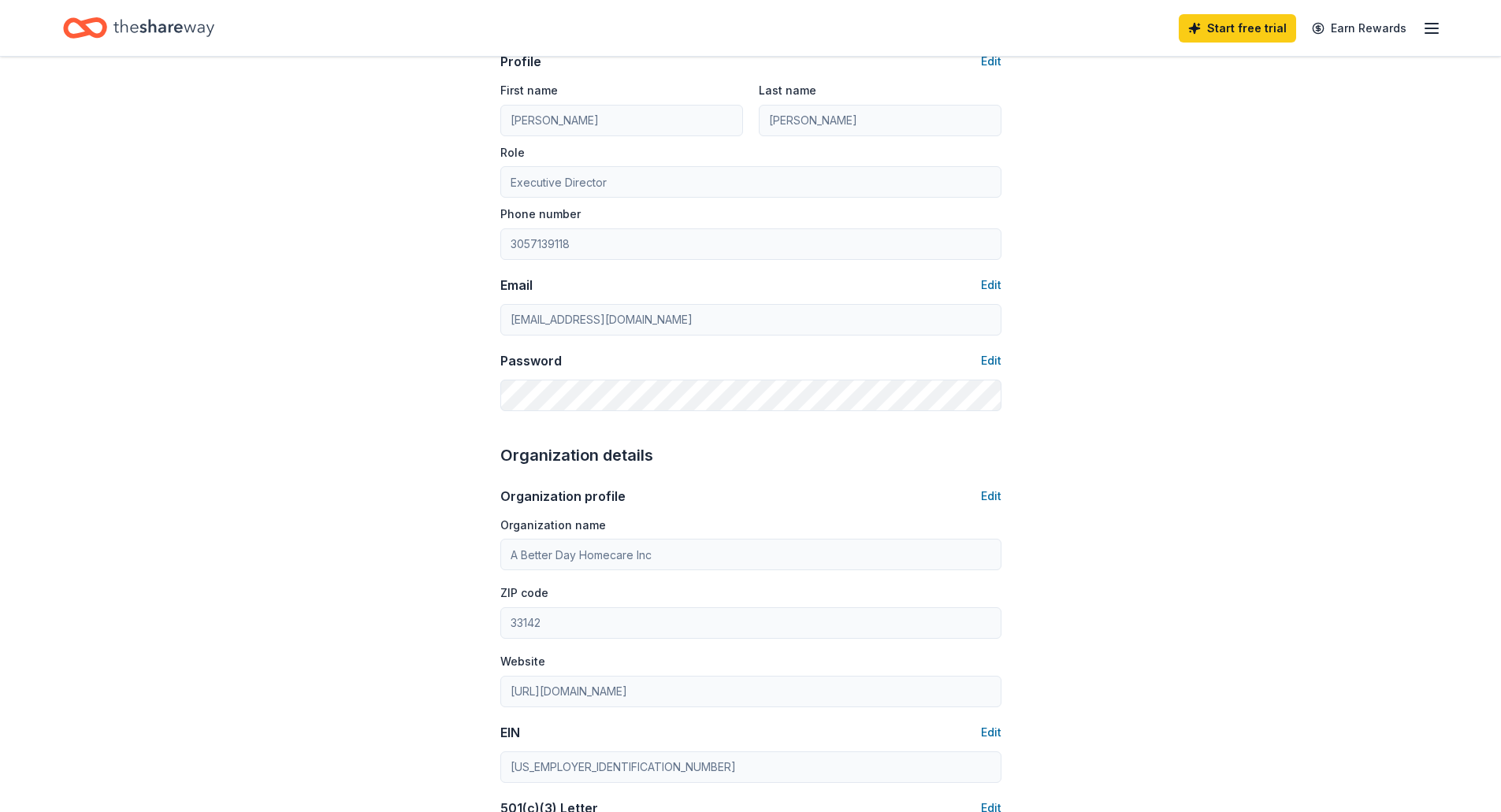
scroll to position [0, 0]
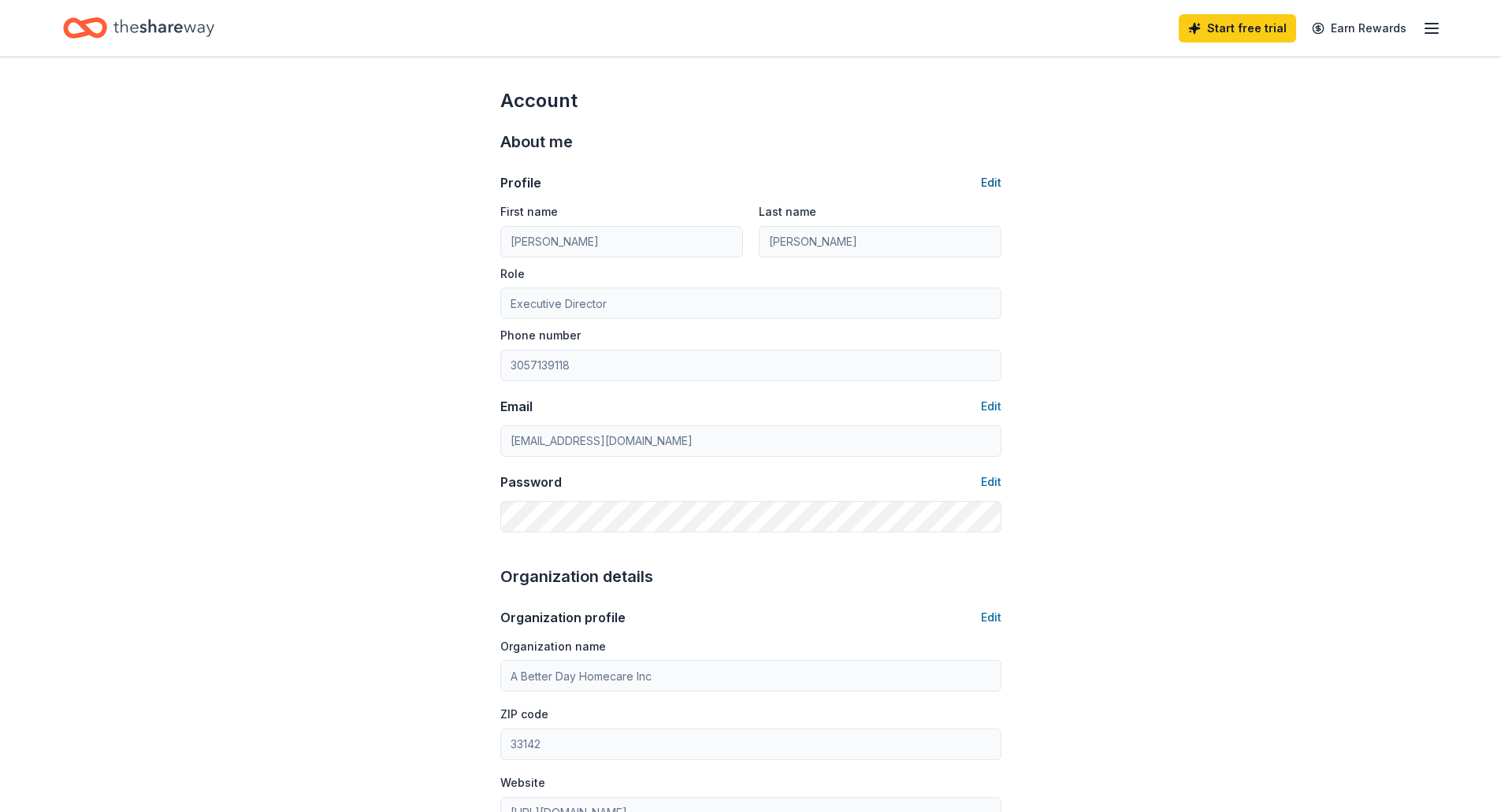
click at [996, 183] on button "Edit" at bounding box center [991, 183] width 21 height 19
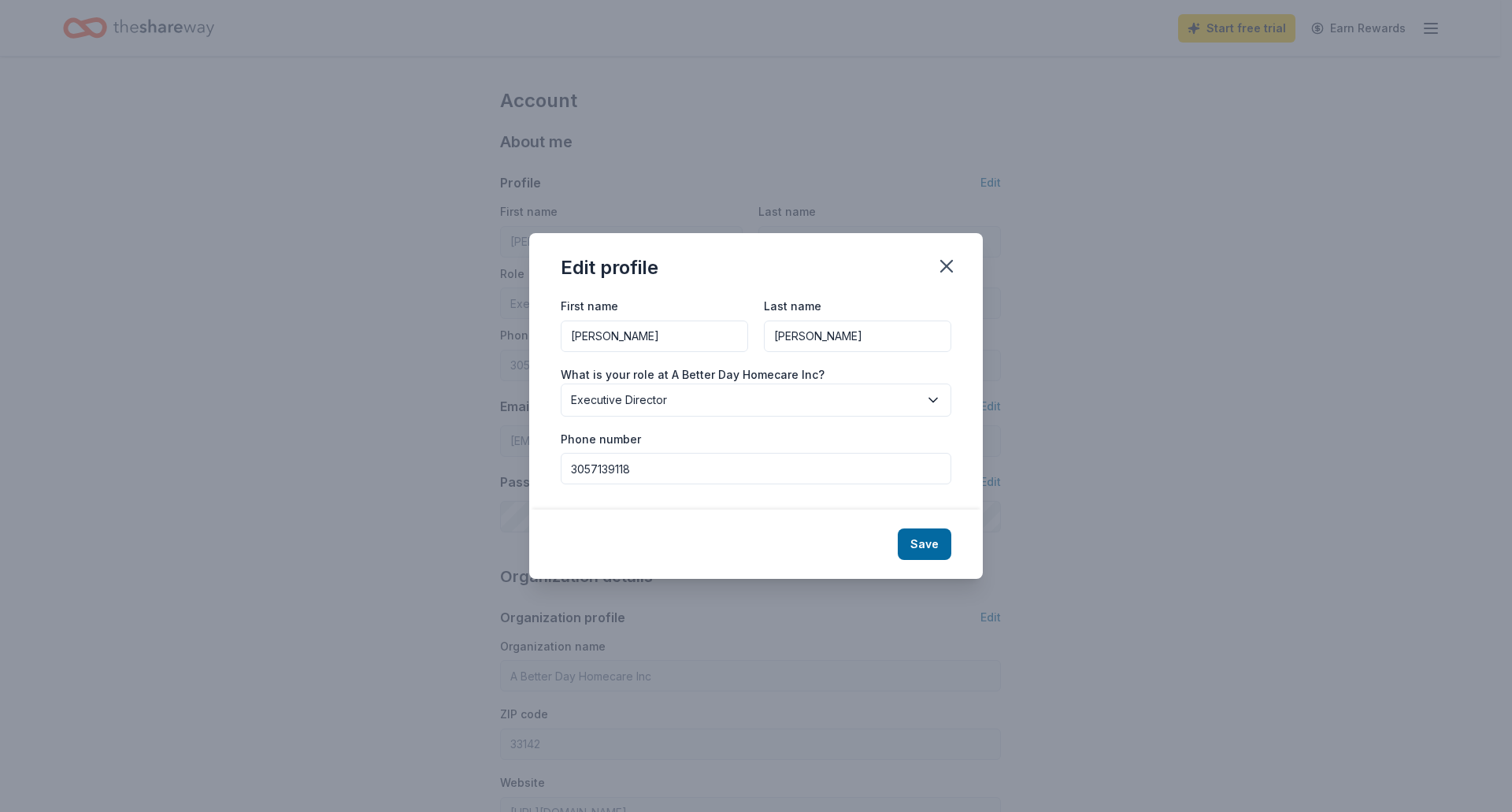
click at [757, 463] on input "3057139118" at bounding box center [756, 469] width 391 height 31
click at [762, 471] on input "3057139118" at bounding box center [756, 469] width 391 height 31
type input "3057076055"
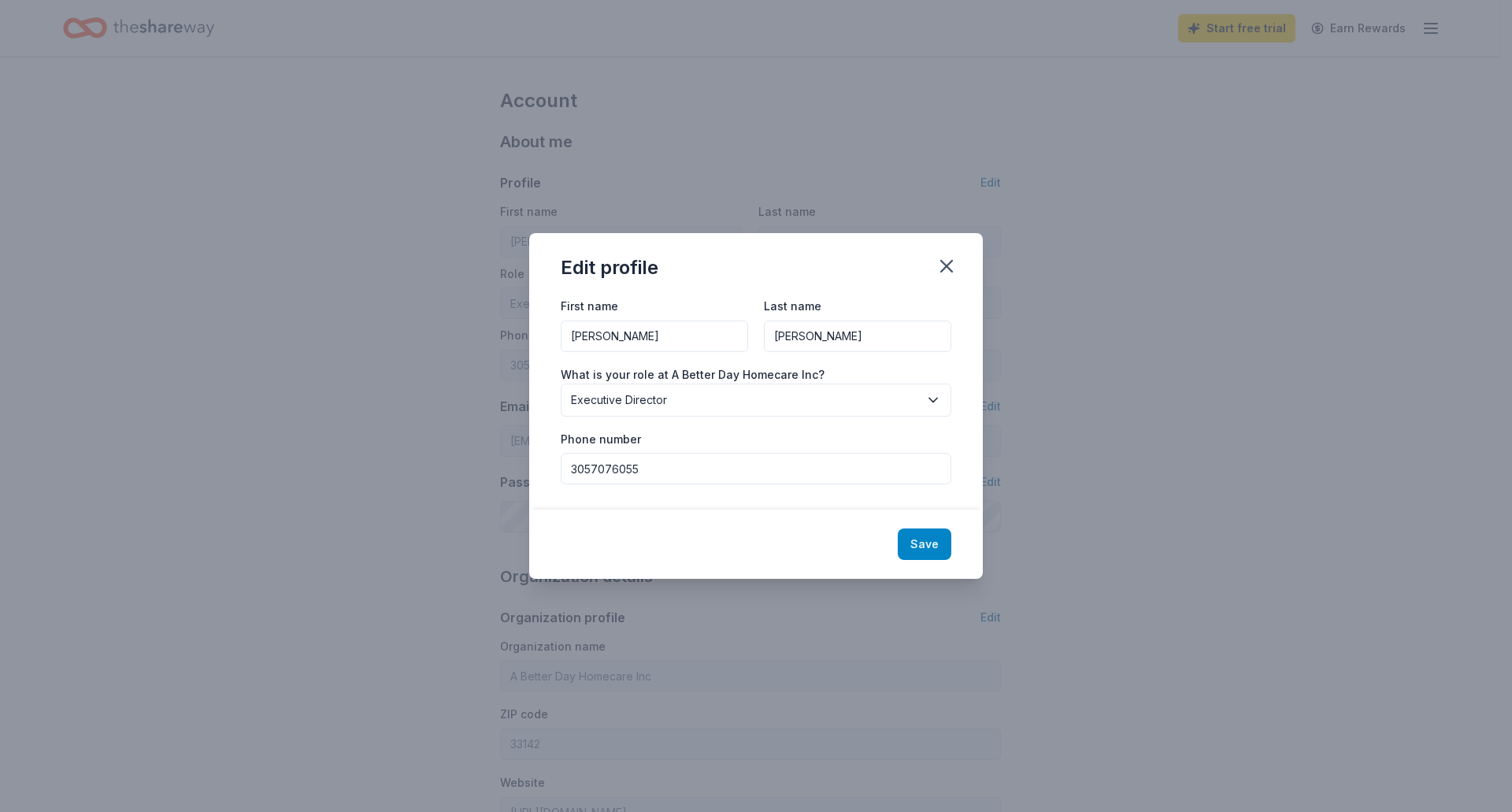
click at [930, 542] on button "Save" at bounding box center [925, 544] width 53 height 31
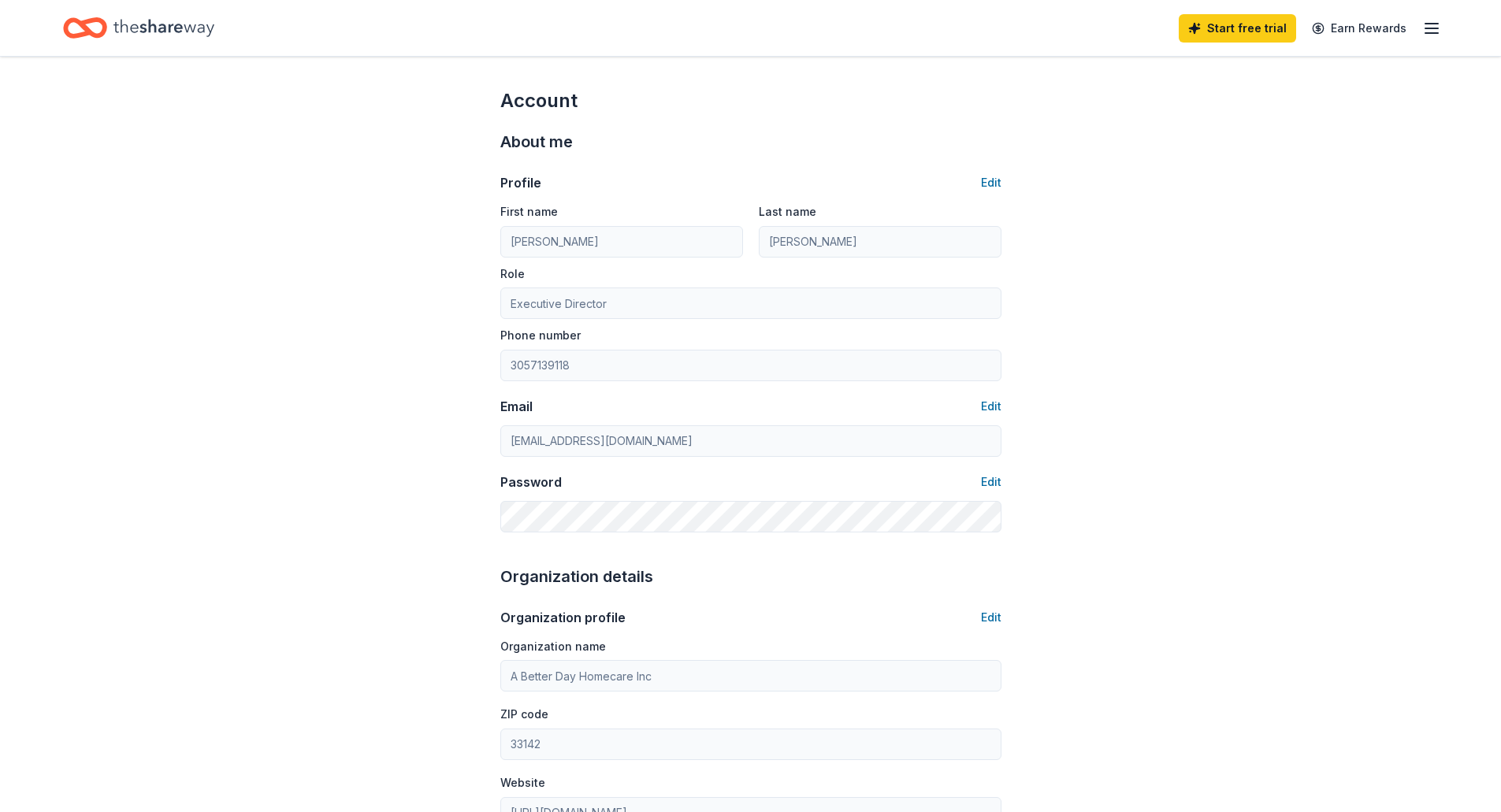
type input "3057076055"
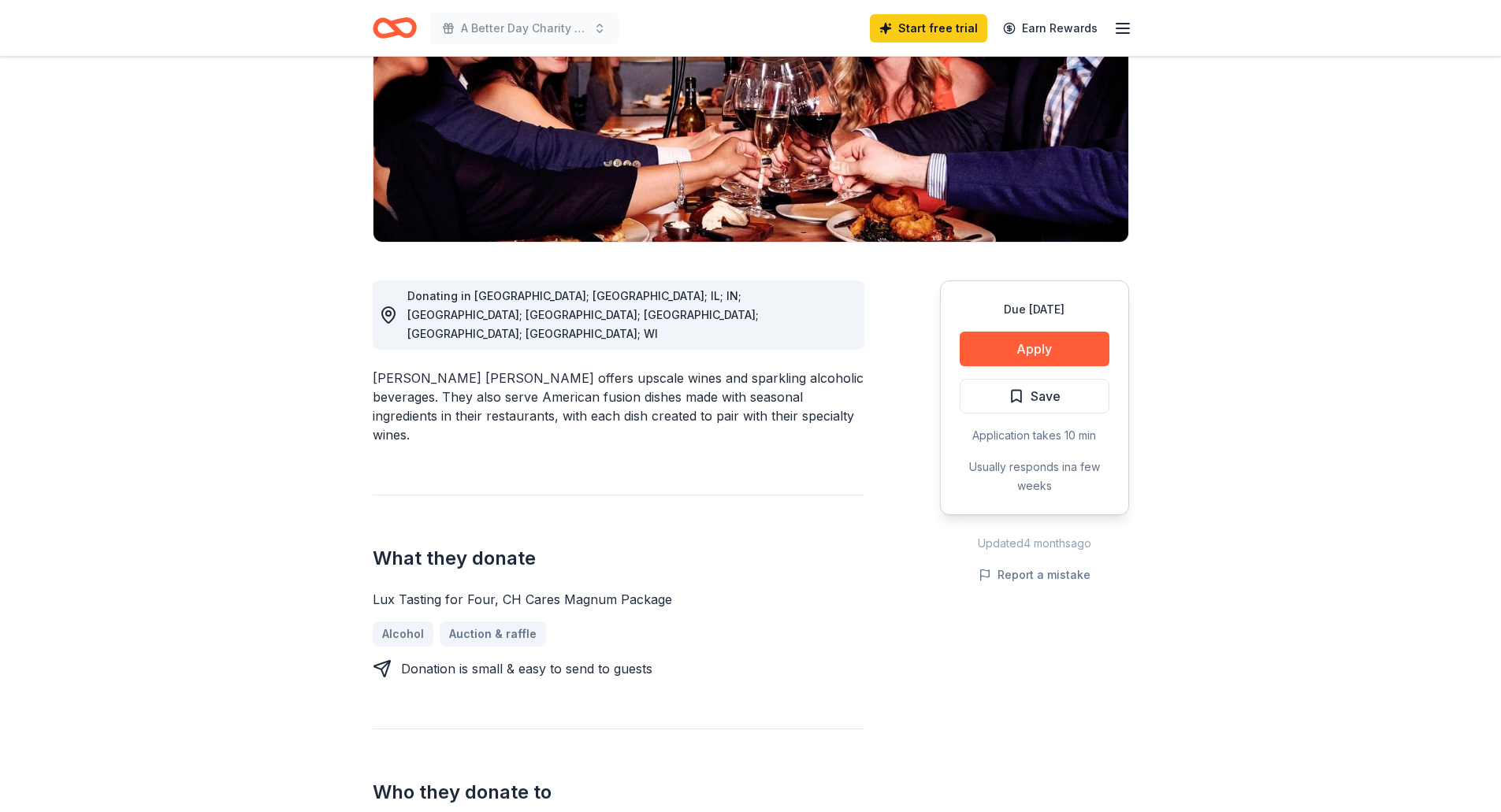
scroll to position [315, 0]
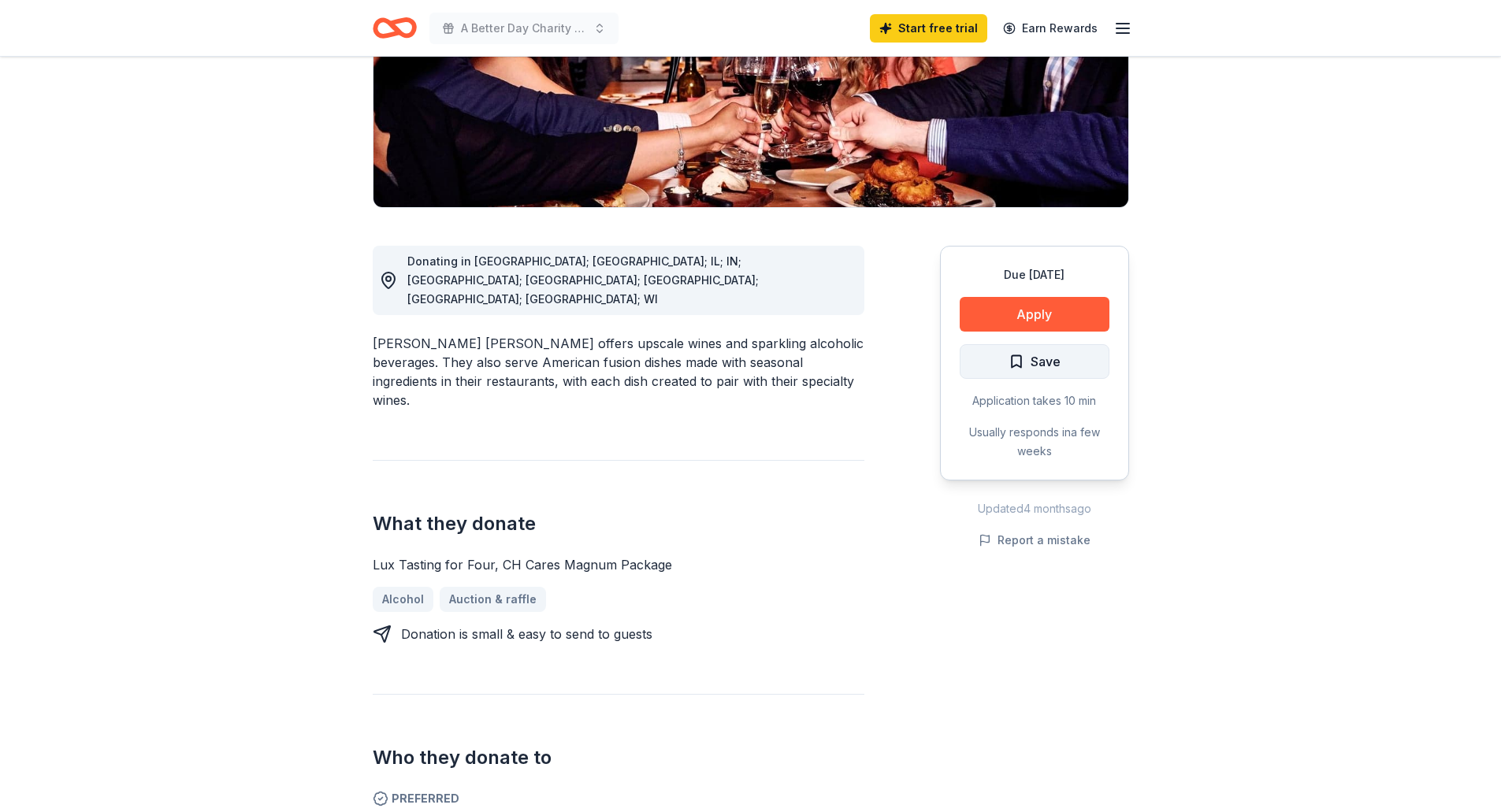
click at [1013, 351] on span "Save" at bounding box center [1034, 361] width 52 height 21
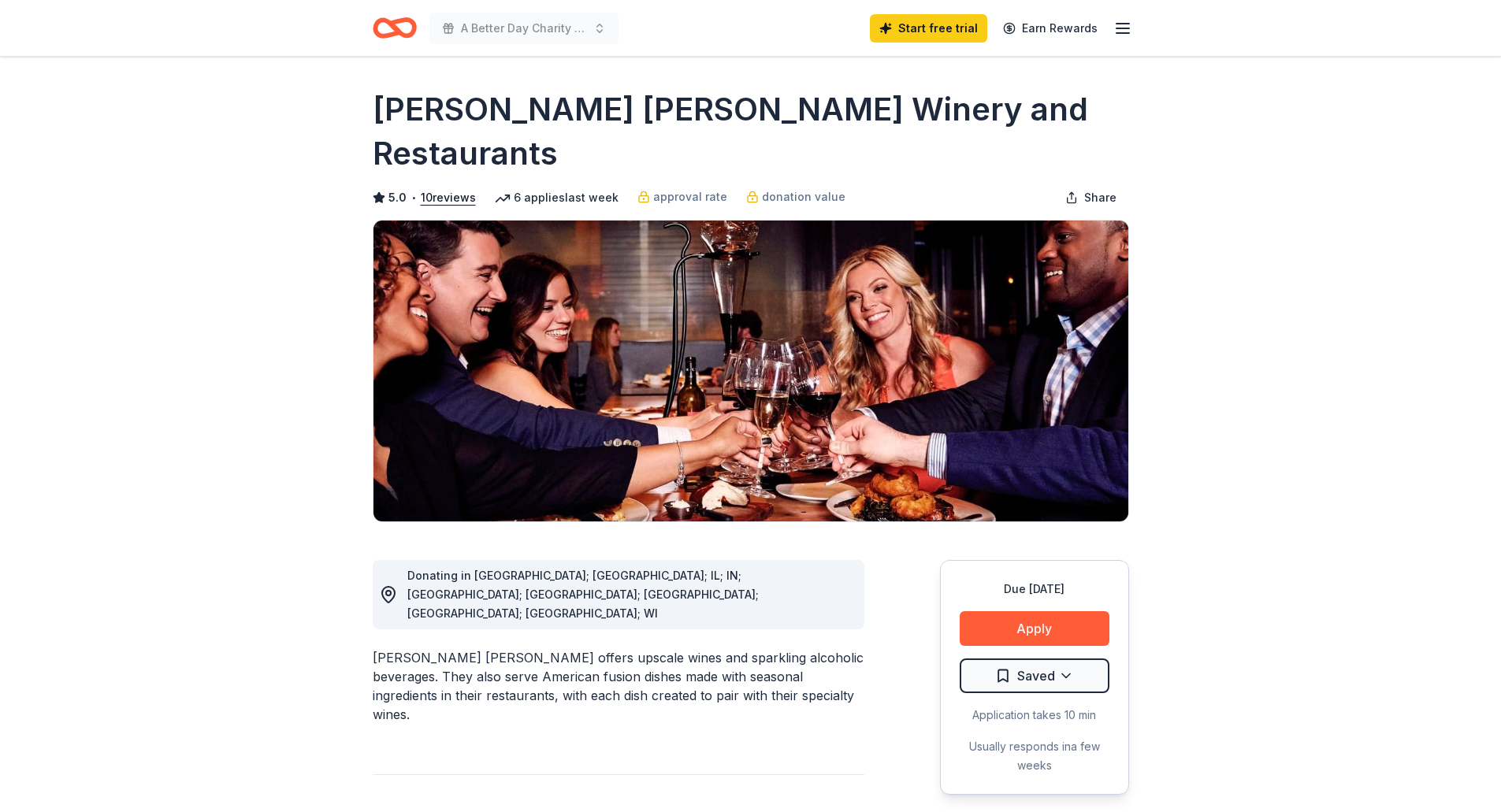
scroll to position [0, 0]
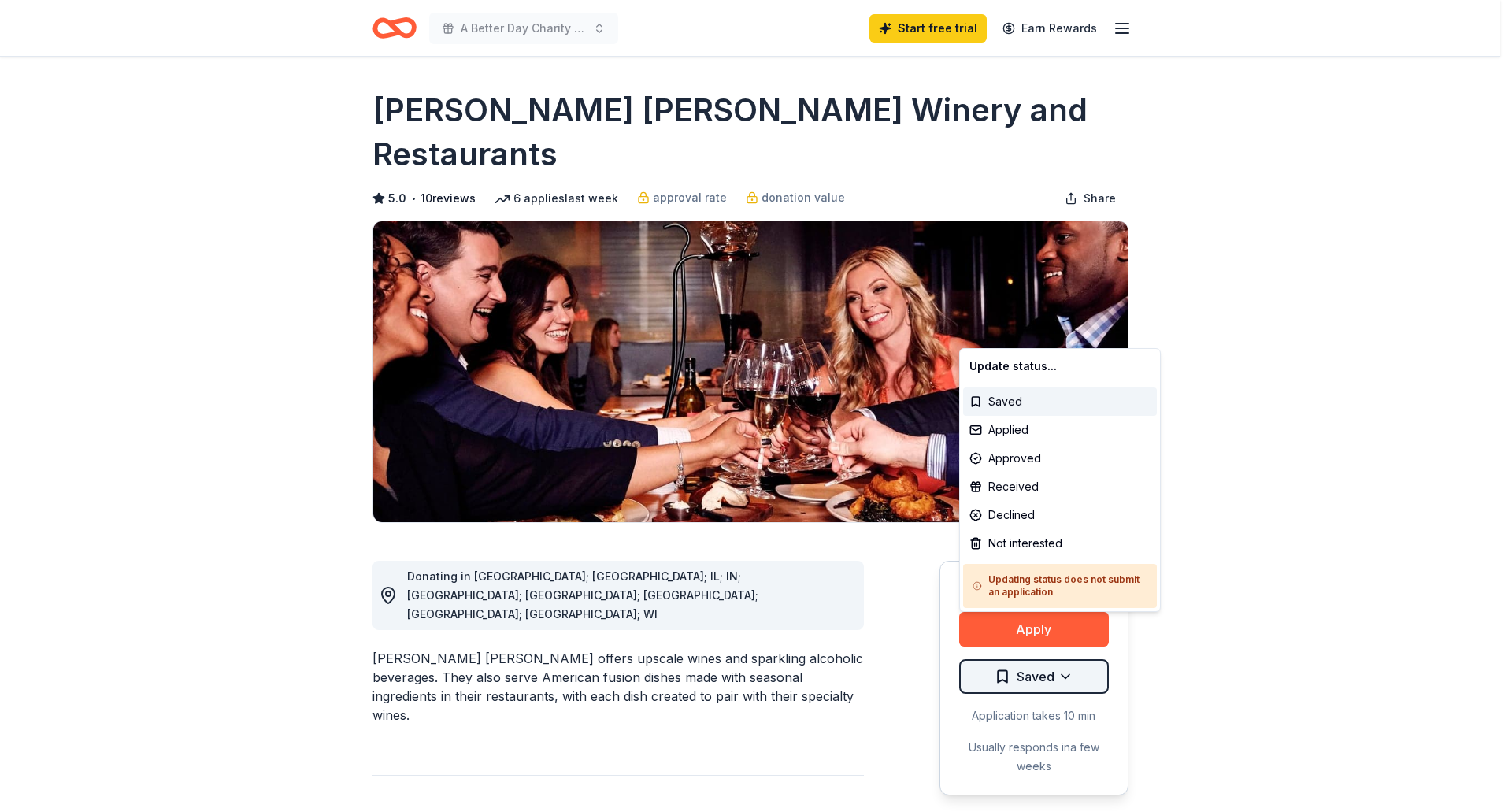
click at [1065, 637] on html "A Better Day Charity Auction Start free trial Earn Rewards Due in 38 days Share…" at bounding box center [756, 406] width 1512 height 812
click at [1255, 497] on html "A Better Day Charity Auction Start free trial Earn Rewards Due in 38 days Share…" at bounding box center [756, 406] width 1512 height 812
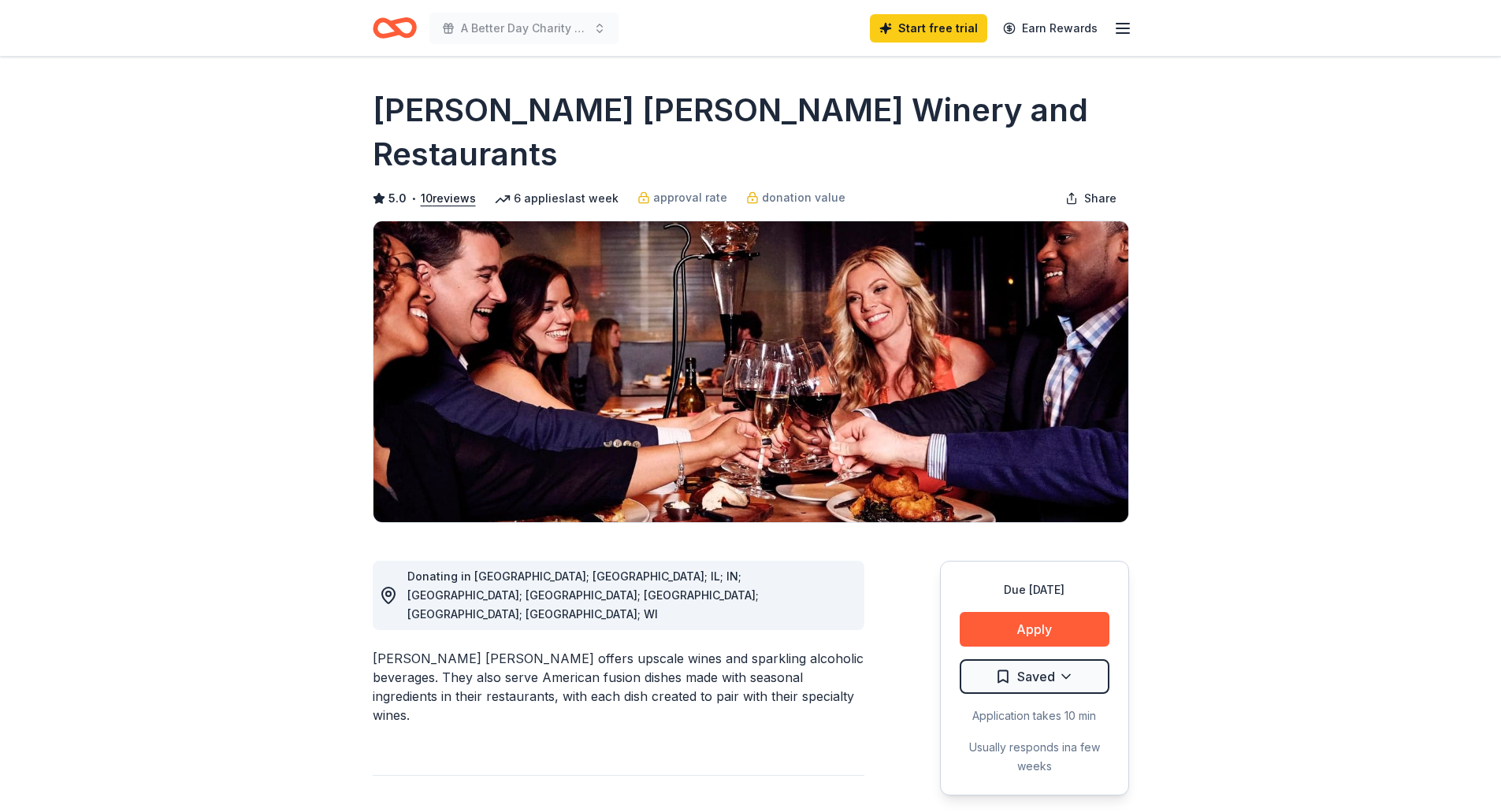
drag, startPoint x: 502, startPoint y: 31, endPoint x: 263, endPoint y: 136, distance: 261.0
click at [1124, 25] on icon "button" at bounding box center [1122, 28] width 19 height 19
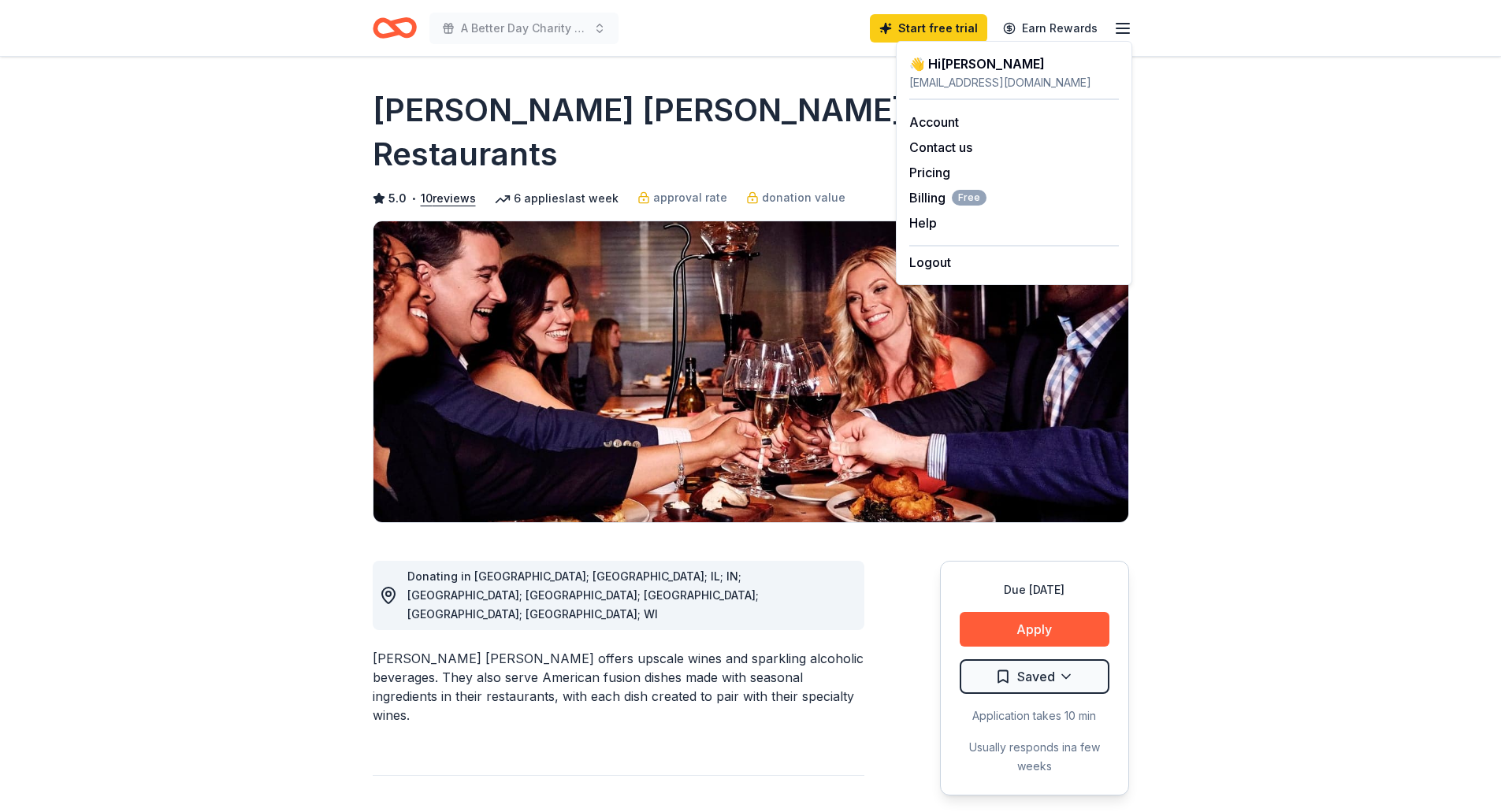
click at [1124, 25] on icon "button" at bounding box center [1122, 28] width 19 height 19
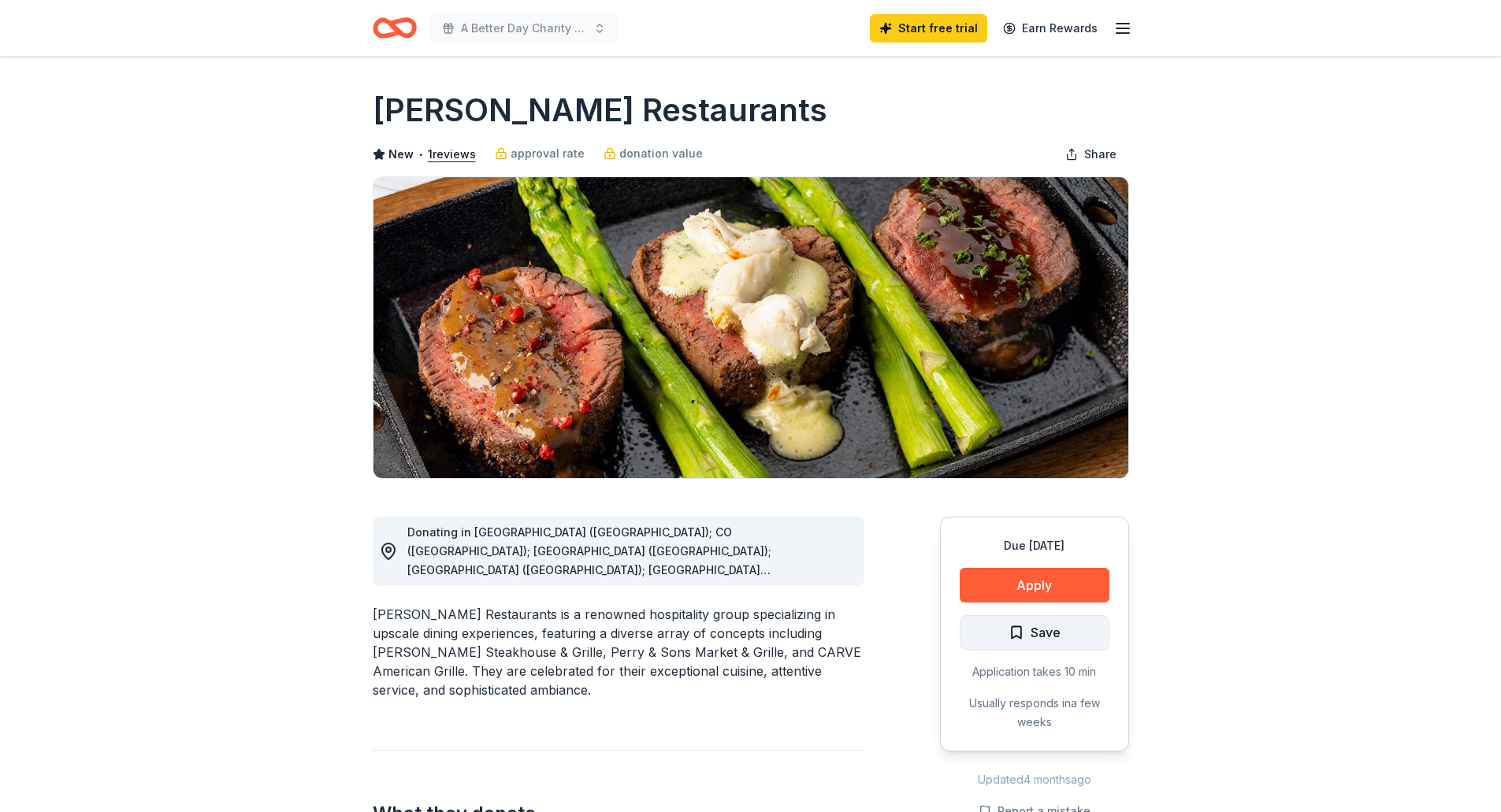
click at [1033, 630] on span "Save" at bounding box center [1045, 632] width 30 height 21
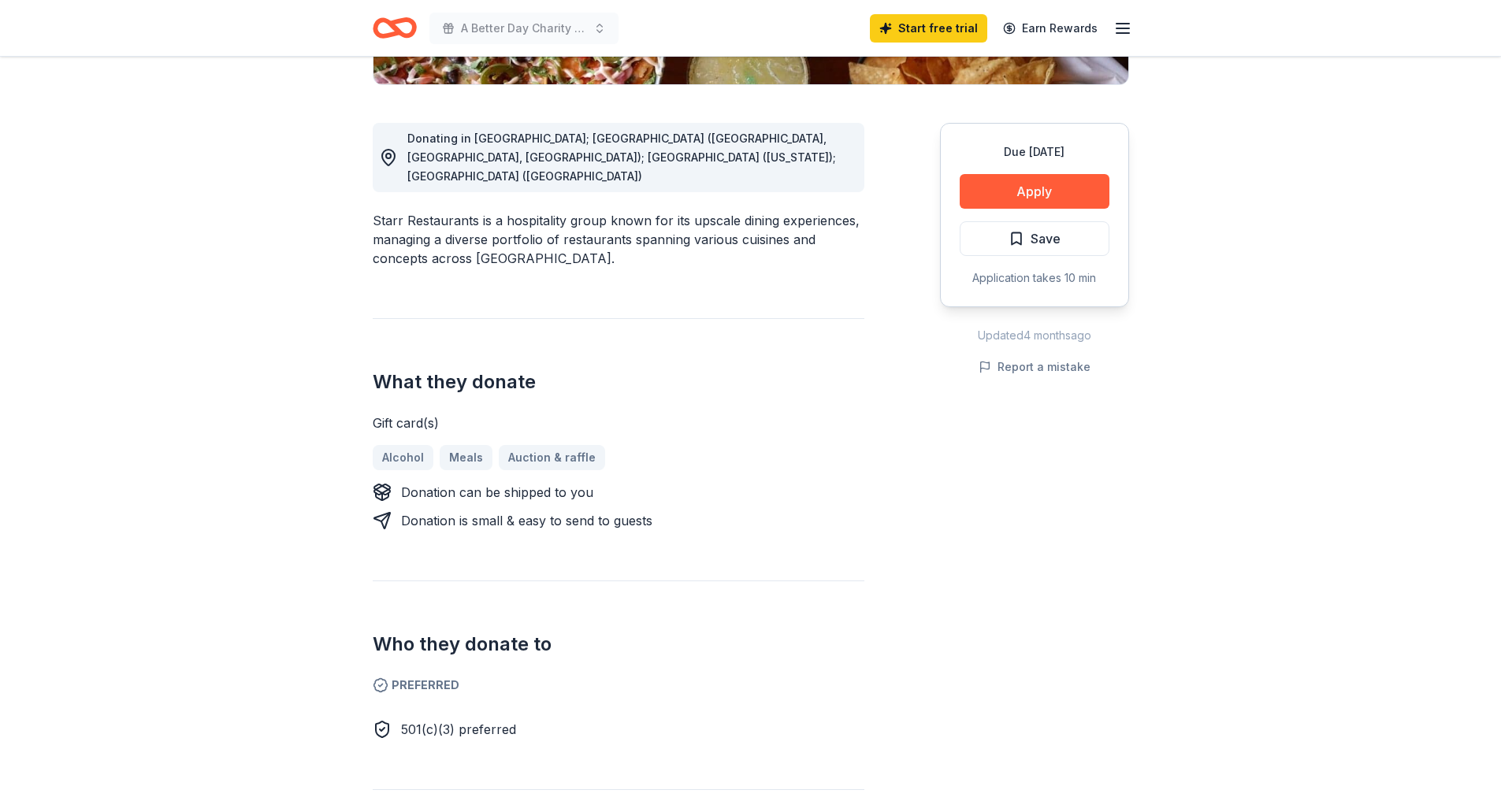
scroll to position [157, 0]
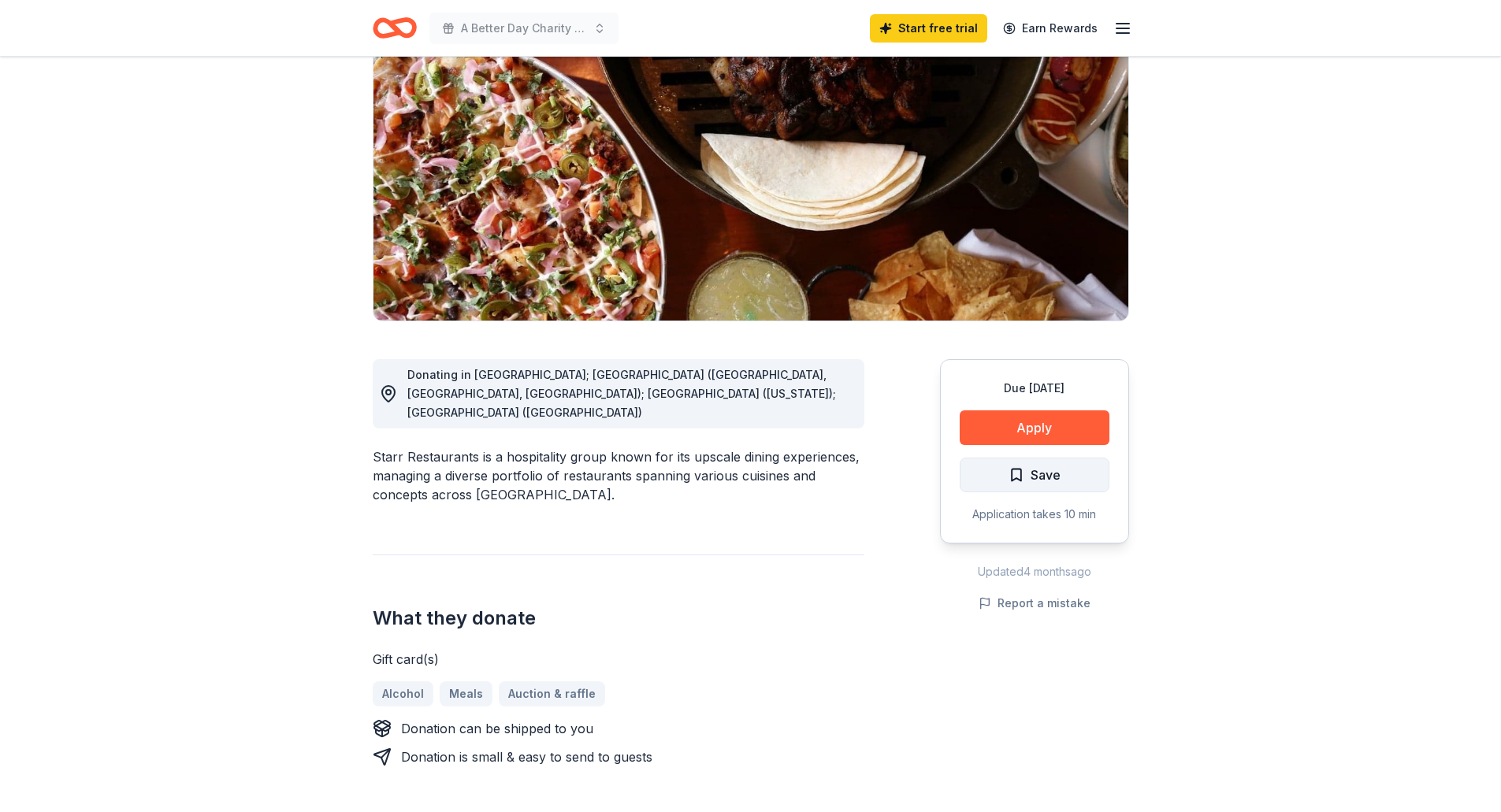
click at [1041, 476] on span "Save" at bounding box center [1045, 475] width 30 height 21
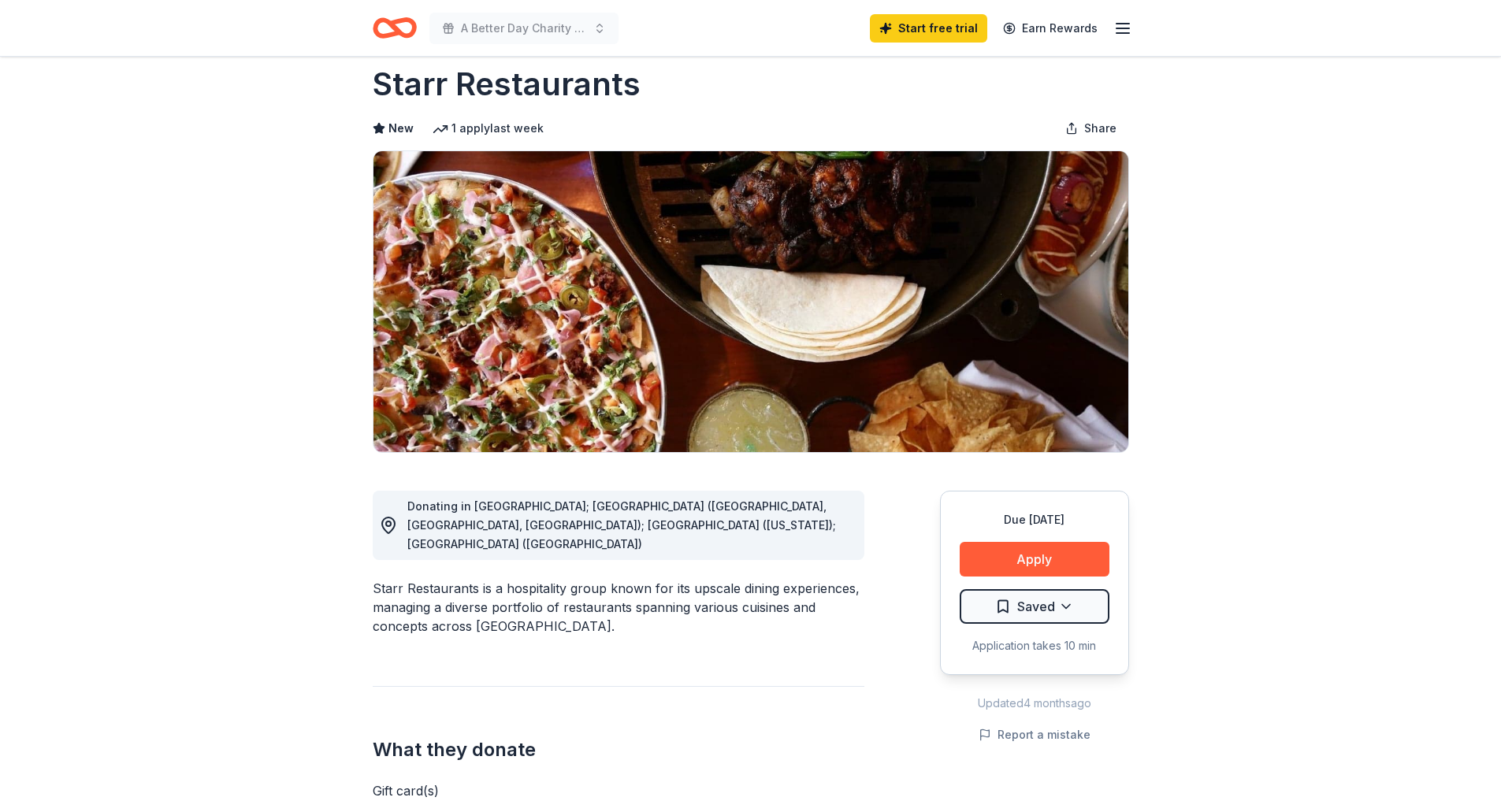
scroll to position [0, 0]
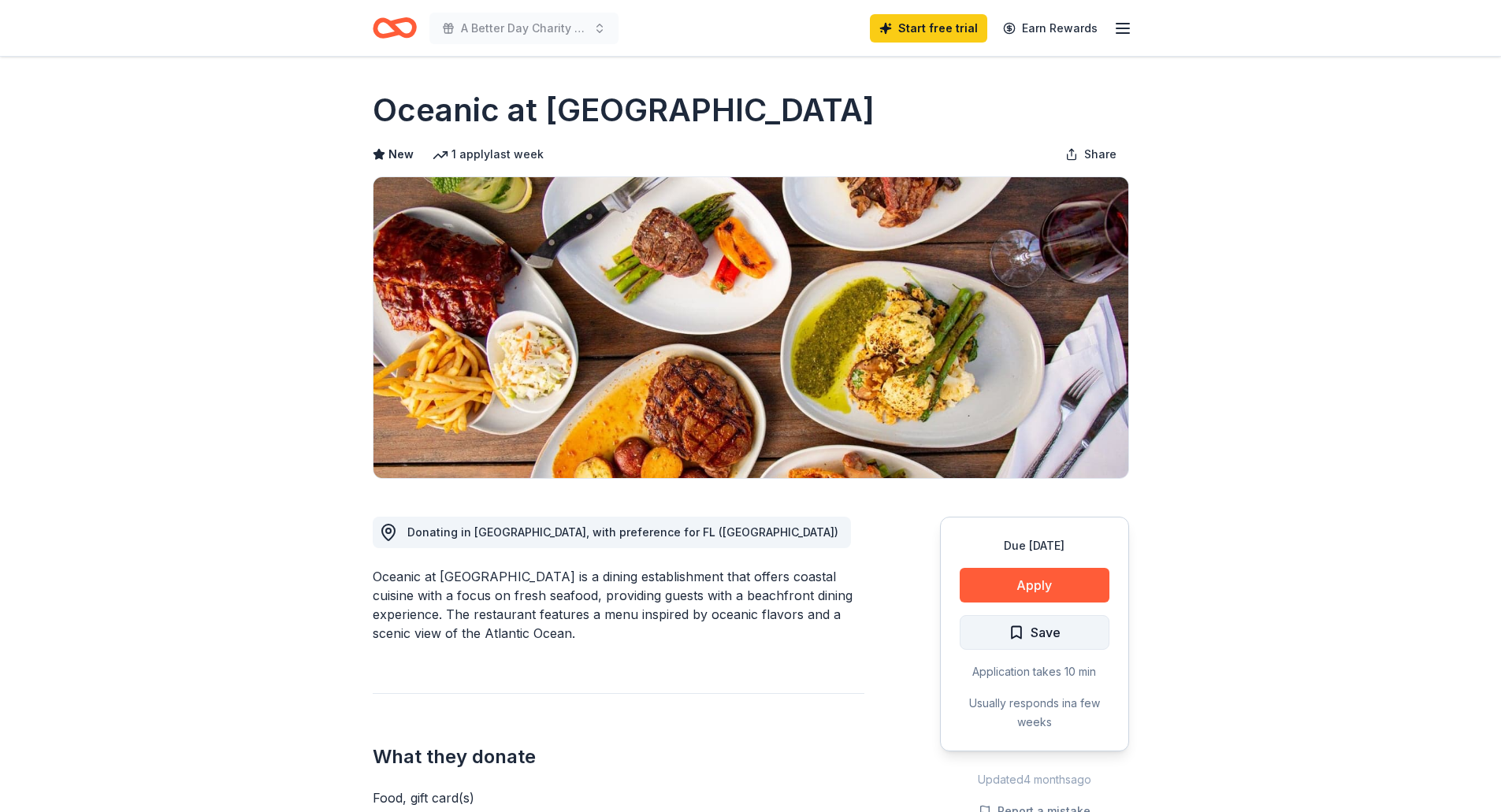
click at [1015, 633] on span "Save" at bounding box center [1034, 632] width 52 height 21
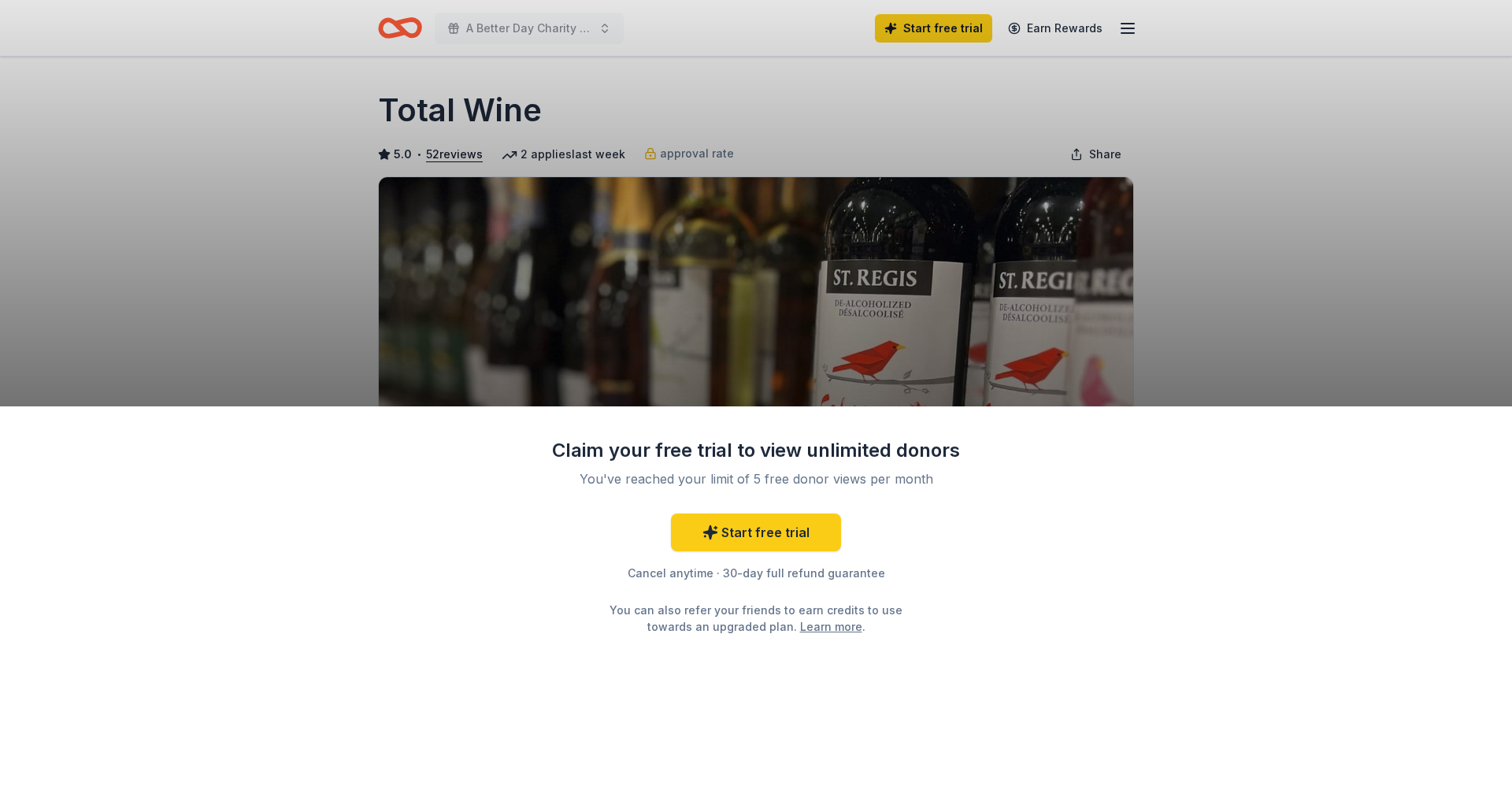
click at [219, 285] on div "Claim your free trial to view unlimited donors You've reached your limit of 5 f…" at bounding box center [756, 406] width 1512 height 812
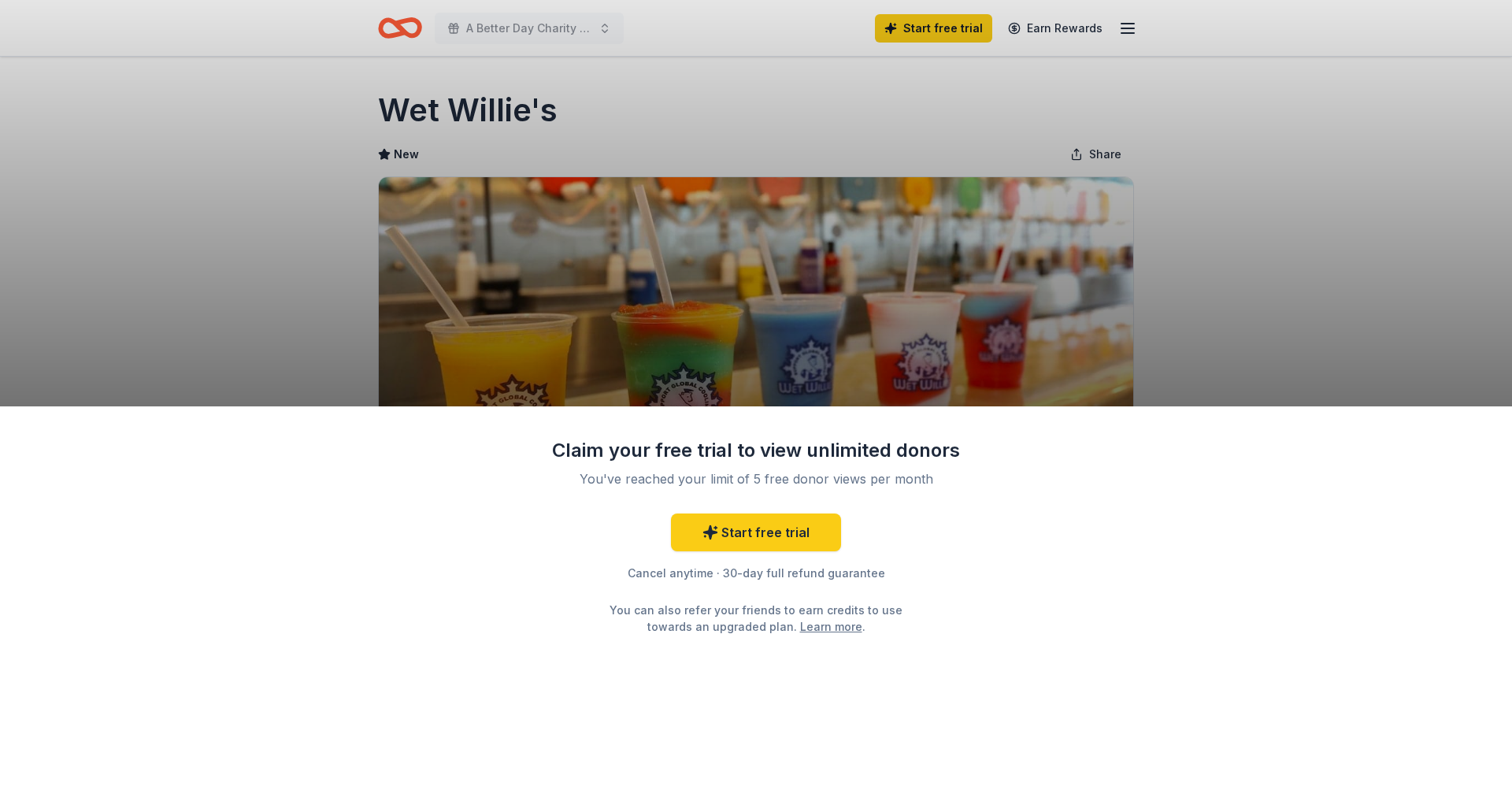
click at [599, 86] on div "Claim your free trial to view unlimited donors You've reached your limit of 5 f…" at bounding box center [756, 406] width 1512 height 812
